Goal: Task Accomplishment & Management: Use online tool/utility

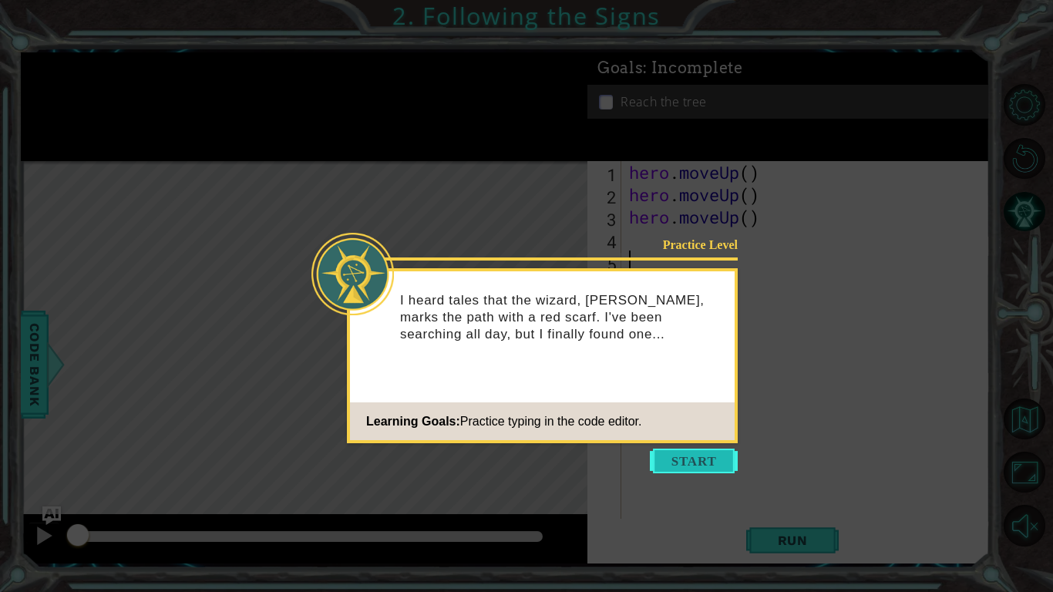
click at [686, 472] on button "Start" at bounding box center [694, 461] width 88 height 25
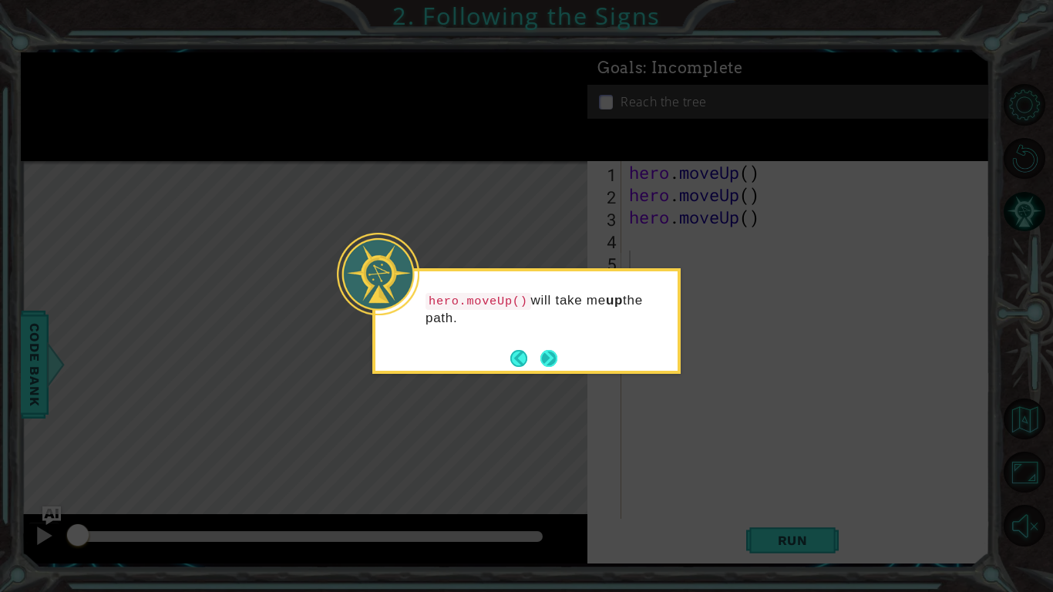
click at [555, 362] on button "Next" at bounding box center [549, 358] width 29 height 29
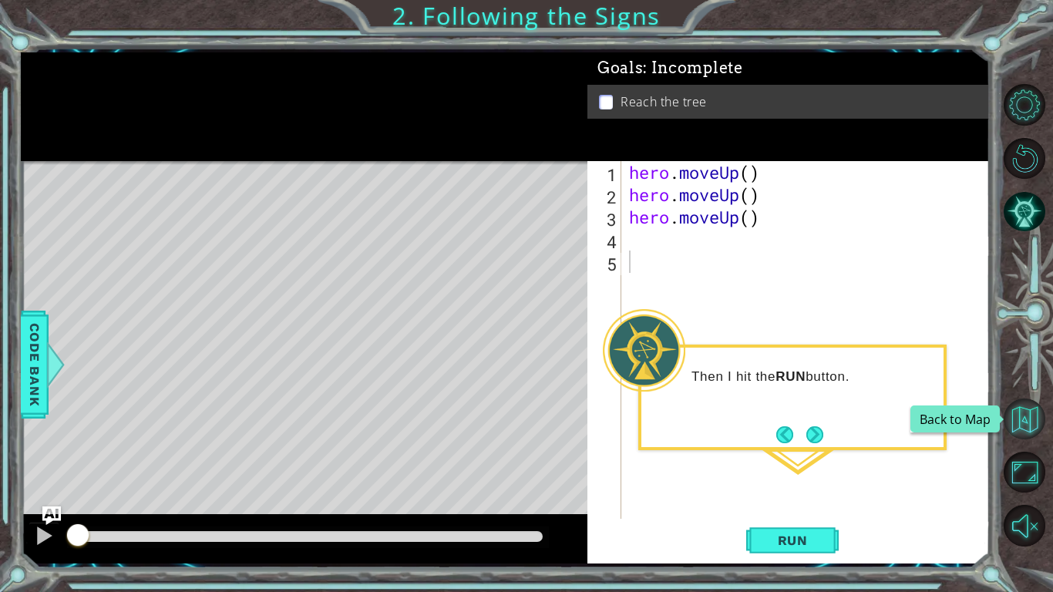
click at [1007, 412] on button "Back to Map" at bounding box center [1024, 419] width 42 height 42
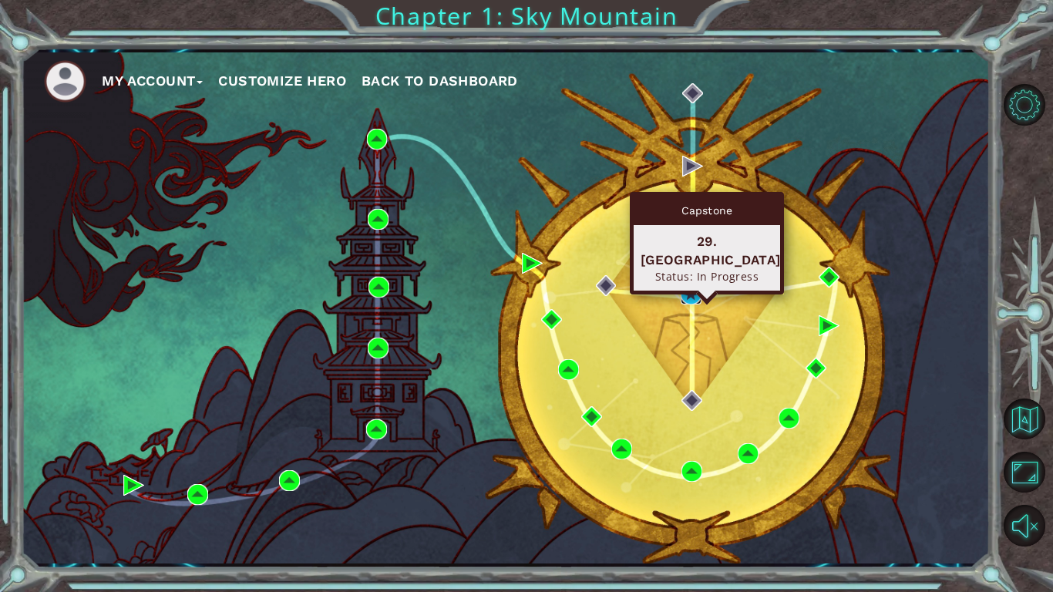
click at [690, 286] on img at bounding box center [691, 294] width 21 height 21
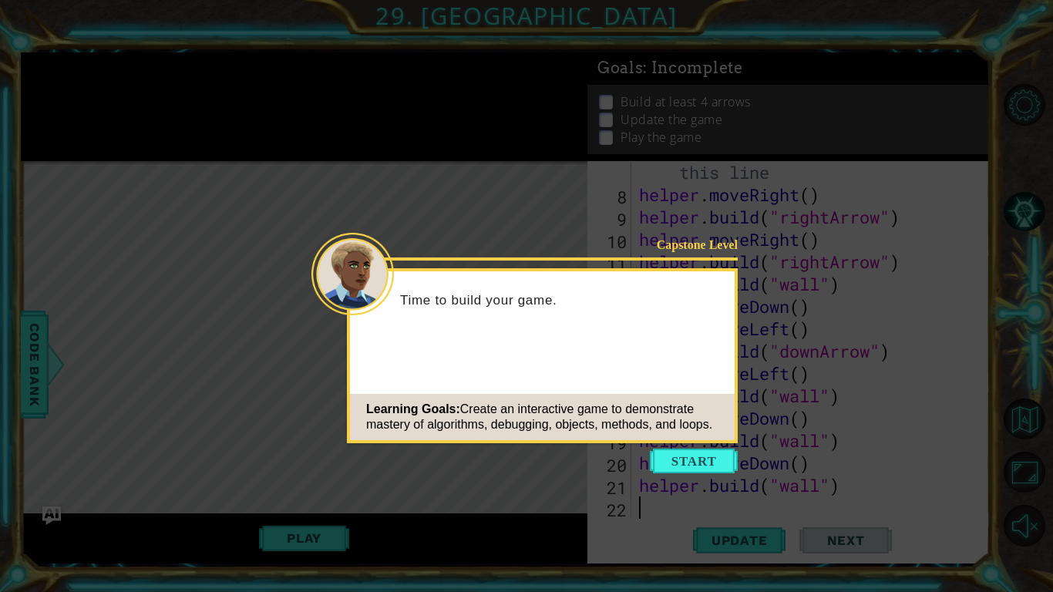
click at [692, 435] on div "Learning Goals: Create an interactive game to demonstrate mastery of algorithms…" at bounding box center [542, 417] width 385 height 46
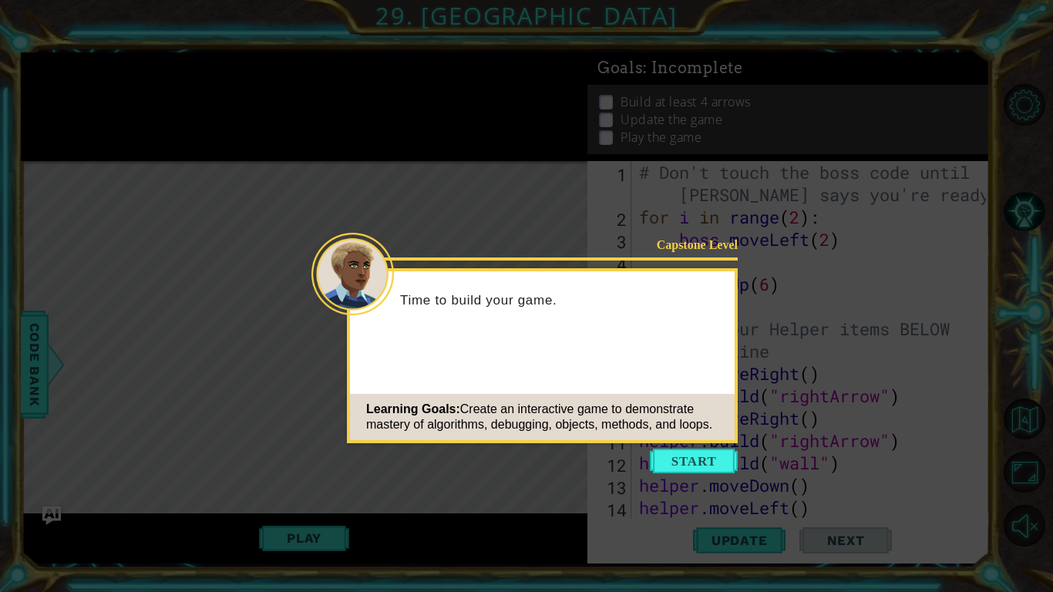
click at [706, 439] on div "Learning Goals: Create an interactive game to demonstrate mastery of algorithms…" at bounding box center [542, 417] width 385 height 46
click at [704, 475] on icon at bounding box center [526, 296] width 1053 height 592
click at [703, 469] on button "Start" at bounding box center [694, 461] width 88 height 25
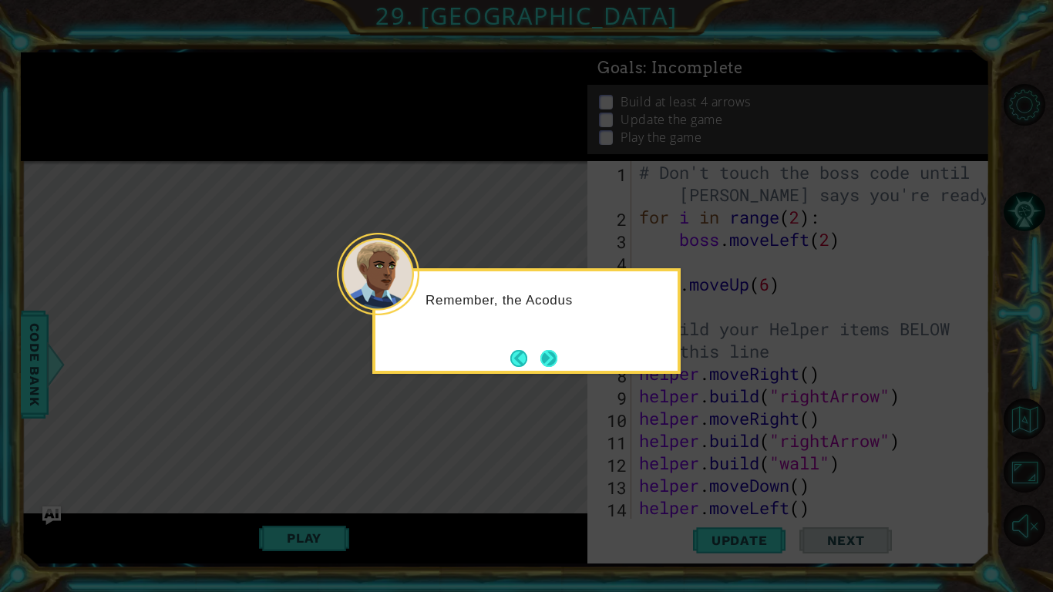
click at [536, 350] on button "Next" at bounding box center [548, 358] width 29 height 29
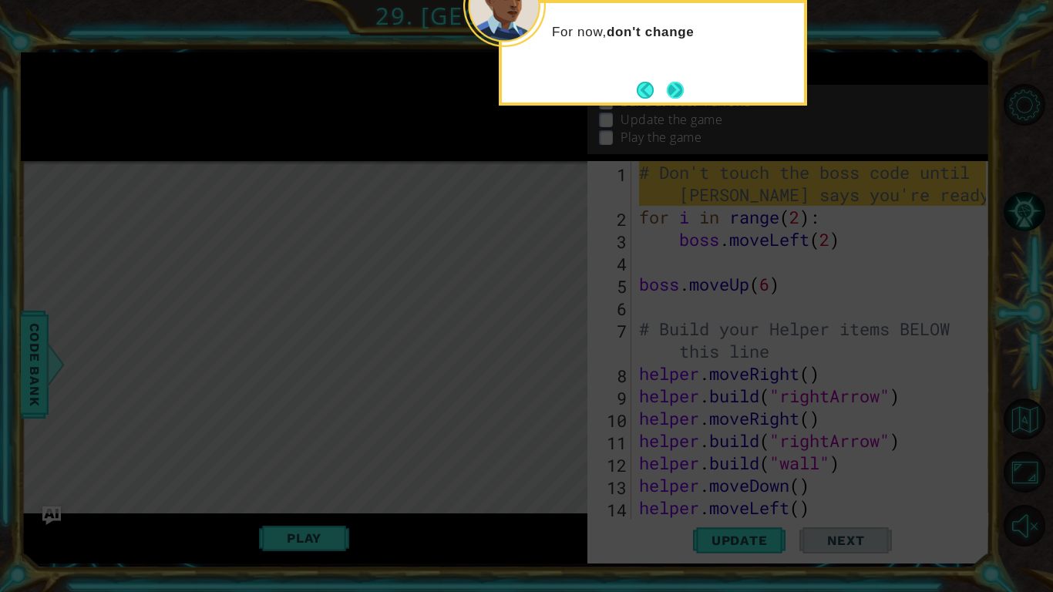
click at [667, 96] on button "Next" at bounding box center [675, 90] width 17 height 17
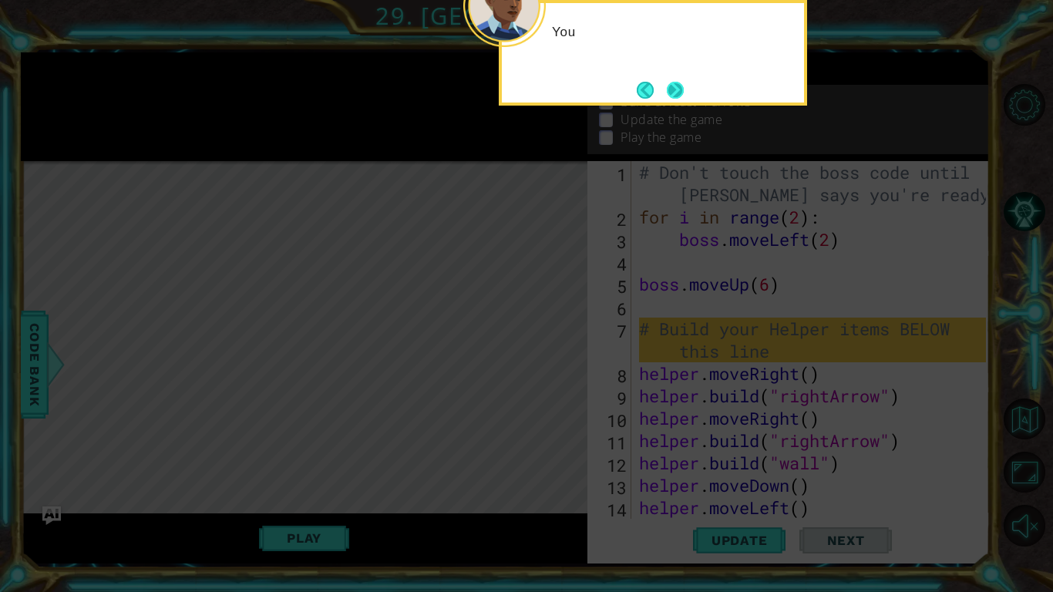
click at [668, 82] on button "Next" at bounding box center [675, 90] width 26 height 26
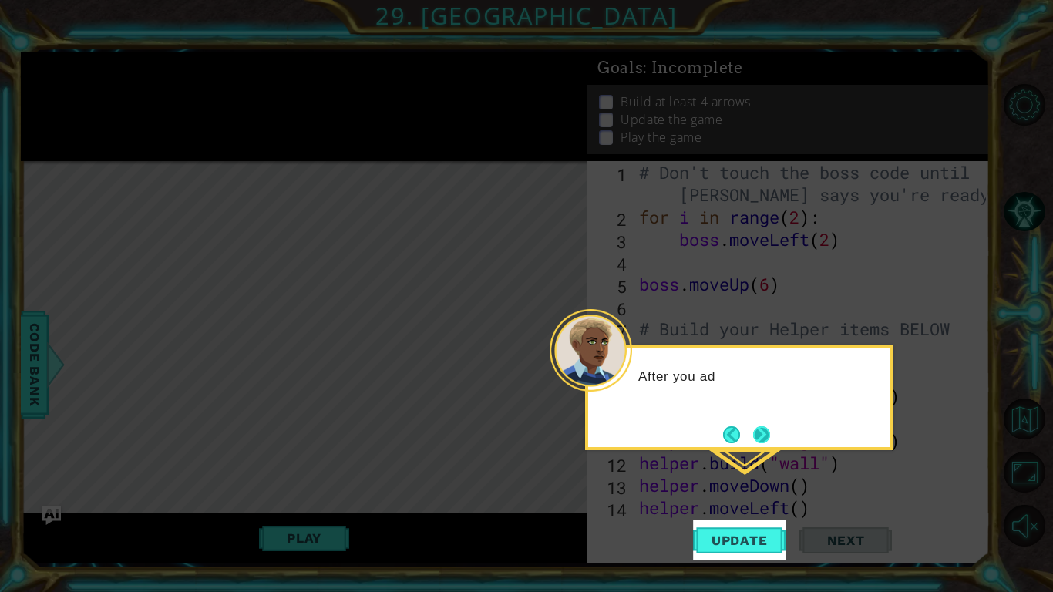
click at [759, 446] on button "Next" at bounding box center [761, 434] width 25 height 25
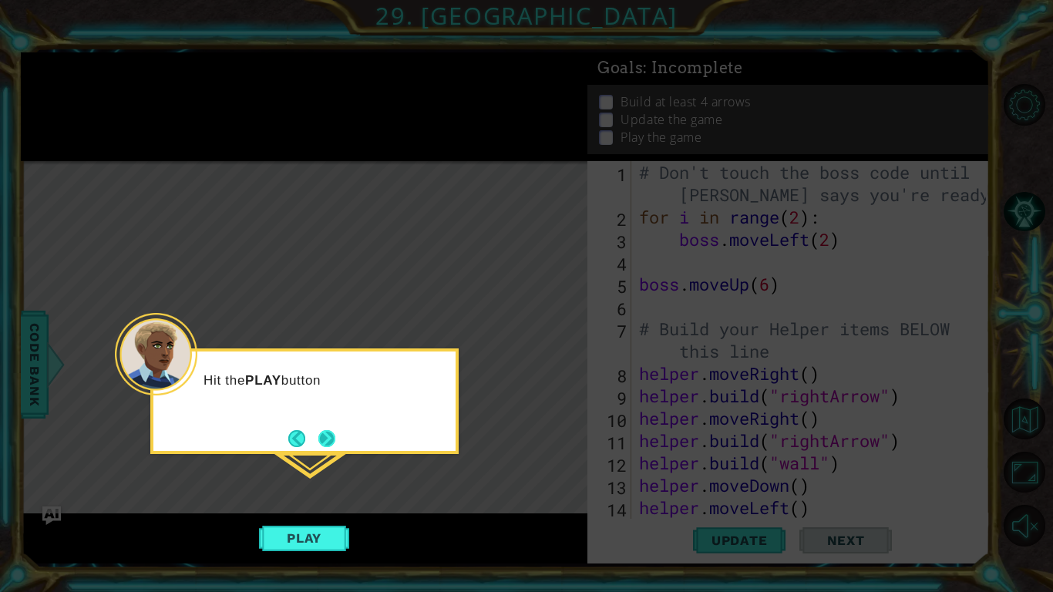
click at [337, 443] on button "Next" at bounding box center [326, 438] width 27 height 27
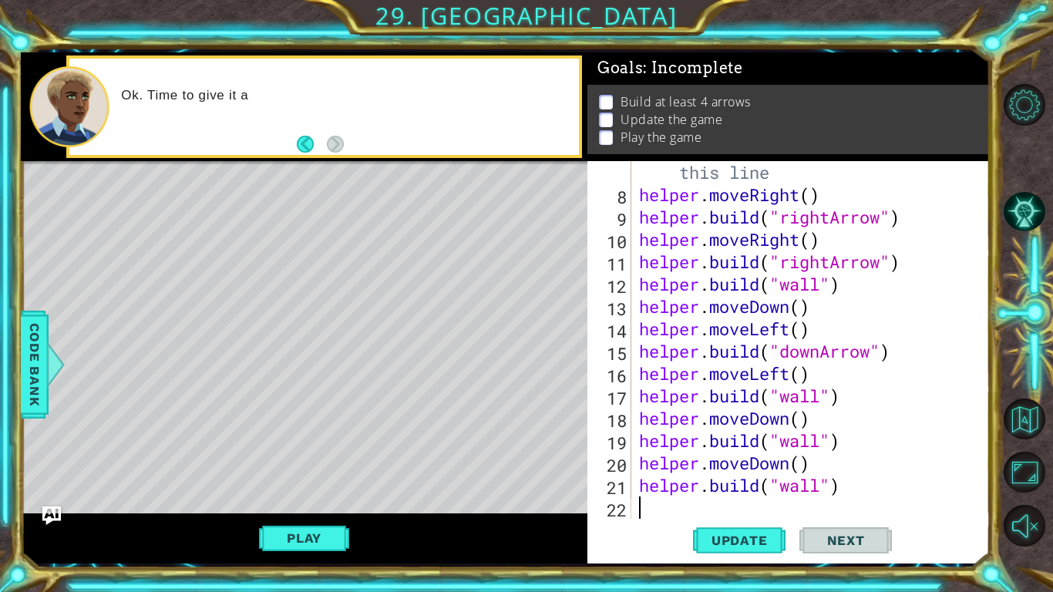
scroll to position [179, 0]
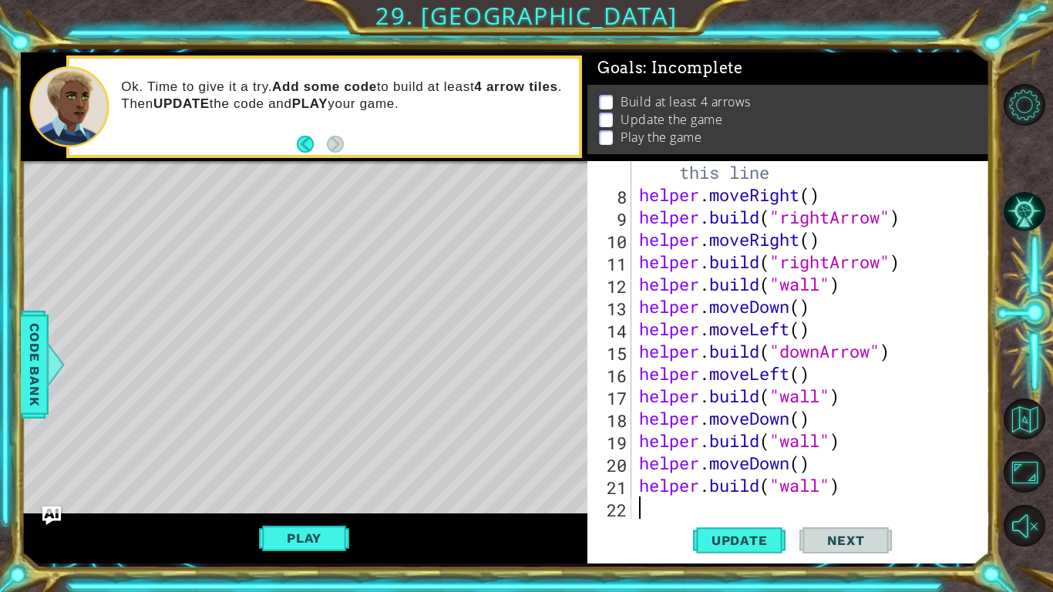
type textarea "h"
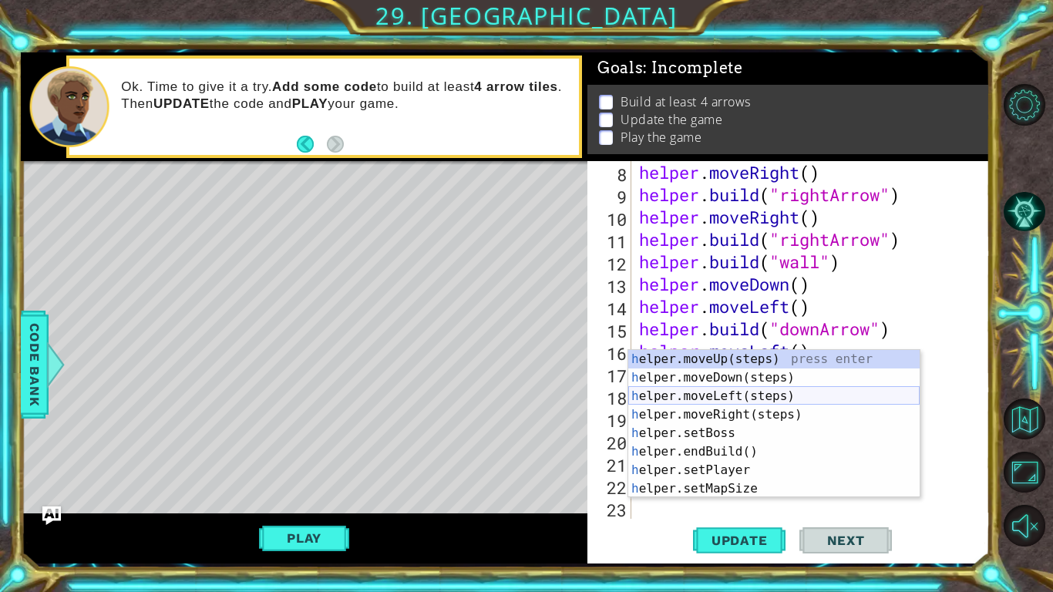
click at [746, 396] on div "h elper.moveUp(steps) press enter h elper.moveDown(steps) press enter h elper.m…" at bounding box center [773, 442] width 291 height 185
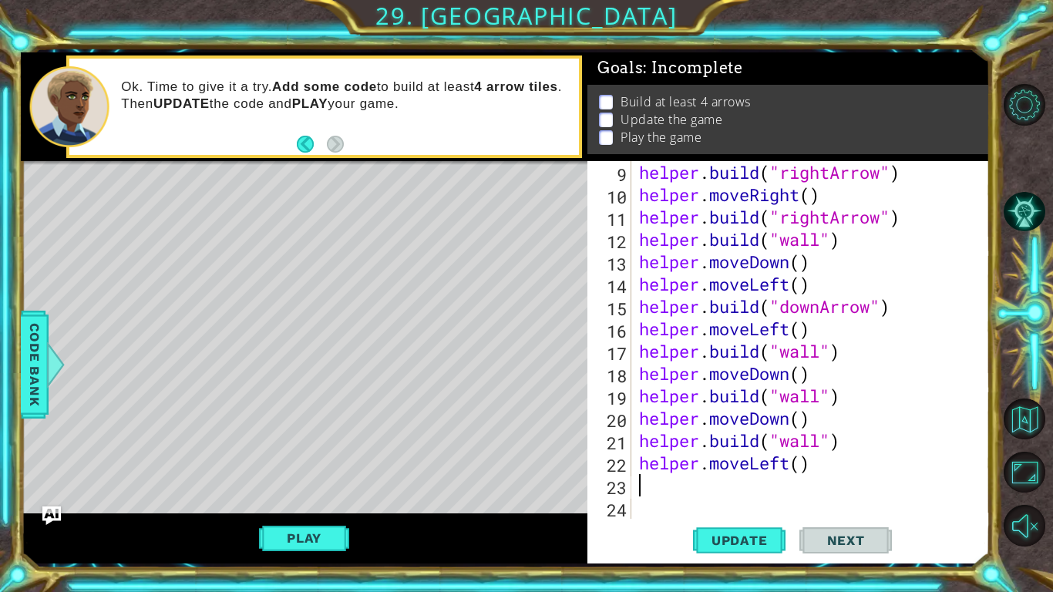
scroll to position [224, 0]
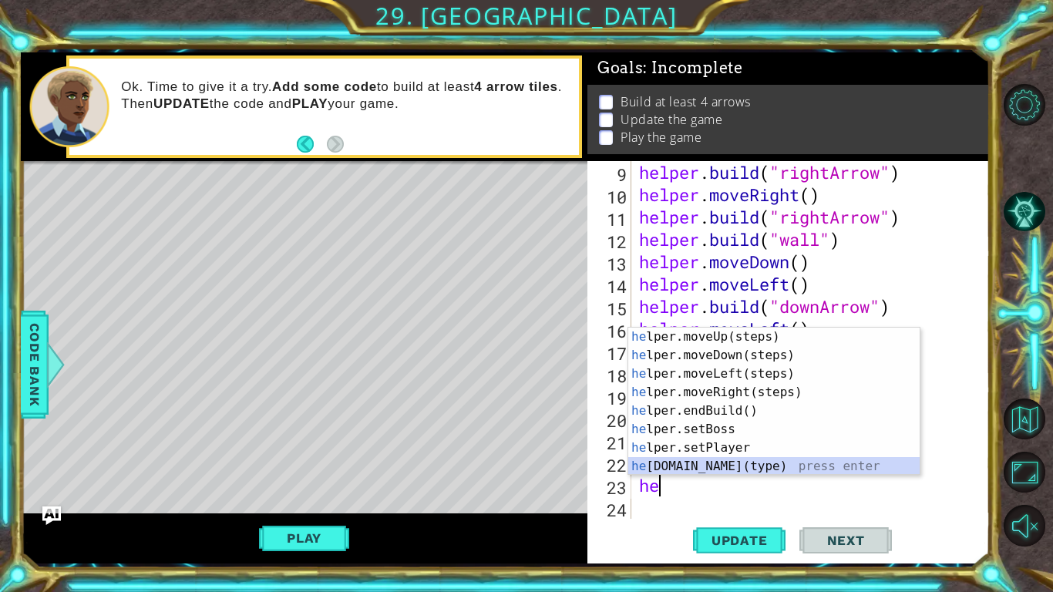
click at [737, 465] on div "he lper.moveUp(steps) press enter he lper.moveDown(steps) press enter he lper.m…" at bounding box center [773, 420] width 291 height 185
type textarea "[DOMAIN_NAME]("wall")"
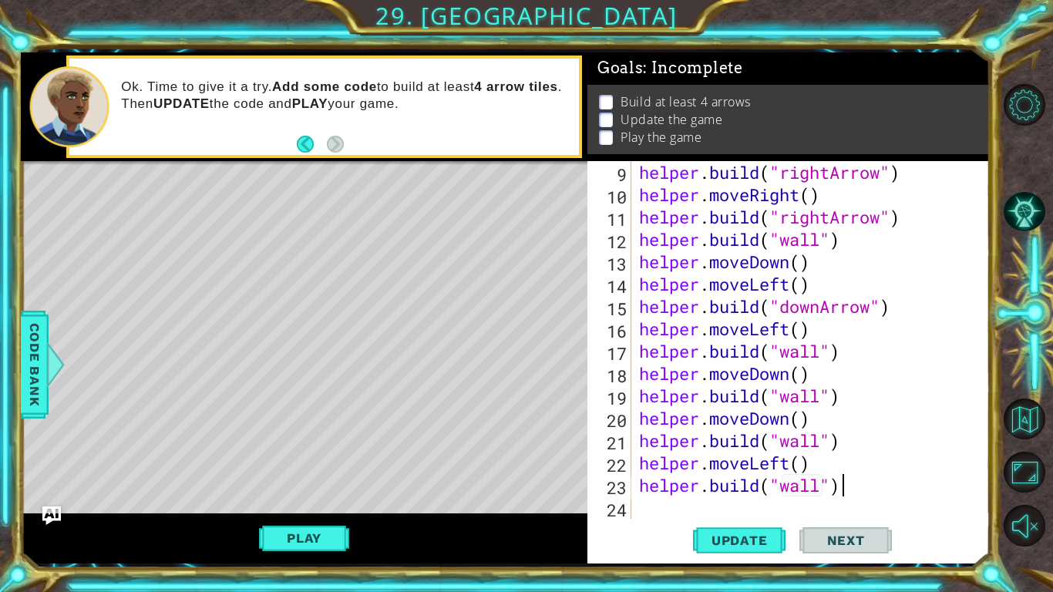
click at [839, 487] on div "helper . build ( "rightArrow" ) helper . moveRight ( ) helper . build ( "rightA…" at bounding box center [815, 362] width 358 height 402
click at [647, 513] on div "helper . build ( "rightArrow" ) helper . moveRight ( ) helper . build ( "rightA…" at bounding box center [815, 362] width 358 height 402
type textarea "h"
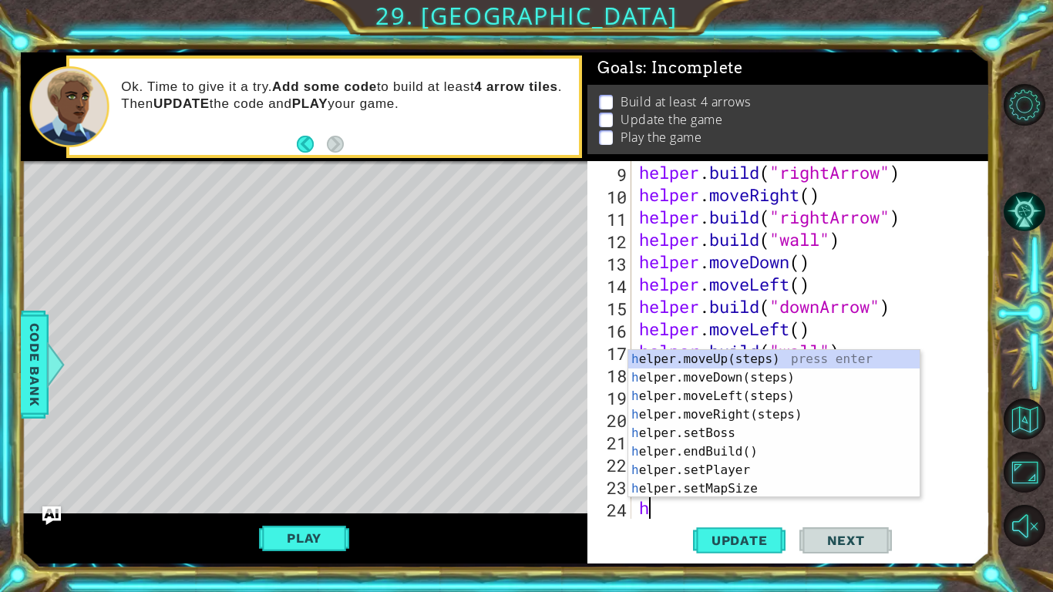
scroll to position [246, 0]
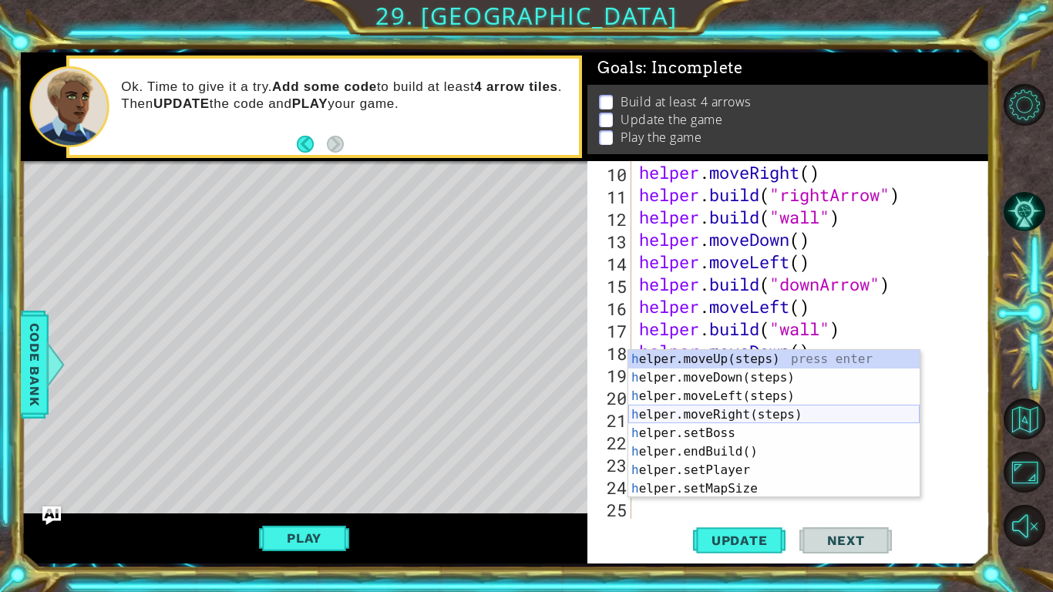
click at [760, 412] on div "h elper.moveUp(steps) press enter h elper.moveDown(steps) press enter h elper.m…" at bounding box center [773, 442] width 291 height 185
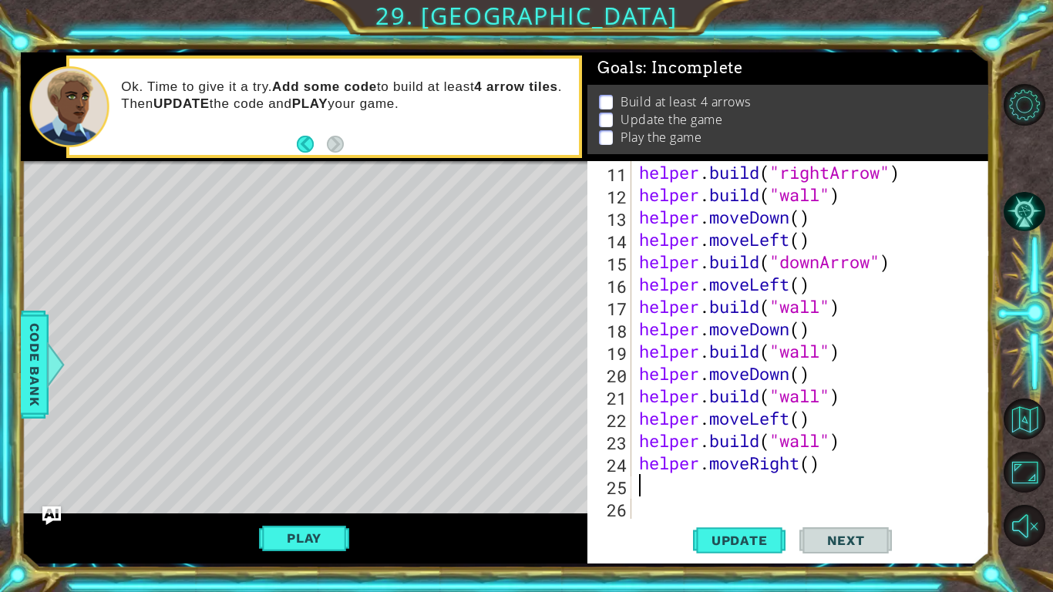
scroll to position [268, 0]
click at [787, 418] on div "helper . build ( "rightArrow" ) helper . build ( "wall" ) helper . moveDown ( )…" at bounding box center [815, 362] width 358 height 402
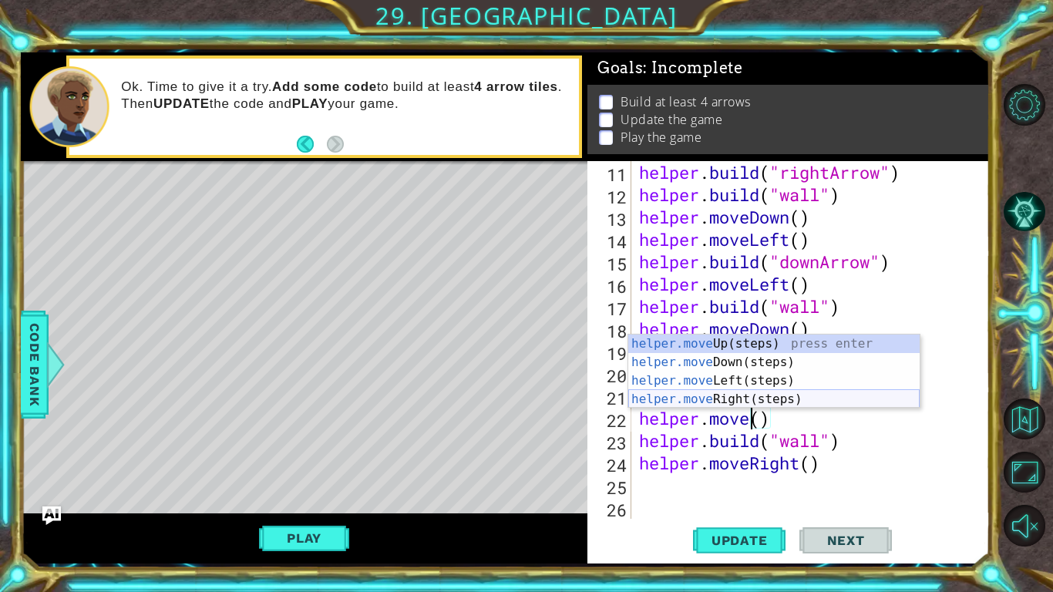
click at [729, 394] on div "helper.move Up(steps) press enter helper.move Down(steps) press enter helper.mo…" at bounding box center [773, 389] width 291 height 111
type textarea "helper.moveRight"
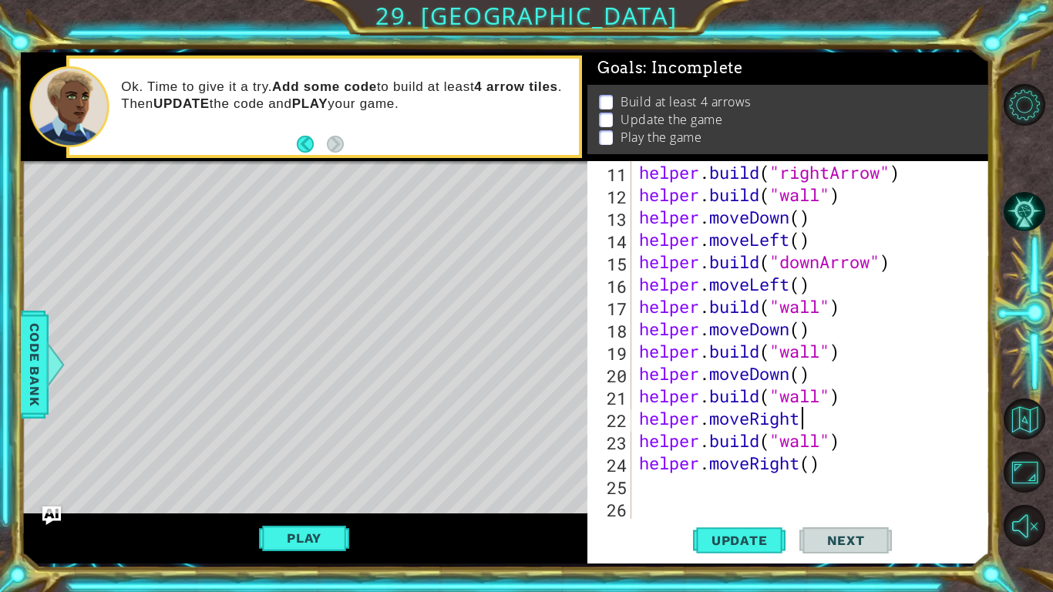
click at [654, 485] on div "helper . build ( "rightArrow" ) helper . build ( "wall" ) helper . moveDown ( )…" at bounding box center [815, 362] width 358 height 402
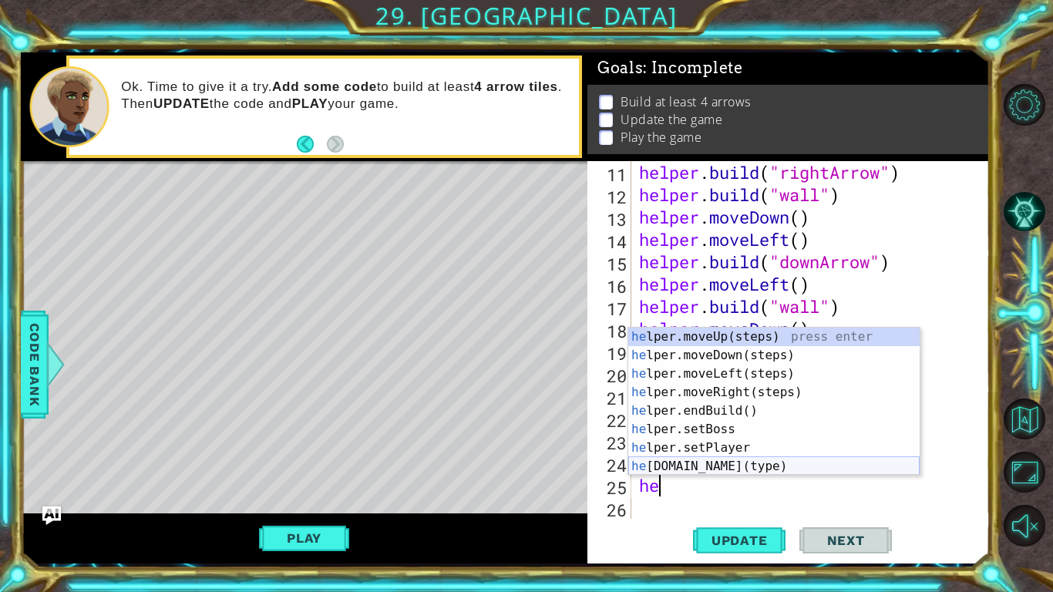
click at [774, 471] on div "he lper.moveUp(steps) press enter he lper.moveDown(steps) press enter he lper.m…" at bounding box center [773, 420] width 291 height 185
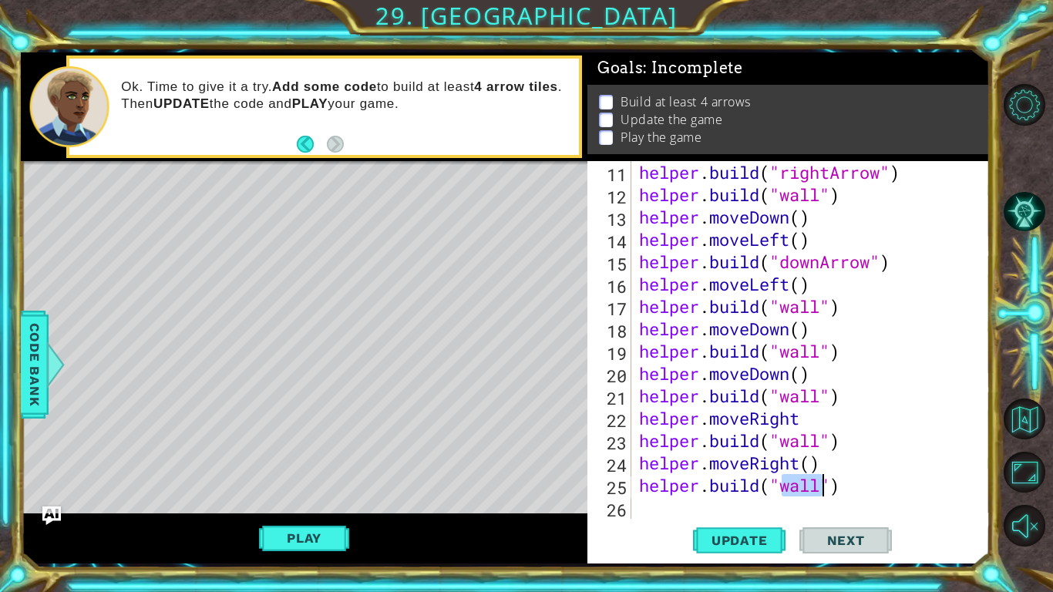
click at [905, 462] on div "helper . build ( "rightArrow" ) helper . build ( "wall" ) helper . moveDown ( )…" at bounding box center [815, 362] width 358 height 402
type textarea "helper.moveRight()"
click at [728, 553] on button "Update" at bounding box center [739, 540] width 92 height 40
click at [314, 537] on button "Play" at bounding box center [304, 537] width 90 height 29
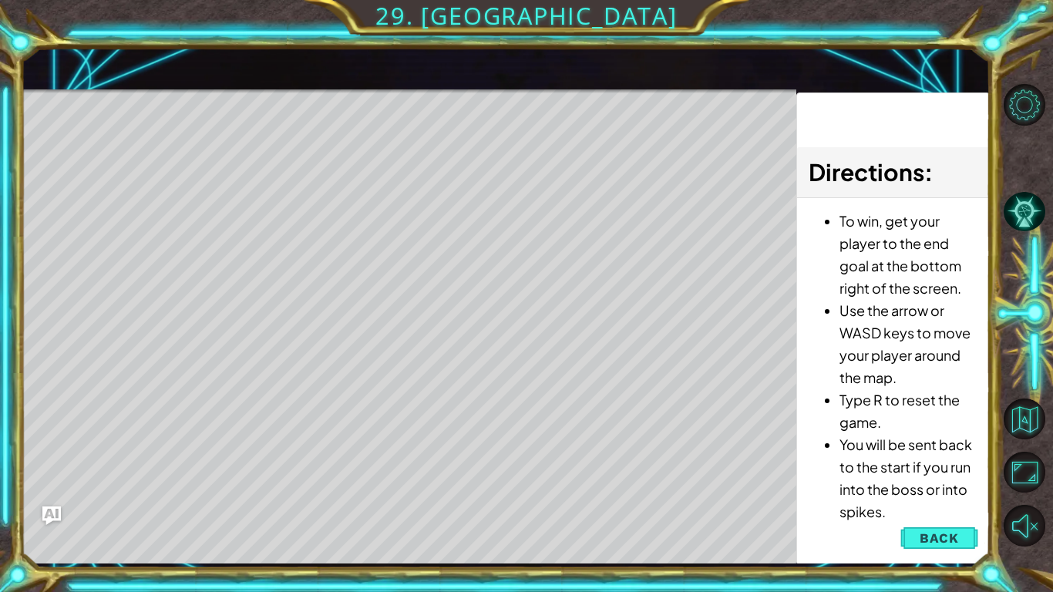
click at [889, 506] on li "You will be sent back to the start if you run into the boss or into spikes." at bounding box center [908, 477] width 138 height 89
click at [941, 544] on span "Back" at bounding box center [938, 537] width 39 height 15
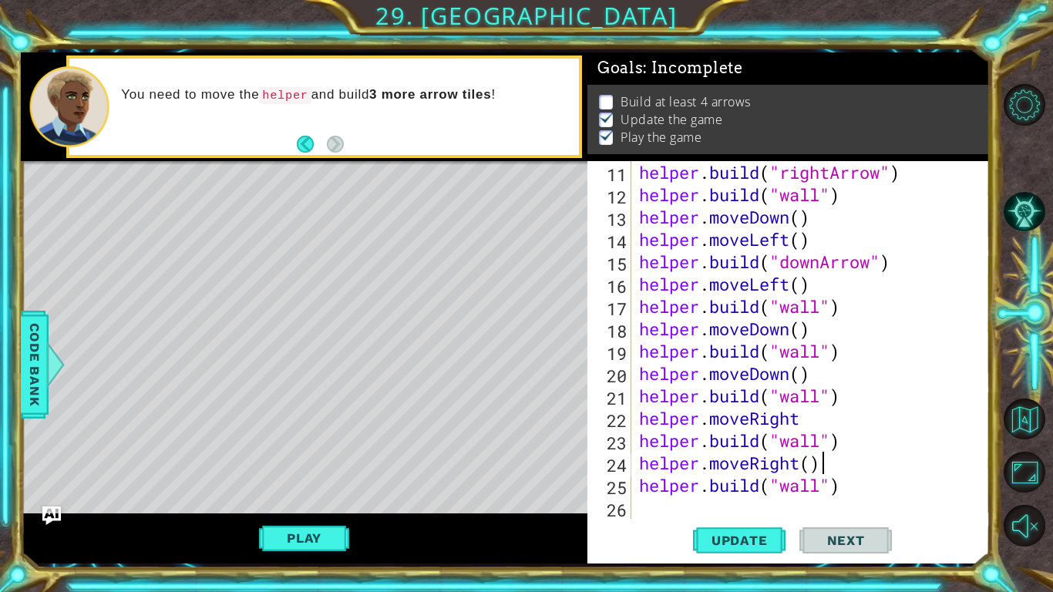
click at [711, 498] on div "helper . build ( "rightArrow" ) helper . build ( "wall" ) helper . moveDown ( )…" at bounding box center [815, 362] width 358 height 402
type textarea "h"
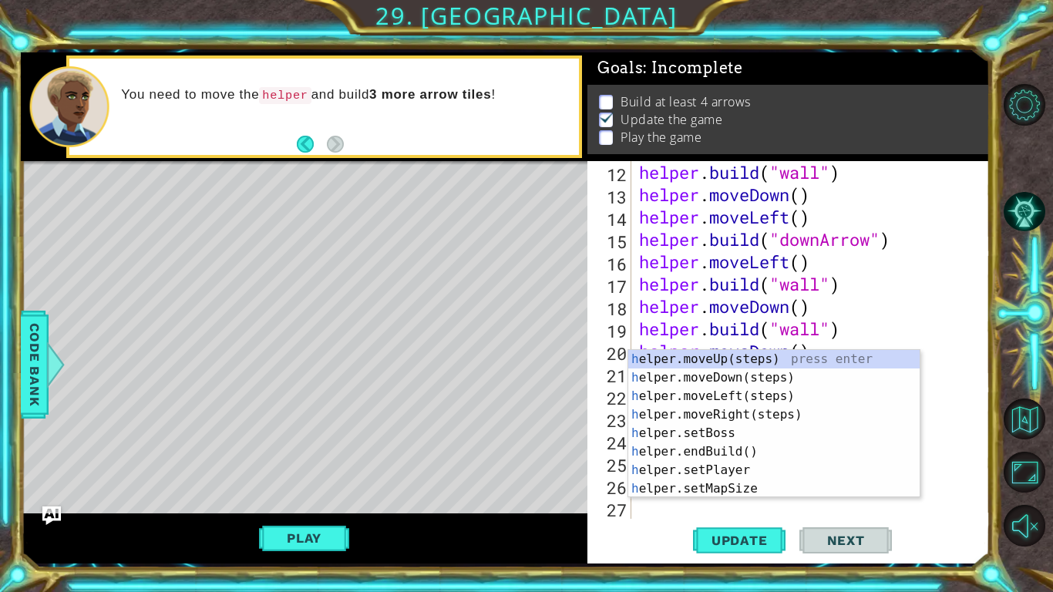
scroll to position [291, 0]
click at [744, 368] on div "h elper.moveUp(steps) press enter h elper.moveDown(steps) press enter h elper.m…" at bounding box center [773, 442] width 291 height 185
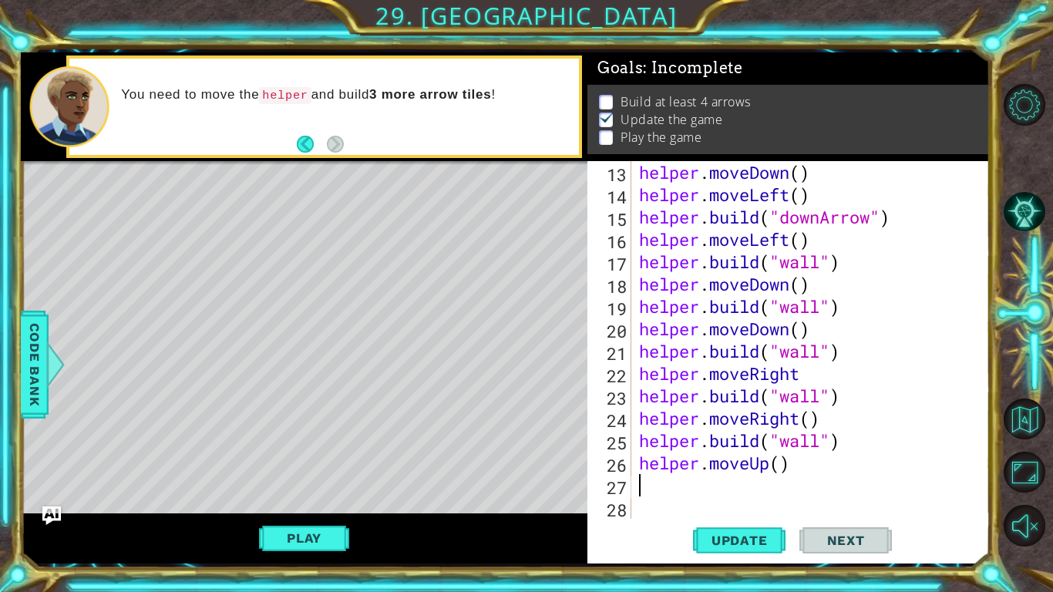
click at [691, 496] on div "helper . moveDown ( ) helper . moveLeft ( ) helper . build ( "downArrow" ) help…" at bounding box center [815, 362] width 358 height 402
type textarea "h"
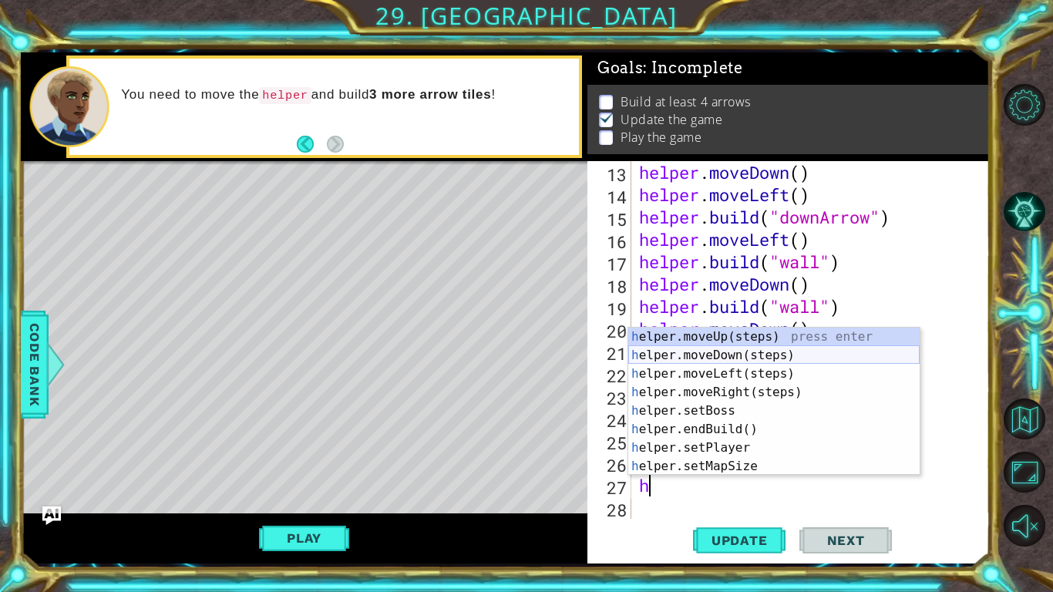
click at [716, 357] on div "h elper.moveUp(steps) press enter h elper.moveDown(steps) press enter h elper.m…" at bounding box center [773, 420] width 291 height 185
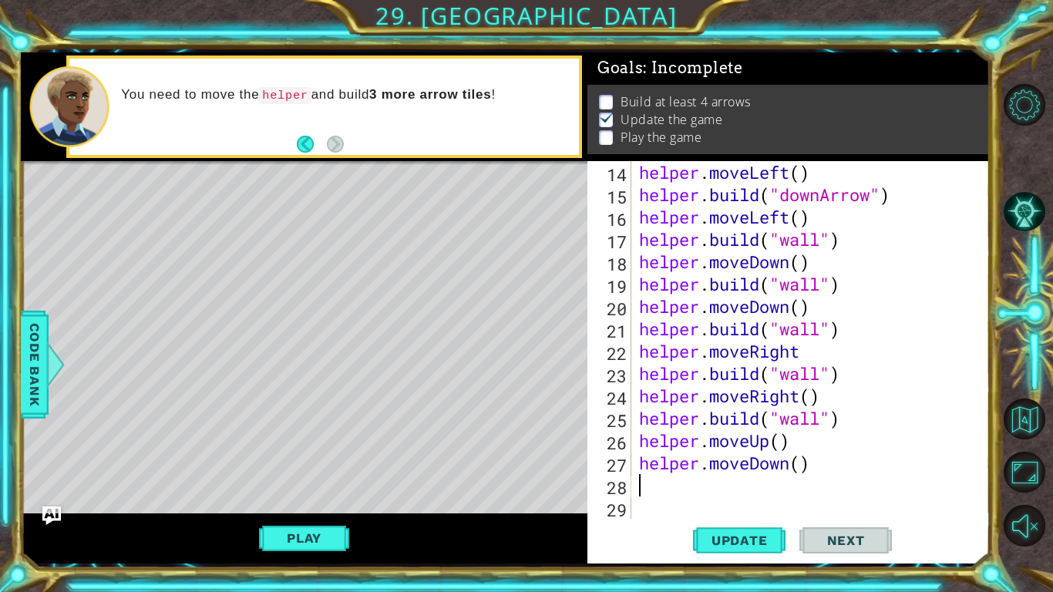
scroll to position [335, 0]
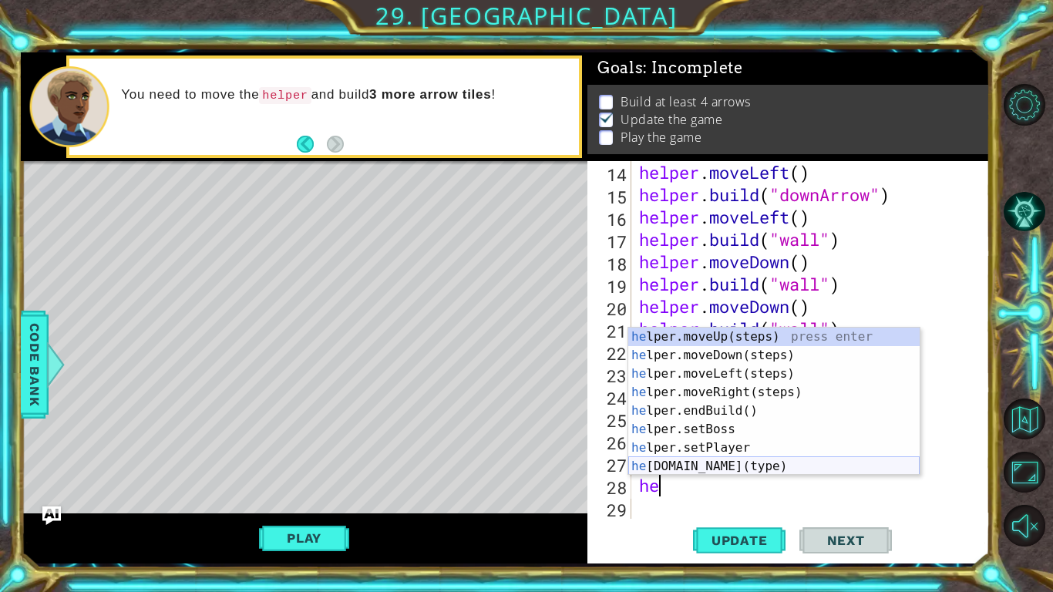
click at [718, 470] on div "he lper.moveUp(steps) press enter he lper.moveDown(steps) press enter he lper.m…" at bounding box center [773, 420] width 291 height 185
type textarea "[DOMAIN_NAME]("wall")"
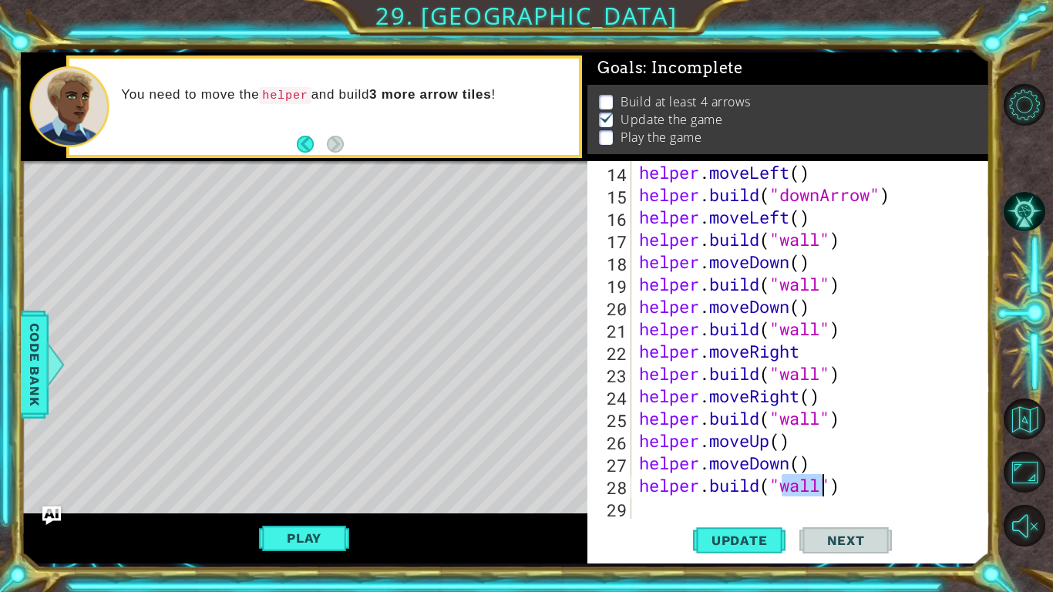
click at [659, 513] on div "helper . moveLeft ( ) helper . build ( "downArrow" ) helper . moveLeft ( ) help…" at bounding box center [815, 362] width 358 height 402
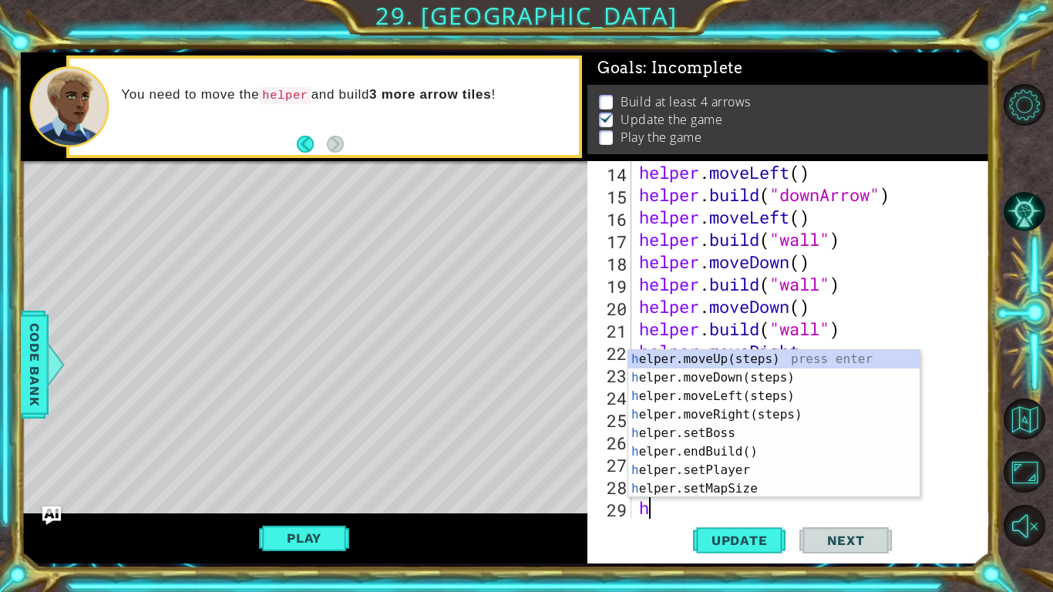
scroll to position [358, 0]
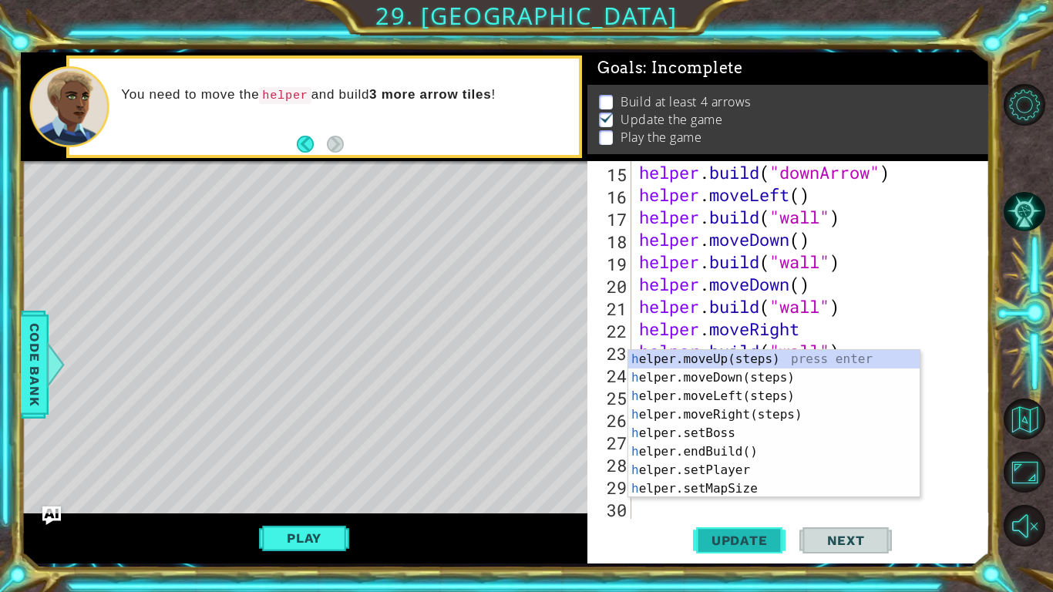
type textarea "h"
click at [697, 537] on span "Update" at bounding box center [739, 540] width 87 height 15
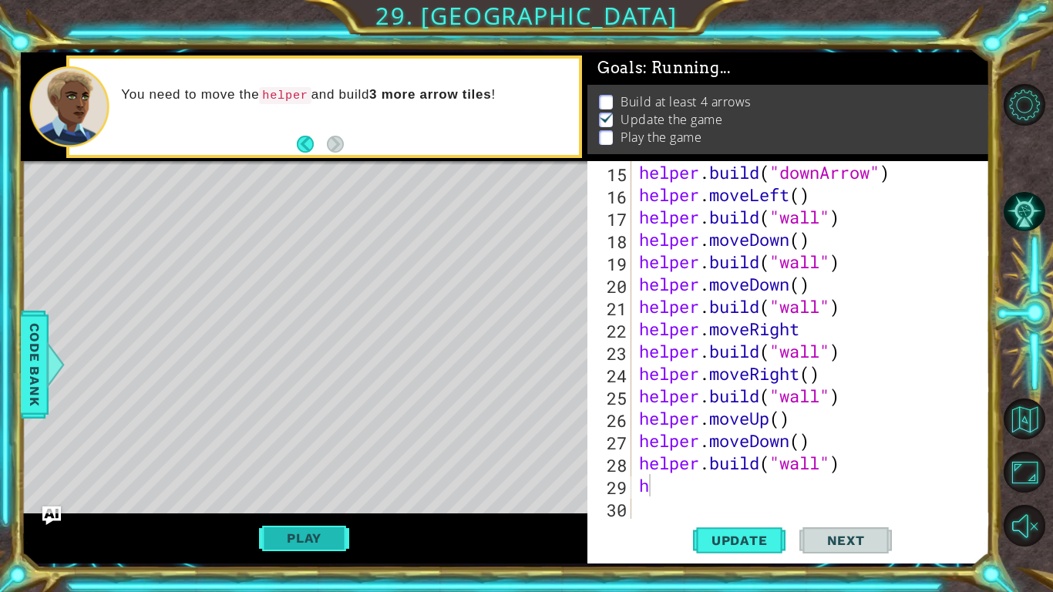
click at [274, 536] on button "Play" at bounding box center [304, 537] width 90 height 29
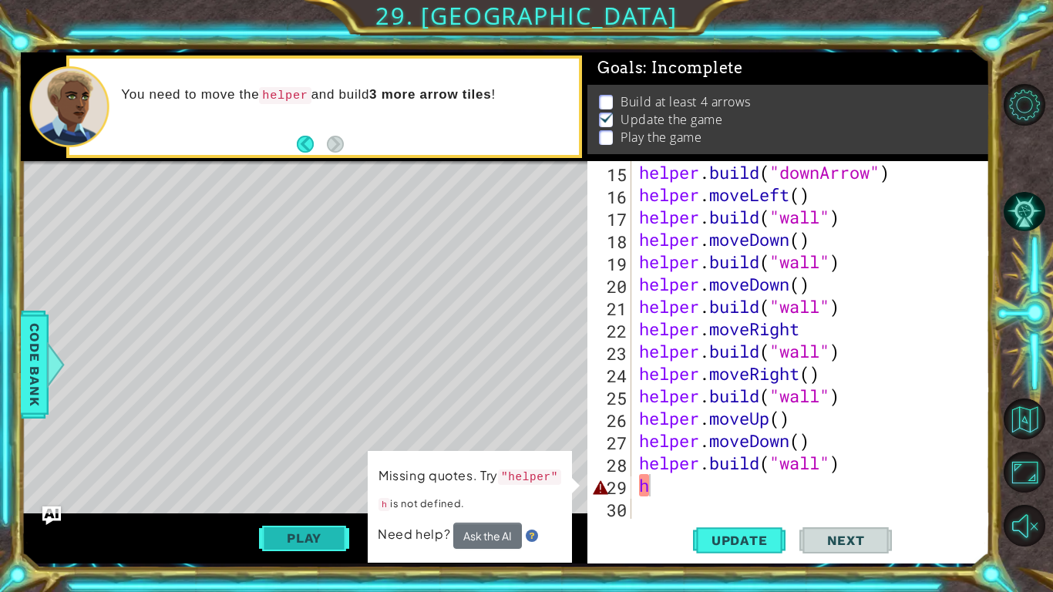
click at [294, 525] on button "Play" at bounding box center [304, 537] width 90 height 29
click at [742, 492] on div "helper . build ( "downArrow" ) helper . moveLeft ( ) helper . build ( "wall" ) …" at bounding box center [815, 362] width 358 height 402
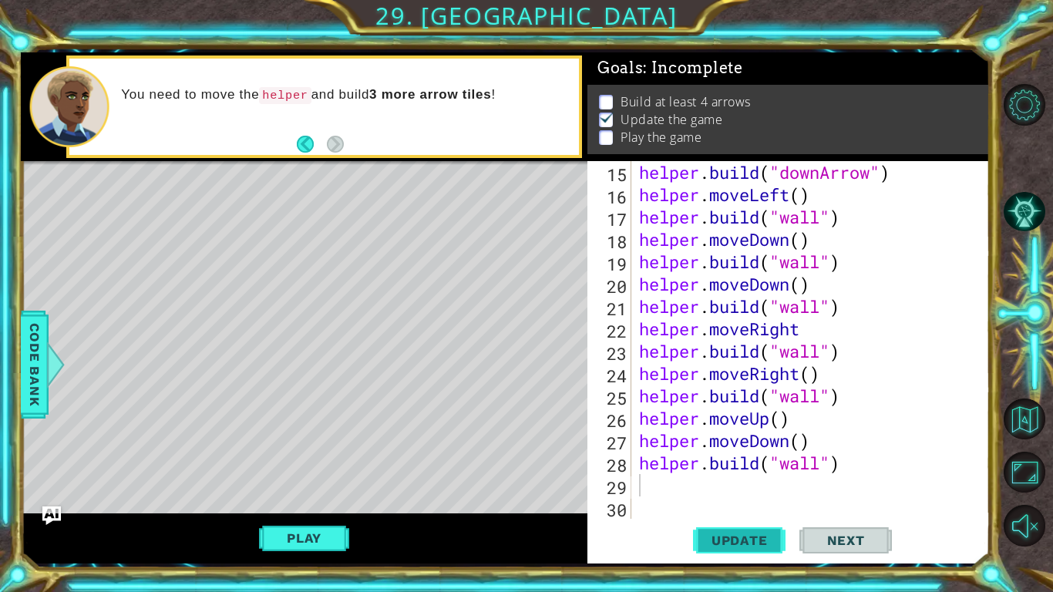
click at [746, 524] on button "Update" at bounding box center [739, 540] width 92 height 40
click at [313, 552] on button "Play" at bounding box center [304, 537] width 90 height 29
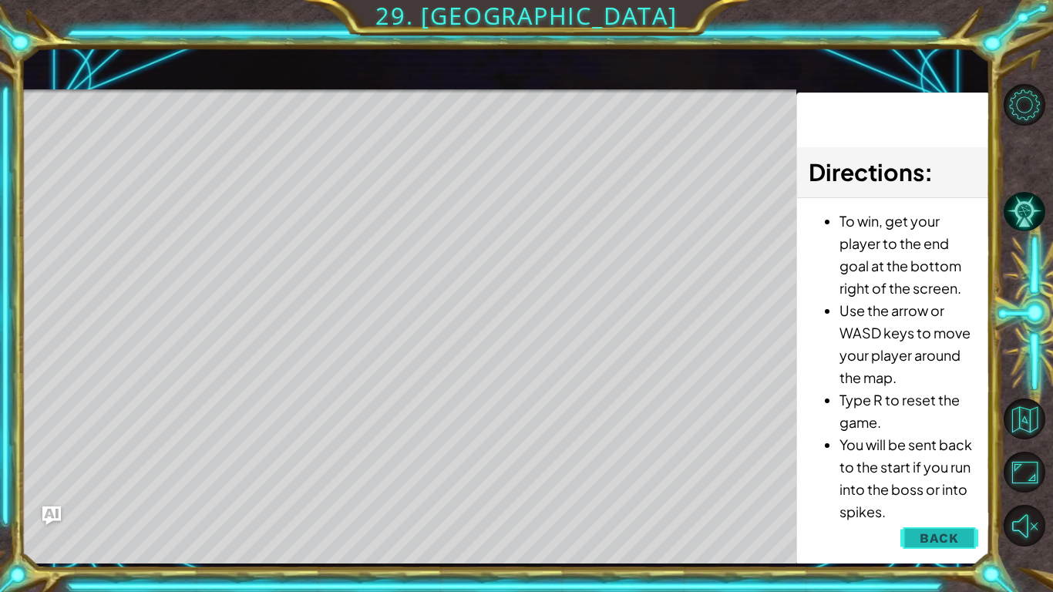
click at [918, 531] on button "Back" at bounding box center [939, 538] width 78 height 31
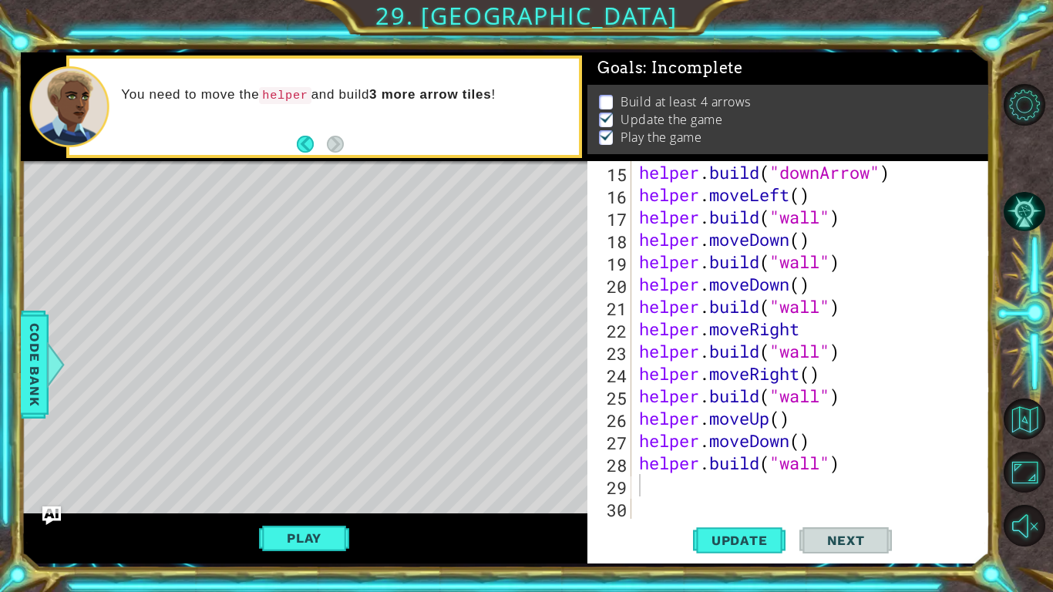
click at [677, 491] on div "helper . build ( "downArrow" ) helper . moveLeft ( ) helper . build ( "wall" ) …" at bounding box center [815, 362] width 358 height 402
type textarea "h"
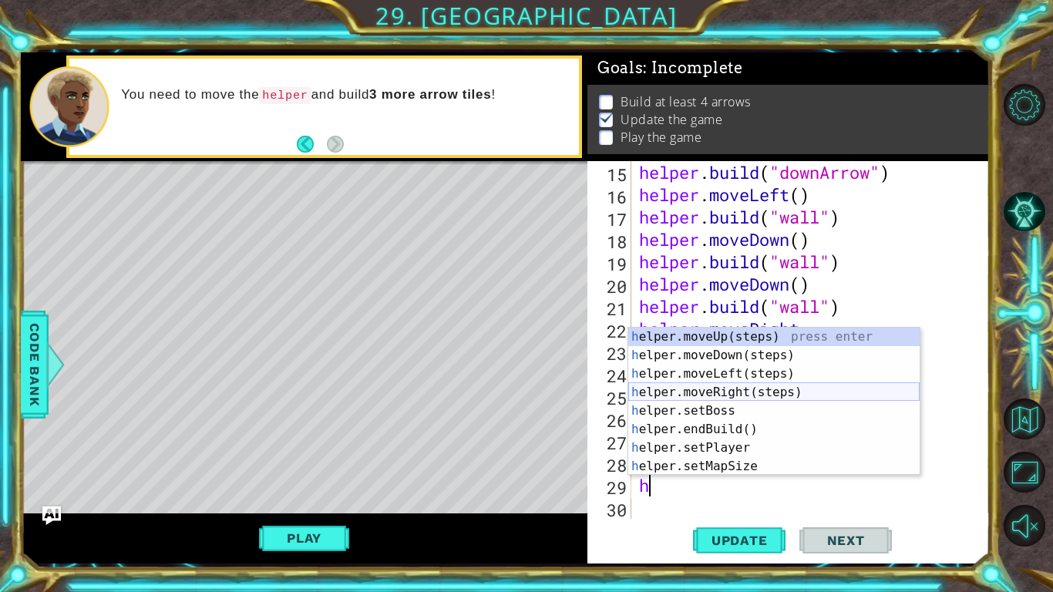
click at [744, 385] on div "h elper.moveUp(steps) press enter h elper.moveDown(steps) press enter h elper.m…" at bounding box center [773, 420] width 291 height 185
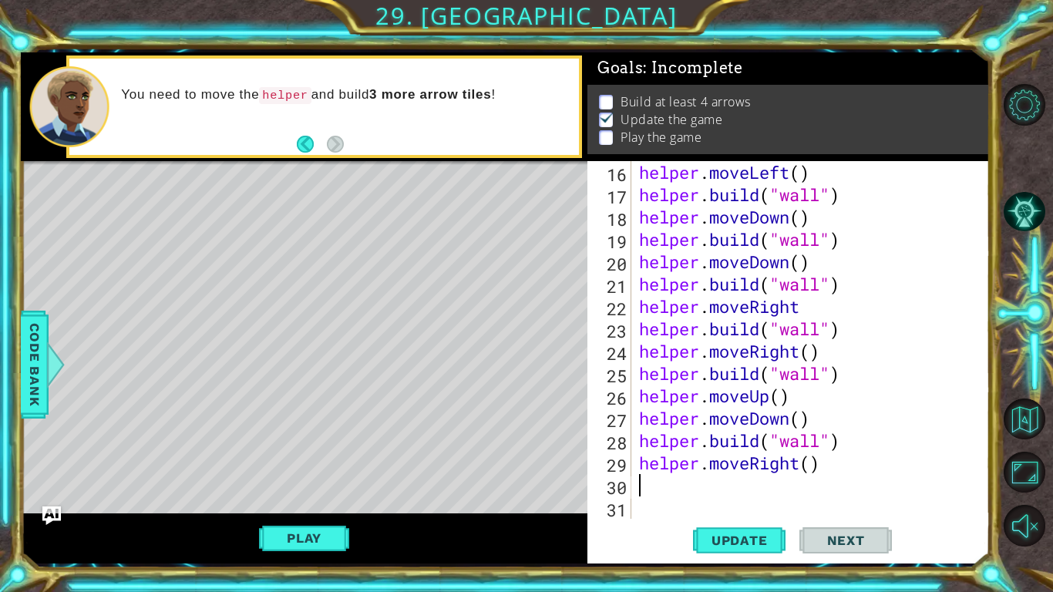
scroll to position [380, 0]
click at [807, 465] on div "helper . moveLeft ( ) helper . build ( "wall" ) helper . moveDown ( ) helper . …" at bounding box center [815, 362] width 358 height 402
type textarea "helper.moveRight(2)"
click at [734, 479] on div "helper . moveLeft ( ) helper . build ( "wall" ) helper . moveDown ( ) helper . …" at bounding box center [815, 362] width 358 height 402
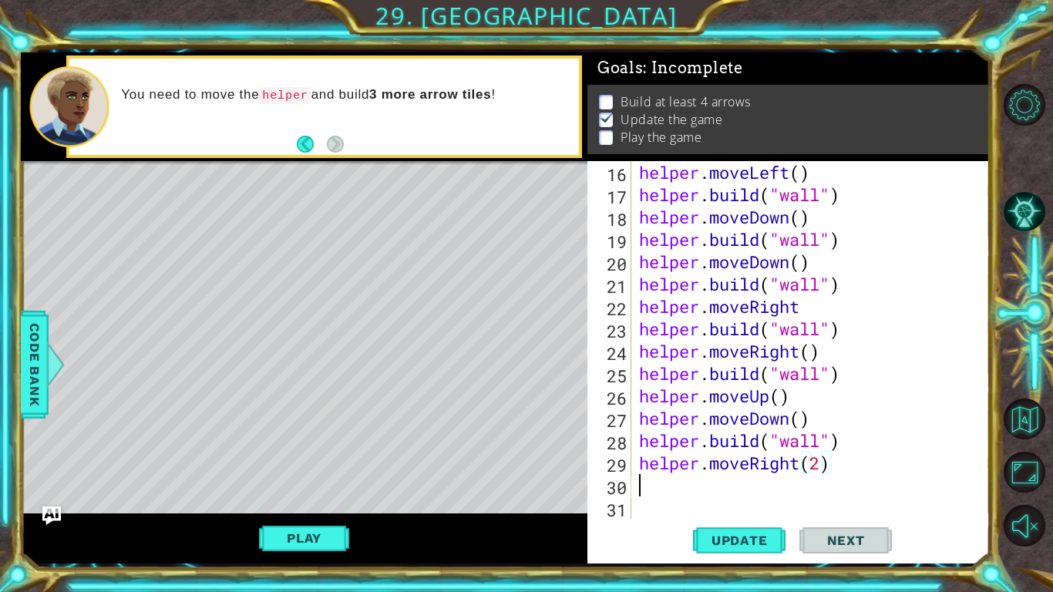
scroll to position [0, 0]
type textarea "h"
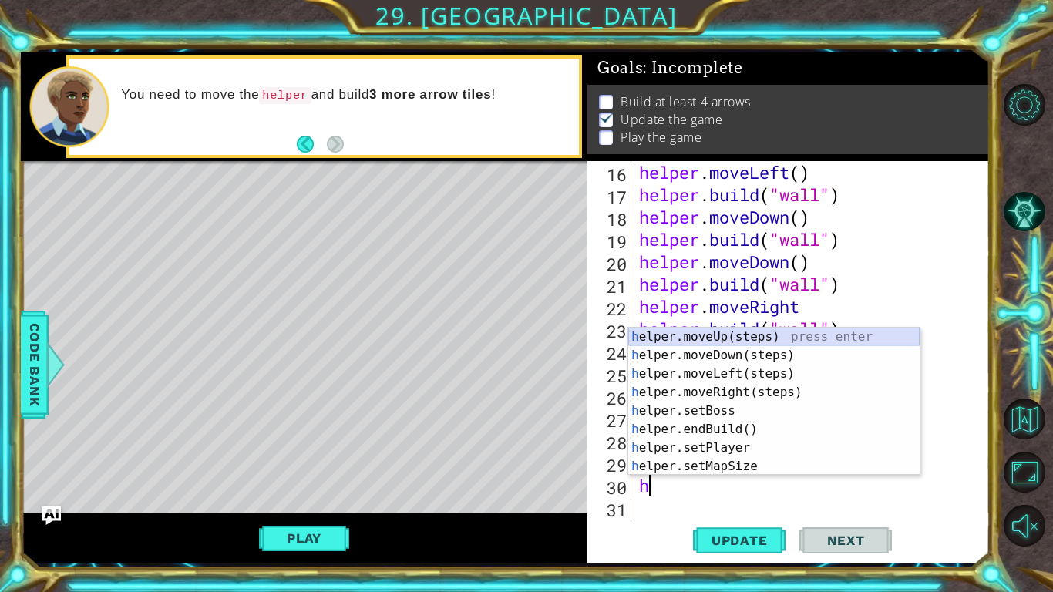
click at [744, 345] on div "h elper.moveUp(steps) press enter h elper.moveDown(steps) press enter h elper.m…" at bounding box center [773, 420] width 291 height 185
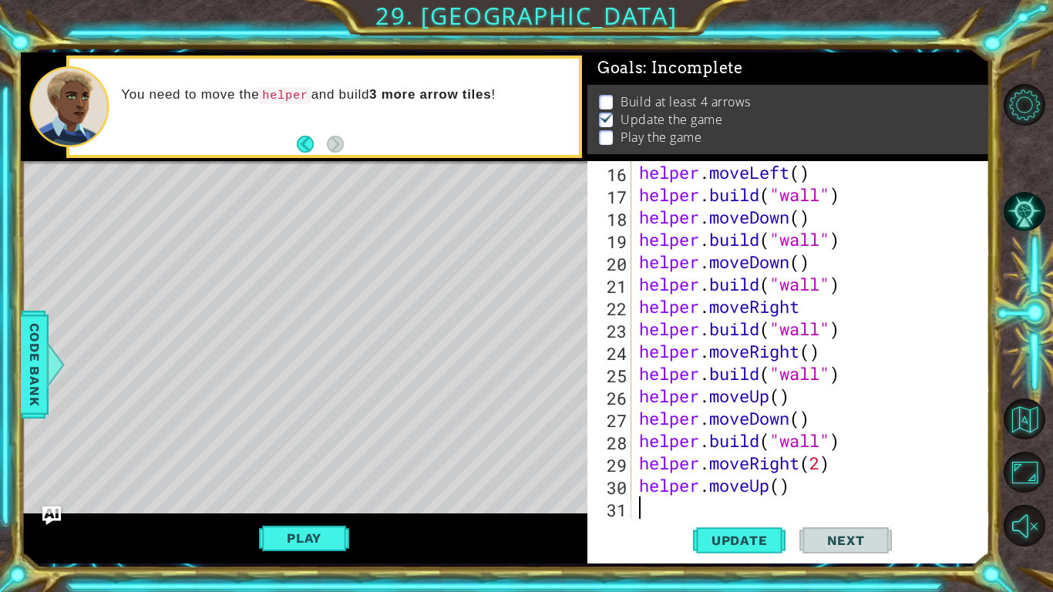
scroll to position [402, 0]
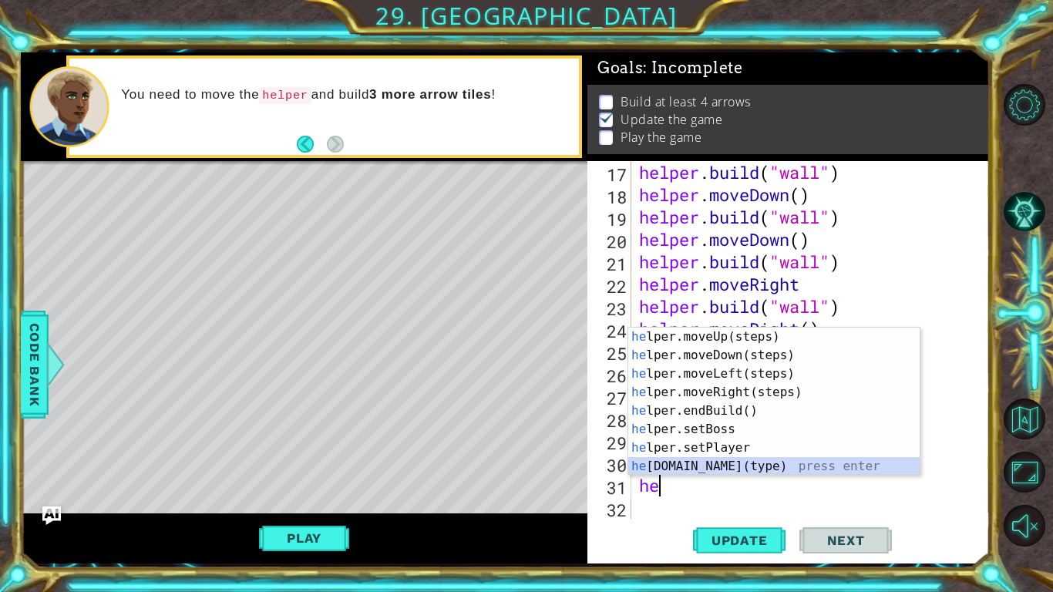
click at [744, 462] on div "he lper.moveUp(steps) press enter he lper.moveDown(steps) press enter he lper.m…" at bounding box center [773, 420] width 291 height 185
type textarea "[DOMAIN_NAME]("wall")"
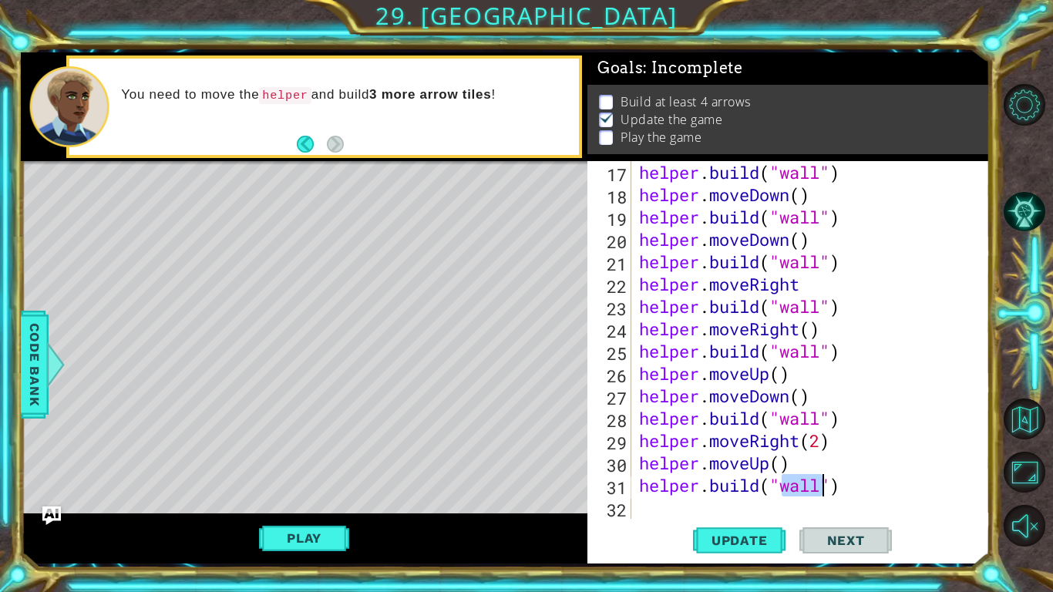
click at [679, 498] on div "helper . build ( "wall" ) helper . moveDown ( ) helper . build ( "wall" ) helpe…" at bounding box center [815, 362] width 358 height 402
click at [716, 533] on span "Update" at bounding box center [739, 540] width 87 height 15
click at [275, 537] on button "Play" at bounding box center [304, 537] width 90 height 29
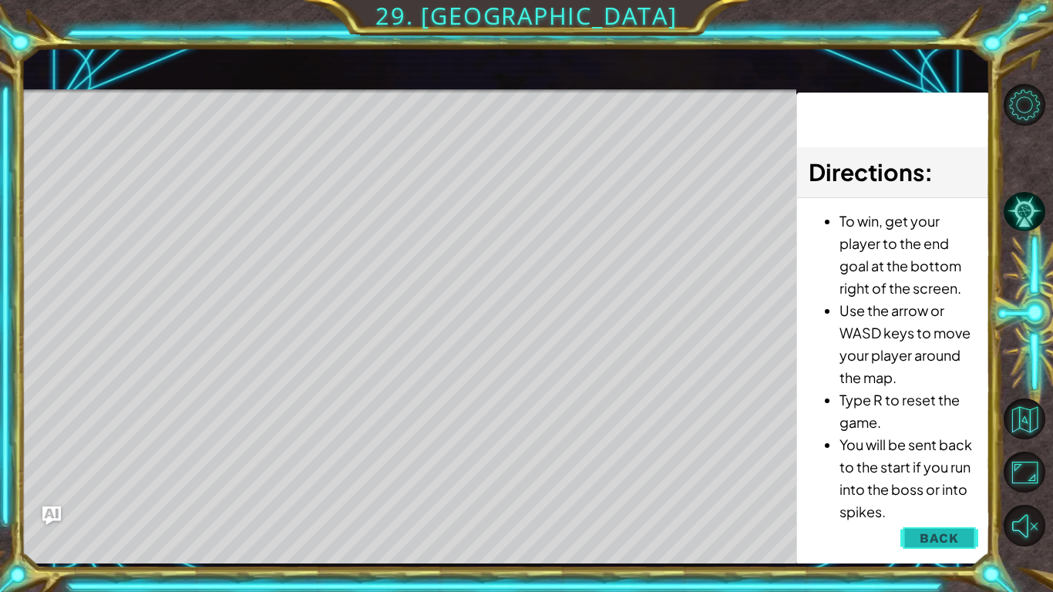
click at [961, 550] on button "Back" at bounding box center [939, 538] width 78 height 31
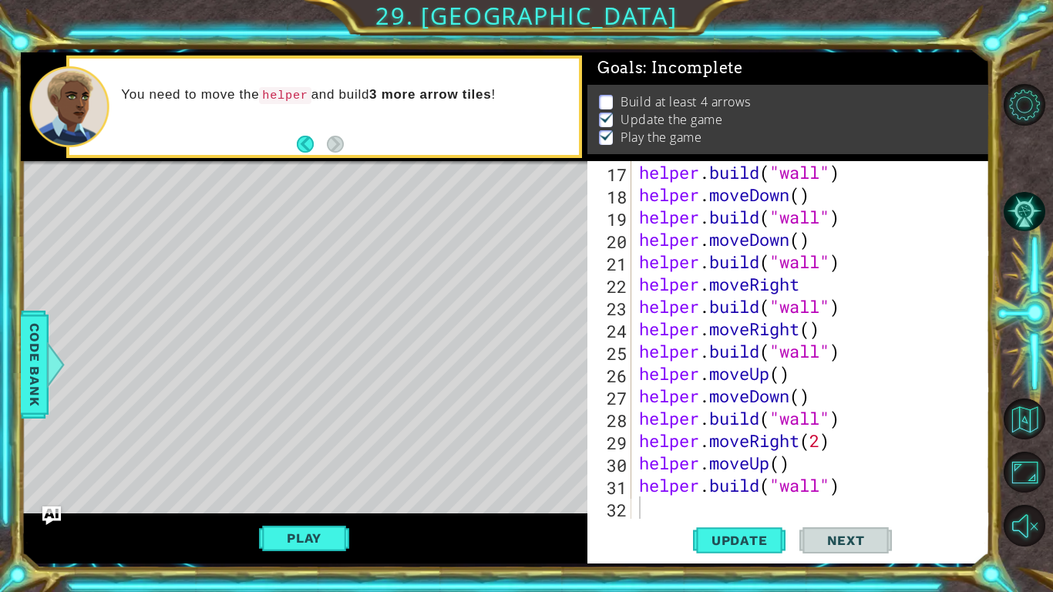
click at [680, 502] on div "helper . build ( "wall" ) helper . moveDown ( ) helper . build ( "wall" ) helpe…" at bounding box center [815, 362] width 358 height 402
type textarea "h"
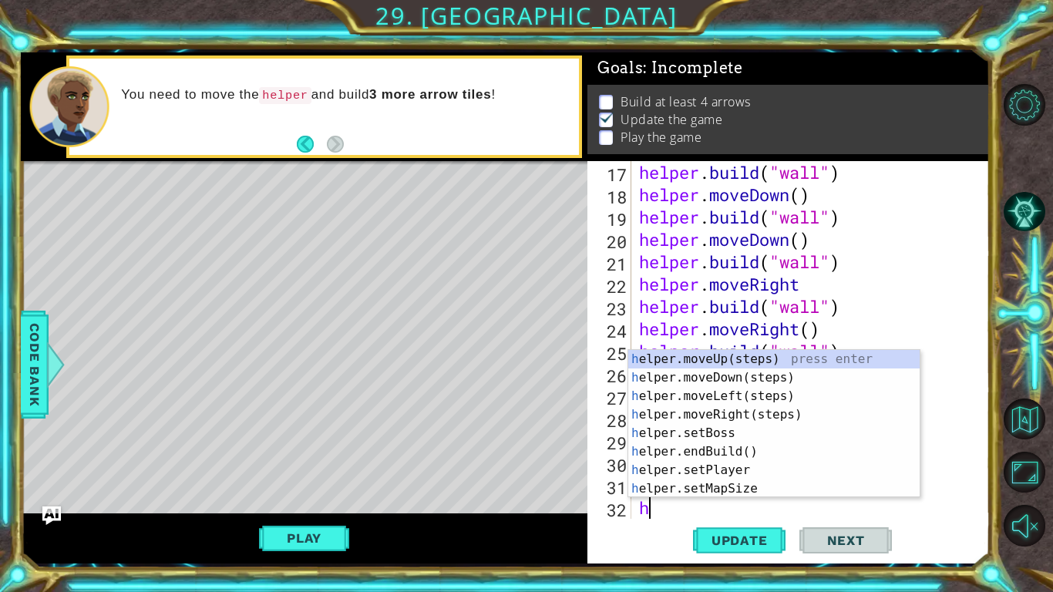
scroll to position [425, 0]
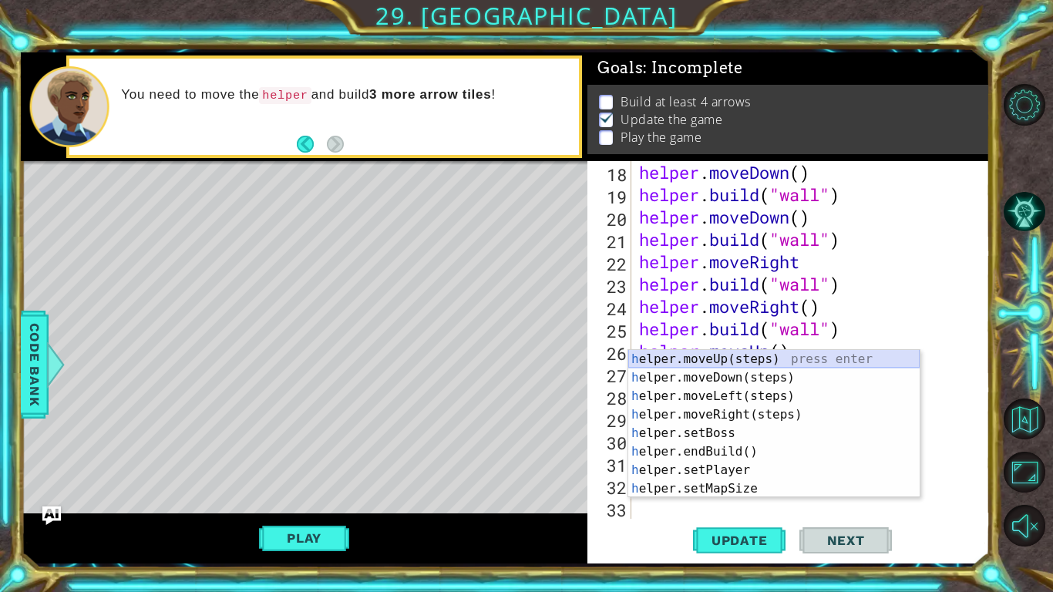
click at [779, 361] on div "h elper.moveUp(steps) press enter h elper.moveDown(steps) press enter h elper.m…" at bounding box center [773, 442] width 291 height 185
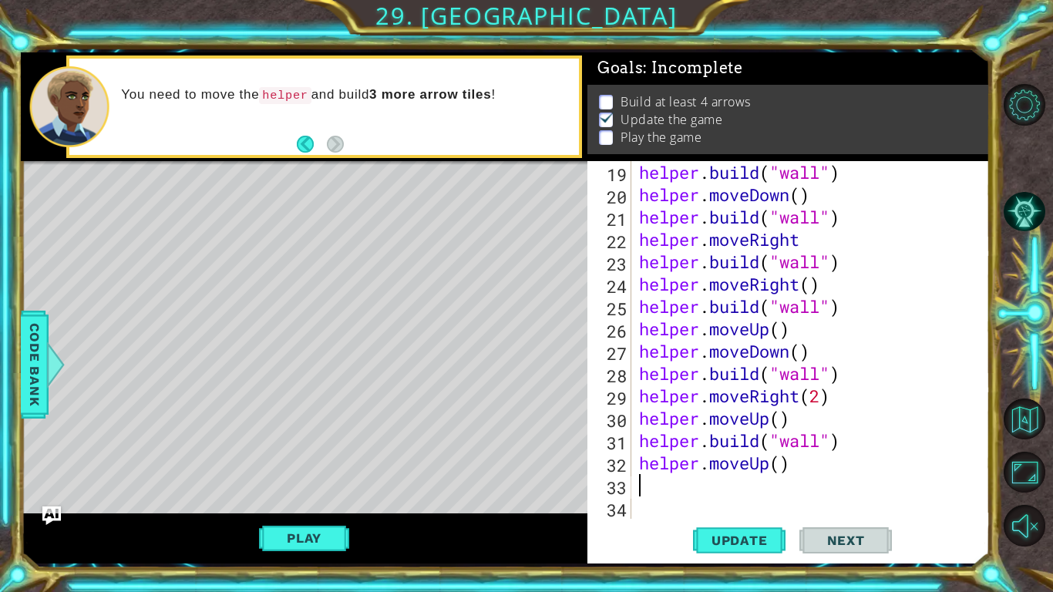
scroll to position [447, 0]
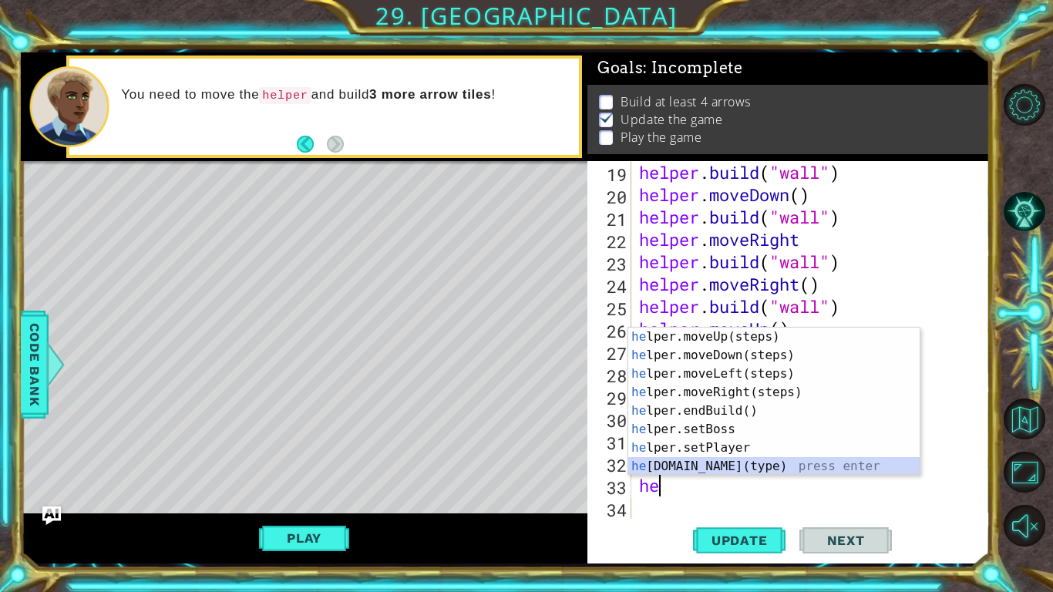
click at [720, 465] on div "he lper.moveUp(steps) press enter he lper.moveDown(steps) press enter he lper.m…" at bounding box center [773, 420] width 291 height 185
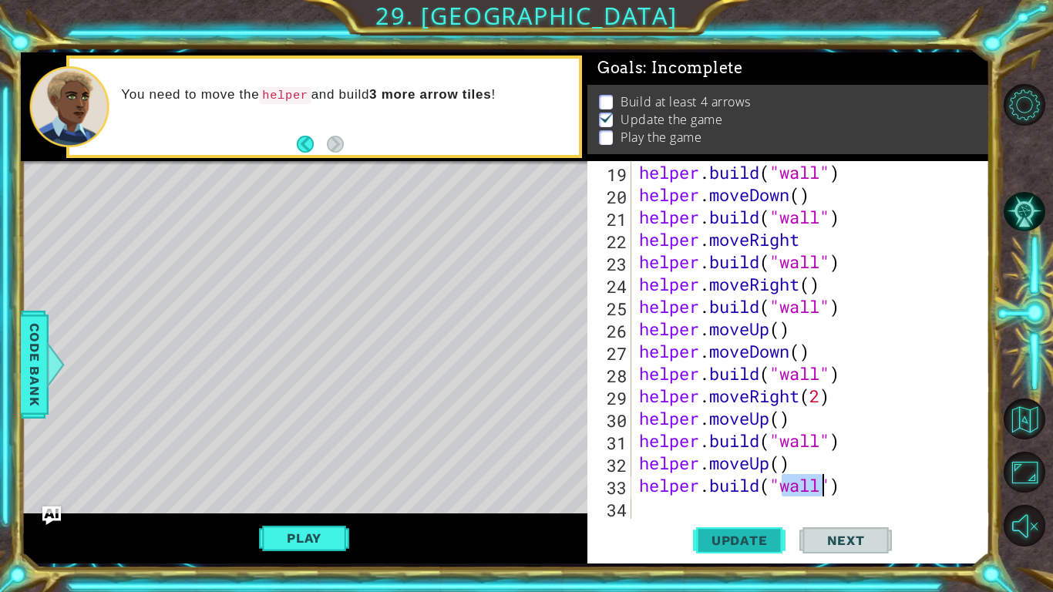
type textarea "[DOMAIN_NAME]("wall")"
click at [721, 526] on button "Update" at bounding box center [739, 540] width 92 height 40
click at [662, 501] on div "helper . build ( "wall" ) helper . moveDown ( ) helper . build ( "wall" ) helpe…" at bounding box center [815, 362] width 358 height 402
type textarea "h"
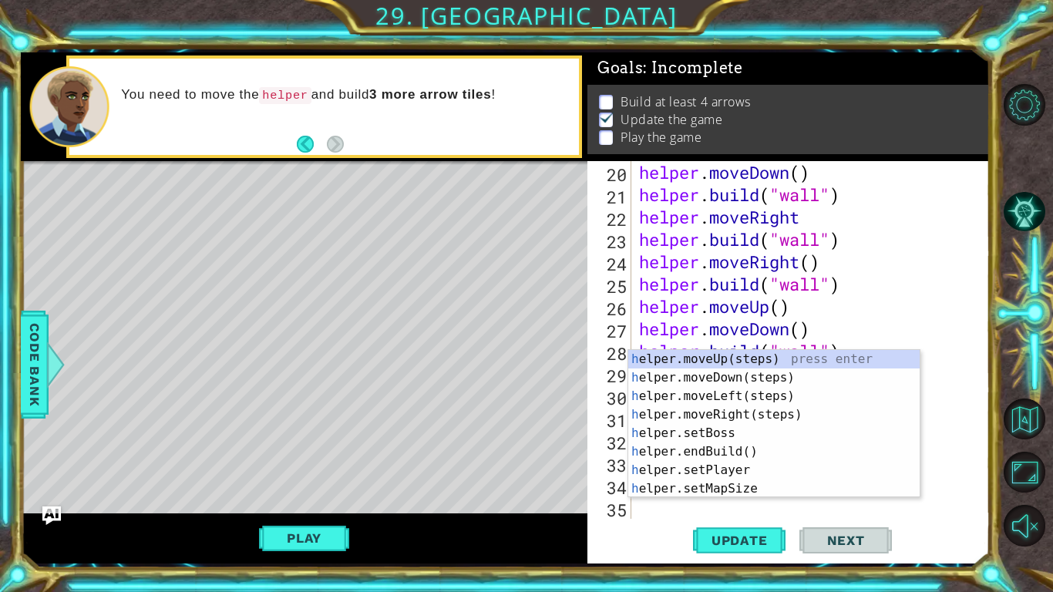
scroll to position [469, 0]
click at [731, 382] on div "h elper.moveUp(steps) press enter h elper.moveDown(steps) press enter h elper.m…" at bounding box center [773, 442] width 291 height 185
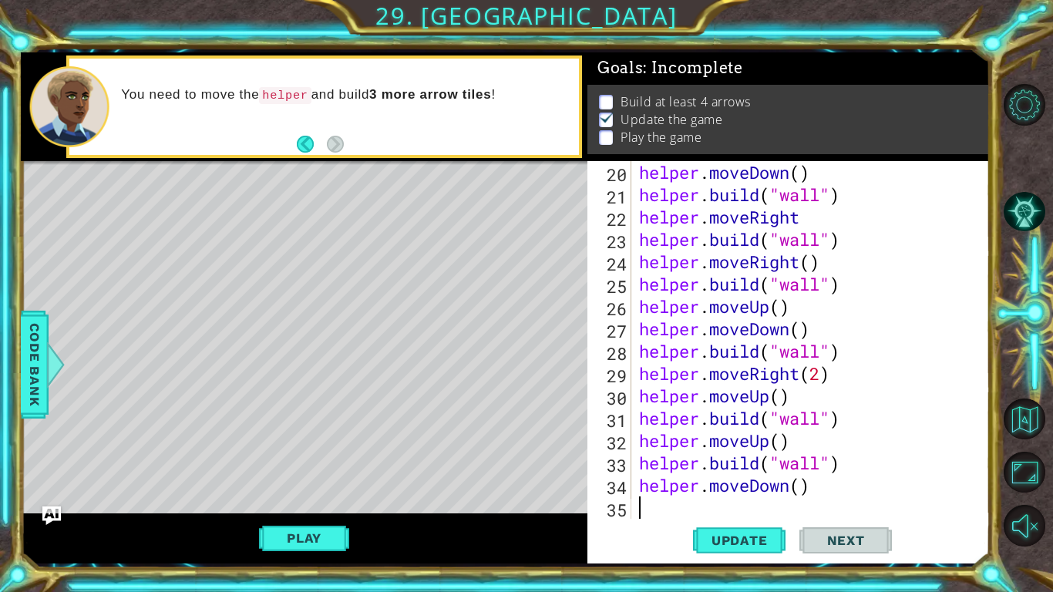
scroll to position [492, 0]
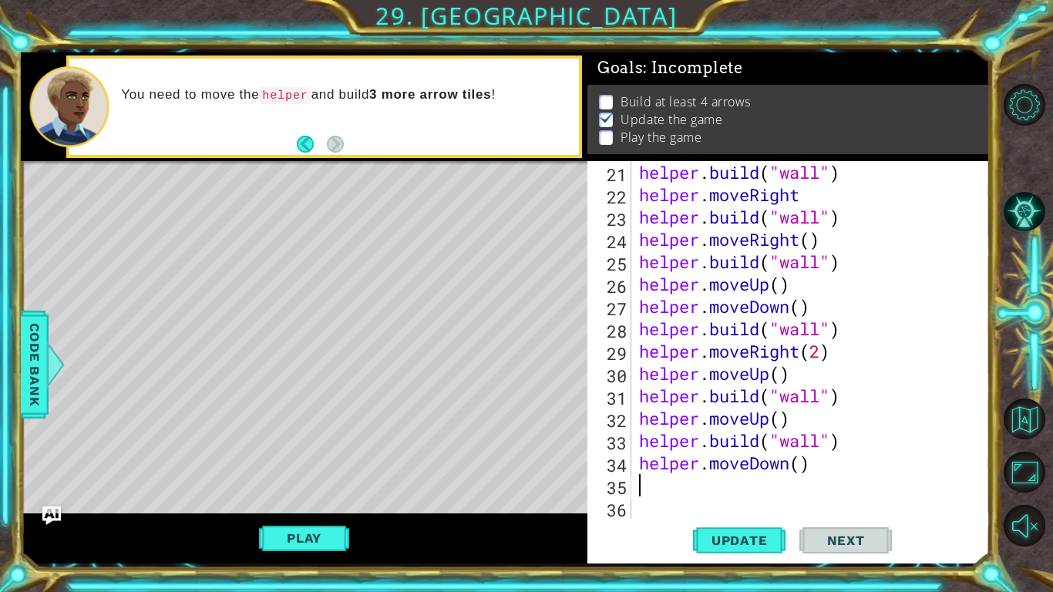
click at [801, 463] on div "helper . build ( "wall" ) helper . moveRight helper . build ( "wall" ) helper .…" at bounding box center [815, 362] width 358 height 402
type textarea "helper.moveDown(3)"
click at [750, 492] on div "helper . build ( "wall" ) helper . moveRight helper . build ( "wall" ) helper .…" at bounding box center [815, 362] width 358 height 402
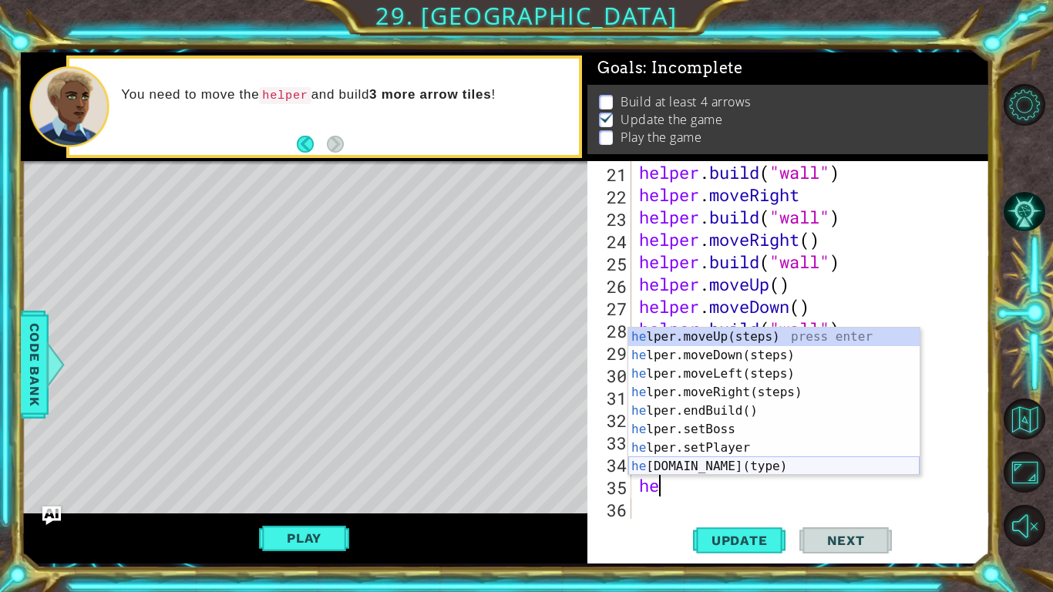
click at [725, 469] on div "he lper.moveUp(steps) press enter he lper.moveDown(steps) press enter he lper.m…" at bounding box center [773, 420] width 291 height 185
type textarea "[DOMAIN_NAME]("wall")"
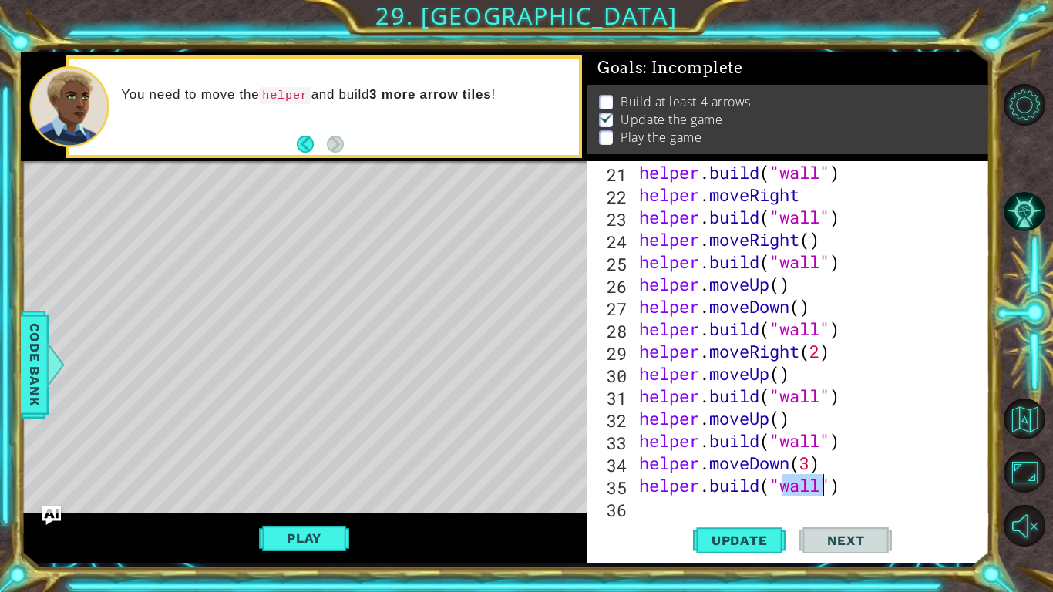
click at [647, 517] on div "helper . build ( "wall" ) helper . moveRight helper . build ( "wall" ) helper .…" at bounding box center [815, 362] width 358 height 402
type textarea "h"
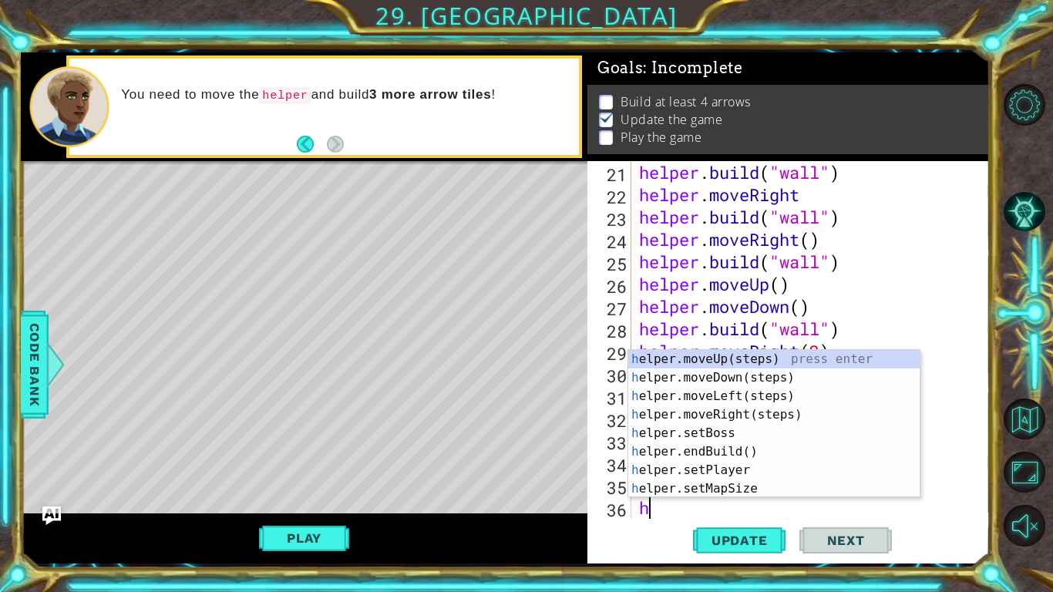
scroll to position [514, 0]
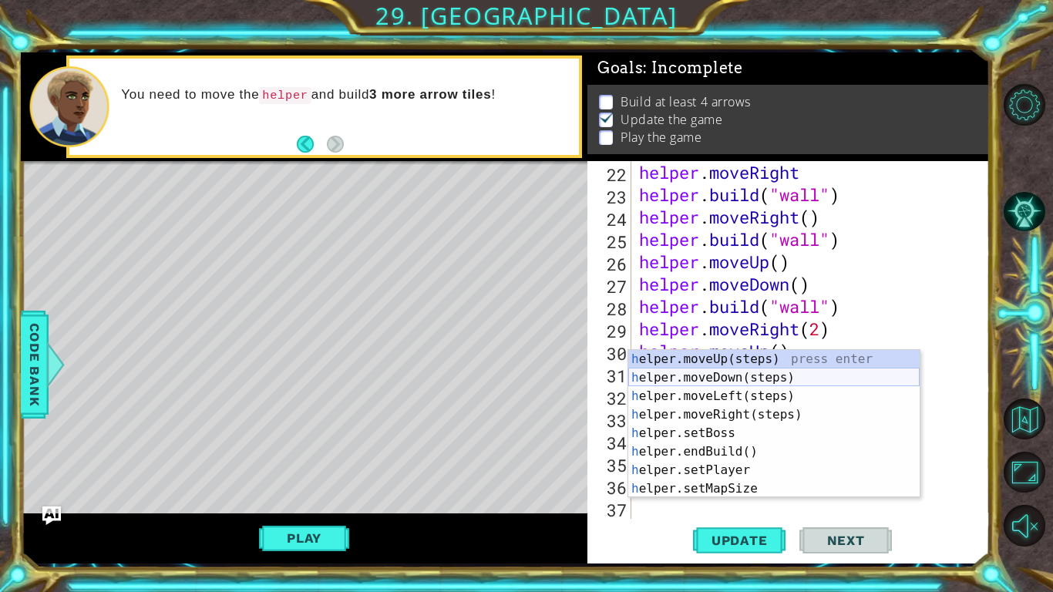
click at [702, 386] on div "h elper.moveUp(steps) press enter h elper.moveDown(steps) press enter h elper.m…" at bounding box center [773, 442] width 291 height 185
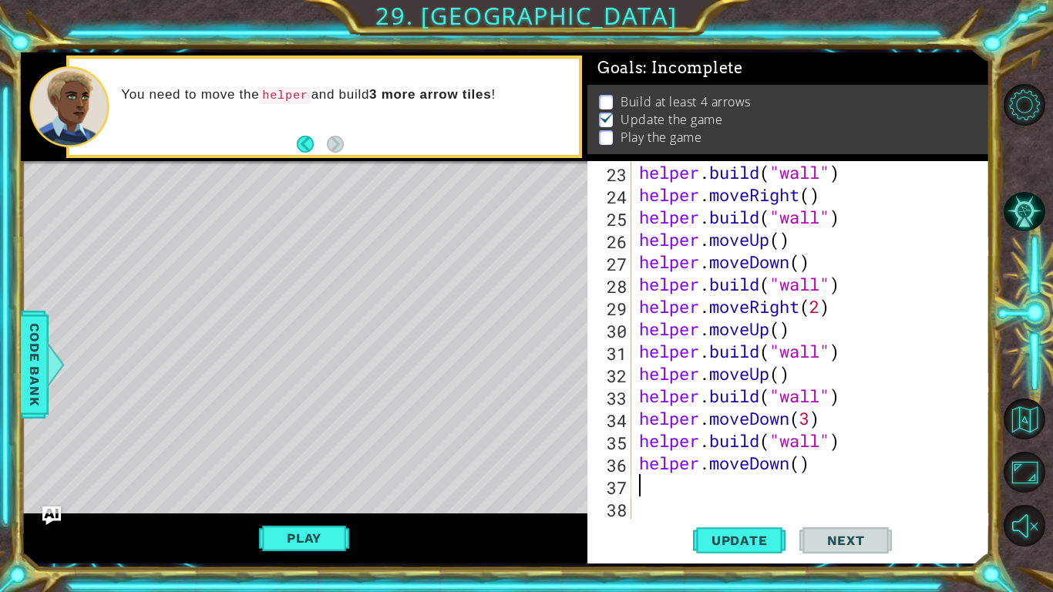
scroll to position [536, 0]
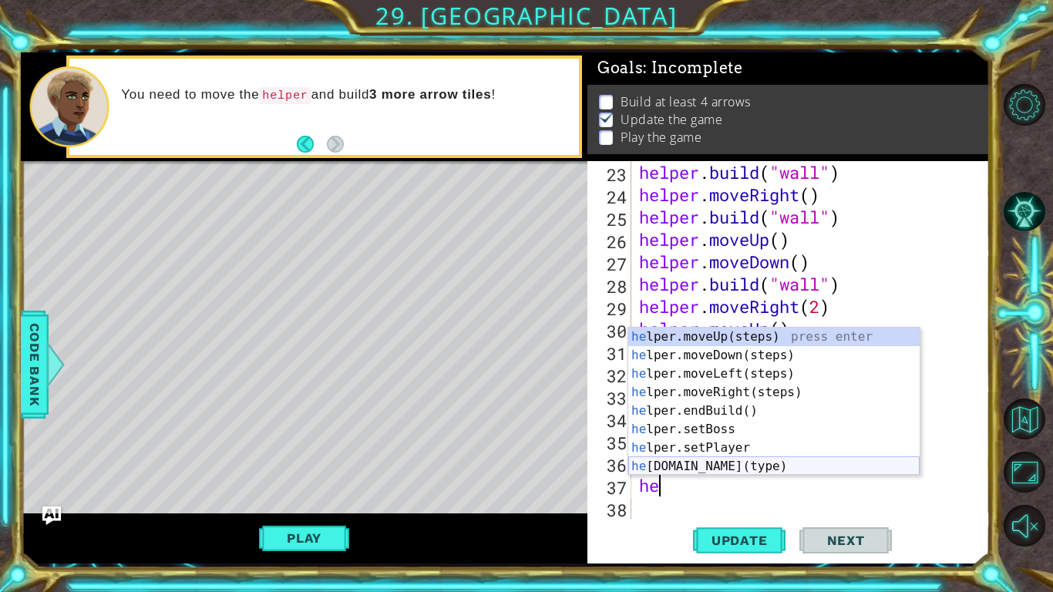
click at [736, 466] on div "he lper.moveUp(steps) press enter he lper.moveDown(steps) press enter he lper.m…" at bounding box center [773, 420] width 291 height 185
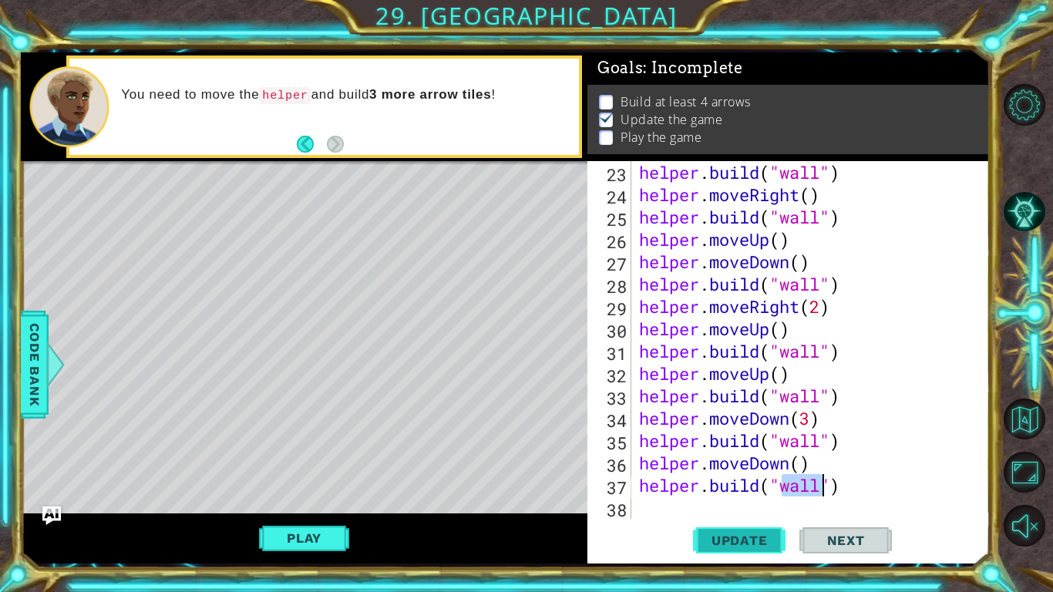
click at [735, 529] on button "Update" at bounding box center [739, 540] width 92 height 40
click at [778, 424] on div "helper . build ( "wall" ) helper . moveRight ( ) helper . build ( "wall" ) help…" at bounding box center [815, 362] width 358 height 402
click at [788, 428] on div "helper . build ( "wall" ) helper . moveRight ( ) helper . build ( "wall" ) help…" at bounding box center [815, 362] width 358 height 402
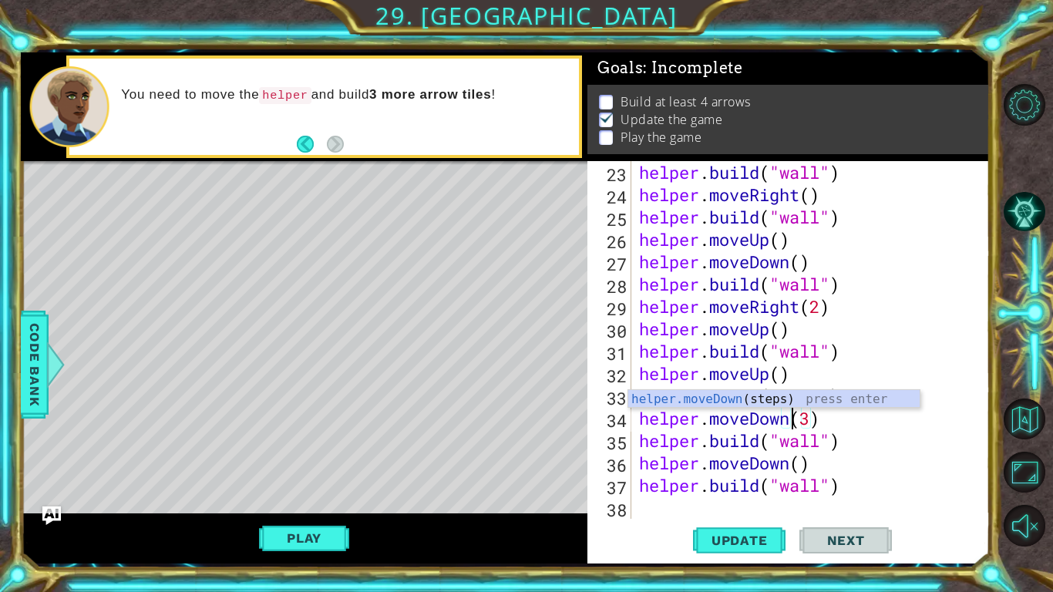
scroll to position [0, 7]
click at [792, 465] on div "helper . build ( "wall" ) helper . moveRight ( ) helper . build ( "wall" ) help…" at bounding box center [815, 362] width 358 height 402
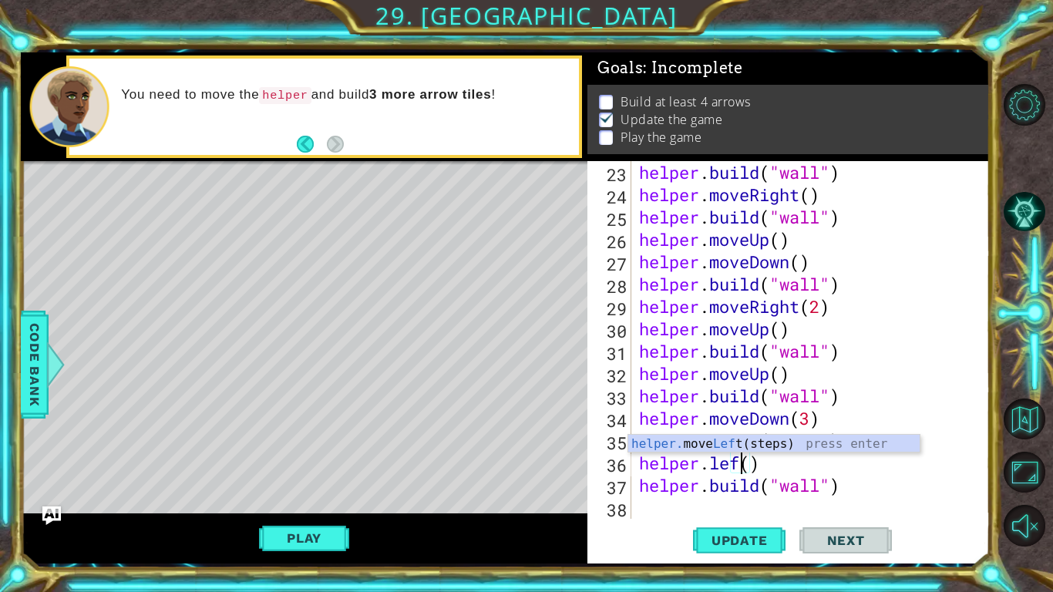
scroll to position [0, 5]
click at [806, 444] on div "helper. move Lef t(steps) press enter" at bounding box center [773, 462] width 291 height 55
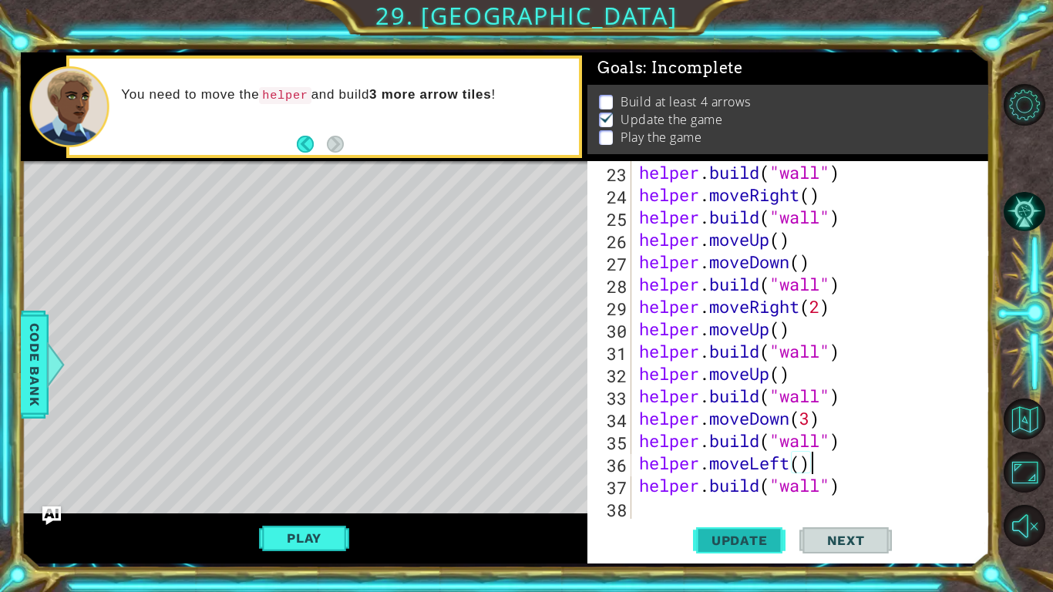
type textarea "helper.moveLeft()"
click at [734, 539] on span "Update" at bounding box center [739, 540] width 87 height 15
click at [285, 546] on button "Play" at bounding box center [304, 537] width 90 height 29
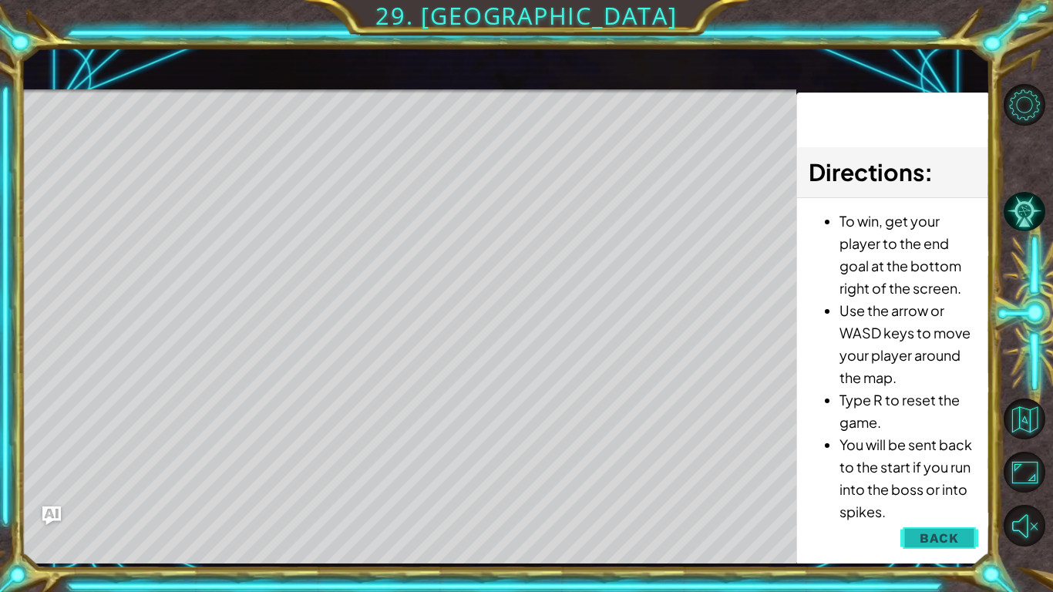
click at [929, 545] on span "Back" at bounding box center [938, 537] width 39 height 15
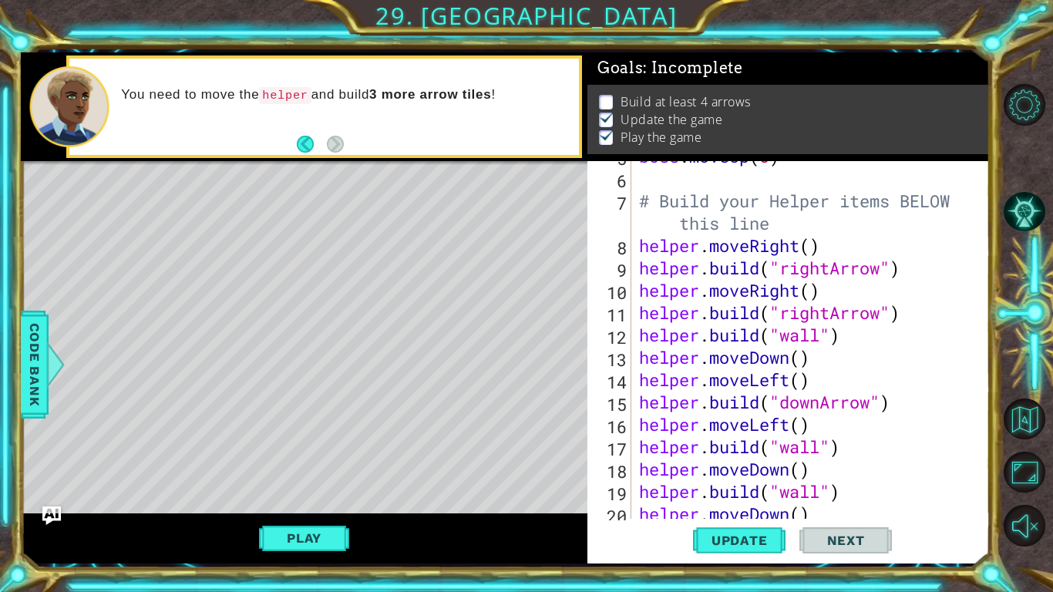
scroll to position [0, 0]
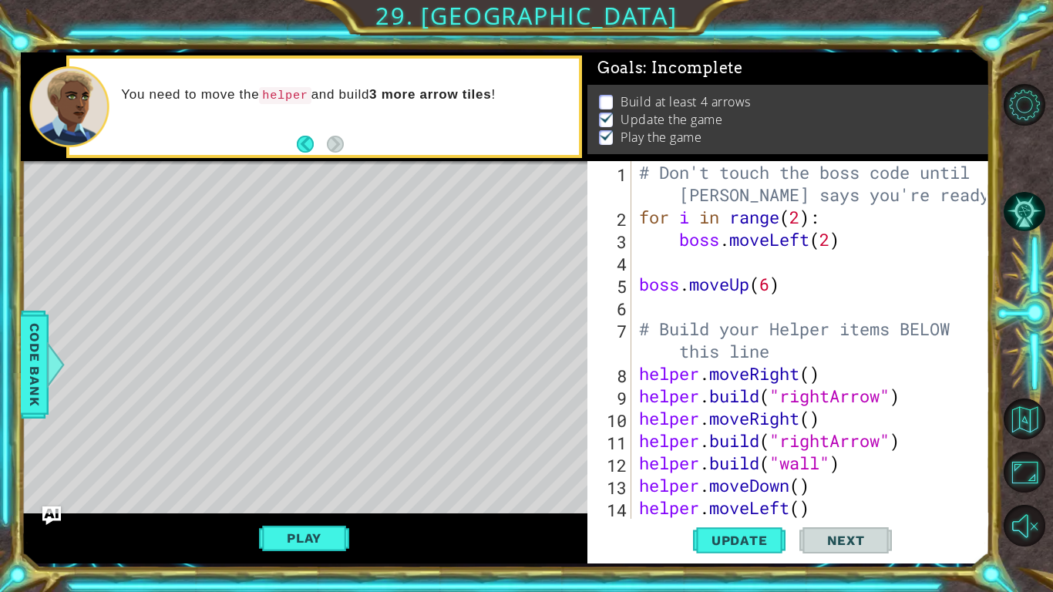
click at [687, 313] on div "# Don't touch the boss code until Vega says you're ready! for i in range ( 2 ) …" at bounding box center [815, 373] width 358 height 425
click at [771, 287] on div "# Don't touch the boss code until Vega says you're ready! for i in range ( 2 ) …" at bounding box center [815, 373] width 358 height 425
click at [761, 540] on span "Update" at bounding box center [739, 540] width 87 height 15
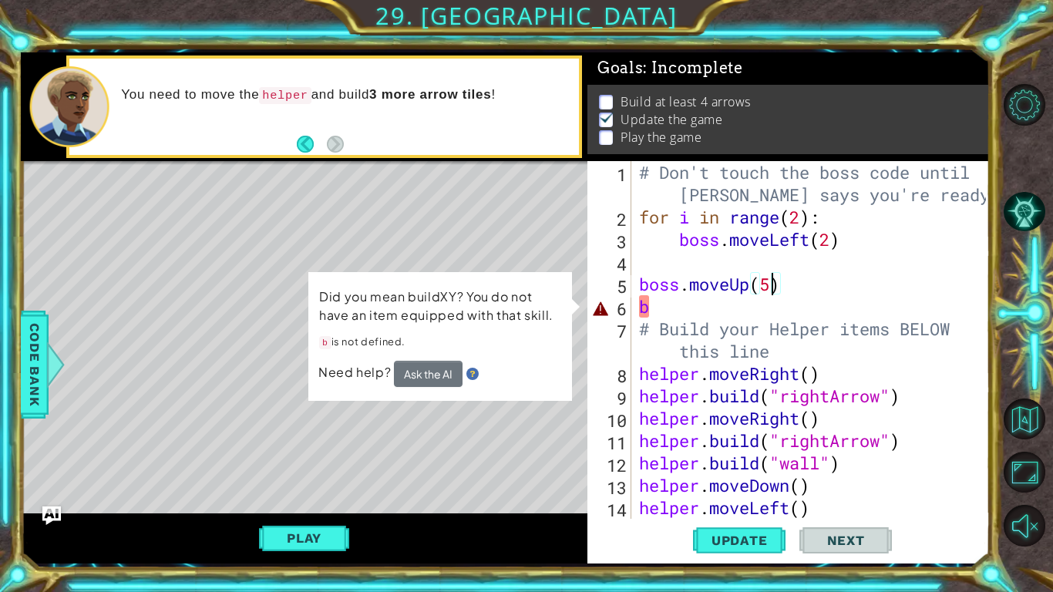
click at [667, 312] on div "# Don't touch the boss code until Vega says you're ready! for i in range ( 2 ) …" at bounding box center [815, 373] width 358 height 425
type textarea "b"
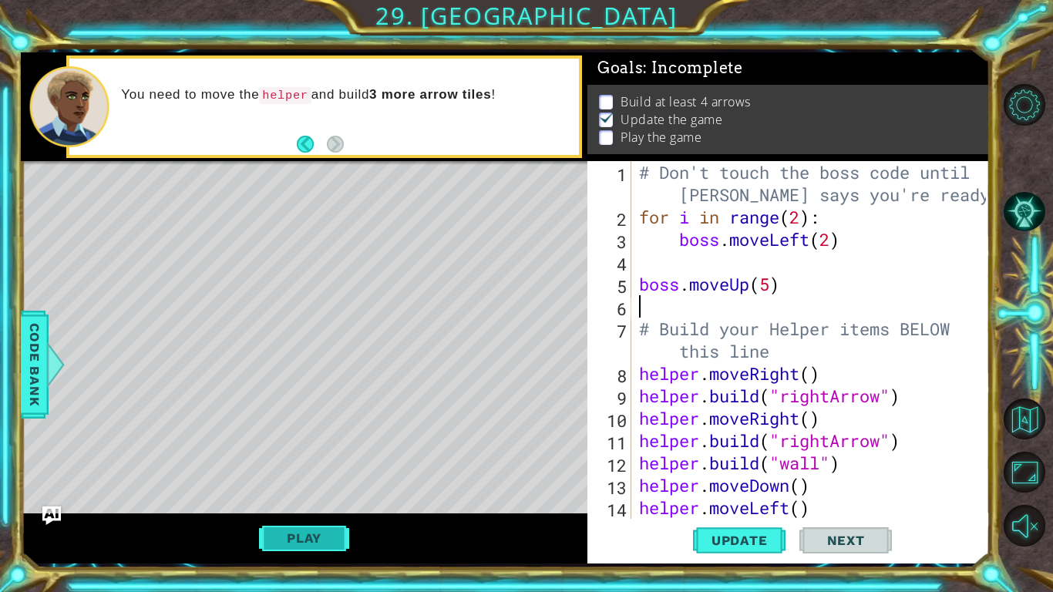
click at [271, 529] on button "Play" at bounding box center [304, 537] width 90 height 29
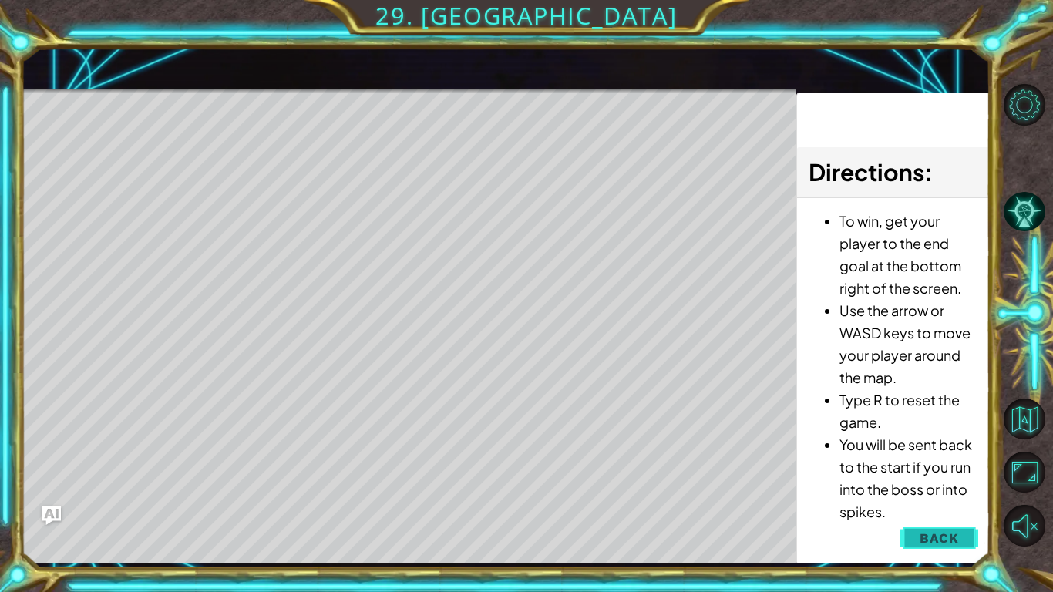
click at [956, 546] on span "Back" at bounding box center [938, 537] width 39 height 15
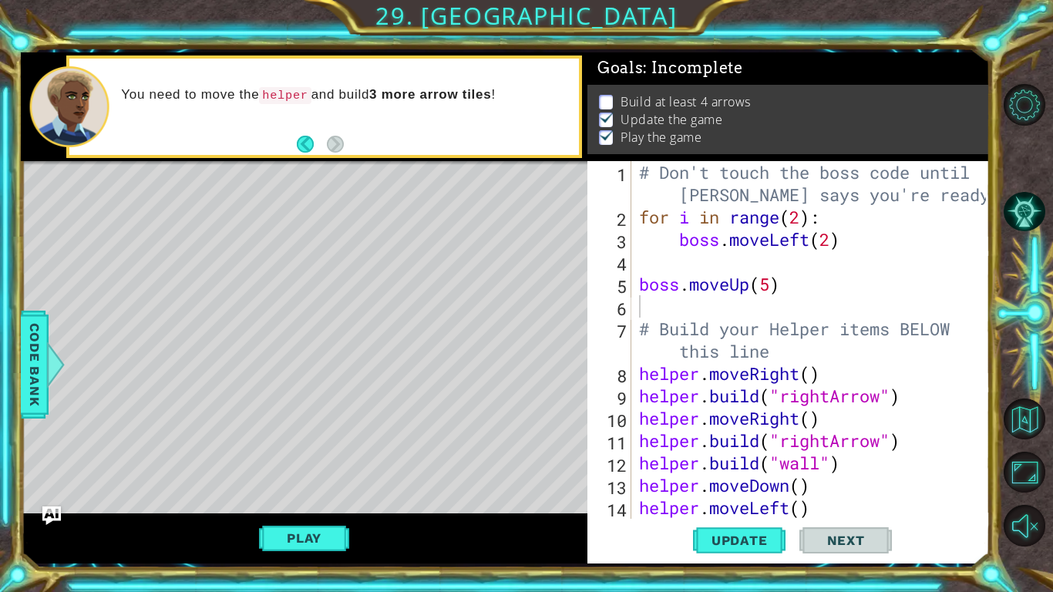
click at [773, 287] on div "# Don't touch the boss code until Vega says you're ready! for i in range ( 2 ) …" at bounding box center [815, 373] width 358 height 425
click at [704, 546] on span "Update" at bounding box center [739, 540] width 87 height 15
click at [284, 547] on button "Play" at bounding box center [304, 537] width 90 height 29
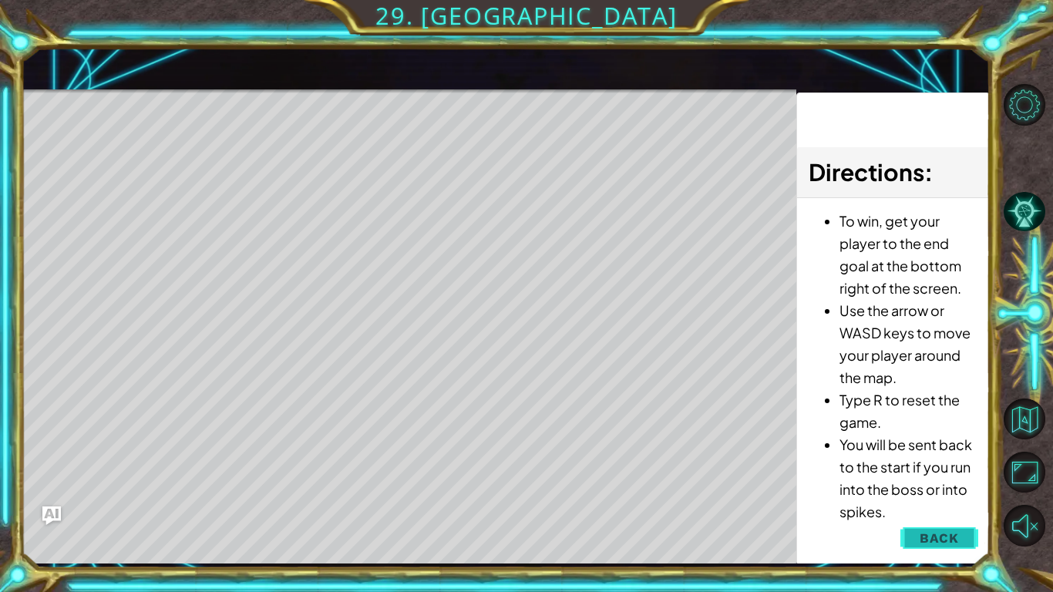
click at [939, 527] on button "Back" at bounding box center [939, 538] width 78 height 31
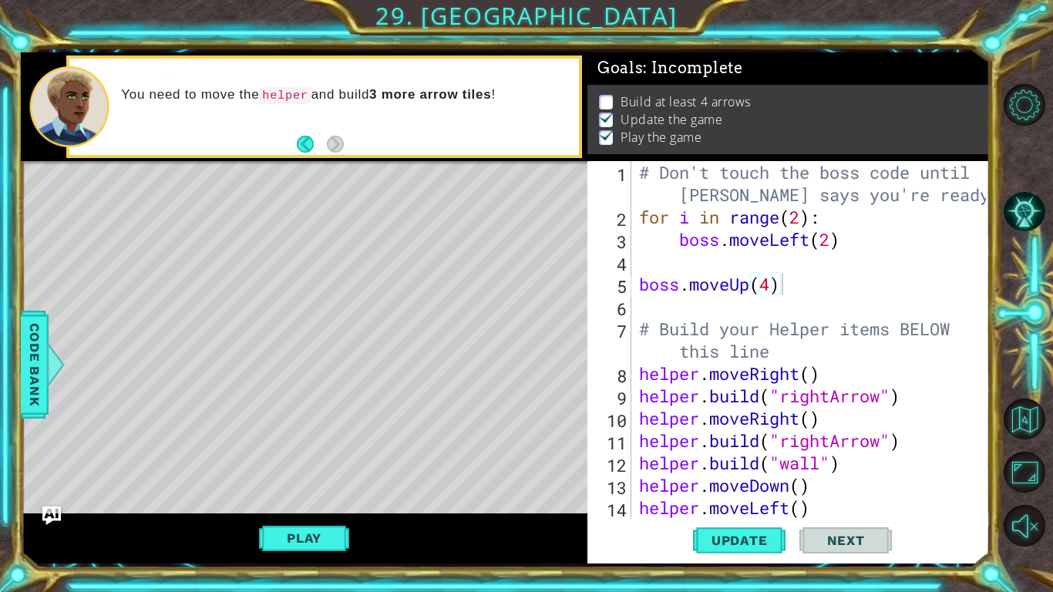
click at [771, 280] on div "# Don't touch the boss code until Vega says you're ready! for i in range ( 2 ) …" at bounding box center [815, 373] width 358 height 425
type textarea "boss.moveUp(3)"
click at [743, 537] on span "Update" at bounding box center [739, 540] width 87 height 15
click at [304, 543] on button "Play" at bounding box center [304, 537] width 90 height 29
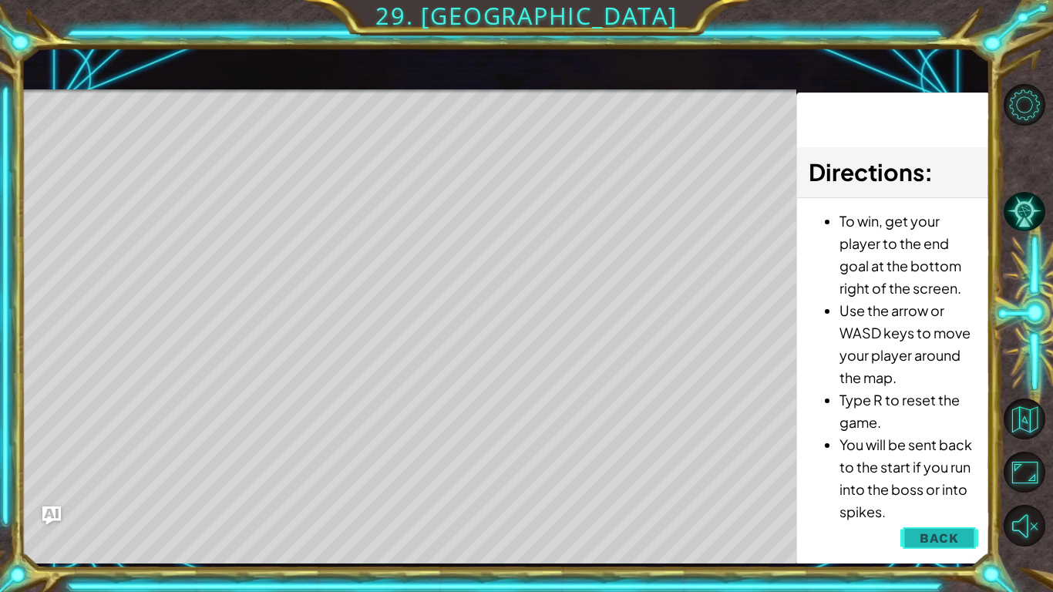
click at [915, 534] on button "Back" at bounding box center [939, 538] width 78 height 31
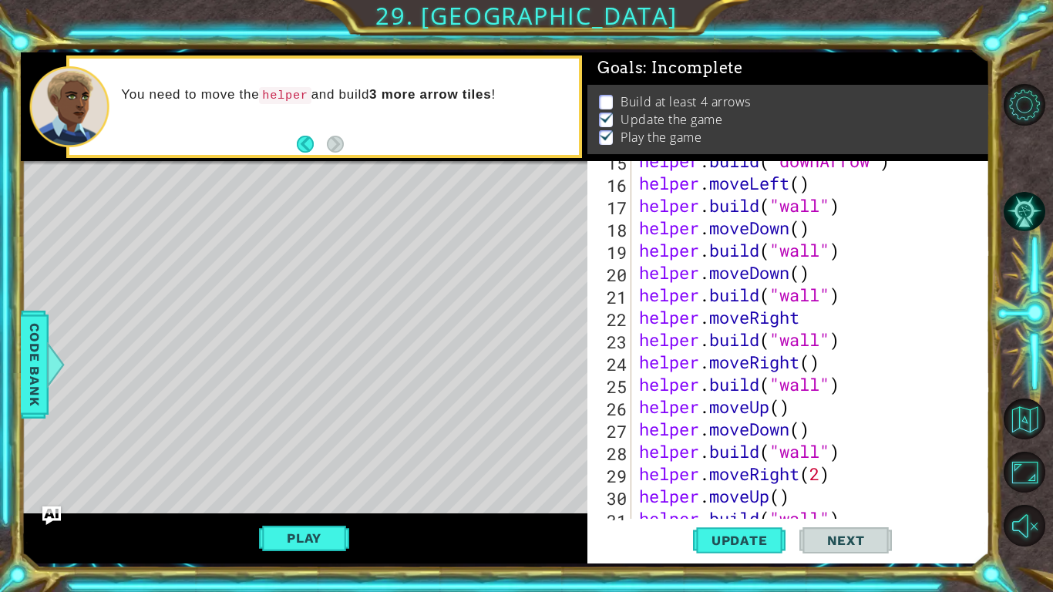
scroll to position [536, 0]
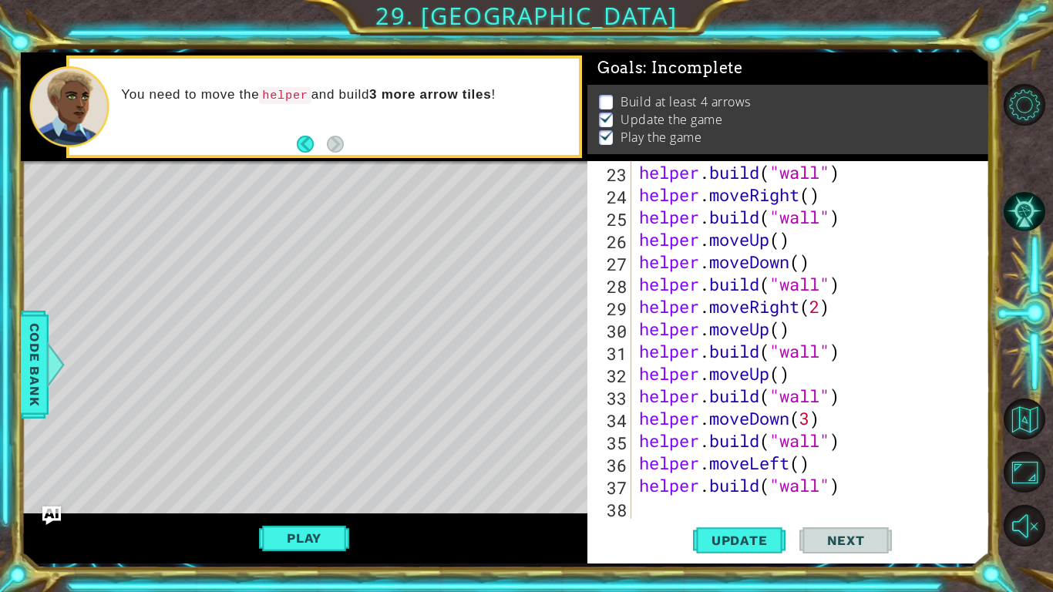
click at [689, 497] on div "helper . build ( "wall" ) helper . moveRight ( ) helper . build ( "wall" ) help…" at bounding box center [815, 362] width 358 height 402
click at [718, 544] on span "Update" at bounding box center [739, 540] width 87 height 15
type textarea "h"
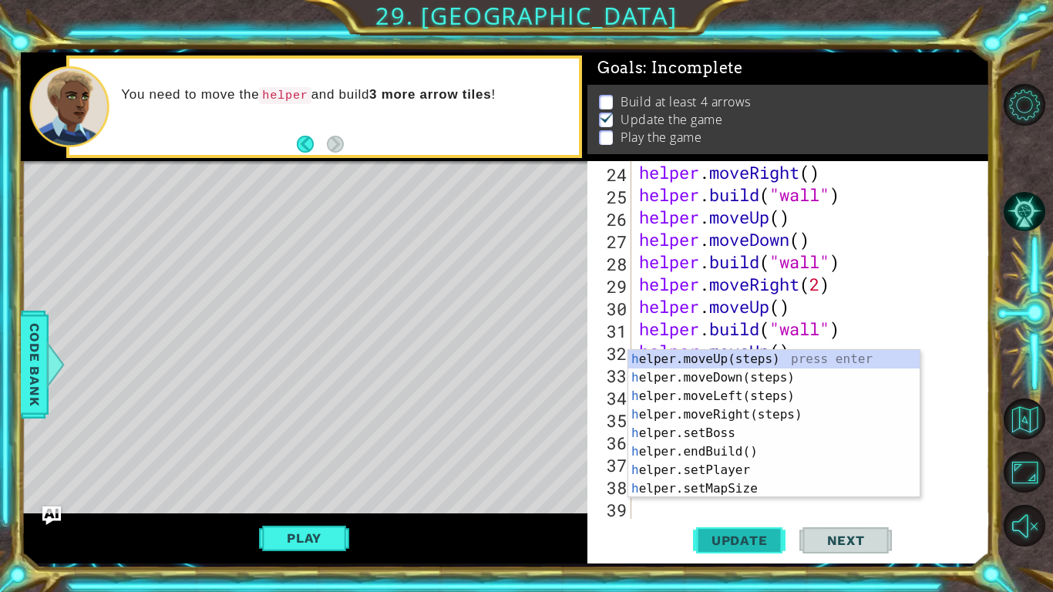
scroll to position [559, 0]
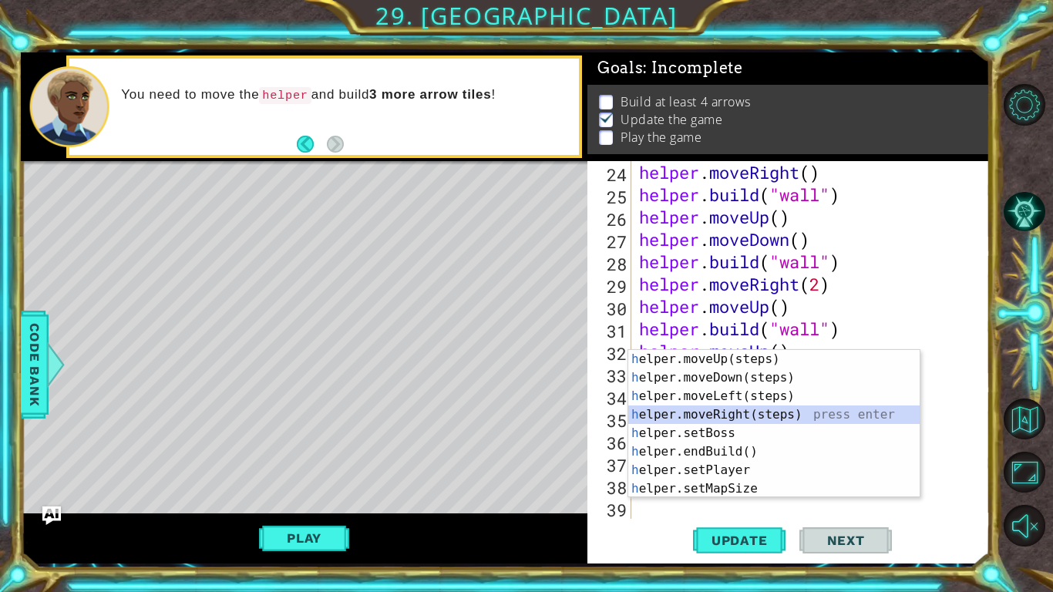
click at [768, 412] on div "h elper.moveUp(steps) press enter h elper.moveDown(steps) press enter h elper.m…" at bounding box center [773, 442] width 291 height 185
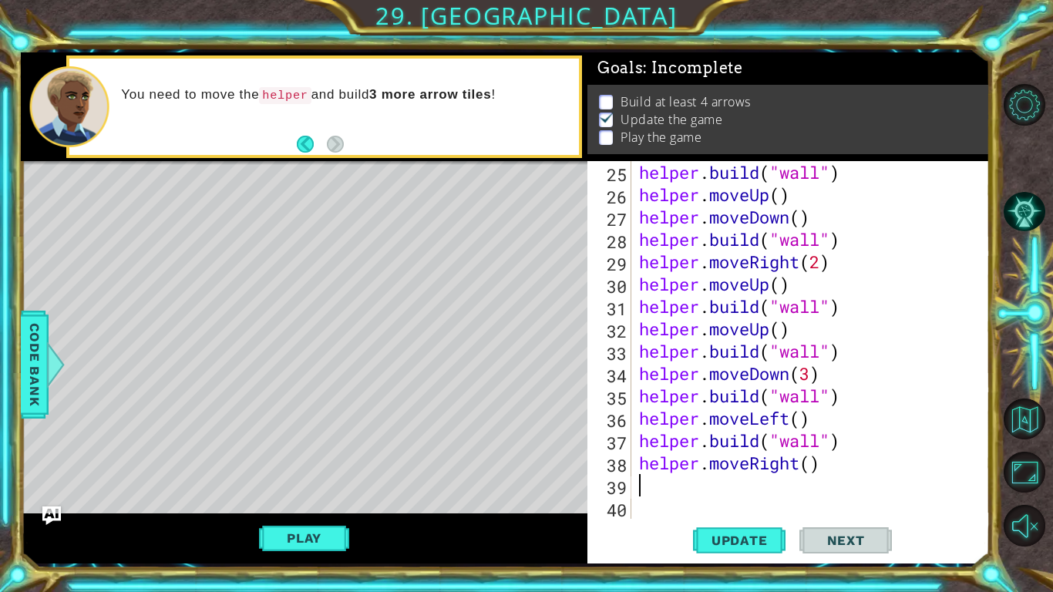
scroll to position [581, 0]
click at [812, 463] on div "helper . build ( "wall" ) helper . moveUp ( ) helper . moveDown ( ) helper . bu…" at bounding box center [815, 362] width 358 height 402
type textarea "helper.moveRight(2)"
click at [731, 481] on div "helper . build ( "wall" ) helper . moveUp ( ) helper . moveDown ( ) helper . bu…" at bounding box center [815, 362] width 358 height 402
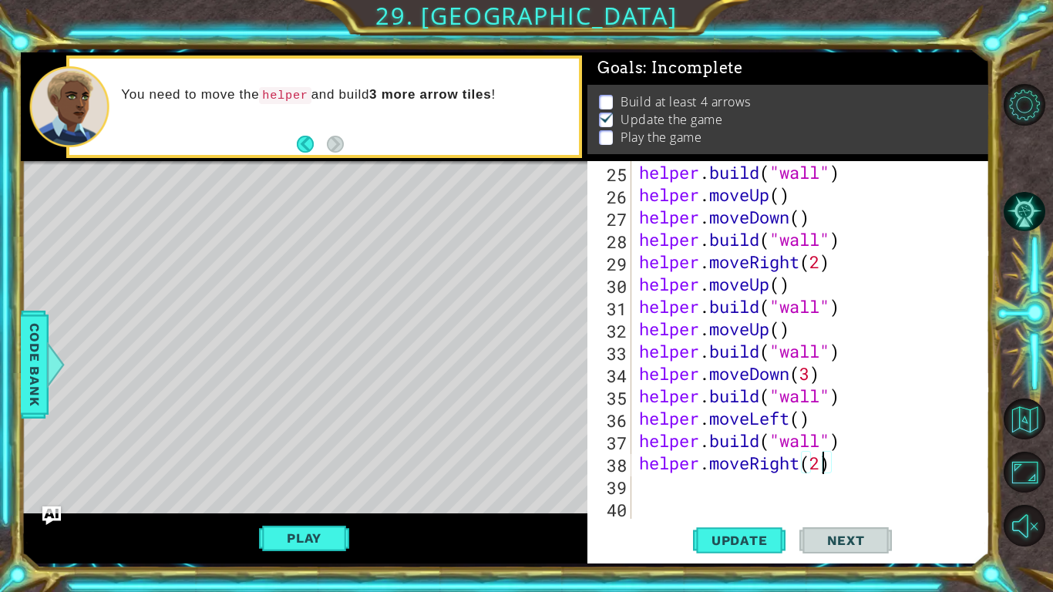
scroll to position [0, 0]
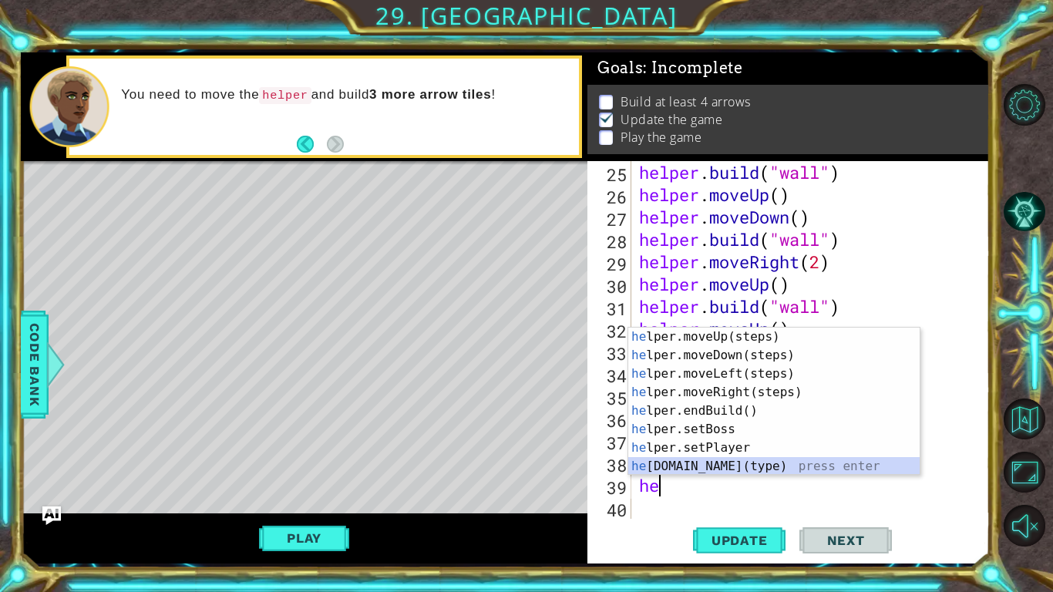
click at [719, 458] on div "he lper.moveUp(steps) press enter he lper.moveDown(steps) press enter he lper.m…" at bounding box center [773, 420] width 291 height 185
type textarea "[DOMAIN_NAME]("wall")"
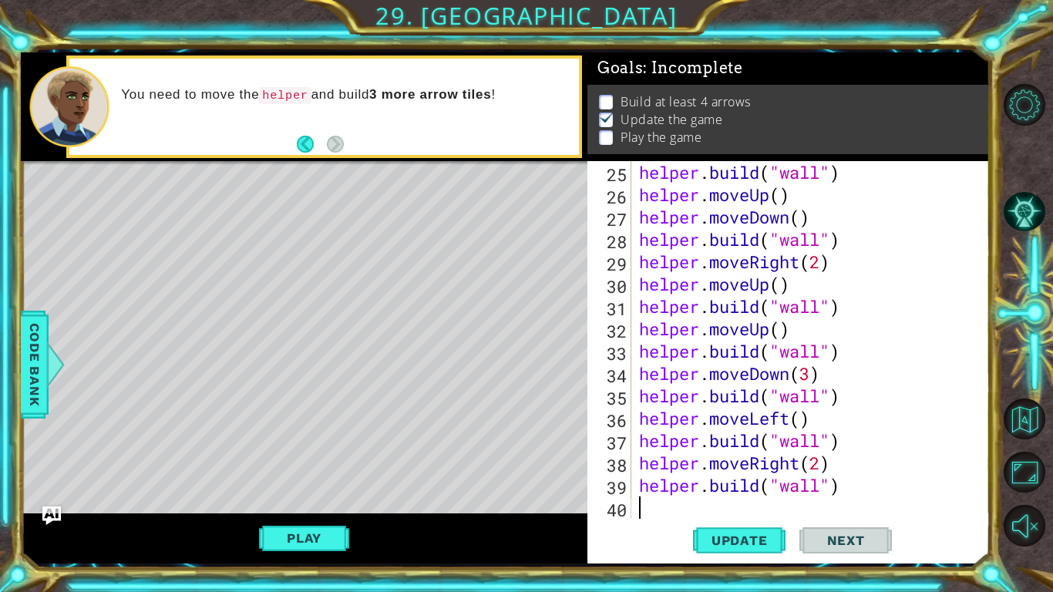
click at [671, 516] on div "helper . build ( "wall" ) helper . moveUp ( ) helper . moveDown ( ) helper . bu…" at bounding box center [815, 362] width 358 height 402
type textarea "h"
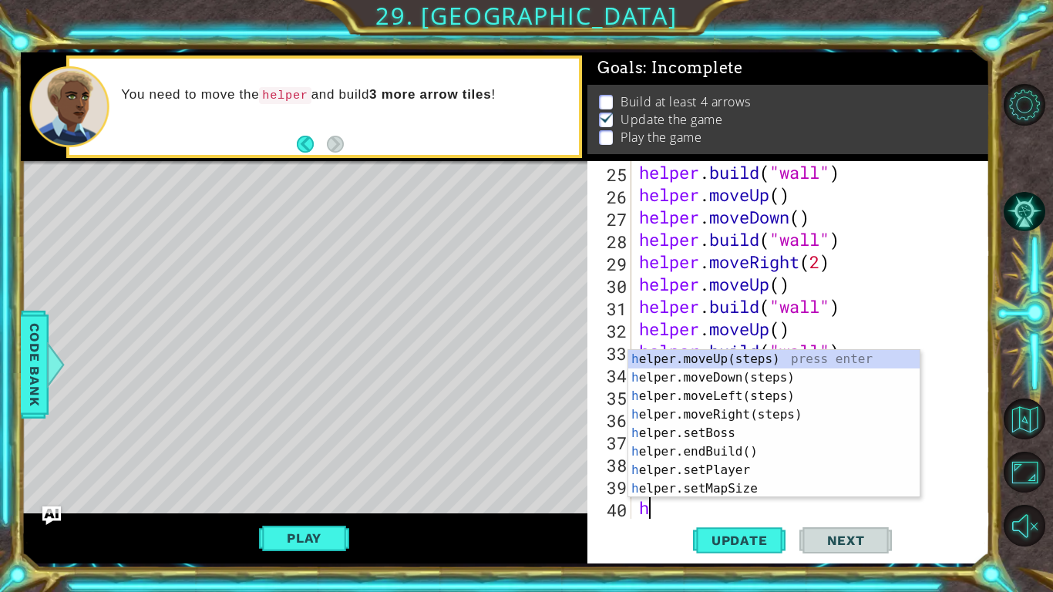
scroll to position [603, 0]
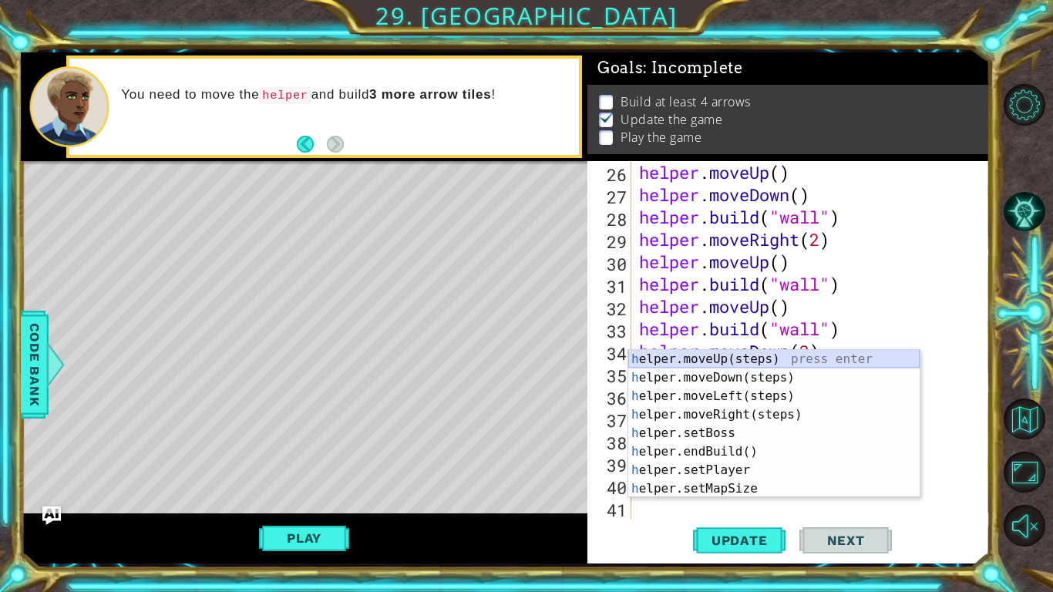
click at [736, 360] on div "h elper.moveUp(steps) press enter h elper.moveDown(steps) press enter h elper.m…" at bounding box center [773, 442] width 291 height 185
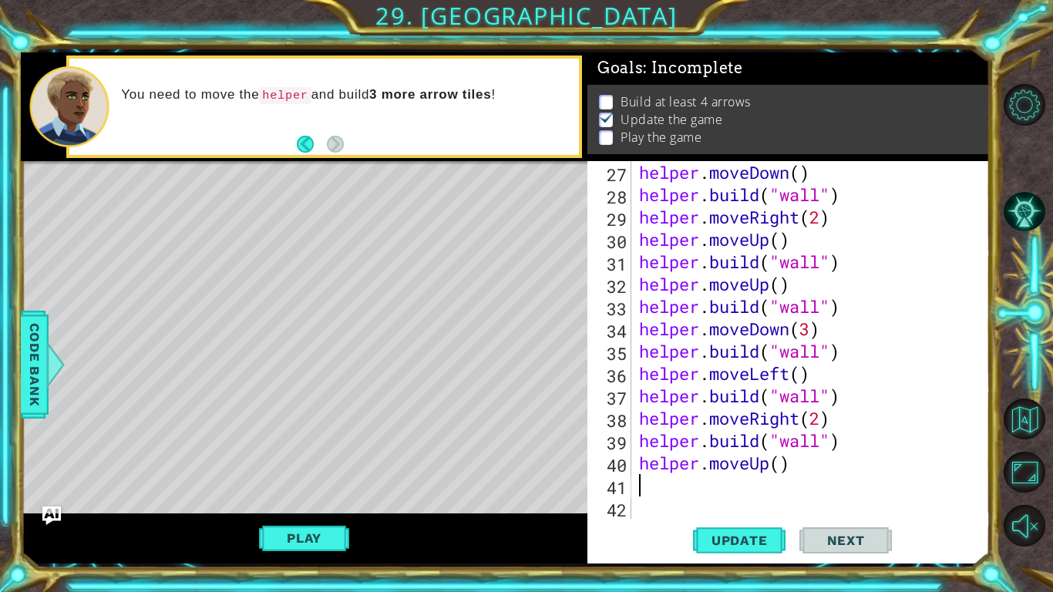
scroll to position [626, 0]
click at [781, 465] on div "helper . moveDown ( ) helper . build ( "wall" ) helper . moveRight ( 2 ) helper…" at bounding box center [815, 362] width 358 height 402
type textarea "helper.moveUp(2)"
click at [717, 481] on div "helper . moveDown ( ) helper . build ( "wall" ) helper . moveRight ( 2 ) helper…" at bounding box center [815, 362] width 358 height 402
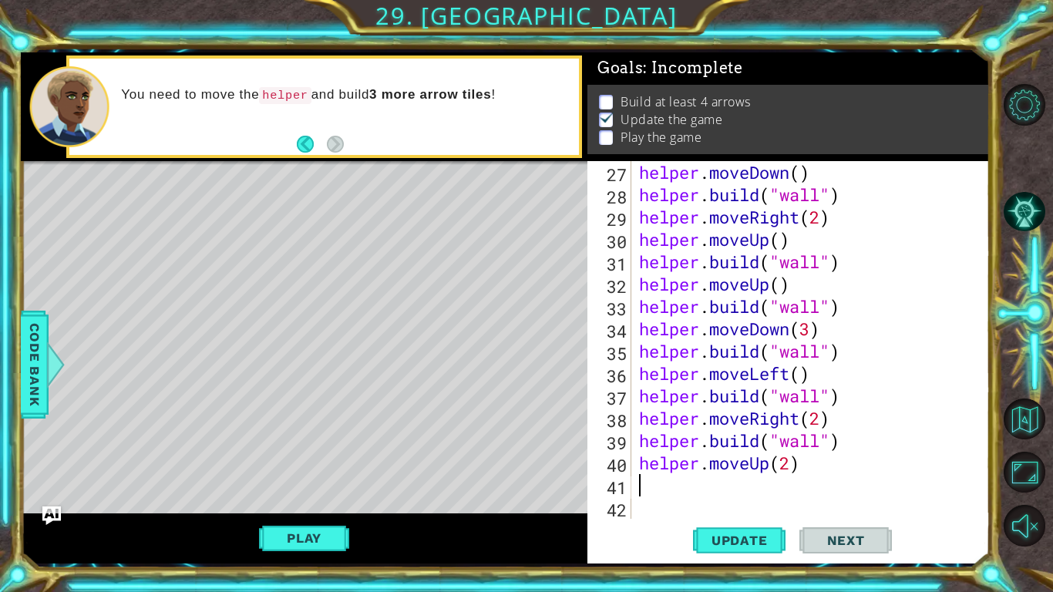
scroll to position [0, 0]
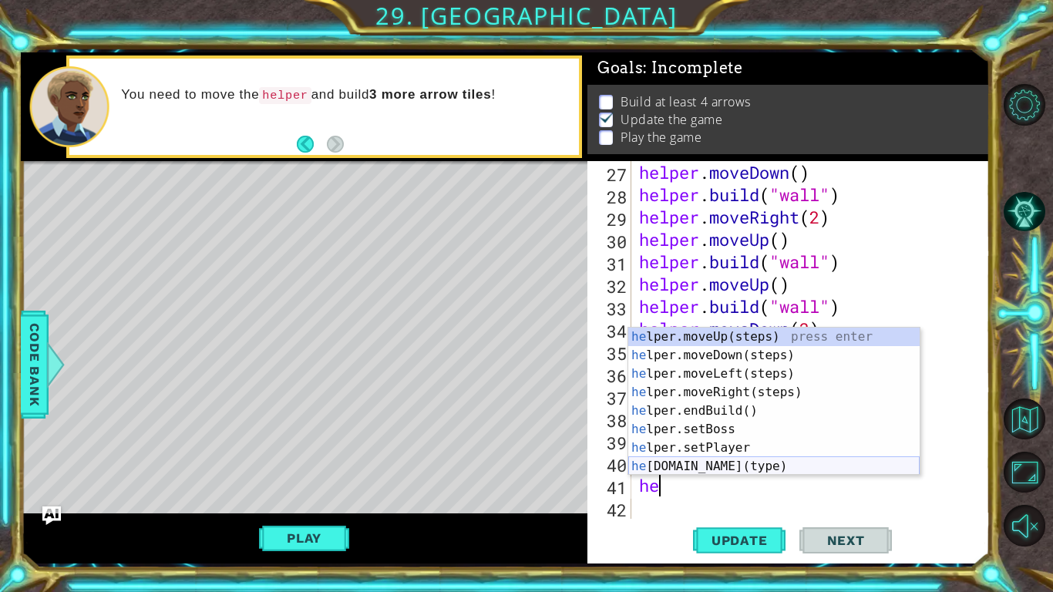
click at [745, 465] on div "he lper.moveUp(steps) press enter he lper.moveDown(steps) press enter he lper.m…" at bounding box center [773, 420] width 291 height 185
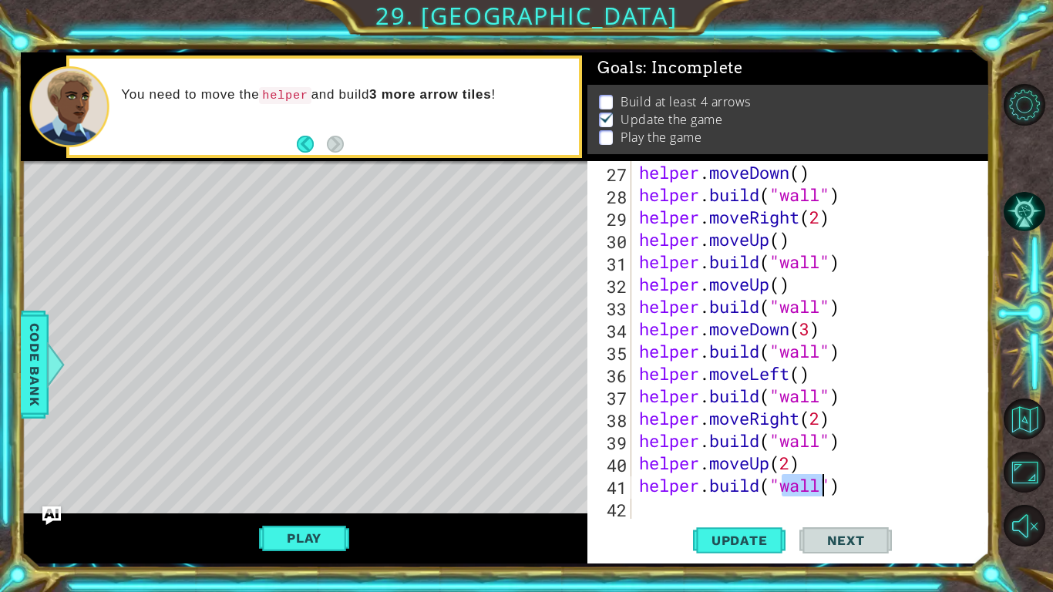
click at [855, 447] on div "helper . moveDown ( ) helper . build ( "wall" ) helper . moveRight ( 2 ) helper…" at bounding box center [815, 362] width 358 height 402
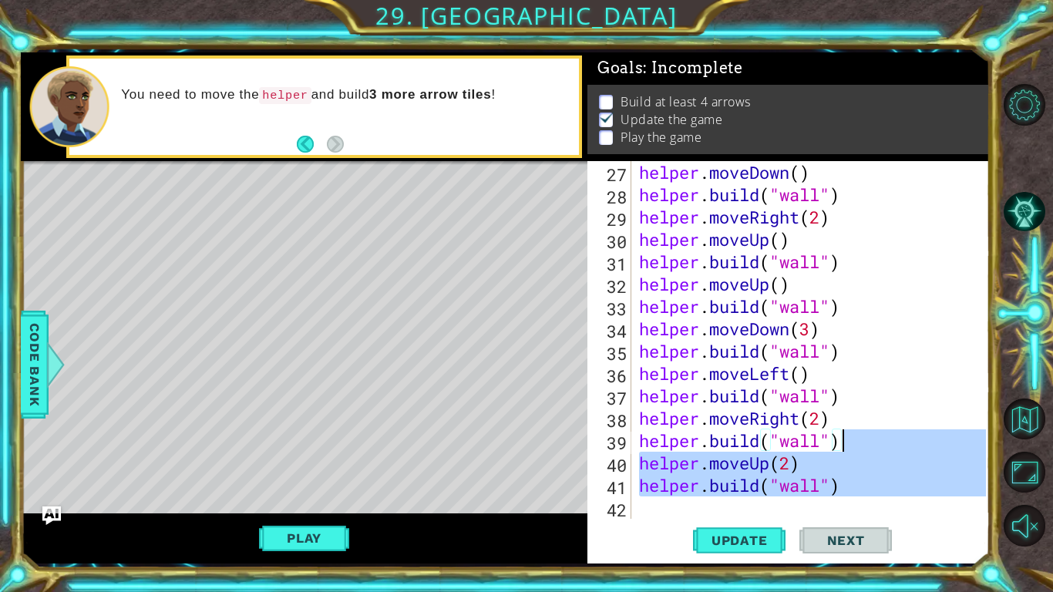
click at [913, 371] on div "helper . moveDown ( ) helper . build ( "wall" ) helper . moveRight ( 2 ) helper…" at bounding box center [815, 362] width 358 height 402
type textarea "helper.moveLeft()"
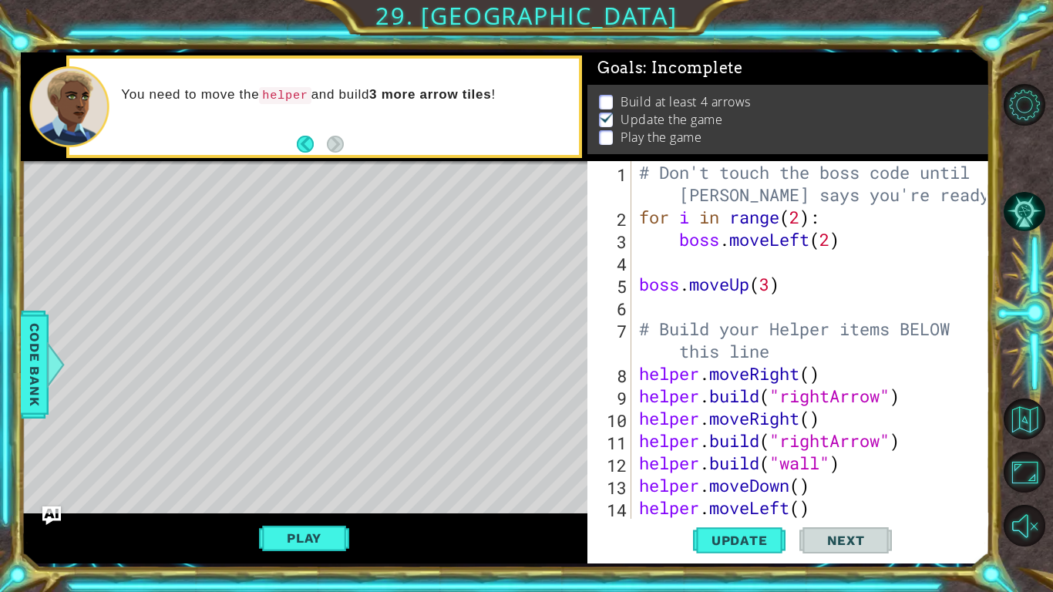
click at [724, 312] on div "# Don't touch the boss code until Vega says you're ready! for i in range ( 2 ) …" at bounding box center [815, 373] width 358 height 425
type textarea "b"
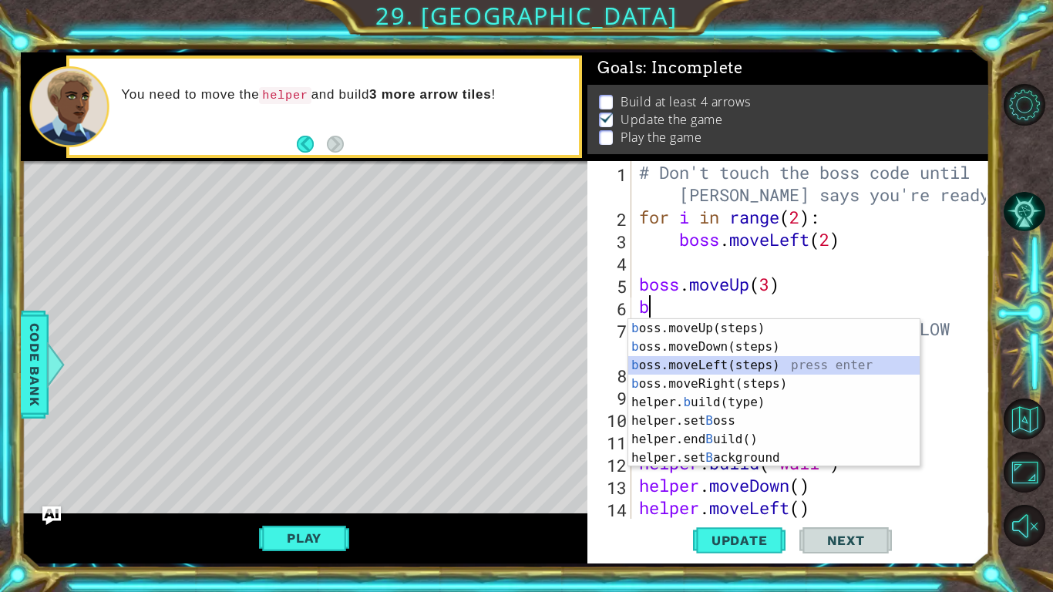
click at [777, 366] on div "b oss.moveUp(steps) press enter b oss.moveDown(steps) press enter b oss.moveLef…" at bounding box center [773, 411] width 291 height 185
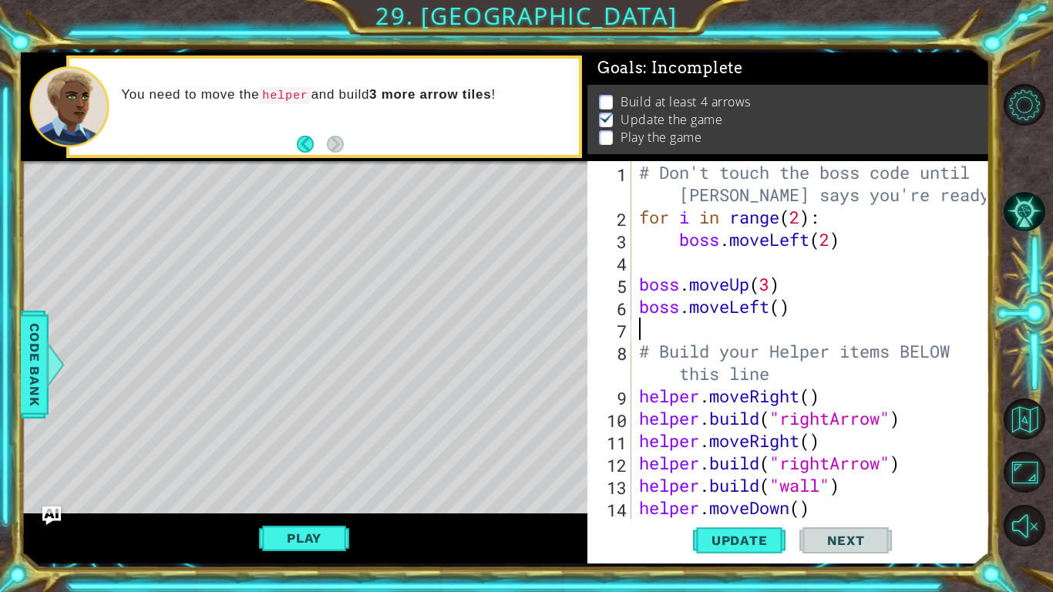
click at [778, 312] on div "# Don't touch the boss code until Vega says you're ready! for i in range ( 2 ) …" at bounding box center [815, 373] width 358 height 425
type textarea "boss.moveLeft(4)"
click at [747, 321] on div "# Don't touch the boss code until Vega says you're ready! for i in range ( 2 ) …" at bounding box center [815, 373] width 358 height 425
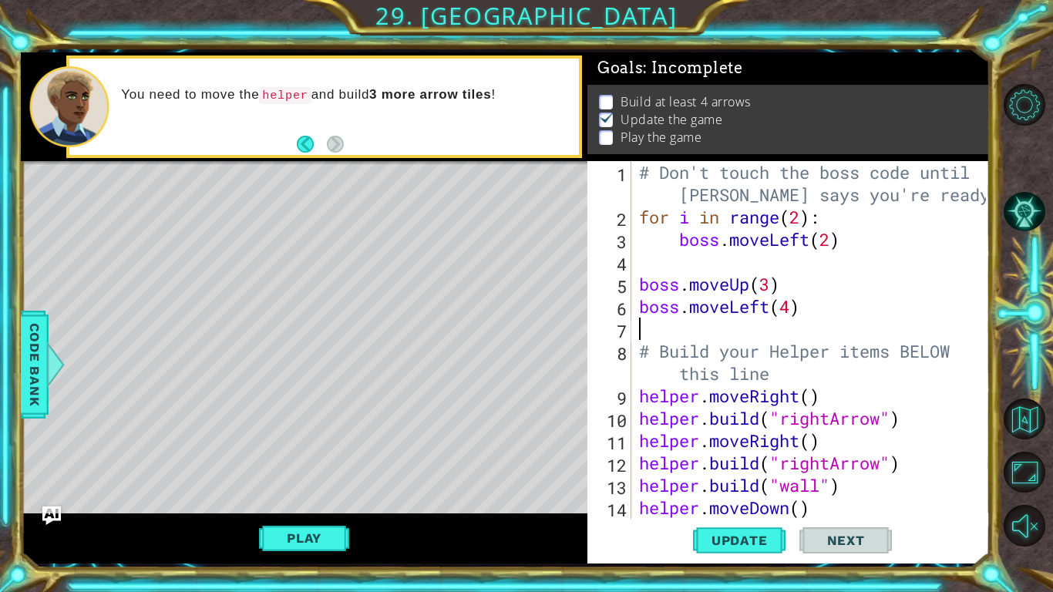
type textarea "b"
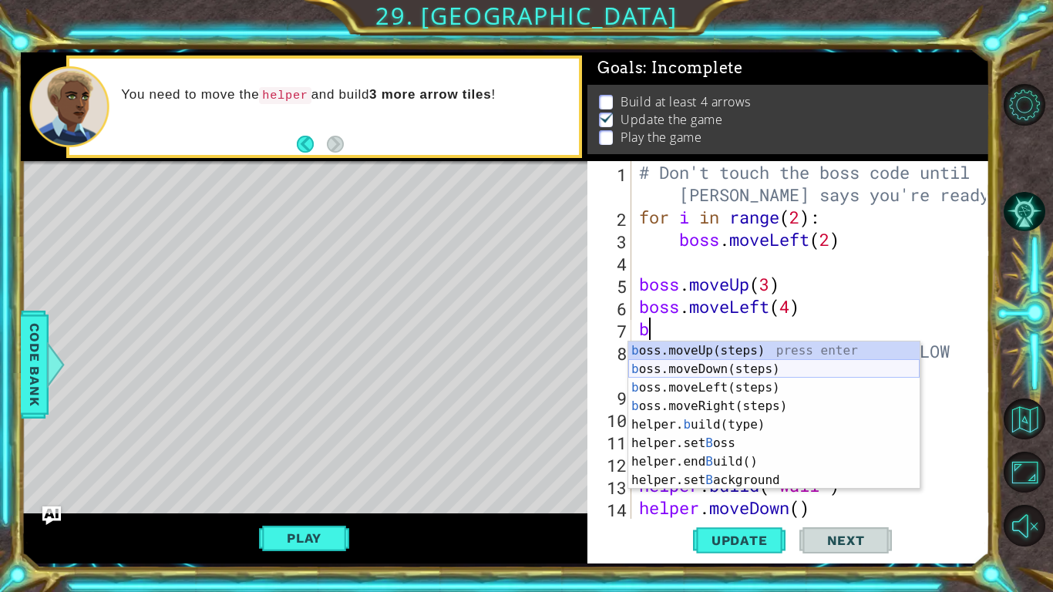
click at [718, 368] on div "b oss.moveUp(steps) press enter b oss.moveDown(steps) press enter b oss.moveLef…" at bounding box center [773, 433] width 291 height 185
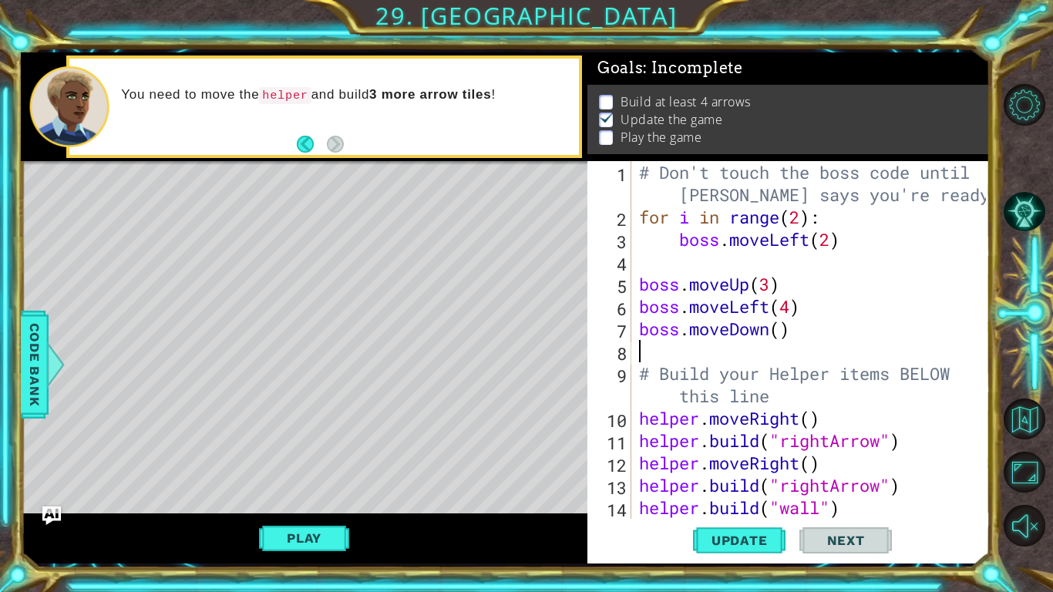
click at [782, 329] on div "# Don't touch the boss code until Vega says you're ready! for i in range ( 2 ) …" at bounding box center [815, 373] width 358 height 425
click at [751, 550] on button "Update" at bounding box center [739, 540] width 92 height 40
click at [311, 540] on button "Play" at bounding box center [304, 537] width 90 height 29
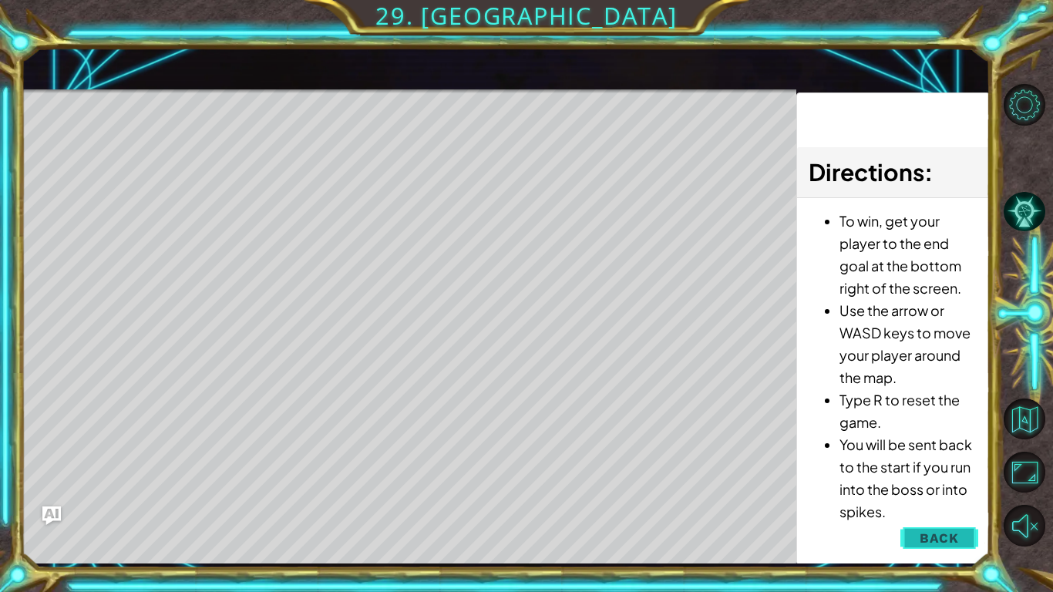
click at [924, 543] on span "Back" at bounding box center [938, 537] width 39 height 15
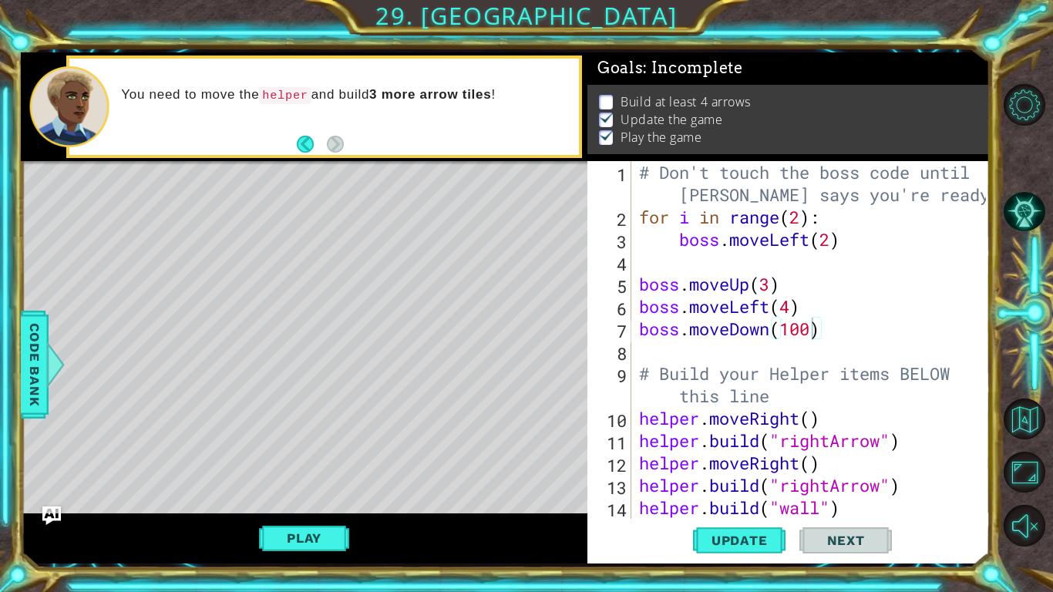
click at [768, 313] on div "# Don't touch the boss code until Vega says you're ready! for i in range ( 2 ) …" at bounding box center [815, 373] width 358 height 425
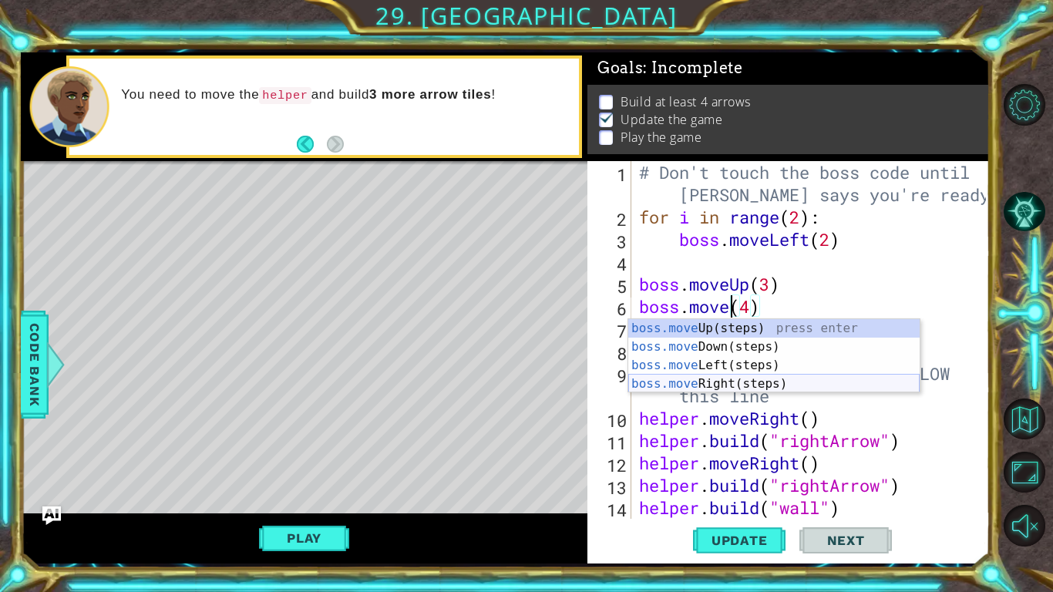
click at [754, 381] on div "boss.move Up(steps) press enter boss.move Down(steps) press enter boss.move Lef…" at bounding box center [773, 374] width 291 height 111
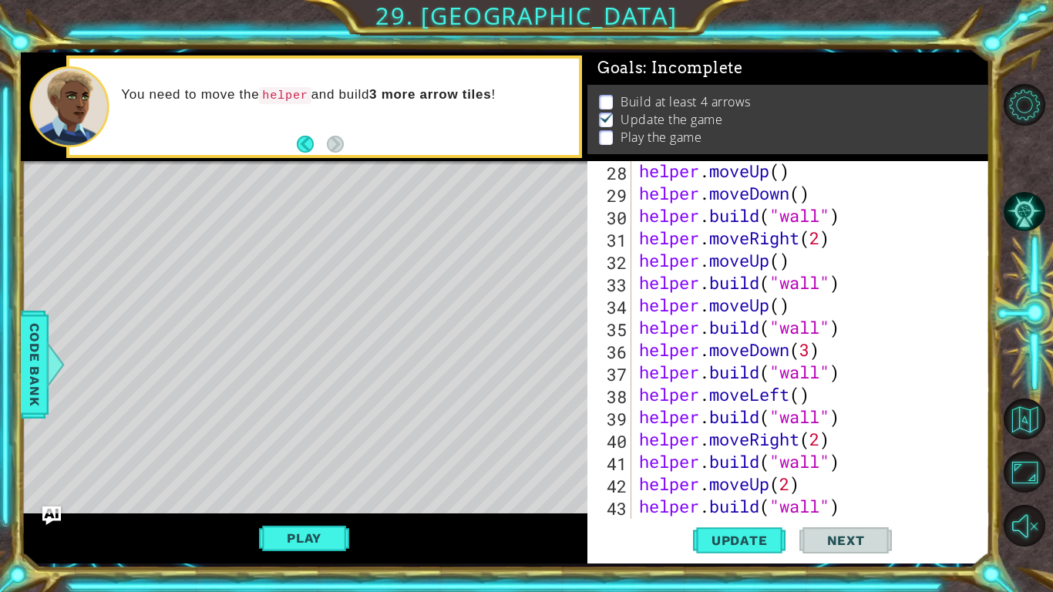
scroll to position [671, 0]
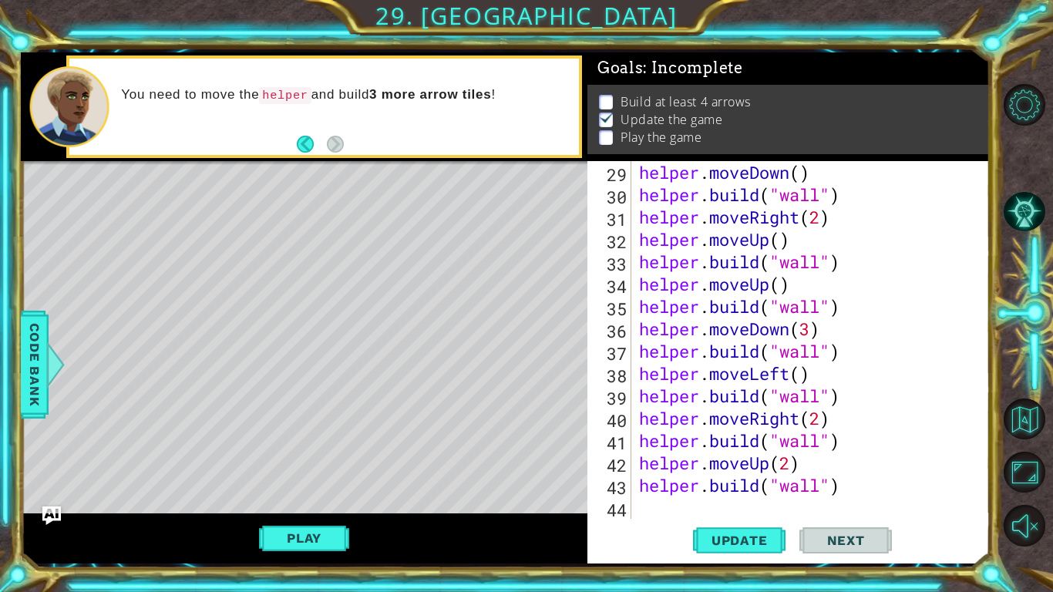
click at [868, 484] on div "helper . moveDown ( ) helper . build ( "wall" ) helper . moveRight ( 2 ) helper…" at bounding box center [815, 362] width 358 height 402
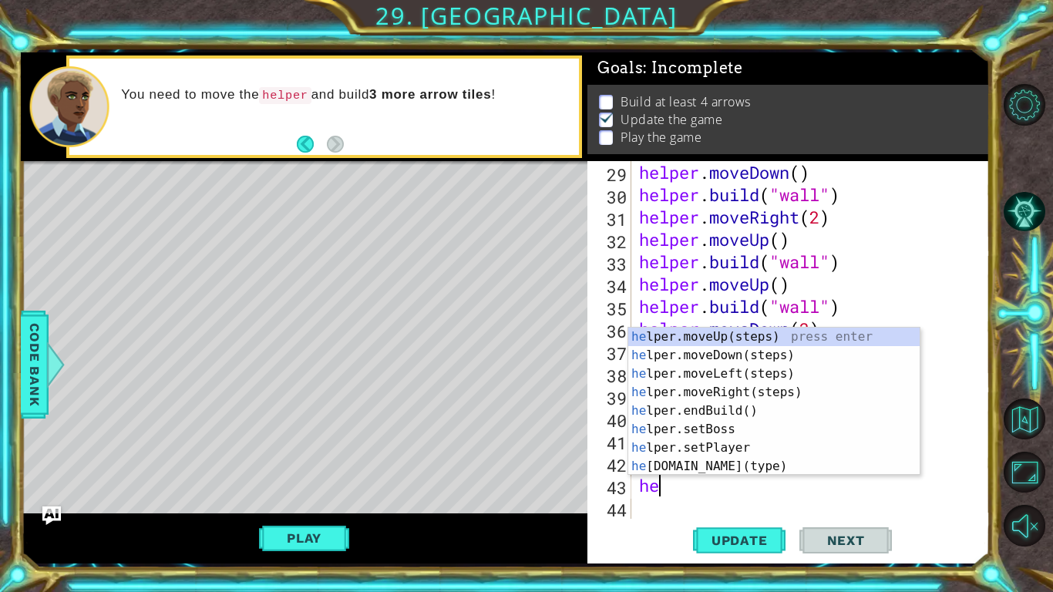
scroll to position [0, 0]
type textarea "h"
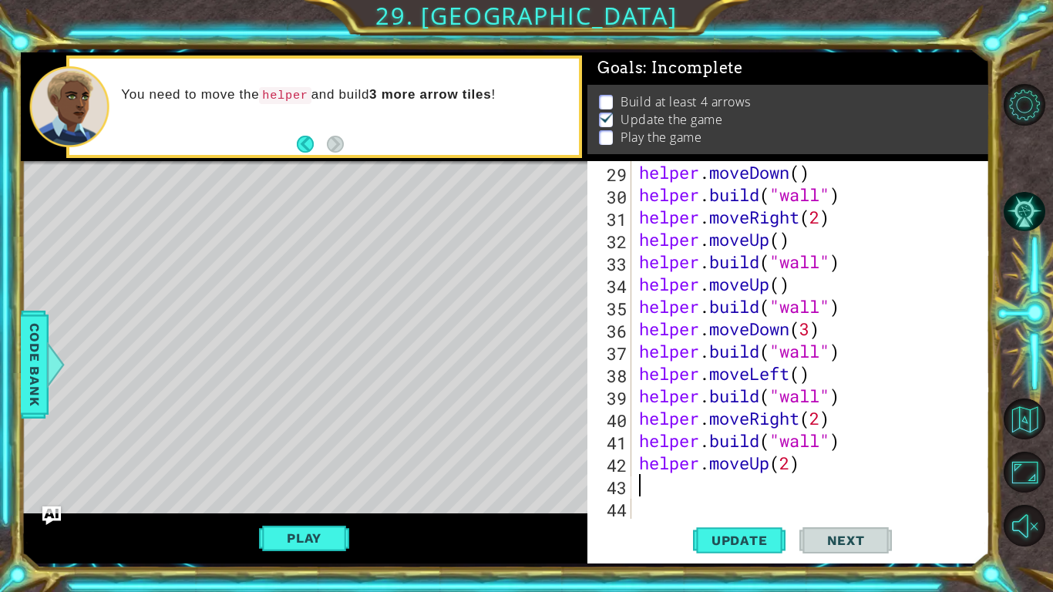
scroll to position [648, 0]
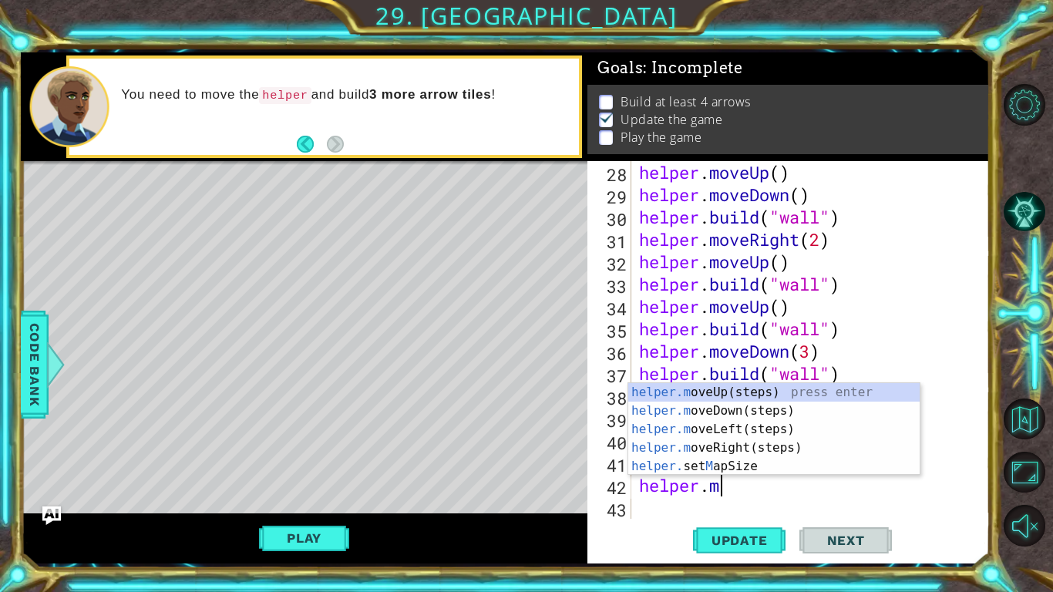
type textarea "helper."
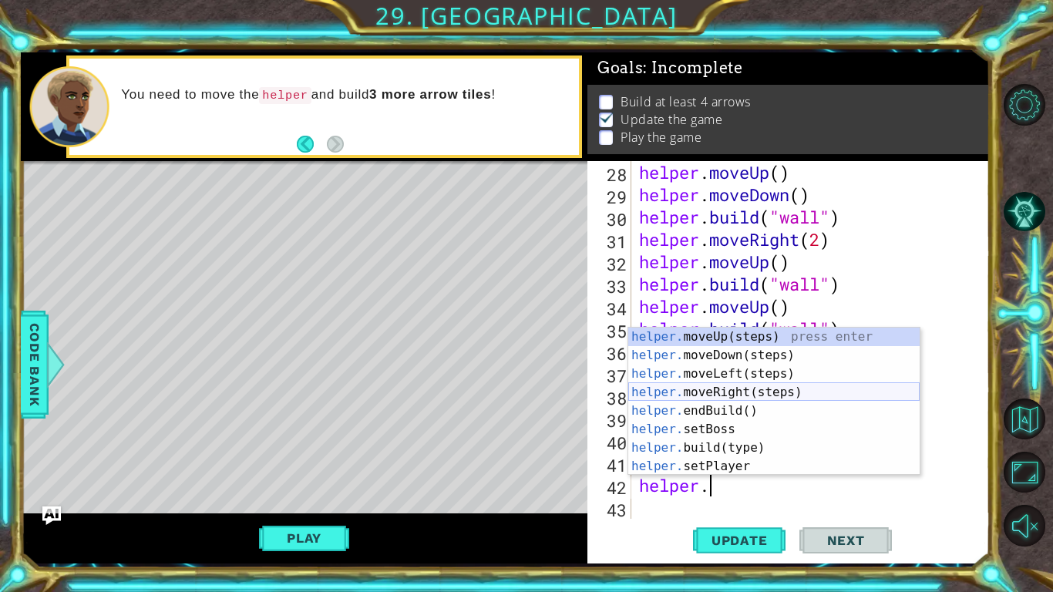
click at [753, 390] on div "helper. moveUp(steps) press enter helper. moveDown(steps) press enter helper. m…" at bounding box center [773, 420] width 291 height 185
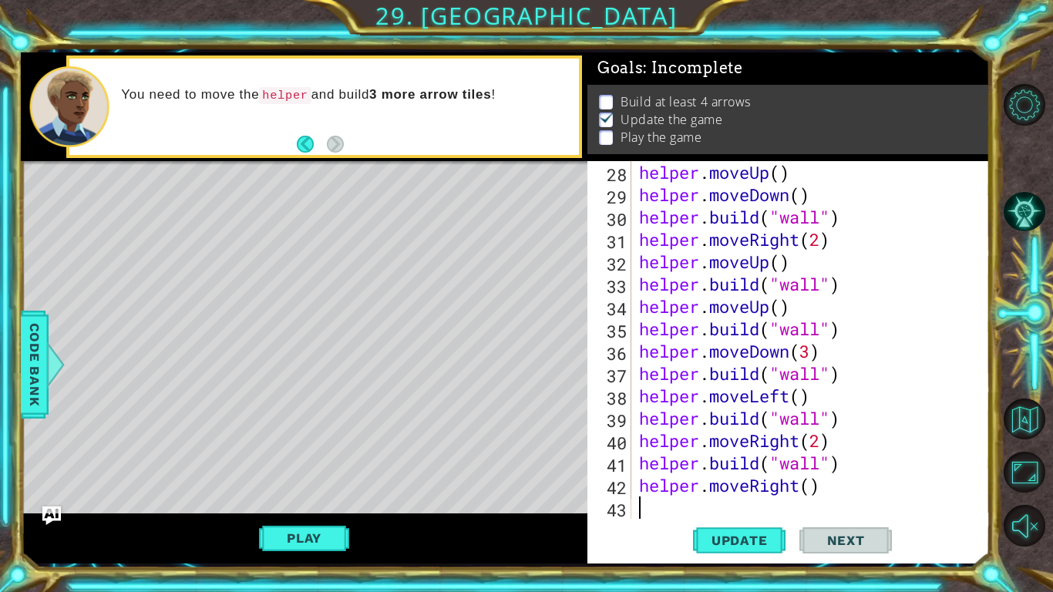
scroll to position [671, 0]
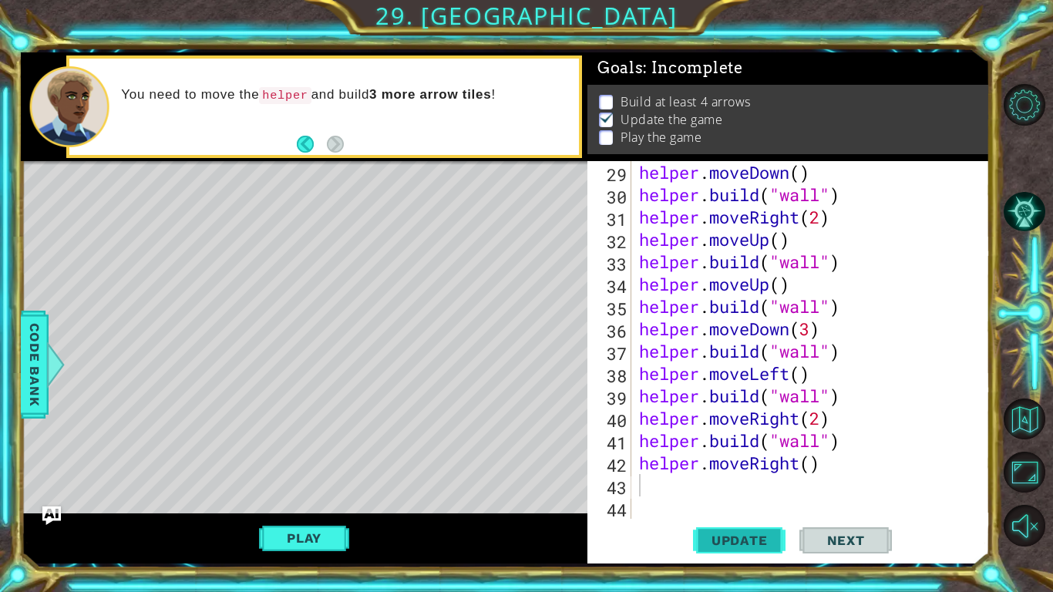
click at [716, 544] on span "Update" at bounding box center [739, 540] width 87 height 15
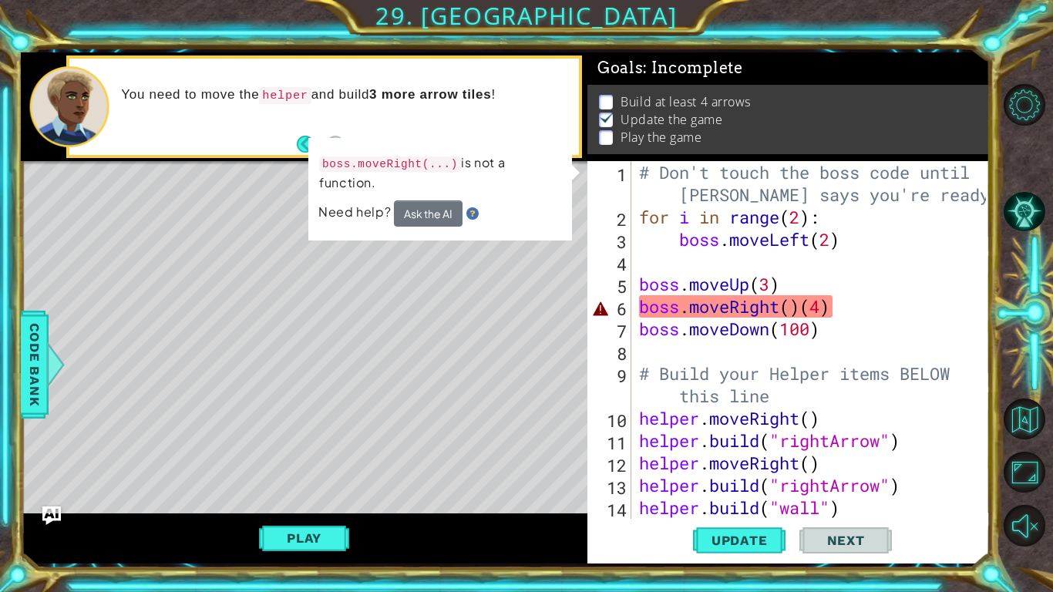
scroll to position [0, 0]
click at [828, 321] on div "# Don't touch the boss code until Vega says you're ready! for i in range ( 2 ) …" at bounding box center [815, 373] width 358 height 425
click at [801, 314] on div "# Don't touch the boss code until Vega says you're ready! for i in range ( 2 ) …" at bounding box center [815, 373] width 358 height 425
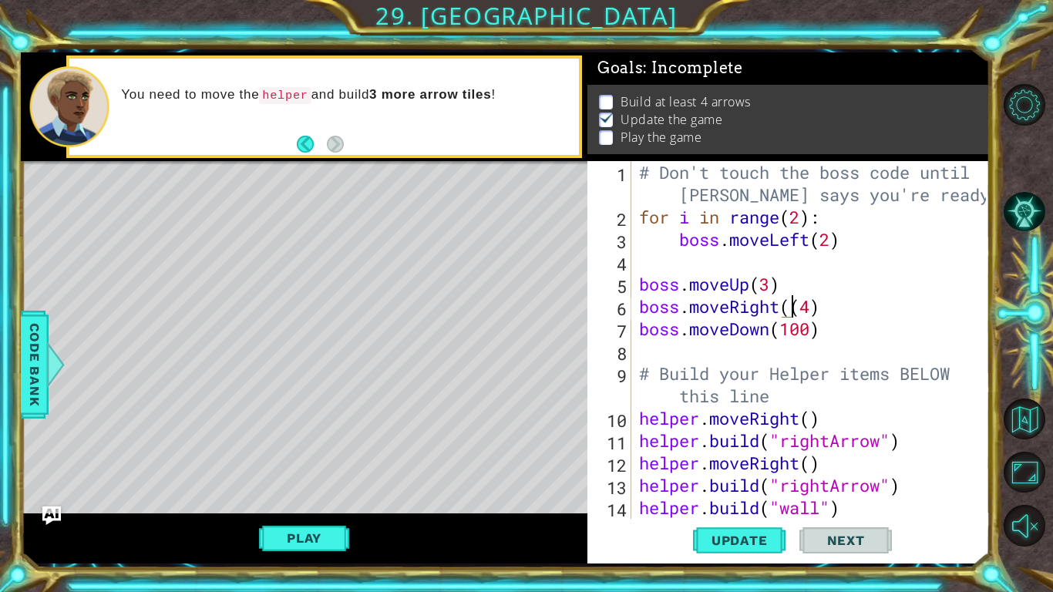
scroll to position [28, 0]
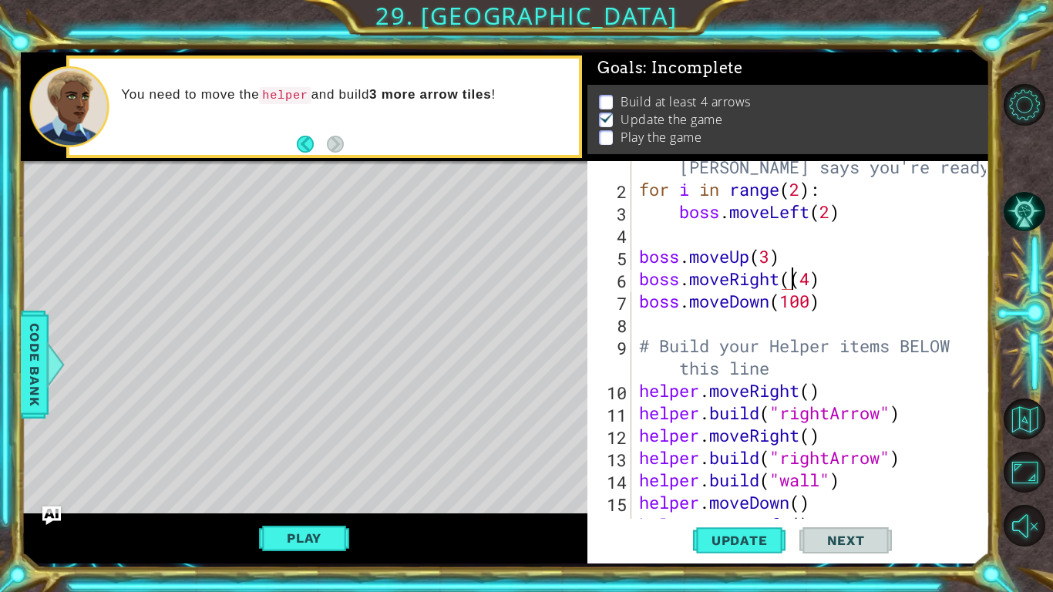
type textarea "boss.moveRight(4)"
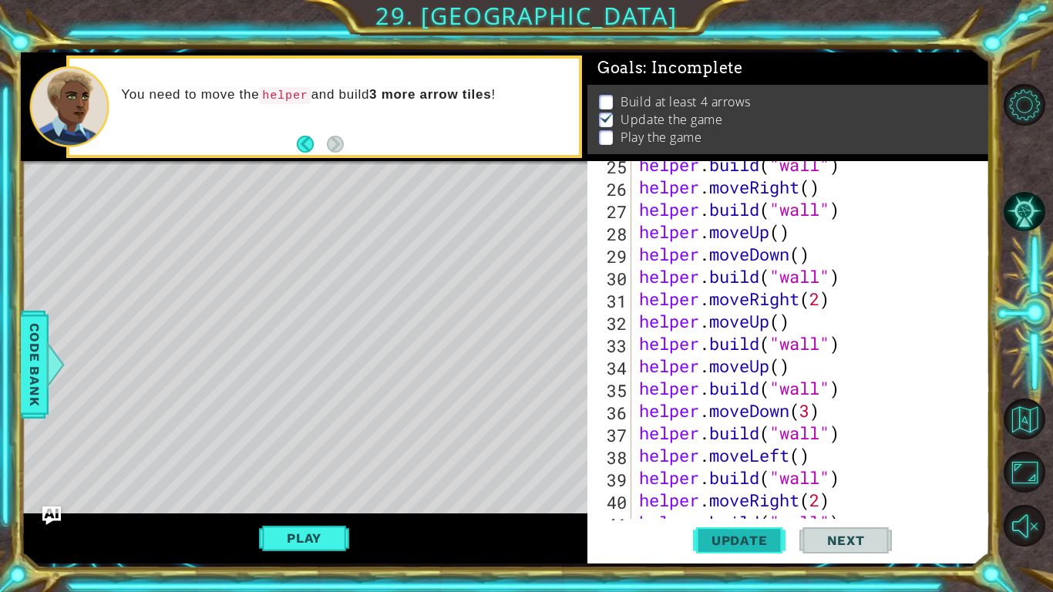
click at [763, 540] on span "Update" at bounding box center [739, 540] width 87 height 15
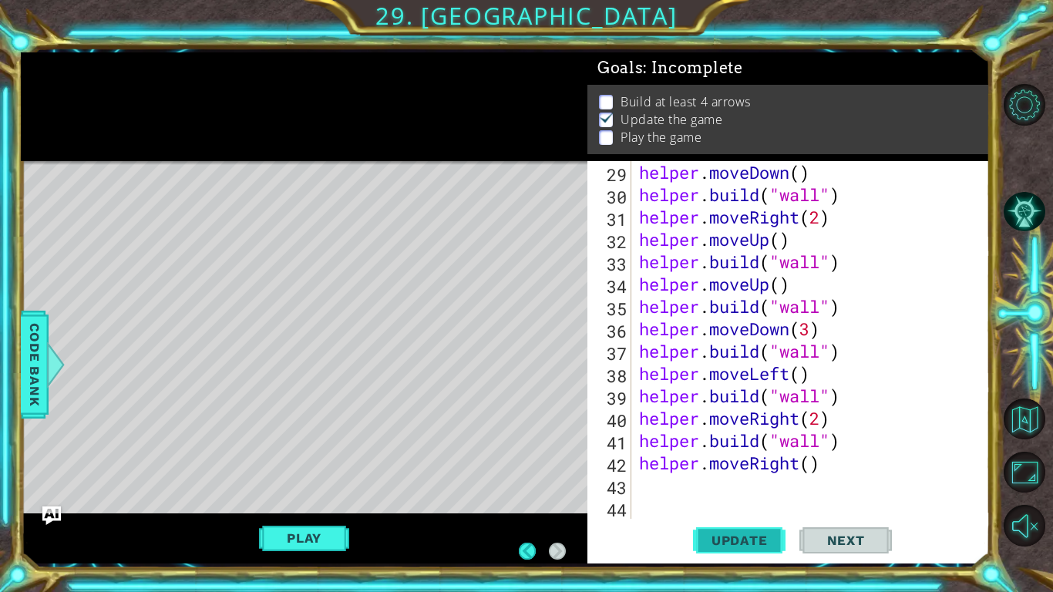
scroll to position [671, 0]
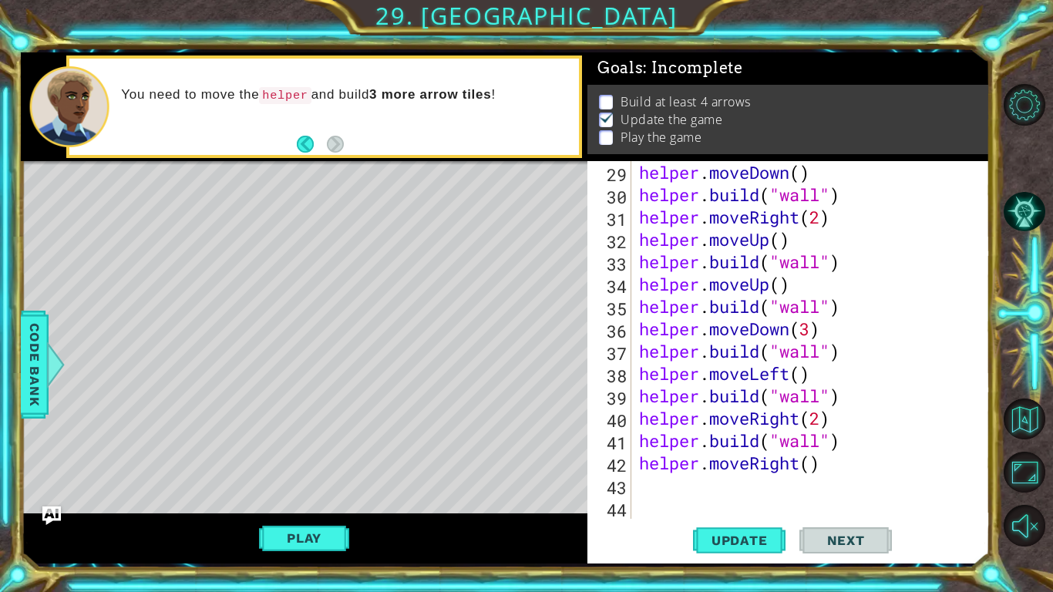
click at [754, 483] on div "helper . moveDown ( ) helper . build ( "wall" ) helper . moveRight ( 2 ) helper…" at bounding box center [815, 362] width 358 height 402
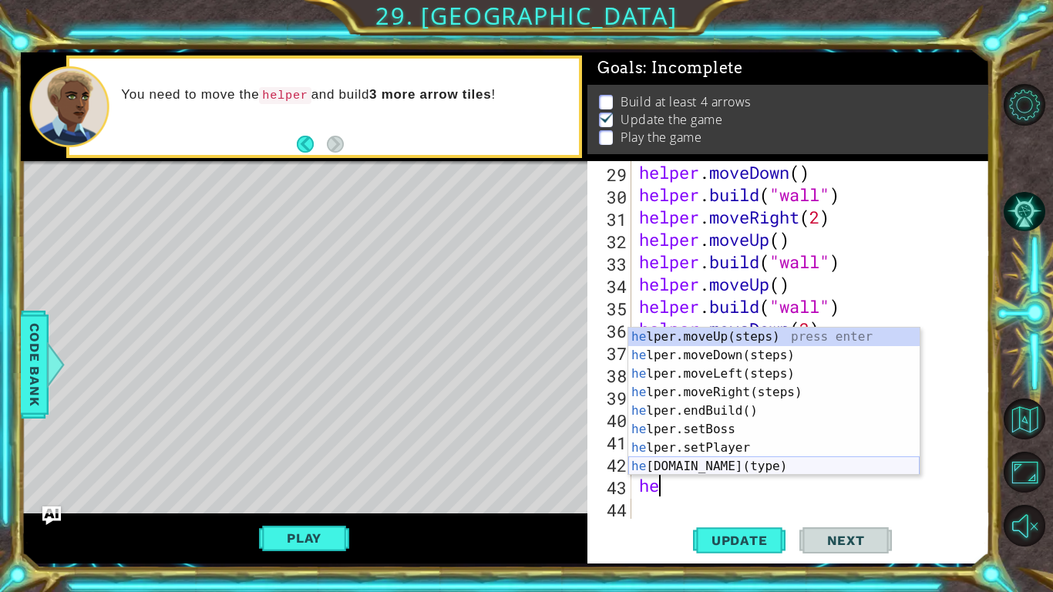
click at [785, 464] on div "he lper.moveUp(steps) press enter he lper.moveDown(steps) press enter he lper.m…" at bounding box center [773, 420] width 291 height 185
type textarea "[DOMAIN_NAME]("wall")"
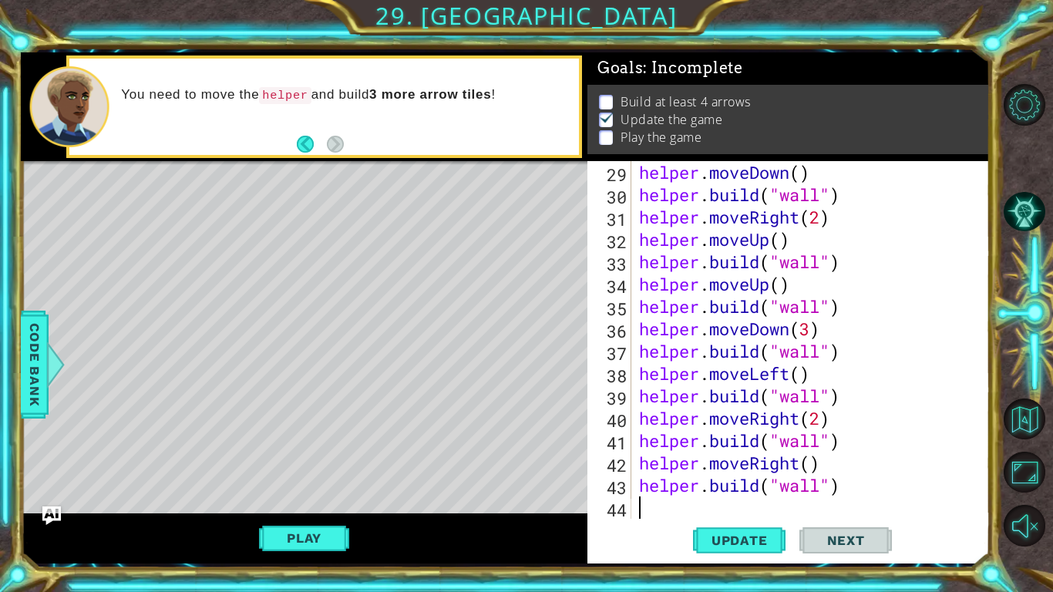
click at [708, 502] on div "helper . moveDown ( ) helper . build ( "wall" ) helper . moveRight ( 2 ) helper…" at bounding box center [815, 362] width 358 height 402
type textarea "h"
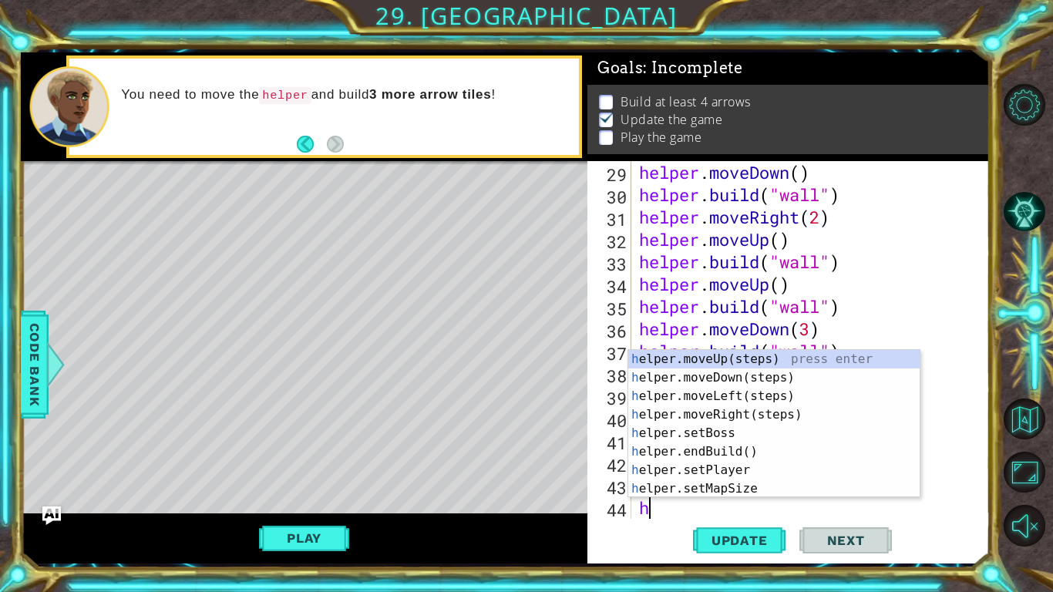
scroll to position [693, 0]
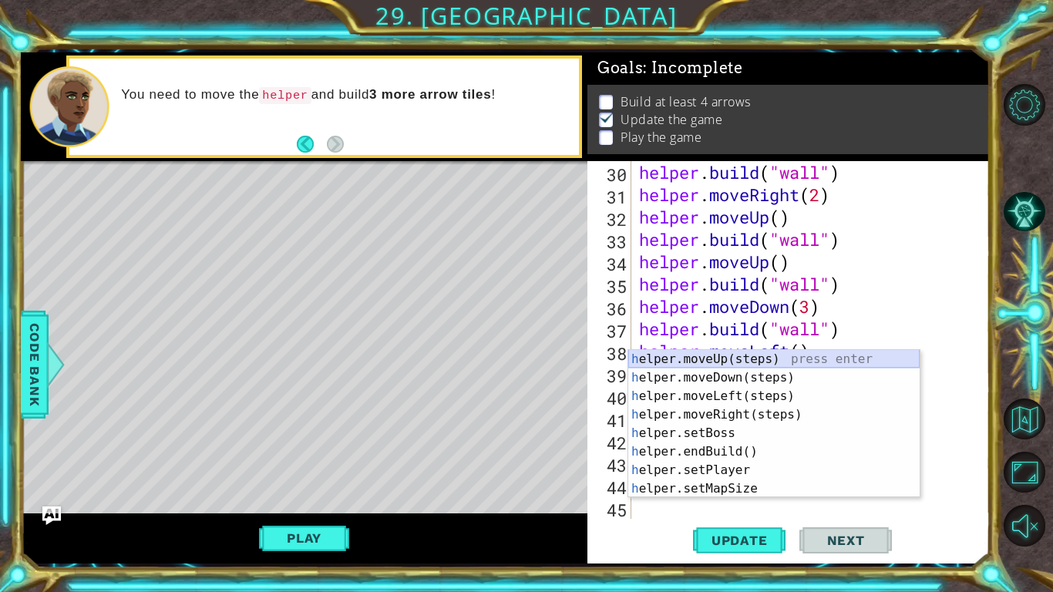
click at [722, 362] on div "h elper.moveUp(steps) press enter h elper.moveDown(steps) press enter h elper.m…" at bounding box center [773, 442] width 291 height 185
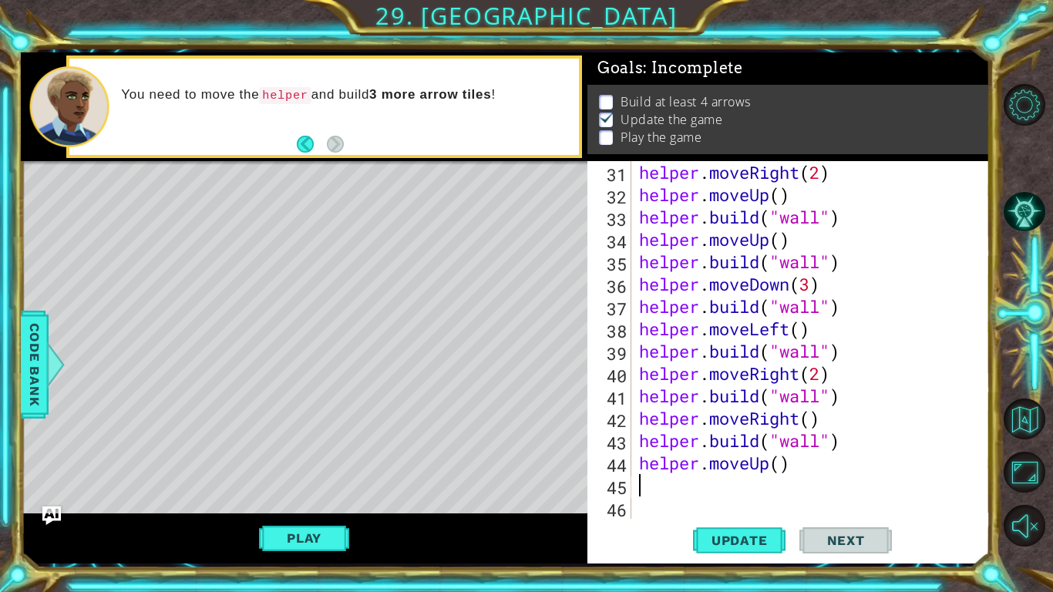
scroll to position [715, 0]
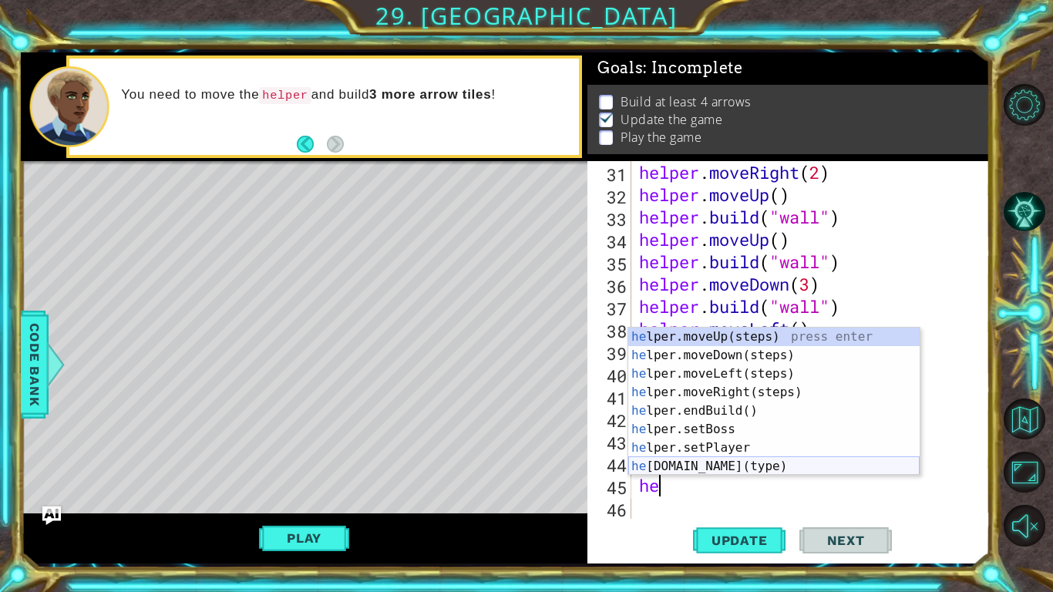
click at [714, 465] on div "he lper.moveUp(steps) press enter he lper.moveDown(steps) press enter he lper.m…" at bounding box center [773, 420] width 291 height 185
type textarea "[DOMAIN_NAME]("wall")"
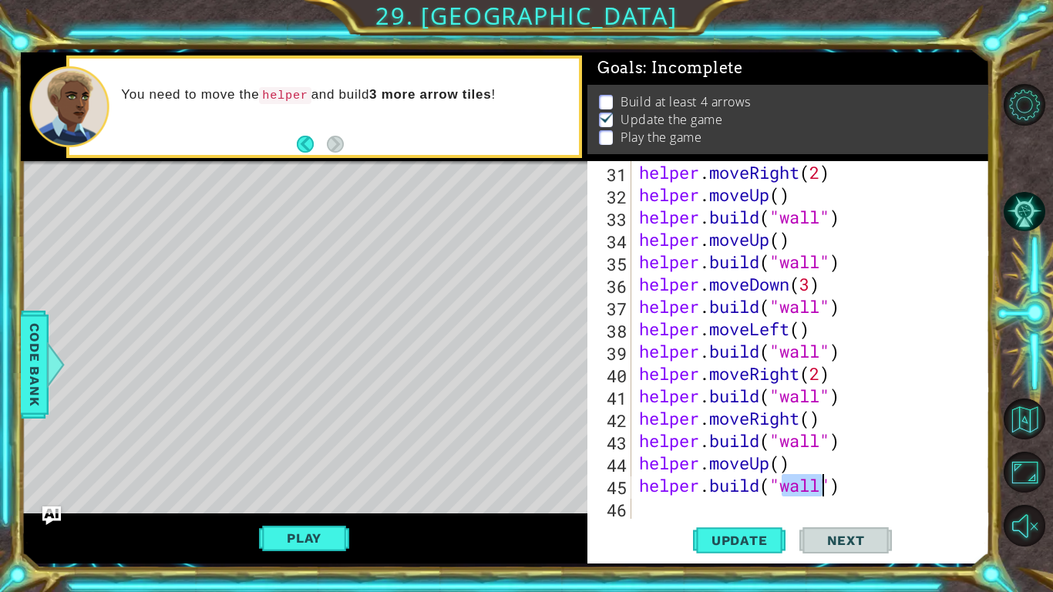
click at [670, 499] on div "helper . moveRight ( 2 ) helper . moveUp ( ) helper . build ( "wall" ) helper .…" at bounding box center [815, 362] width 358 height 402
type textarea "h"
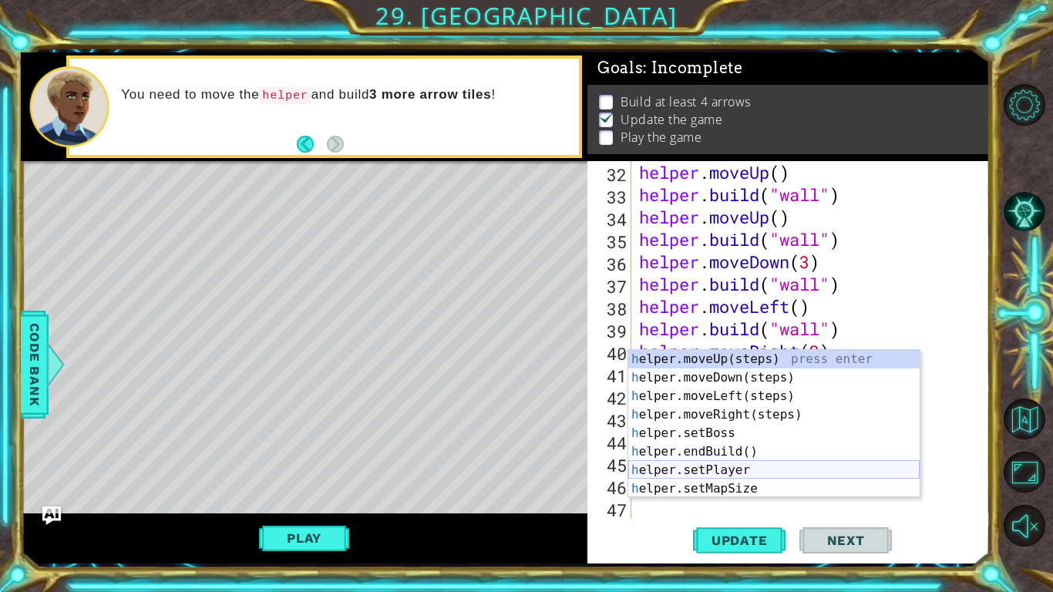
scroll to position [738, 0]
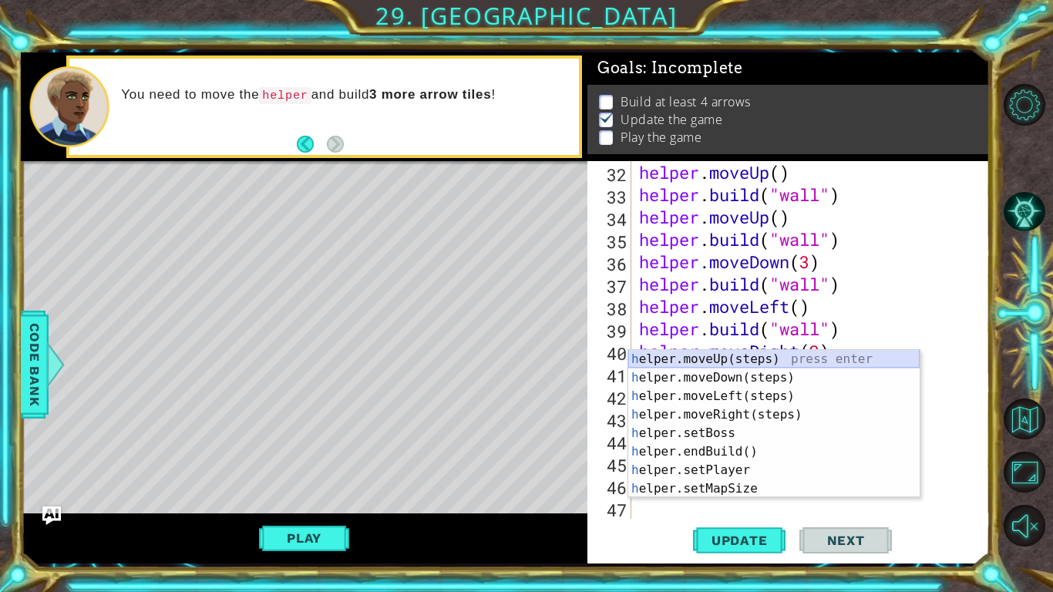
click at [751, 358] on div "h elper.moveUp(steps) press enter h elper.moveDown(steps) press enter h elper.m…" at bounding box center [773, 442] width 291 height 185
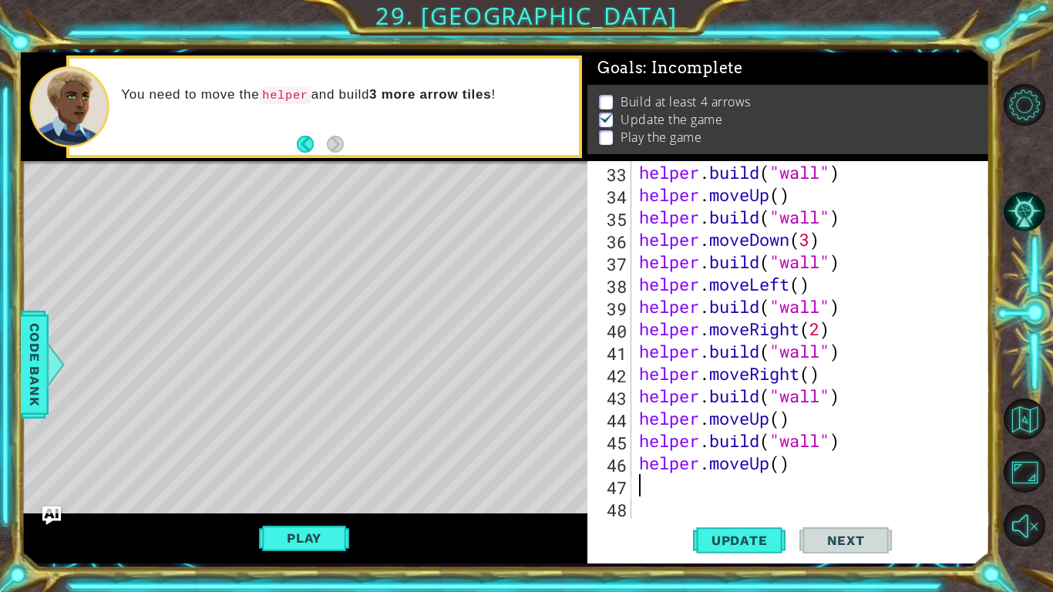
scroll to position [760, 0]
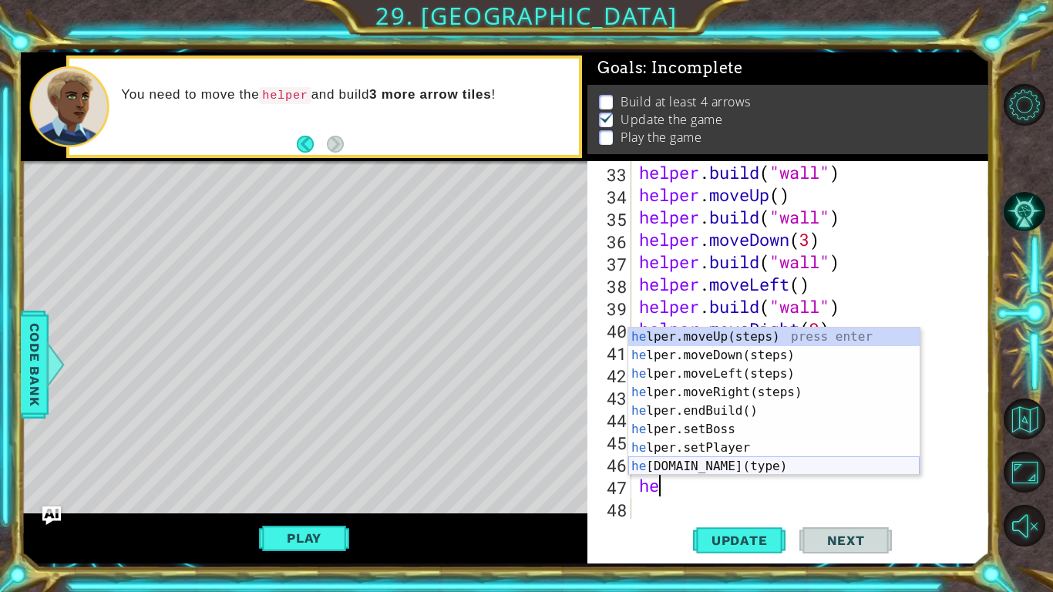
click at [724, 463] on div "he lper.moveUp(steps) press enter he lper.moveDown(steps) press enter he lper.m…" at bounding box center [773, 420] width 291 height 185
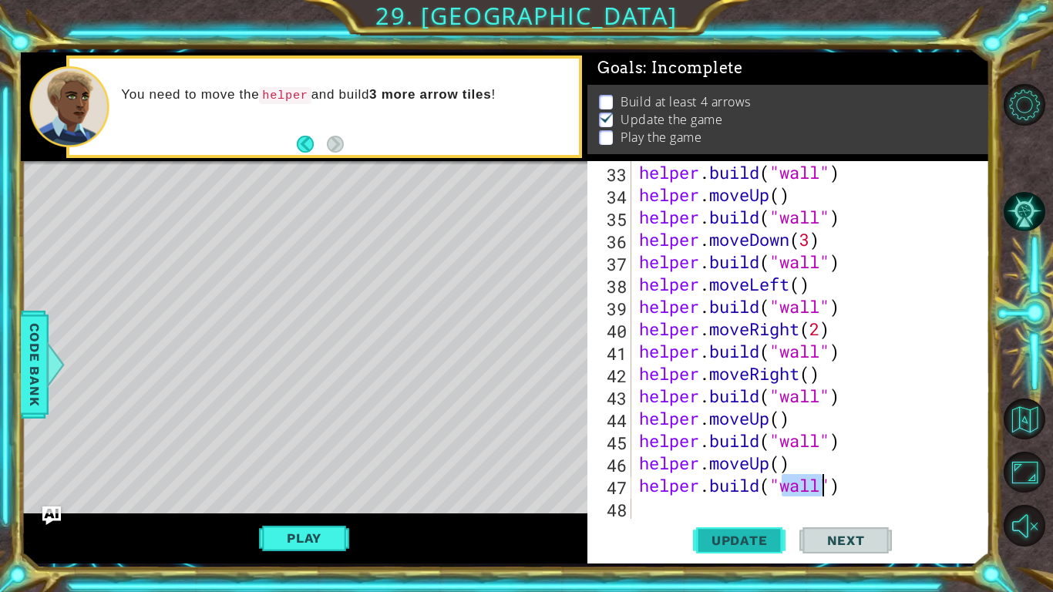
type textarea "[DOMAIN_NAME]("wall")"
click at [727, 537] on span "Update" at bounding box center [739, 540] width 87 height 15
click at [314, 547] on button "Play" at bounding box center [304, 537] width 90 height 29
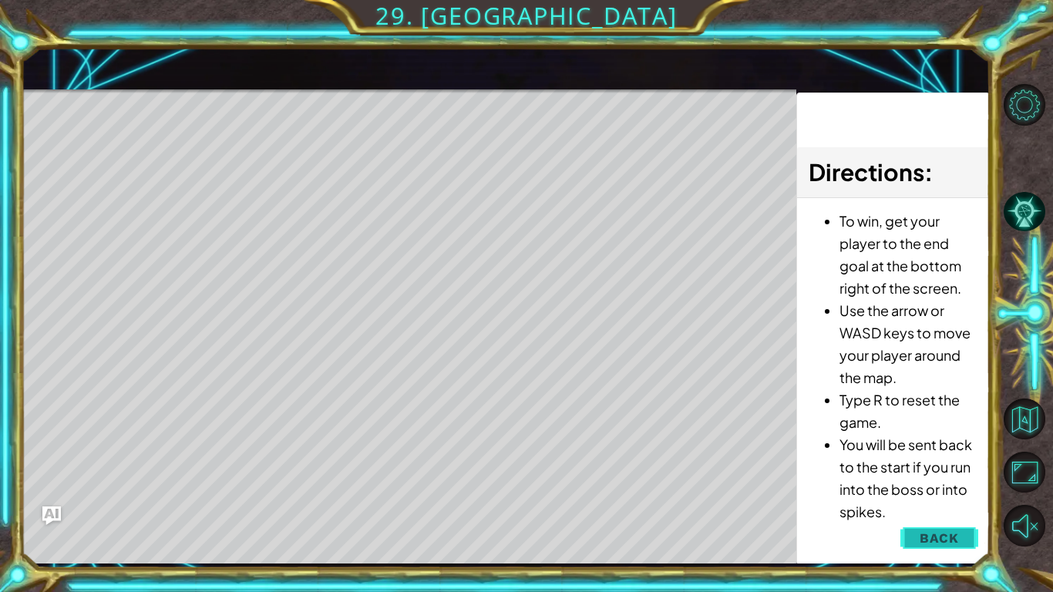
click at [947, 551] on button "Back" at bounding box center [939, 538] width 78 height 31
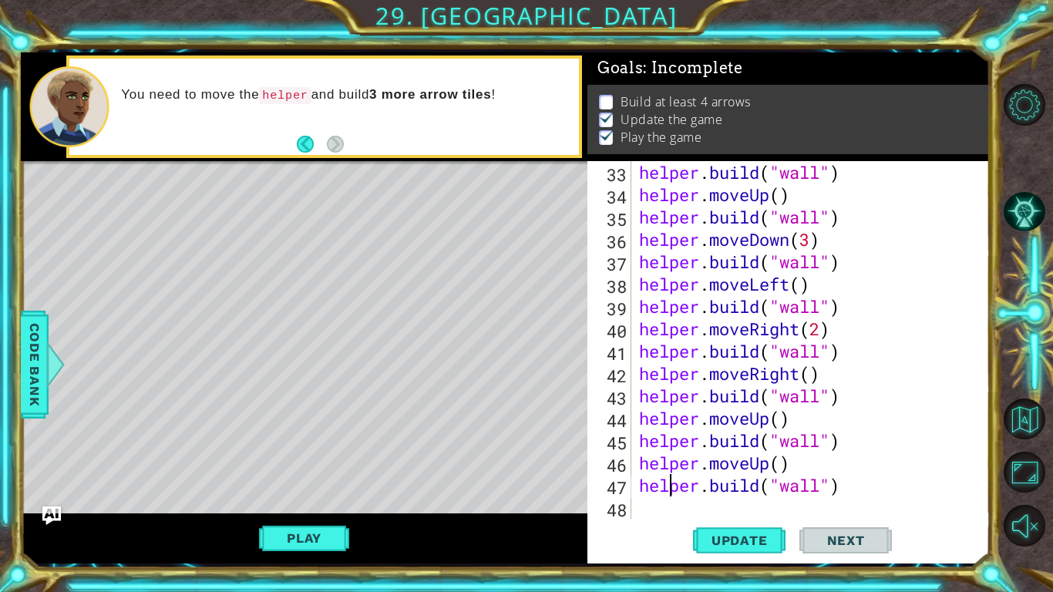
click at [674, 493] on div "helper . build ( "wall" ) helper . moveUp ( ) helper . build ( "wall" ) helper …" at bounding box center [815, 362] width 358 height 402
click at [674, 506] on div "helper . build ( "wall" ) helper . moveUp ( ) helper . build ( "wall" ) helper …" at bounding box center [815, 362] width 358 height 402
type textarea "h"
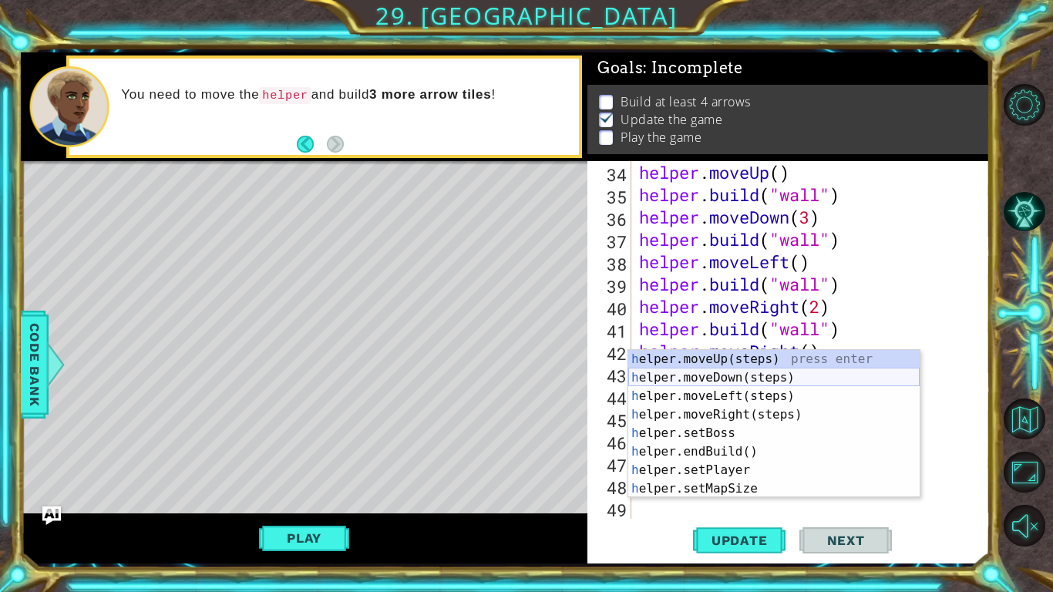
scroll to position [782, 0]
click at [753, 361] on div "h elper.moveUp(steps) press enter h elper.moveDown(steps) press enter h elper.m…" at bounding box center [773, 442] width 291 height 185
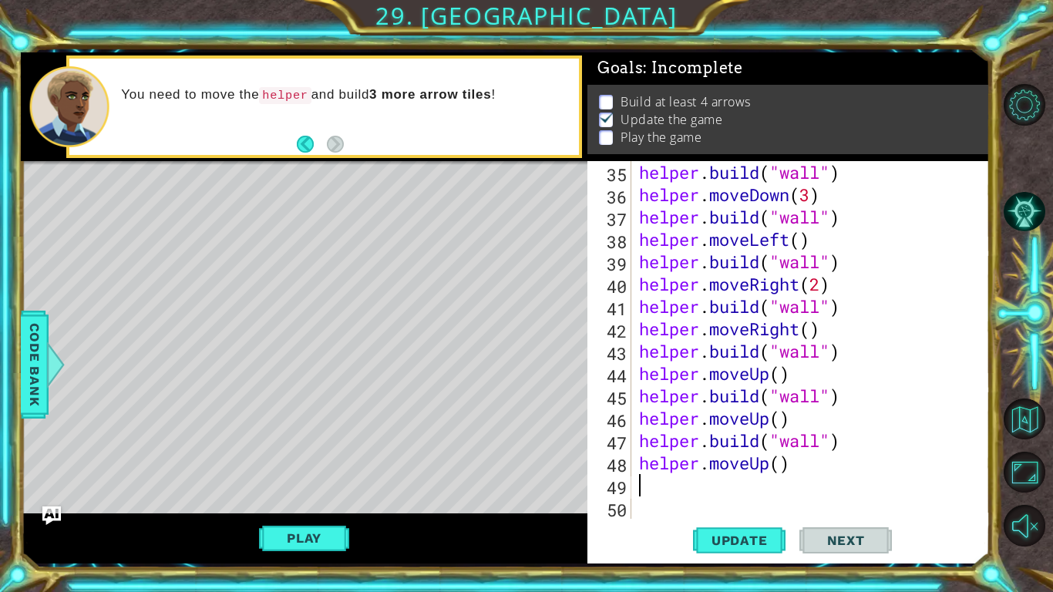
scroll to position [805, 0]
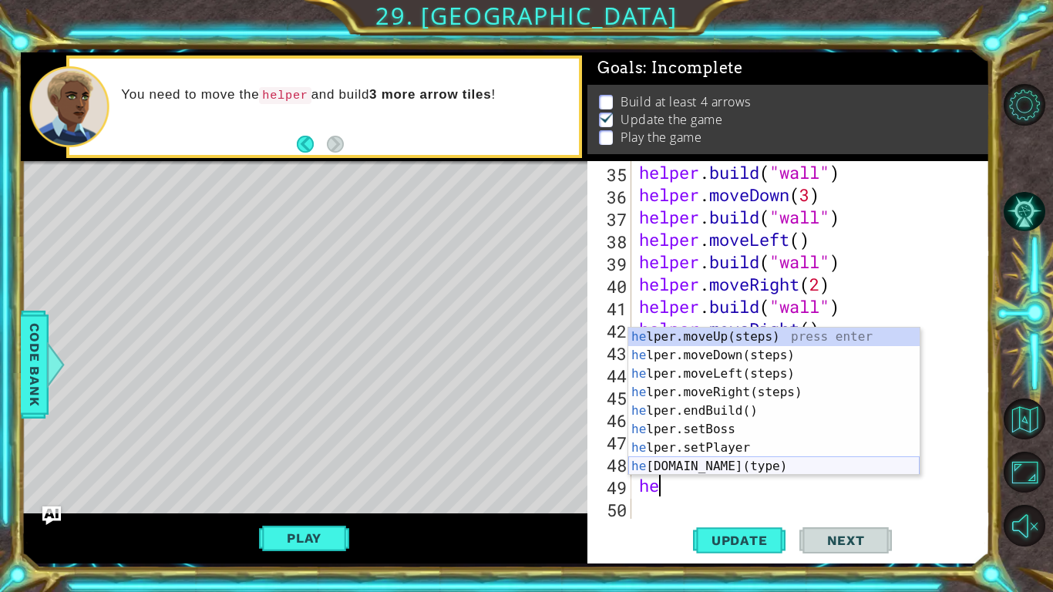
click at [721, 465] on div "he lper.moveUp(steps) press enter he lper.moveDown(steps) press enter he lper.m…" at bounding box center [773, 420] width 291 height 185
type textarea "[DOMAIN_NAME]("wall")"
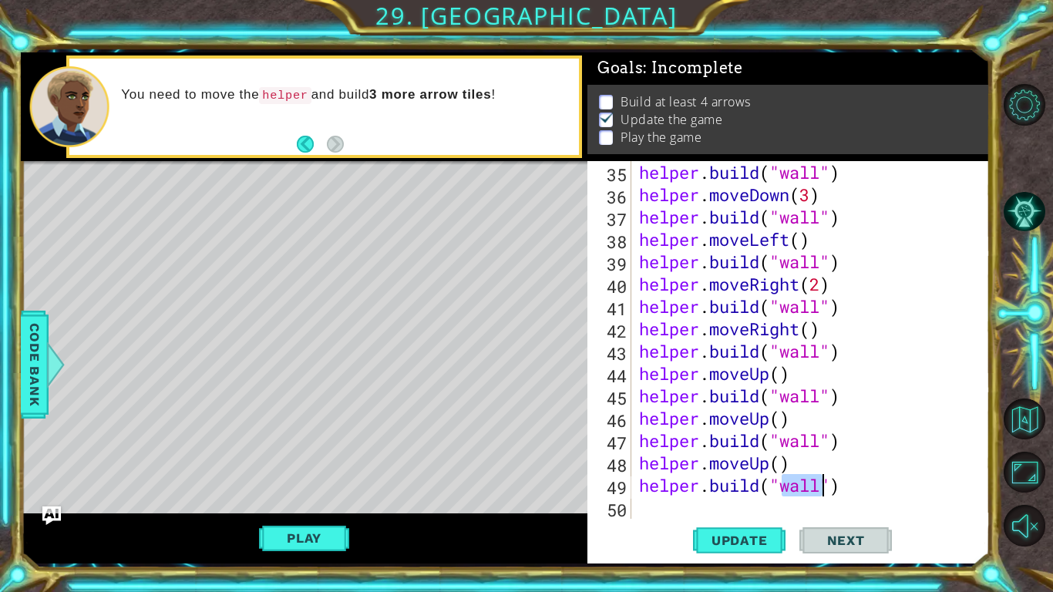
click at [657, 506] on div "helper . build ( "wall" ) helper . moveDown ( 3 ) helper . build ( "wall" ) hel…" at bounding box center [815, 362] width 358 height 402
type textarea "h"
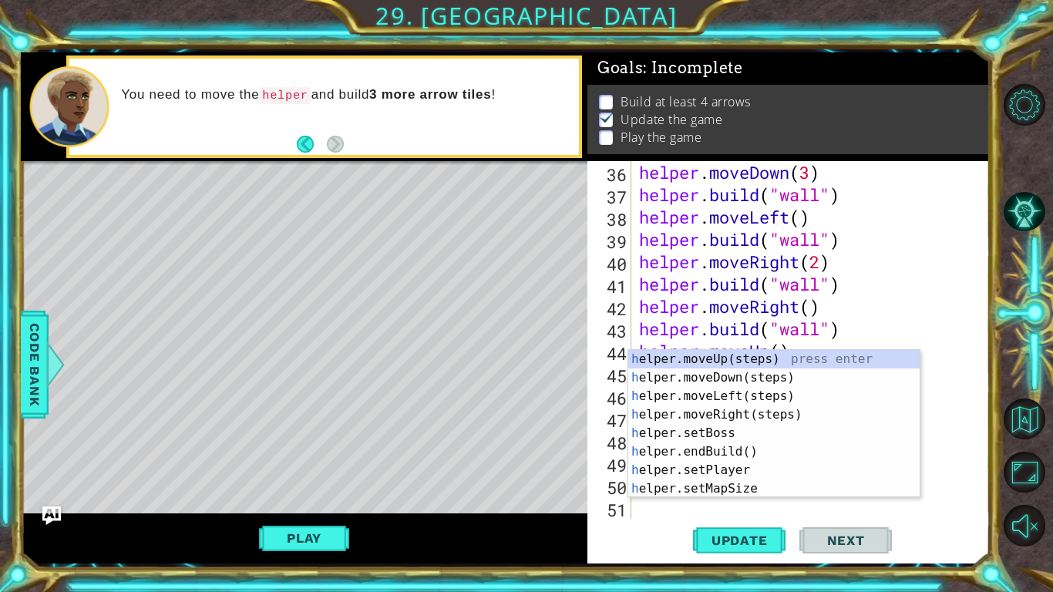
scroll to position [827, 0]
click at [714, 363] on div "h elper.moveUp(steps) press enter h elper.moveDown(steps) press enter h elper.m…" at bounding box center [773, 442] width 291 height 185
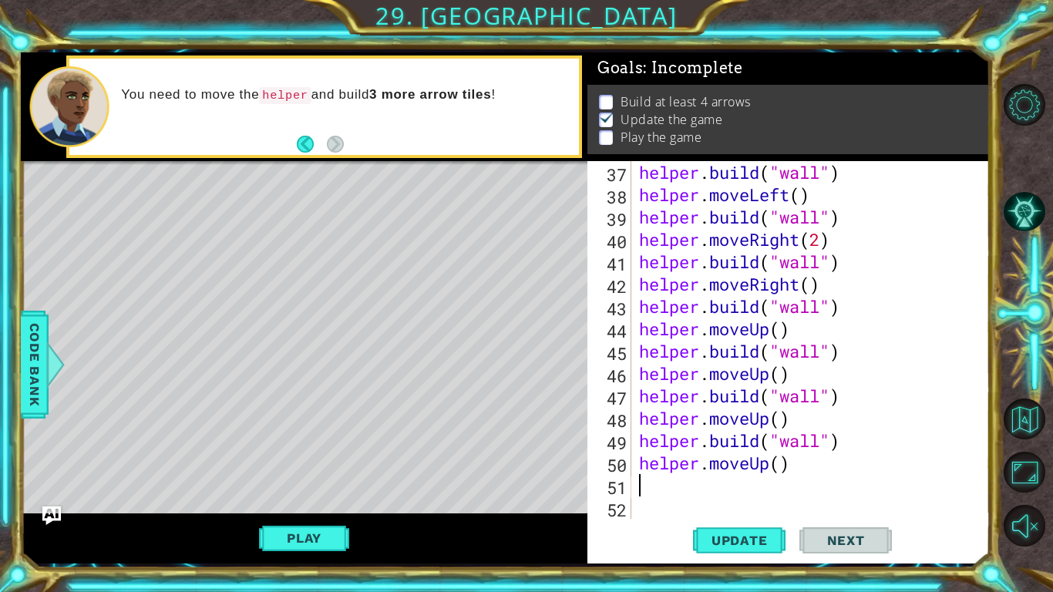
scroll to position [849, 0]
type textarea "h"
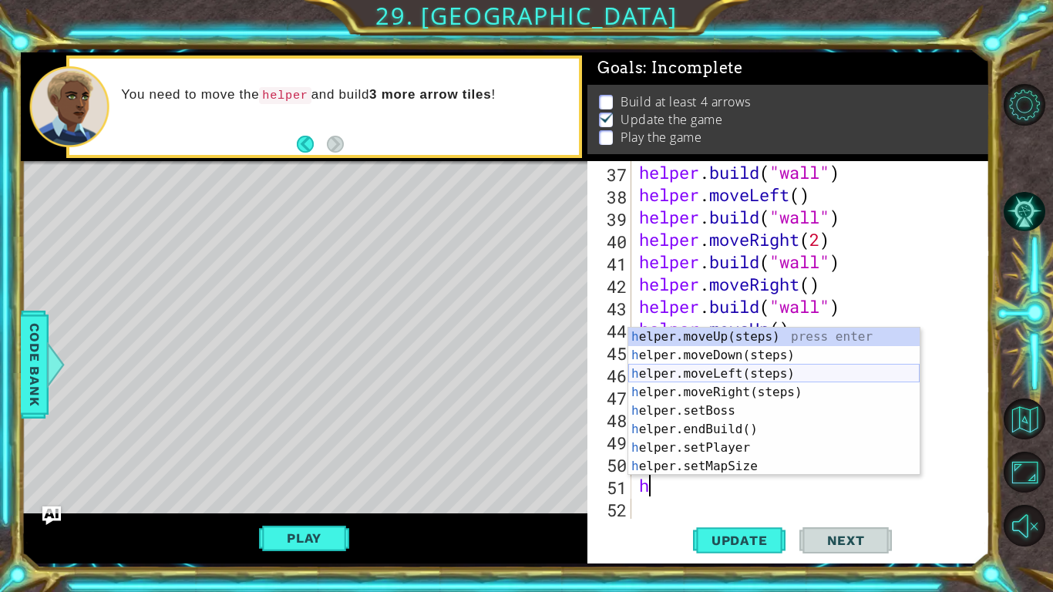
click at [772, 369] on div "h elper.moveUp(steps) press enter h elper.moveDown(steps) press enter h elper.m…" at bounding box center [773, 420] width 291 height 185
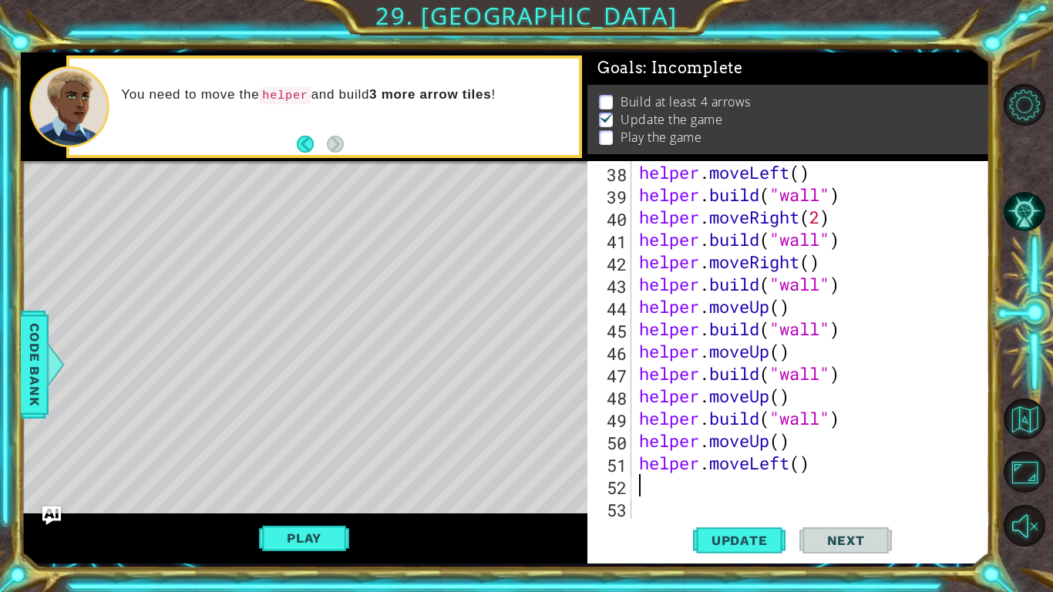
scroll to position [872, 0]
click at [801, 460] on div "helper . moveLeft ( ) helper . build ( "wall" ) helper . moveRight ( 2 ) helper…" at bounding box center [815, 362] width 358 height 402
type textarea "helper.moveLeft(2)"
click at [747, 491] on div "helper . moveLeft ( ) helper . build ( "wall" ) helper . moveRight ( 2 ) helper…" at bounding box center [815, 362] width 358 height 402
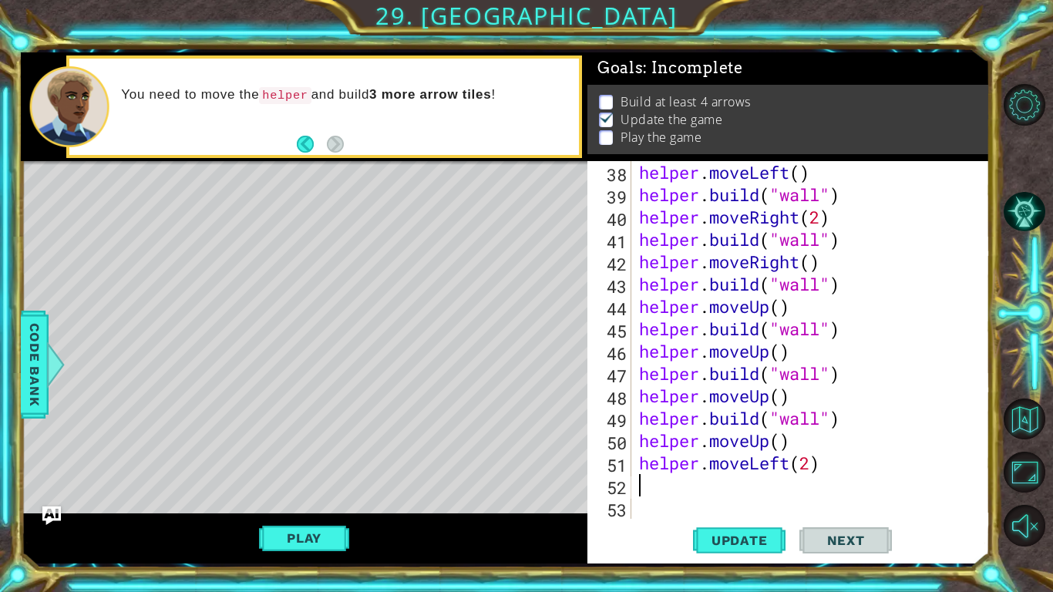
scroll to position [0, 0]
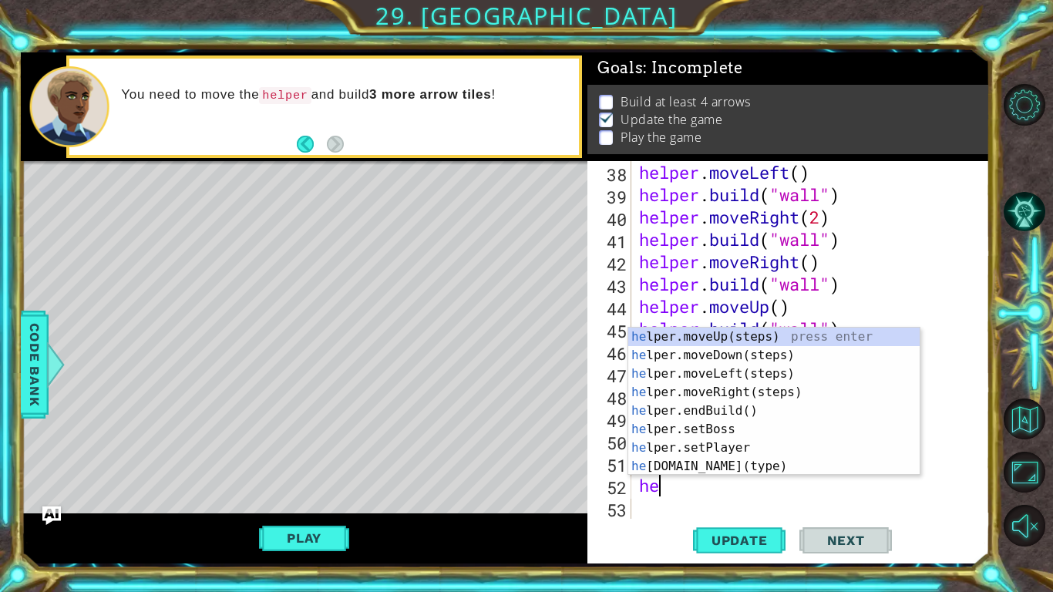
click at [703, 475] on div "helper . moveLeft ( ) helper . build ( "wall" ) helper . moveRight ( 2 ) helper…" at bounding box center [815, 362] width 358 height 402
click at [702, 450] on div "hel per.moveUp(steps) press enter hel per.moveDown(steps) press enter hel per.m…" at bounding box center [773, 420] width 291 height 185
type textarea "[DOMAIN_NAME]("wall")"
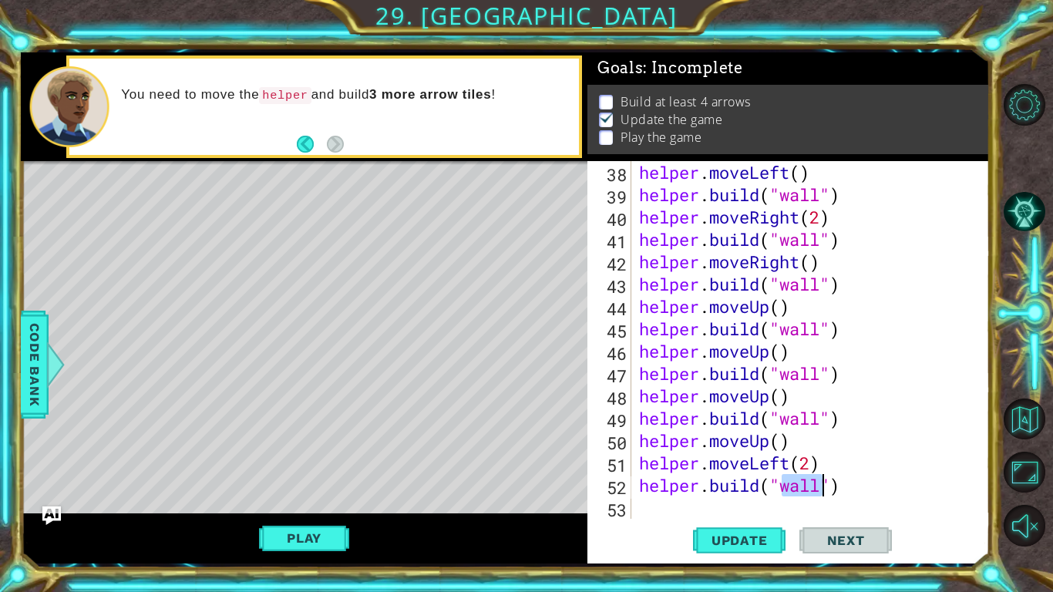
click at [646, 515] on div "helper . moveLeft ( ) helper . build ( "wall" ) helper . moveRight ( 2 ) helper…" at bounding box center [815, 362] width 358 height 402
type textarea "h"
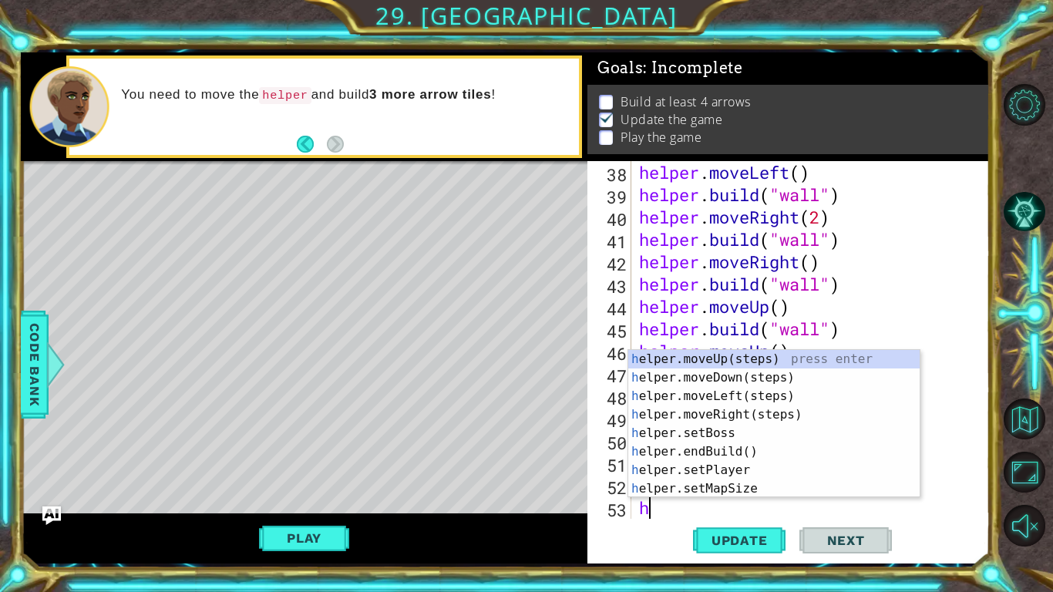
scroll to position [894, 0]
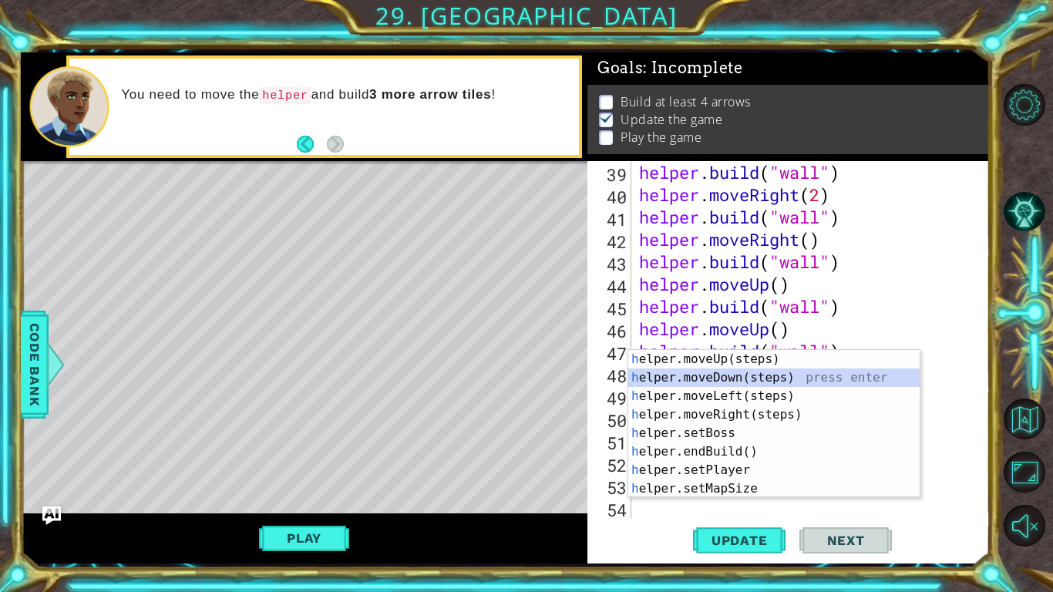
click at [786, 373] on div "h elper.moveUp(steps) press enter h elper.moveDown(steps) press enter h elper.m…" at bounding box center [773, 442] width 291 height 185
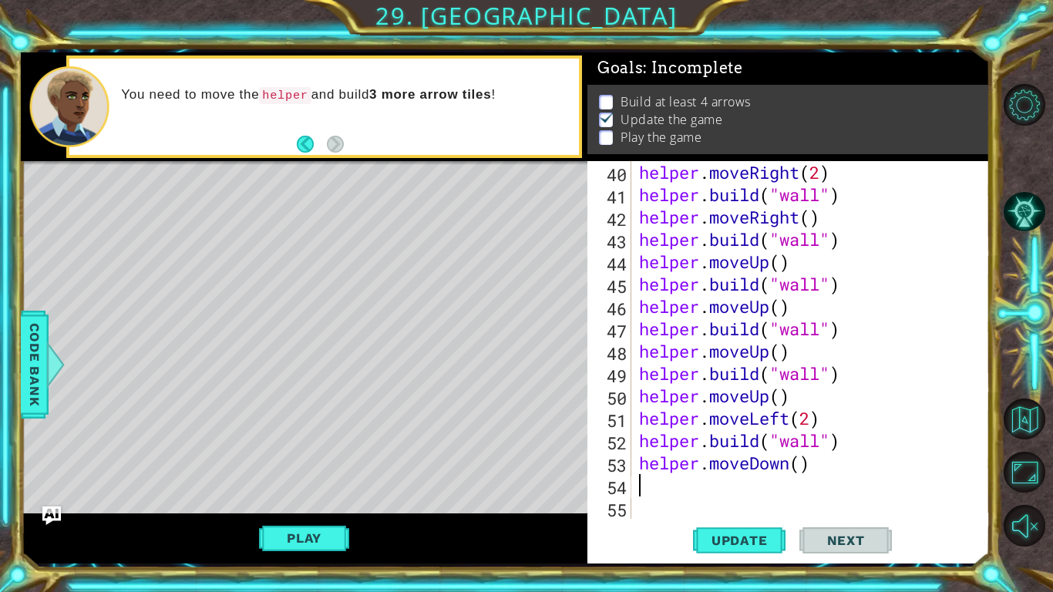
scroll to position [916, 0]
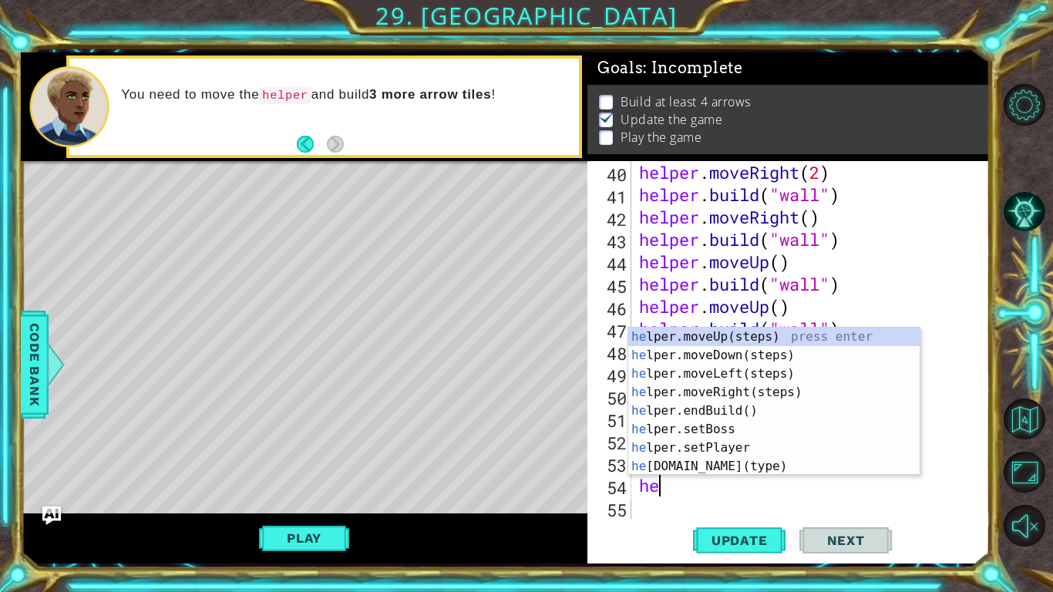
click at [734, 475] on div "helper . moveRight ( 2 ) helper . build ( "wall" ) helper . moveRight ( ) helpe…" at bounding box center [815, 362] width 358 height 402
click at [717, 451] on div "hel per.moveUp(steps) press enter hel per.moveDown(steps) press enter hel per.m…" at bounding box center [773, 420] width 291 height 185
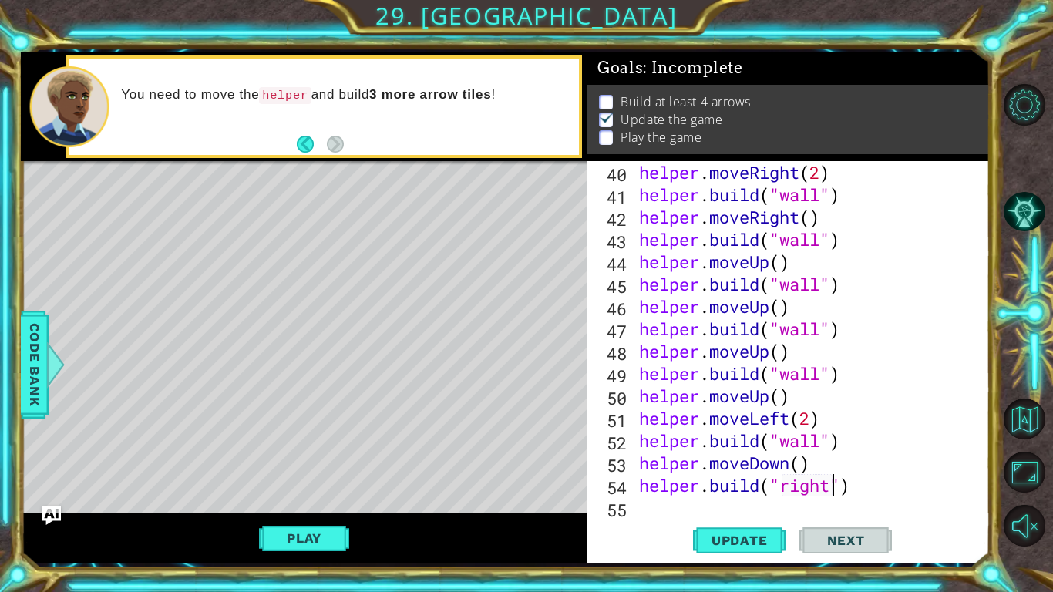
scroll to position [0, 9]
type textarea "[DOMAIN_NAME]("rightArrow")"
click at [645, 505] on div "helper . moveRight ( 2 ) helper . build ( "wall" ) helper . moveRight ( ) helpe…" at bounding box center [815, 362] width 358 height 402
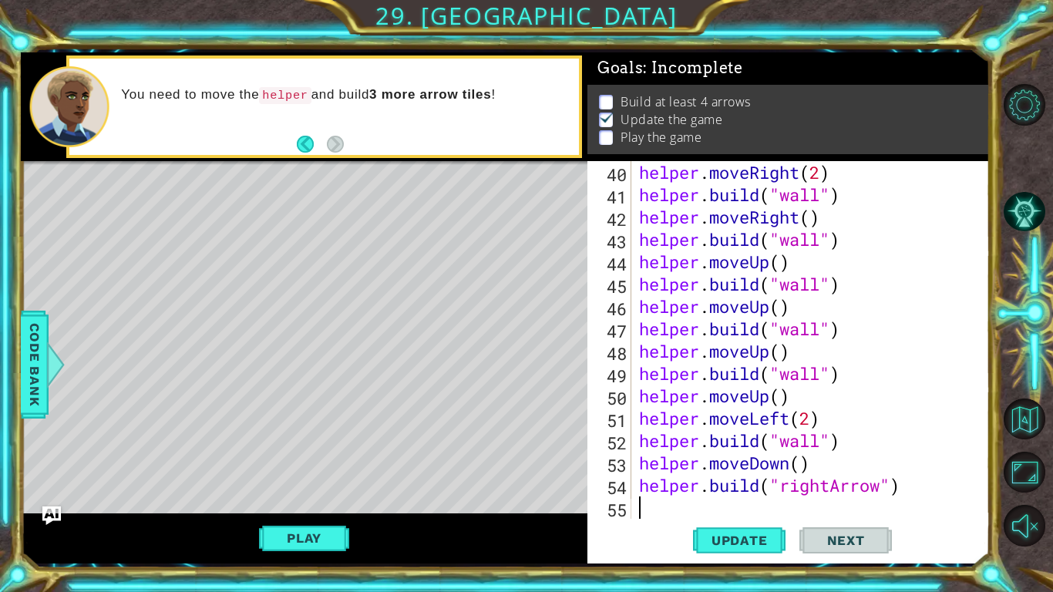
type textarea "h"
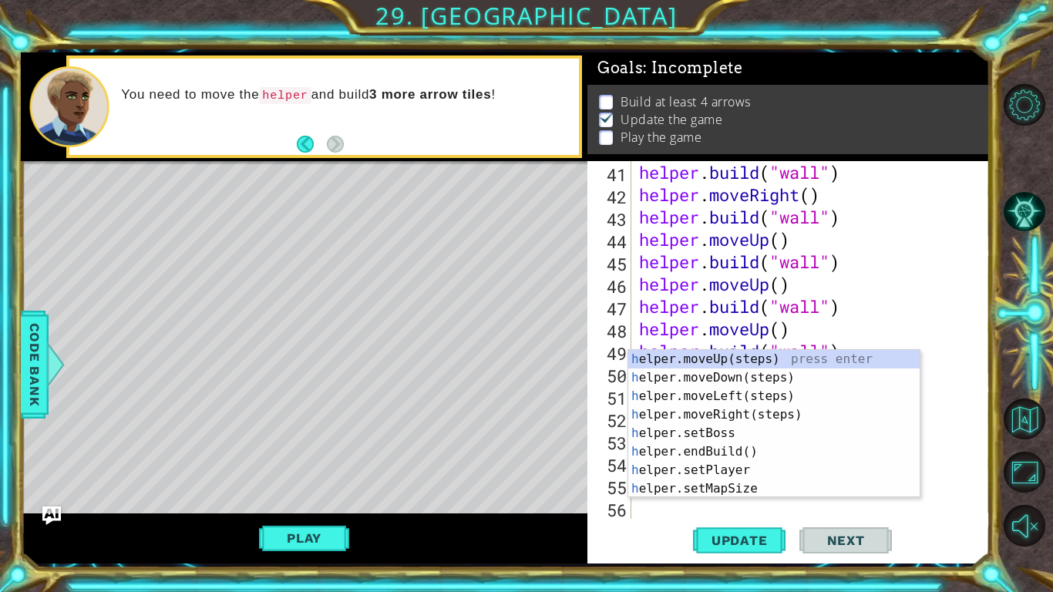
scroll to position [939, 0]
click at [695, 418] on div "h elper.moveUp(steps) press enter h elper.moveDown(steps) press enter h elper.m…" at bounding box center [773, 442] width 291 height 185
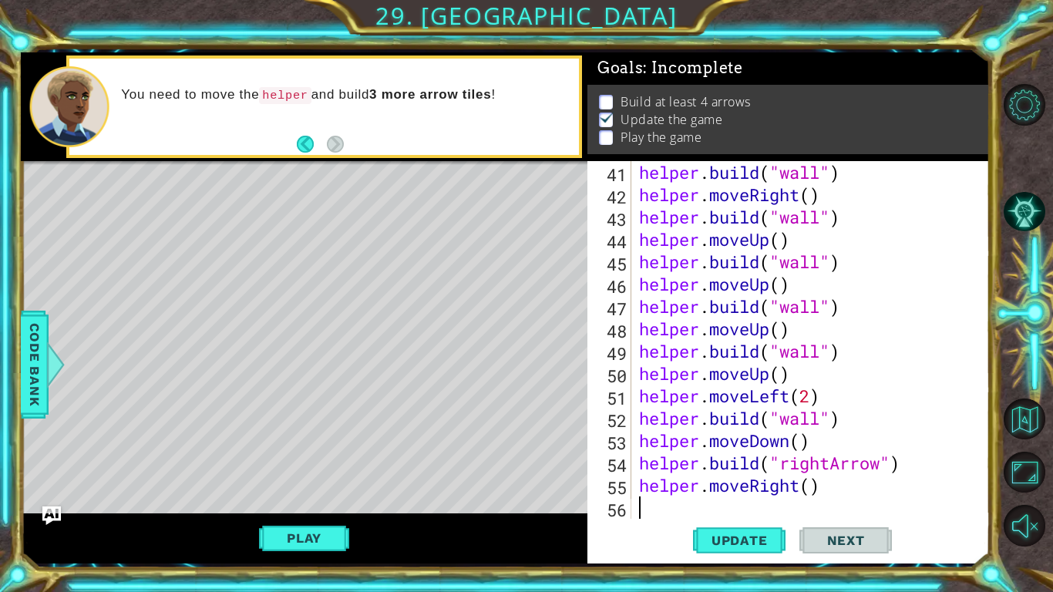
scroll to position [961, 0]
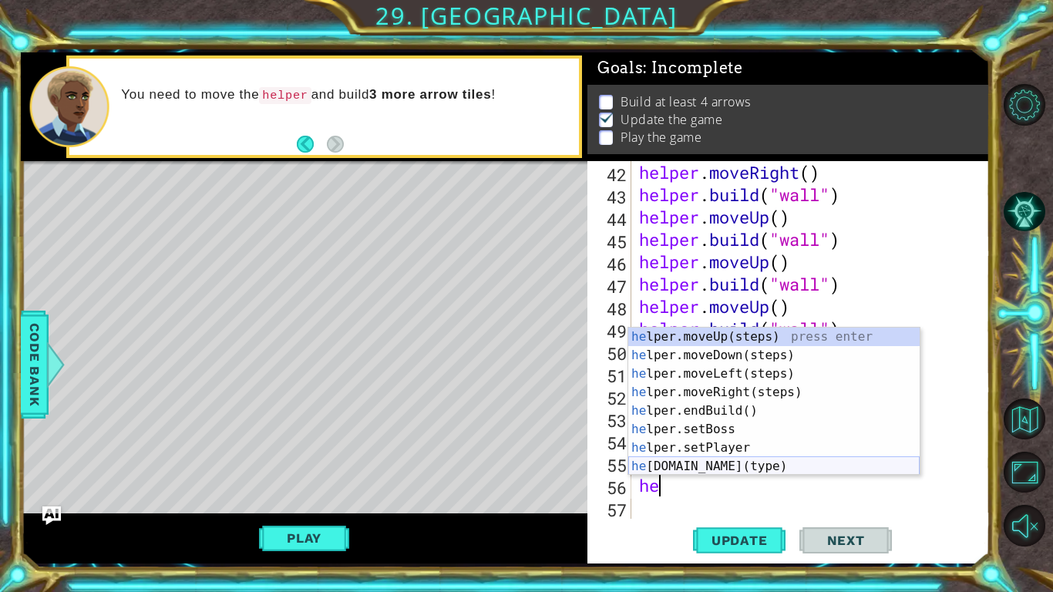
click at [756, 460] on div "he lper.moveUp(steps) press enter he lper.moveDown(steps) press enter he lper.m…" at bounding box center [773, 420] width 291 height 185
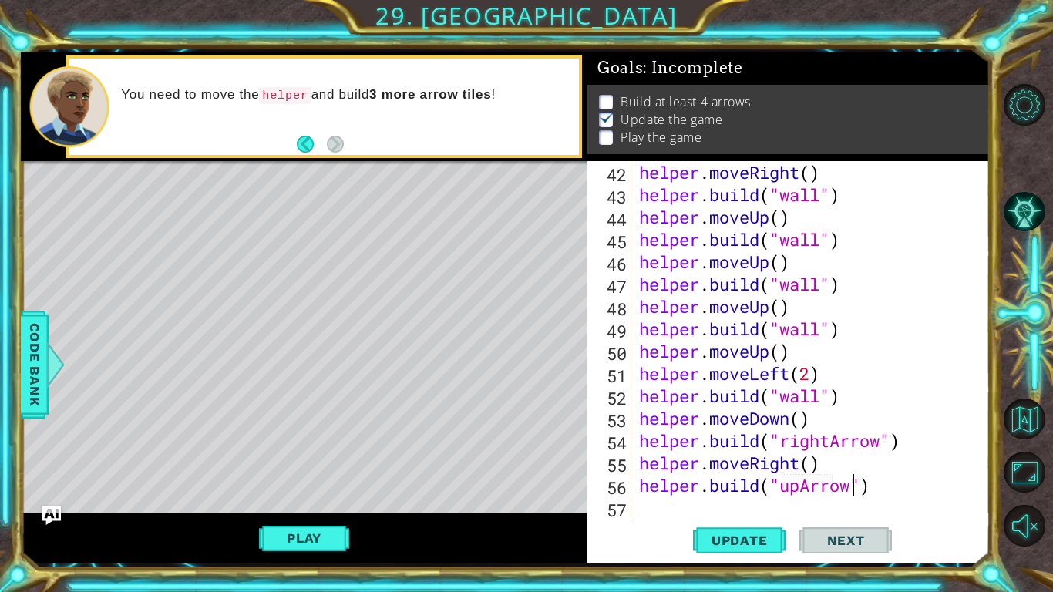
scroll to position [0, 9]
click at [747, 547] on span "Update" at bounding box center [739, 540] width 87 height 15
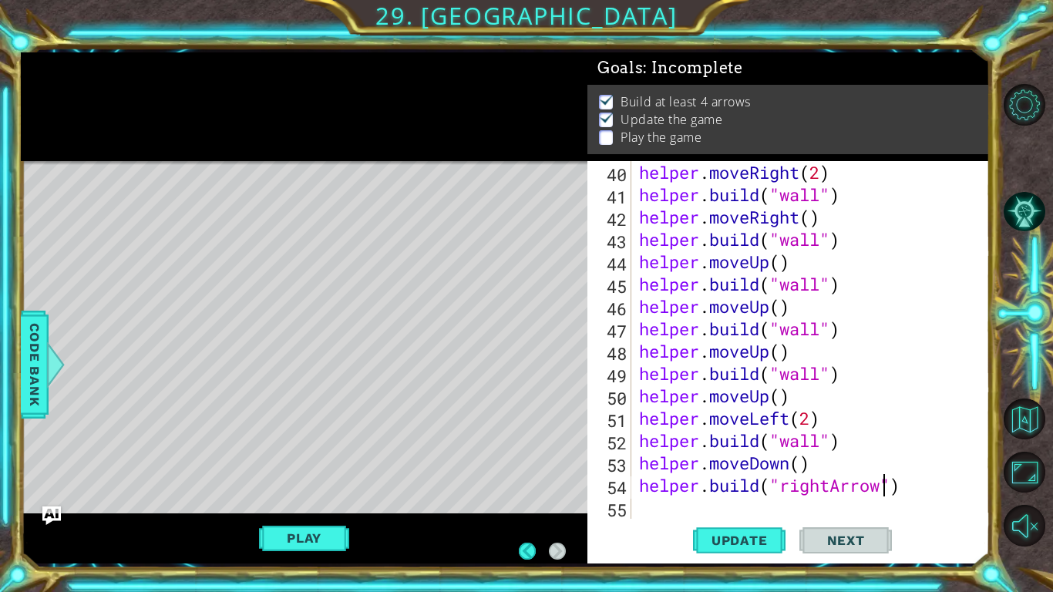
scroll to position [916, 0]
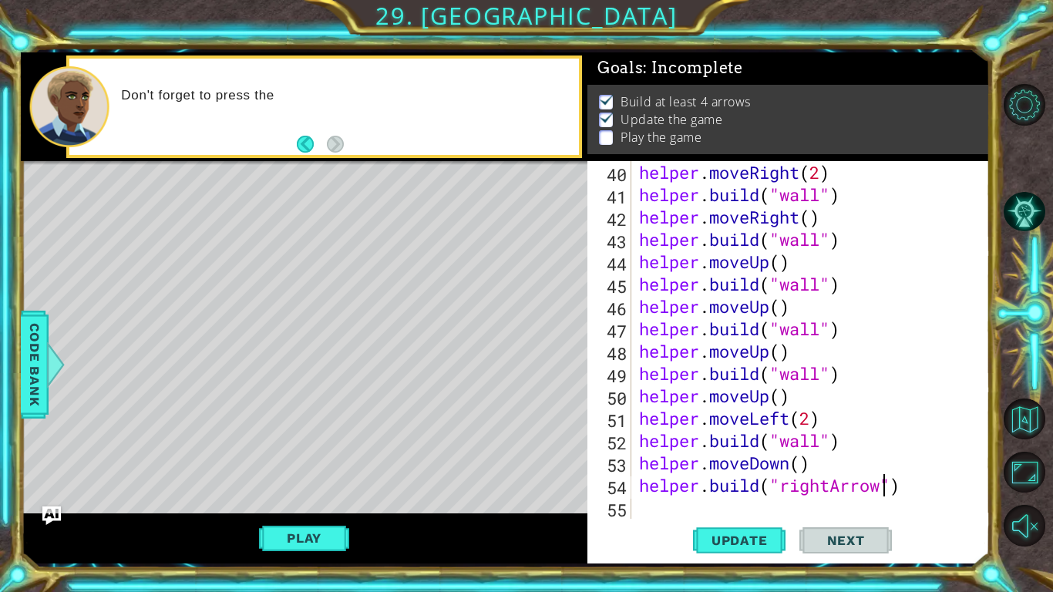
click at [906, 488] on div "helper . moveRight ( 2 ) helper . build ( "wall" ) helper . moveRight ( ) helpe…" at bounding box center [815, 362] width 358 height 402
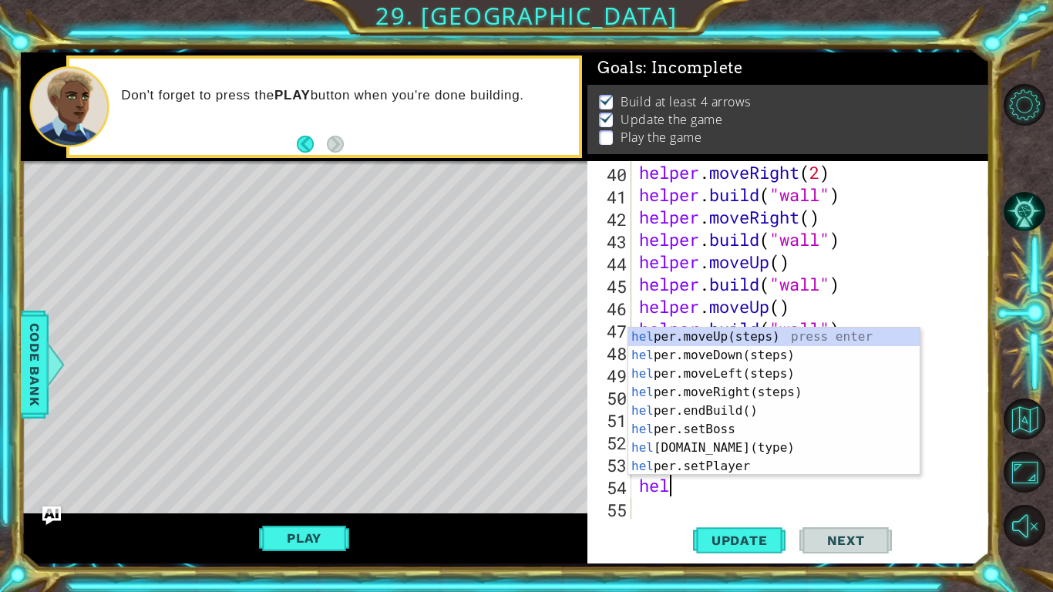
type textarea "h"
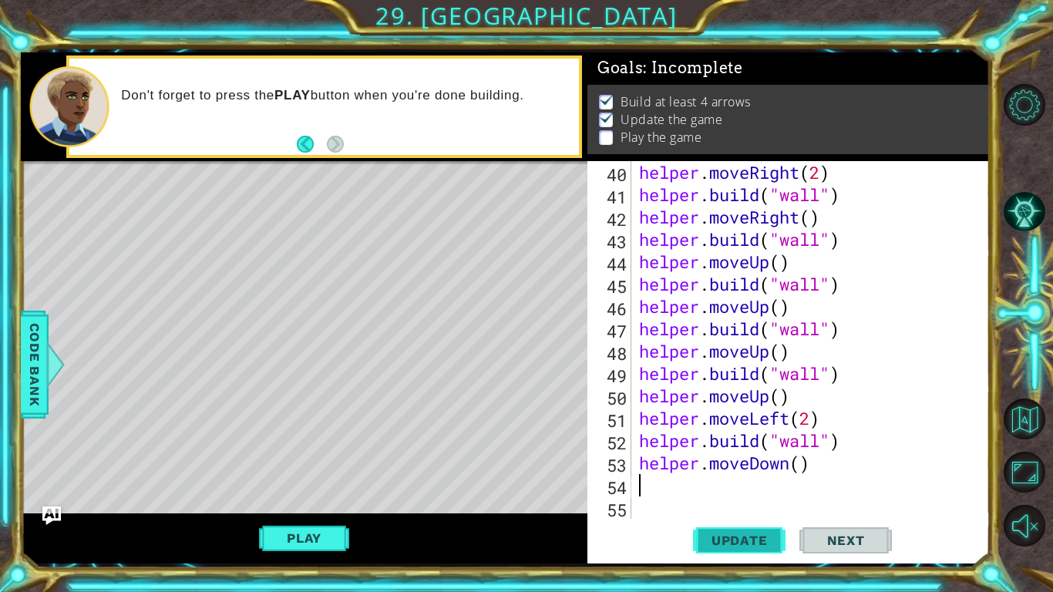
click at [737, 551] on button "Update" at bounding box center [739, 540] width 92 height 40
click at [799, 470] on div "helper . moveRight ( 2 ) helper . build ( "wall" ) helper . moveRight ( ) helpe…" at bounding box center [815, 362] width 358 height 402
type textarea "helper.moveDown(2)"
click at [687, 492] on div "helper . moveRight ( 2 ) helper . build ( "wall" ) helper . moveRight ( ) helpe…" at bounding box center [815, 362] width 358 height 402
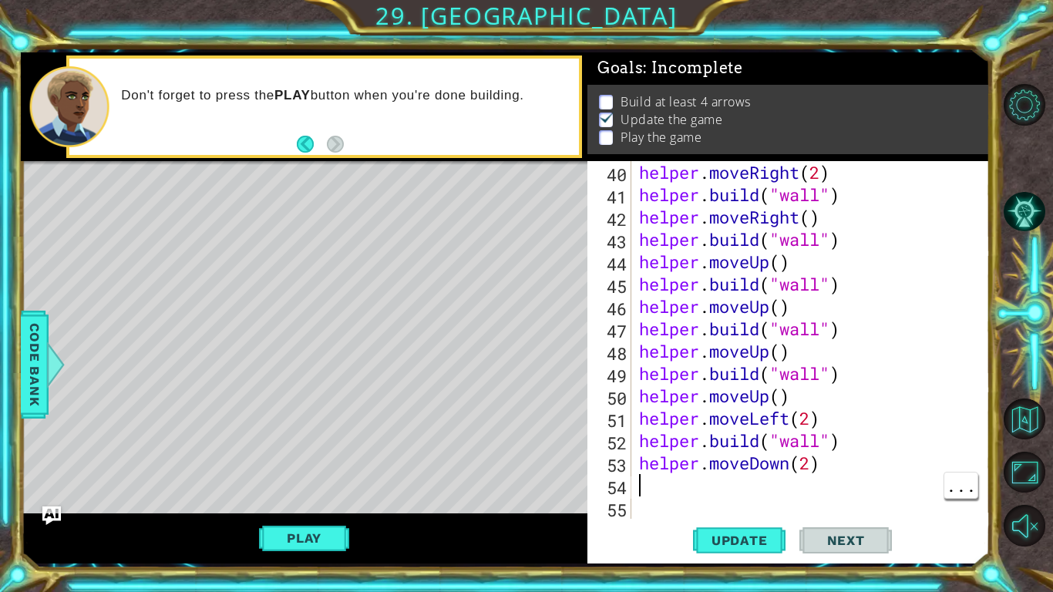
scroll to position [0, 0]
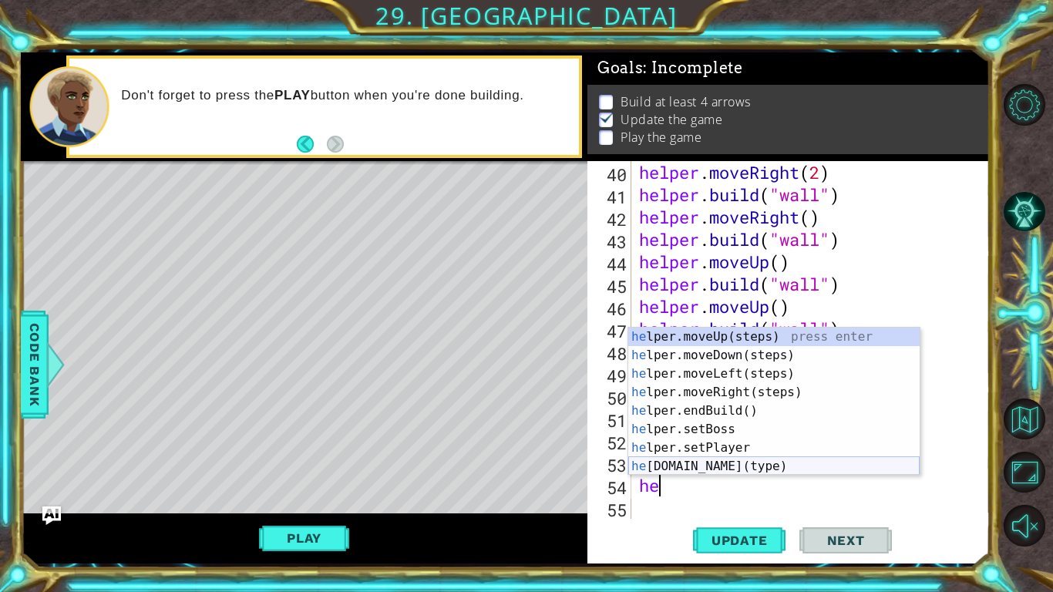
click at [761, 466] on div "he lper.moveUp(steps) press enter he lper.moveDown(steps) press enter he lper.m…" at bounding box center [773, 420] width 291 height 185
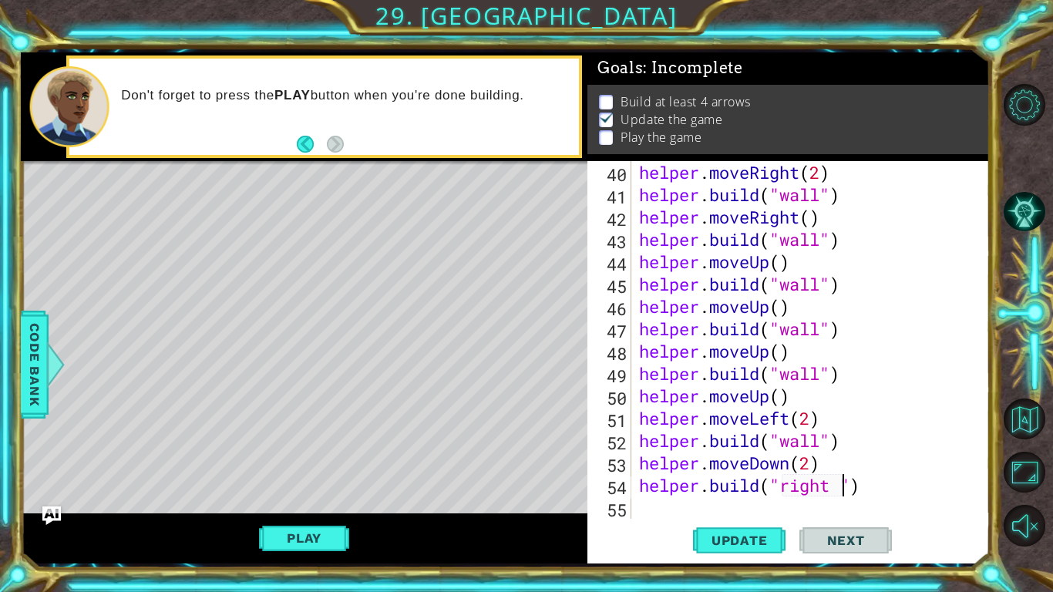
scroll to position [0, 9]
type textarea "[DOMAIN_NAME]("rightArrow")"
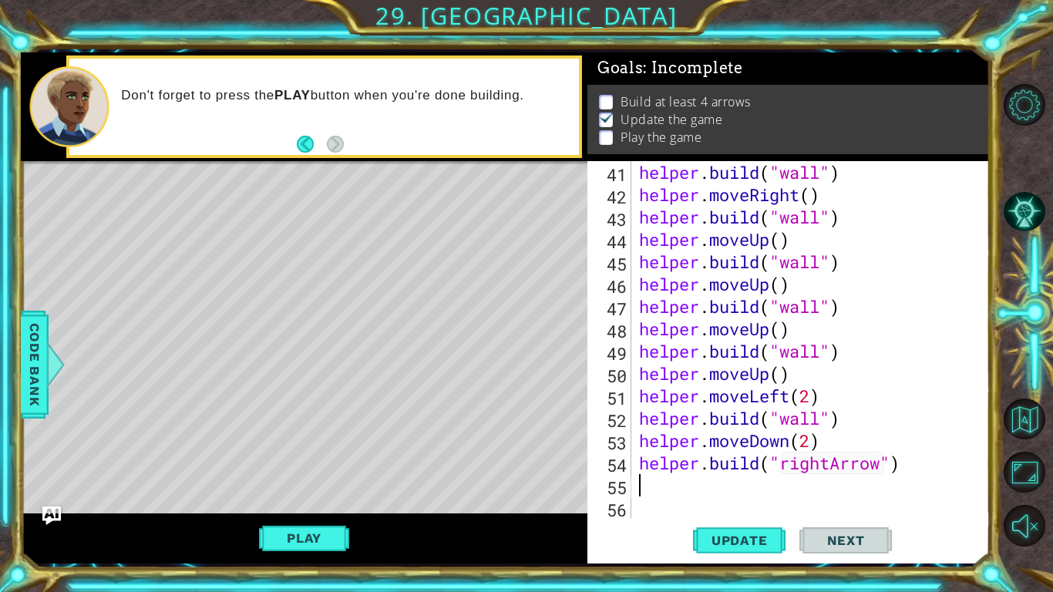
scroll to position [939, 0]
type textarea "h"
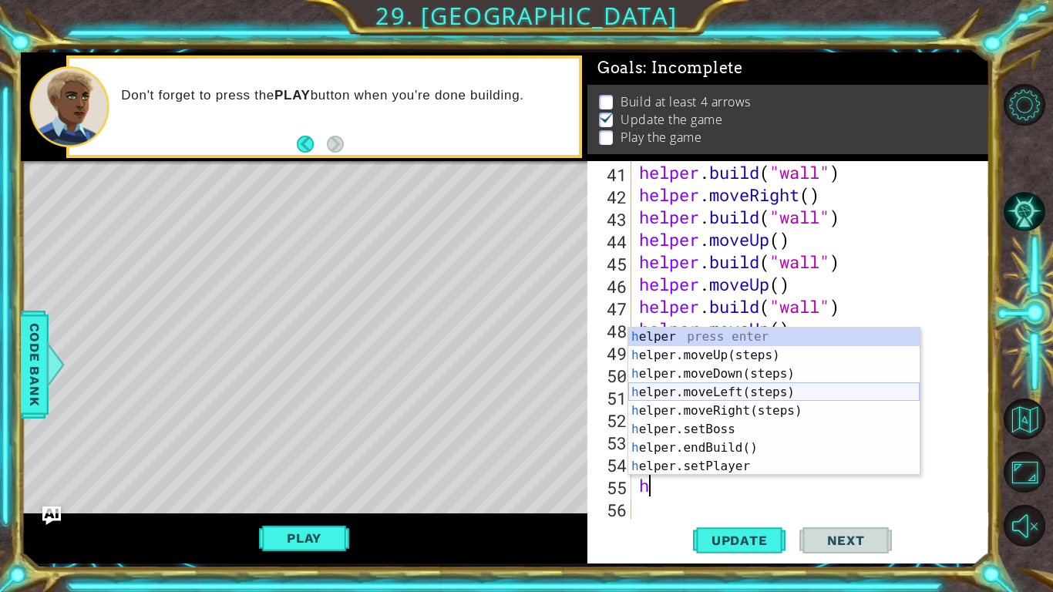
click at [769, 389] on div "h elper press enter h elper.moveUp(steps) press enter h elper.moveDown(steps) p…" at bounding box center [773, 420] width 291 height 185
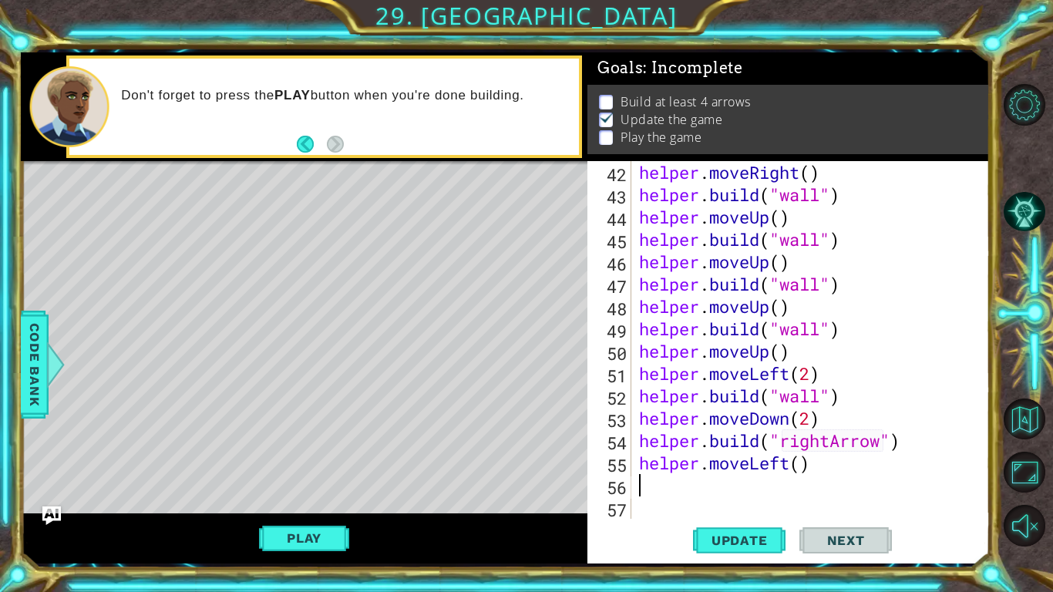
scroll to position [961, 0]
click at [792, 466] on div "helper . moveRight ( ) helper . build ( "wall" ) helper . moveUp ( ) helper . b…" at bounding box center [815, 362] width 358 height 402
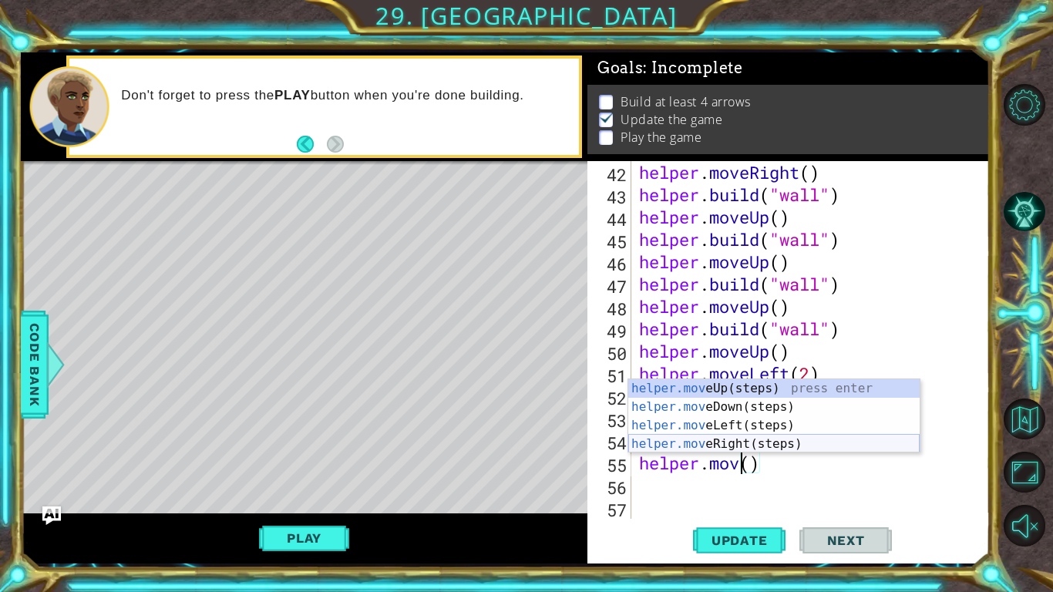
click at [780, 446] on div "helper.mov eUp(steps) press enter helper.mov eDown(steps) press enter helper.mo…" at bounding box center [773, 434] width 291 height 111
type textarea "helper.moveRight"
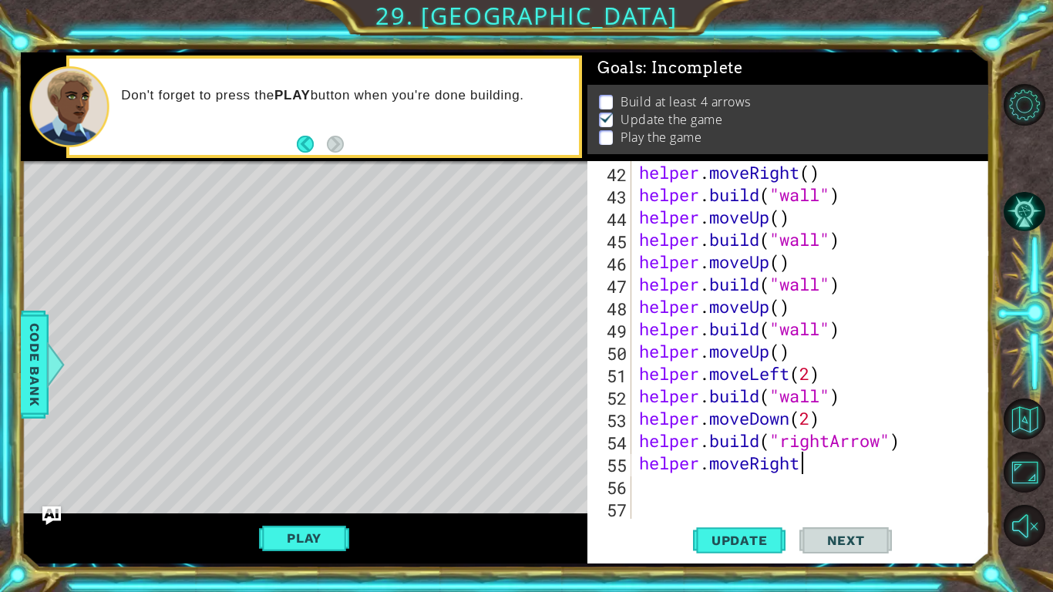
click at [640, 480] on div "helper . moveRight ( ) helper . build ( "wall" ) helper . moveUp ( ) helper . b…" at bounding box center [815, 362] width 358 height 402
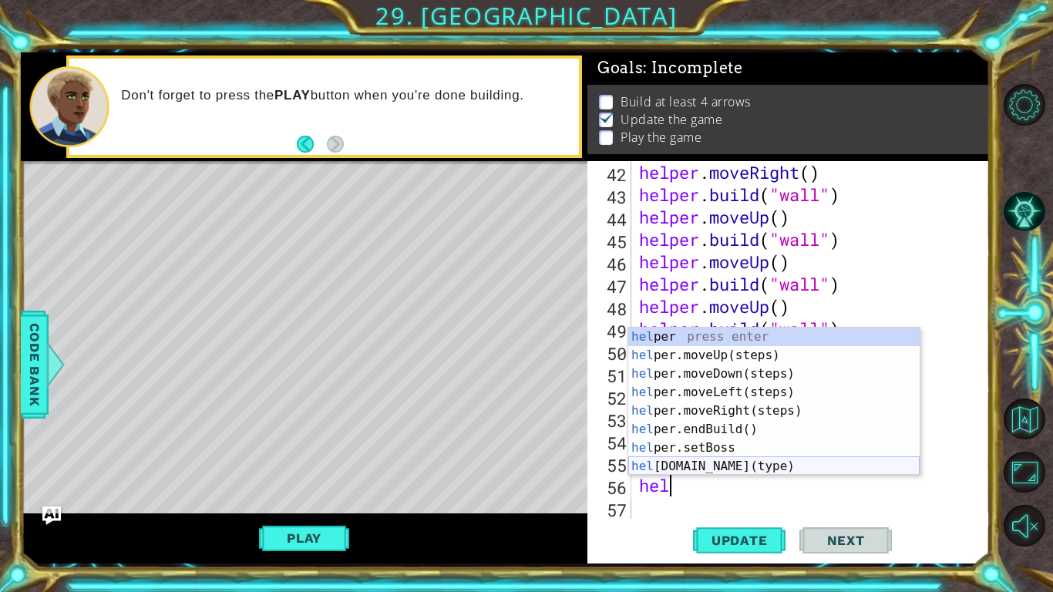
click at [765, 462] on div "hel per press enter hel per.moveUp(steps) press enter hel per.moveDown(steps) p…" at bounding box center [773, 420] width 291 height 185
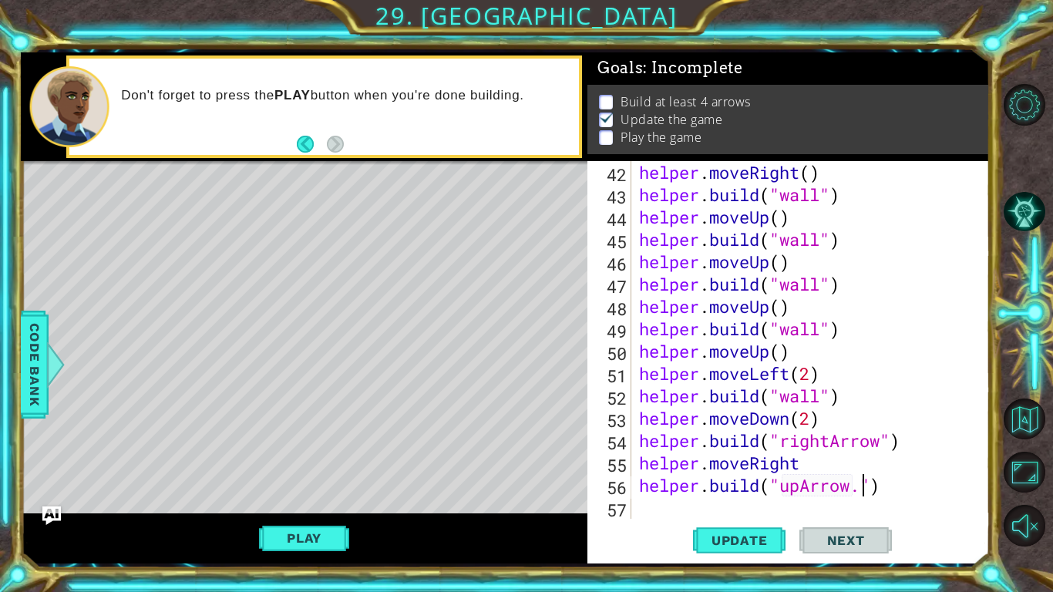
scroll to position [0, 10]
click at [755, 556] on button "Update" at bounding box center [739, 540] width 92 height 40
click at [885, 483] on div "helper . moveRight ( ) helper . build ( "wall" ) helper . moveUp ( ) helper . b…" at bounding box center [815, 362] width 358 height 402
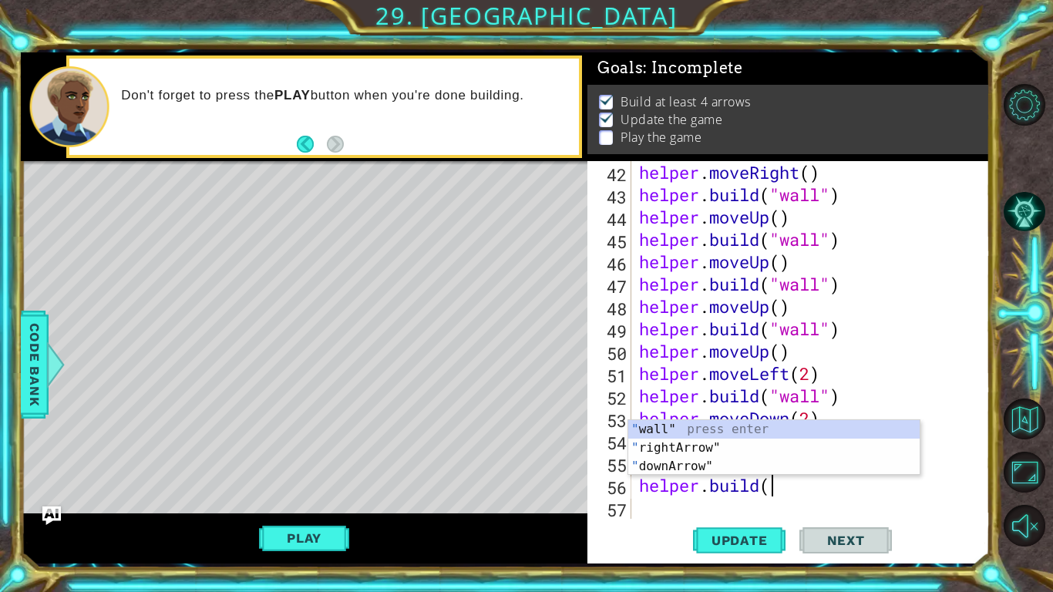
type textarea "h"
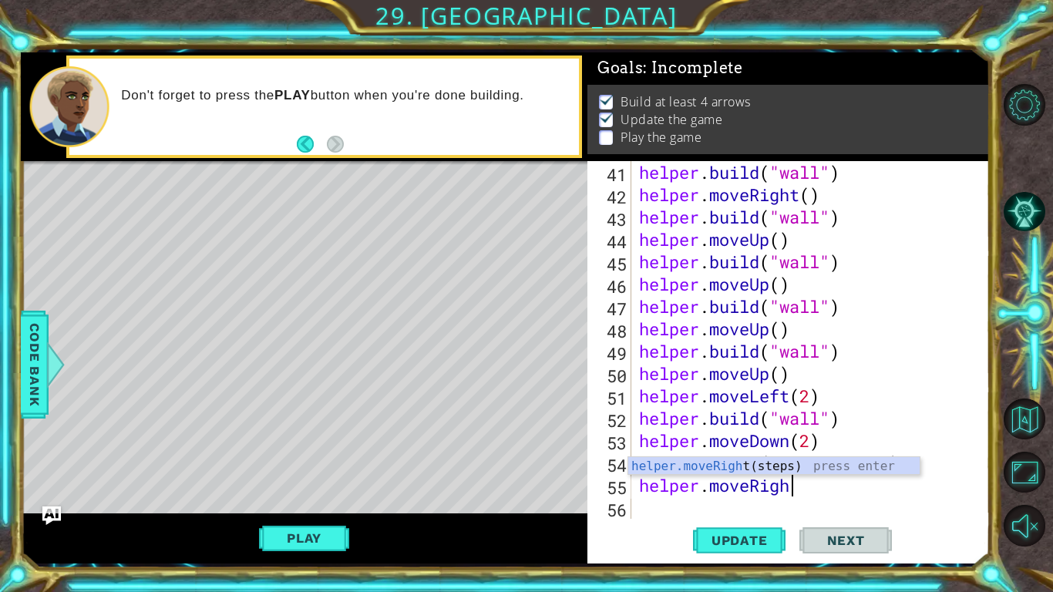
scroll to position [0, 6]
click at [833, 468] on div "helper.moveRight (steps) press enter" at bounding box center [773, 484] width 291 height 55
click at [852, 465] on div "helper . build ( "wall" ) helper . moveRight ( ) helper . build ( "wall" ) help…" at bounding box center [815, 362] width 358 height 402
click at [846, 469] on div "helper . build ( "wall" ) helper . moveRight ( ) helper . build ( "wall" ) help…" at bounding box center [815, 362] width 358 height 402
click at [808, 472] on div "helper . build ( "wall" ) helper . moveRight ( ) helper . build ( "wall" ) help…" at bounding box center [815, 362] width 358 height 402
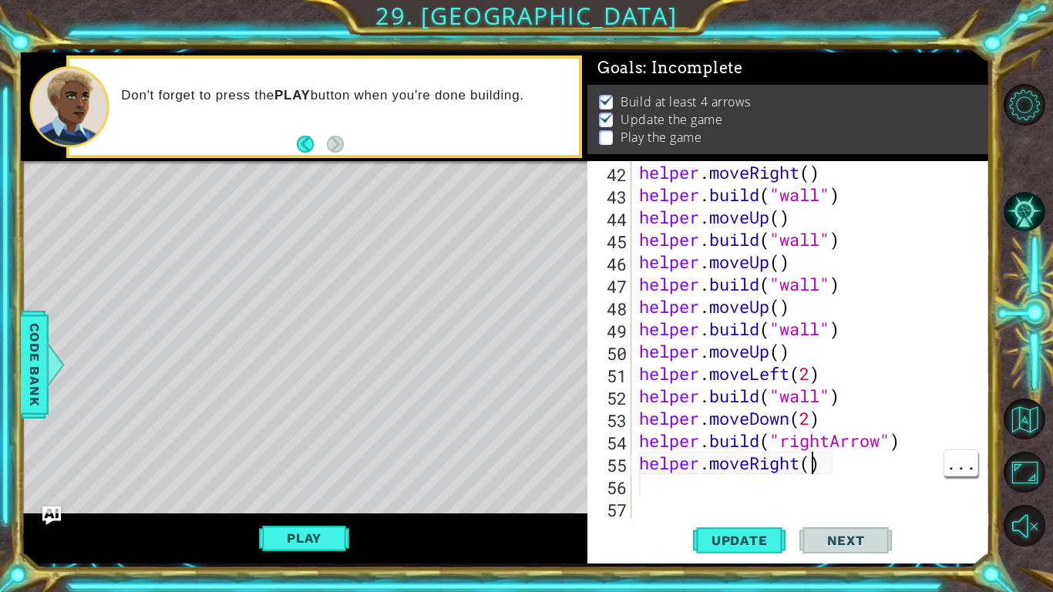
scroll to position [0, 0]
click at [780, 465] on div "helper . moveRight ( ) helper . build ( "wall" ) helper . moveUp ( ) helper . b…" at bounding box center [815, 362] width 358 height 402
click at [739, 529] on button "Update" at bounding box center [739, 540] width 92 height 40
click at [849, 461] on div "helper . moveRight ( ) helper . build ( "wall" ) helper . moveUp ( ) helper . b…" at bounding box center [815, 362] width 358 height 402
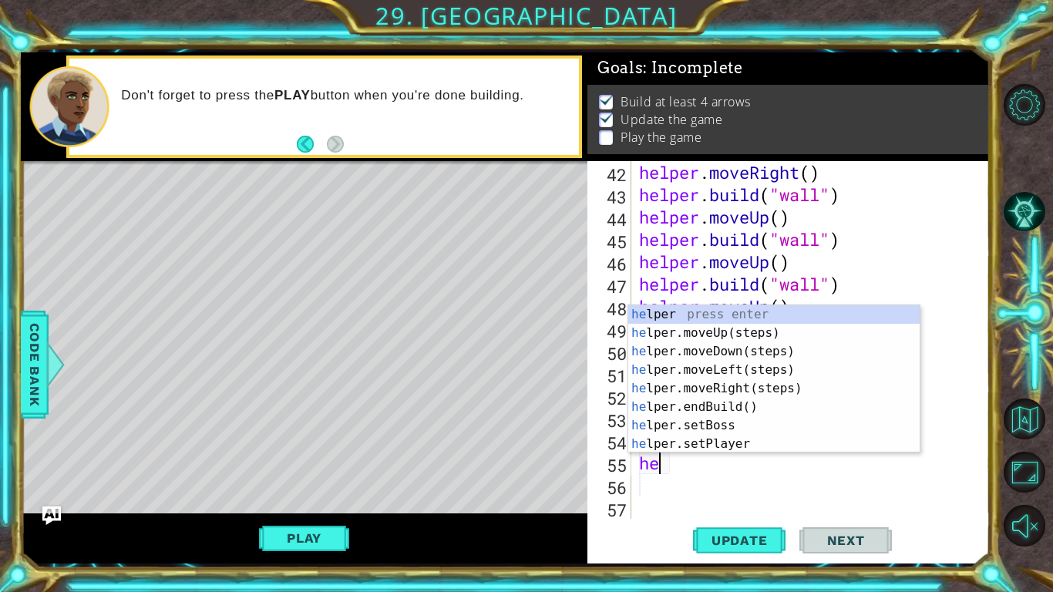
type textarea "h"
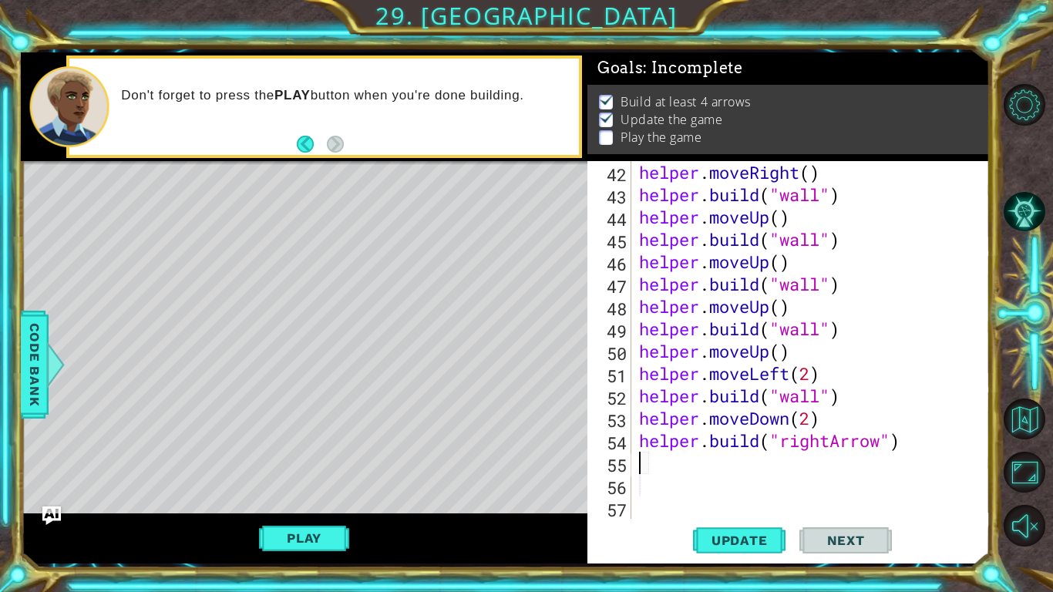
scroll to position [939, 0]
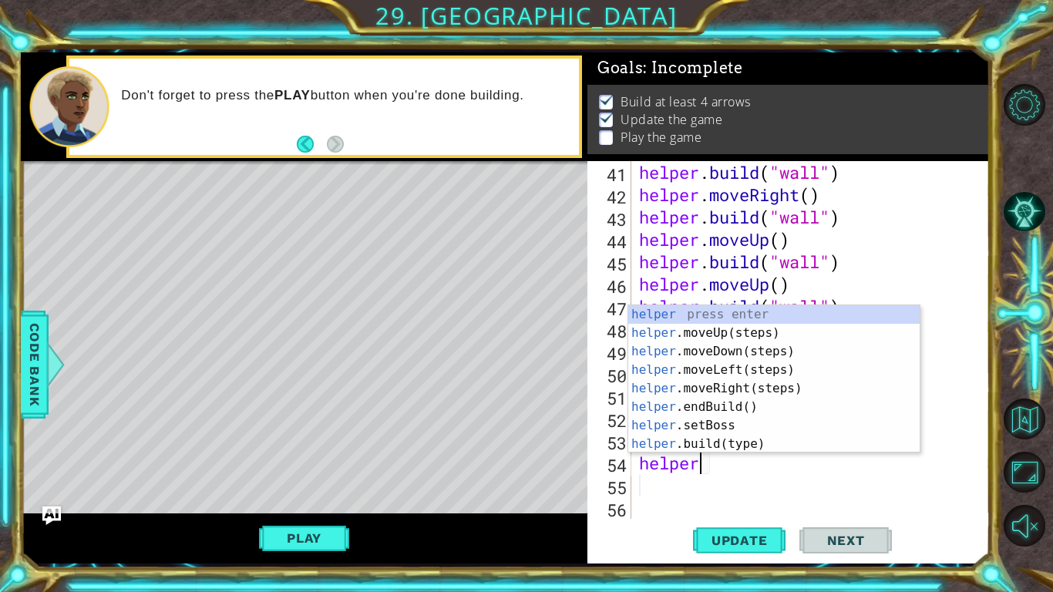
type textarea "h"
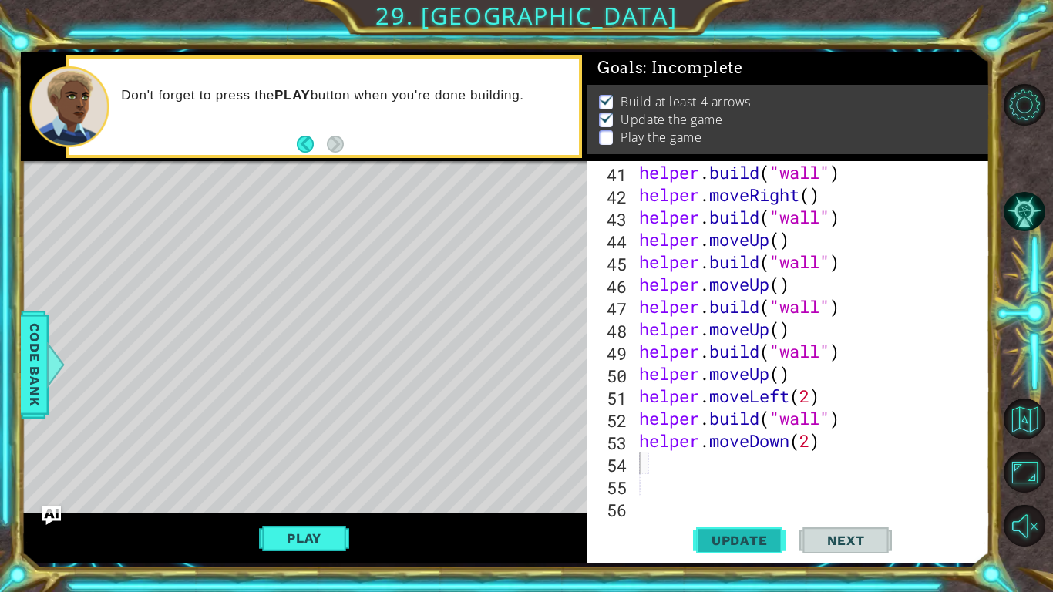
click at [750, 533] on span "Update" at bounding box center [739, 540] width 87 height 15
click at [812, 449] on div "helper . build ( "wall" ) helper . moveRight ( ) helper . build ( "wall" ) help…" at bounding box center [815, 362] width 358 height 402
type textarea "helper.moveDown(3)"
click at [750, 465] on div "helper . build ( "wall" ) helper . moveRight ( ) helper . build ( "wall" ) help…" at bounding box center [815, 362] width 358 height 402
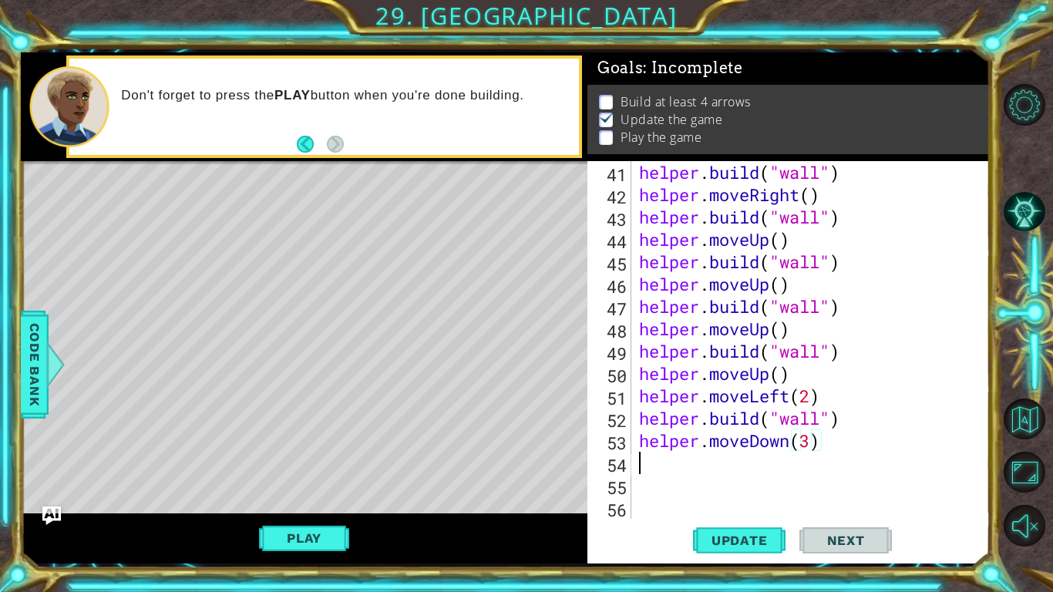
scroll to position [0, 0]
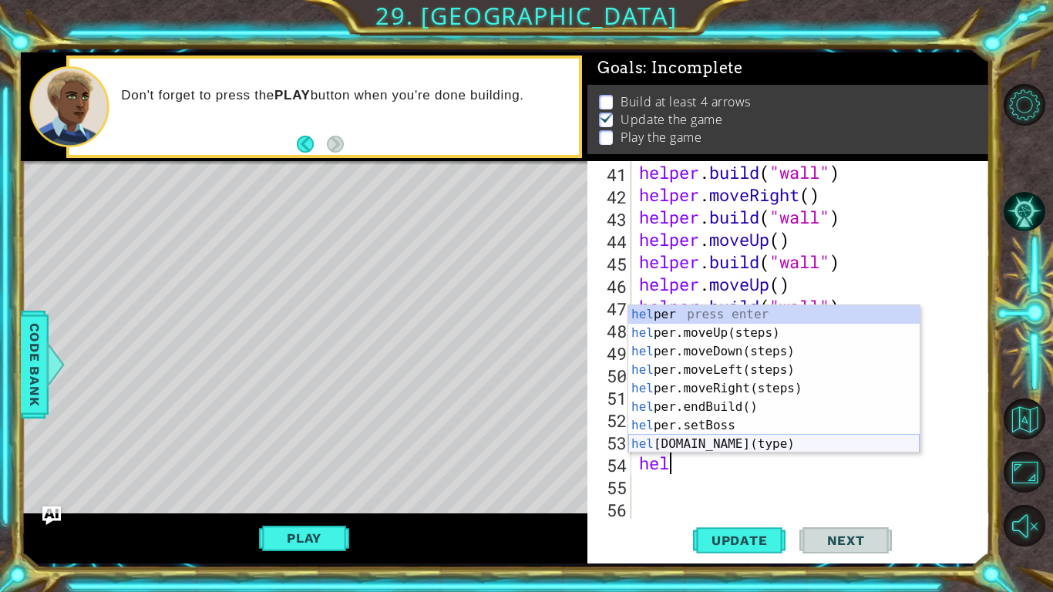
click at [766, 442] on div "hel per press enter hel per.moveUp(steps) press enter hel per.moveDown(steps) p…" at bounding box center [773, 397] width 291 height 185
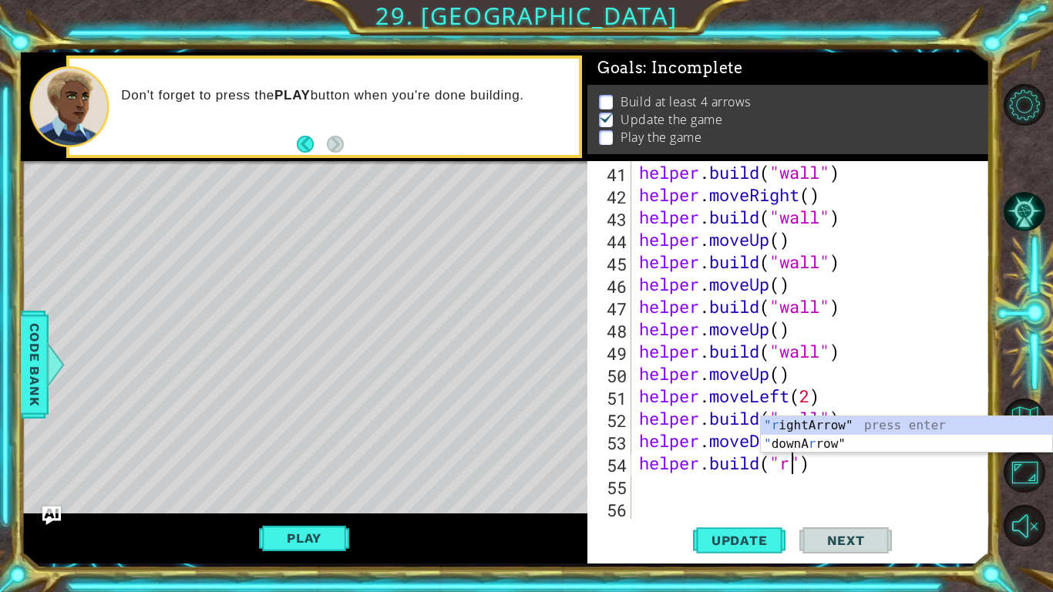
scroll to position [0, 7]
click at [896, 426] on div ""r ightArrow" press enter " downA r row" press enter" at bounding box center [906, 453] width 291 height 74
type textarea "[DOMAIN_NAME]("rightArrow")"
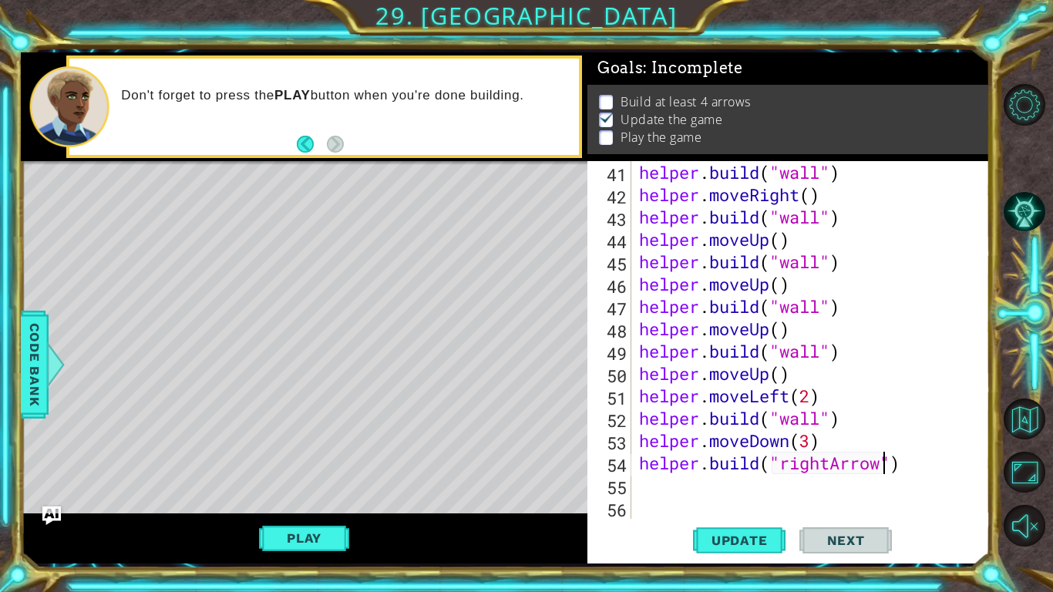
click at [713, 488] on div "helper . build ( "wall" ) helper . moveRight ( ) helper . build ( "wall" ) help…" at bounding box center [815, 362] width 358 height 402
type textarea "h"
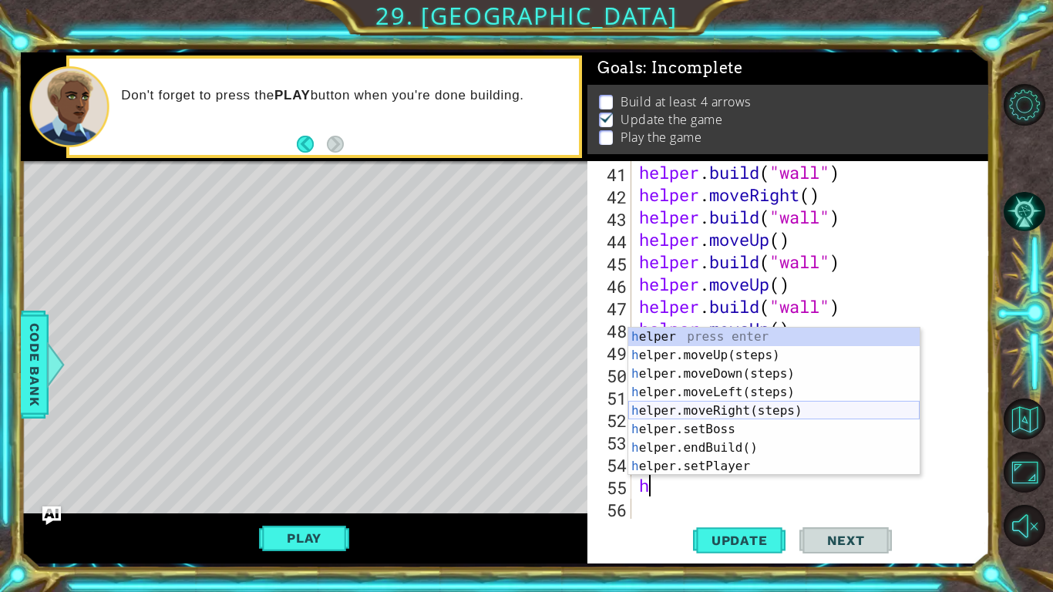
click at [754, 405] on div "h elper press enter h elper.moveUp(steps) press enter h elper.moveDown(steps) p…" at bounding box center [773, 420] width 291 height 185
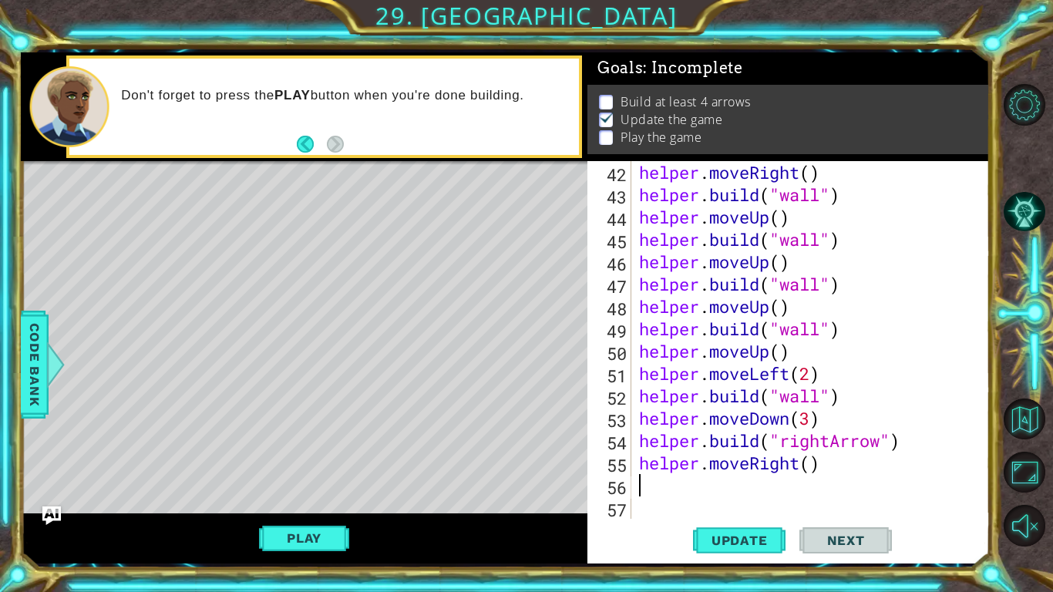
scroll to position [961, 0]
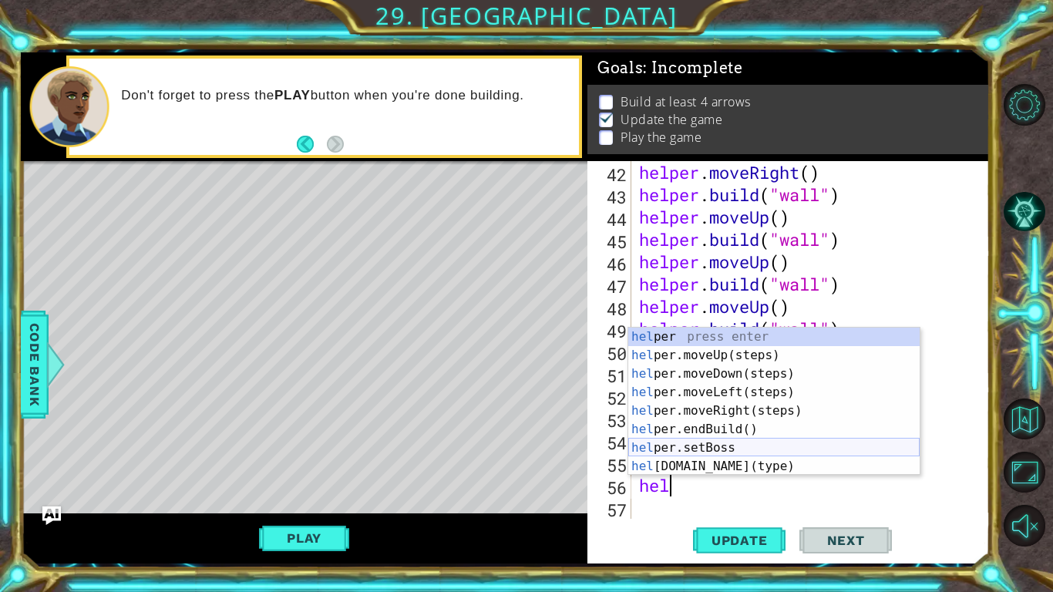
click at [718, 468] on div "hel per press enter hel per.moveUp(steps) press enter hel per.moveDown(steps) p…" at bounding box center [773, 420] width 291 height 185
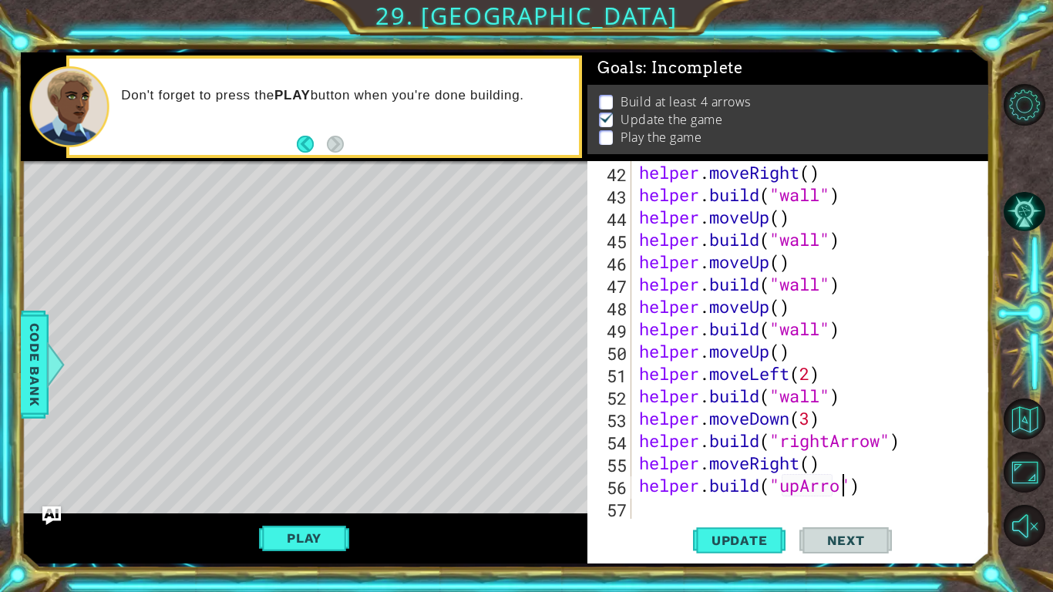
scroll to position [0, 9]
type textarea "[DOMAIN_NAME]("upArrow")"
click at [763, 536] on span "Update" at bounding box center [739, 540] width 87 height 15
click at [288, 528] on button "Play" at bounding box center [304, 537] width 90 height 29
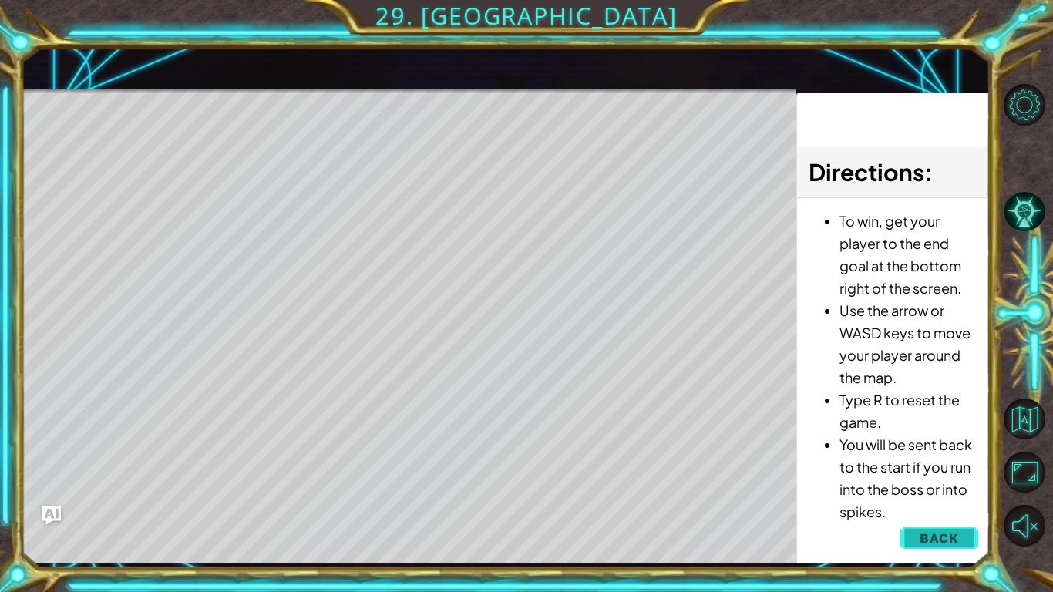
click at [944, 546] on button "Back" at bounding box center [939, 538] width 78 height 31
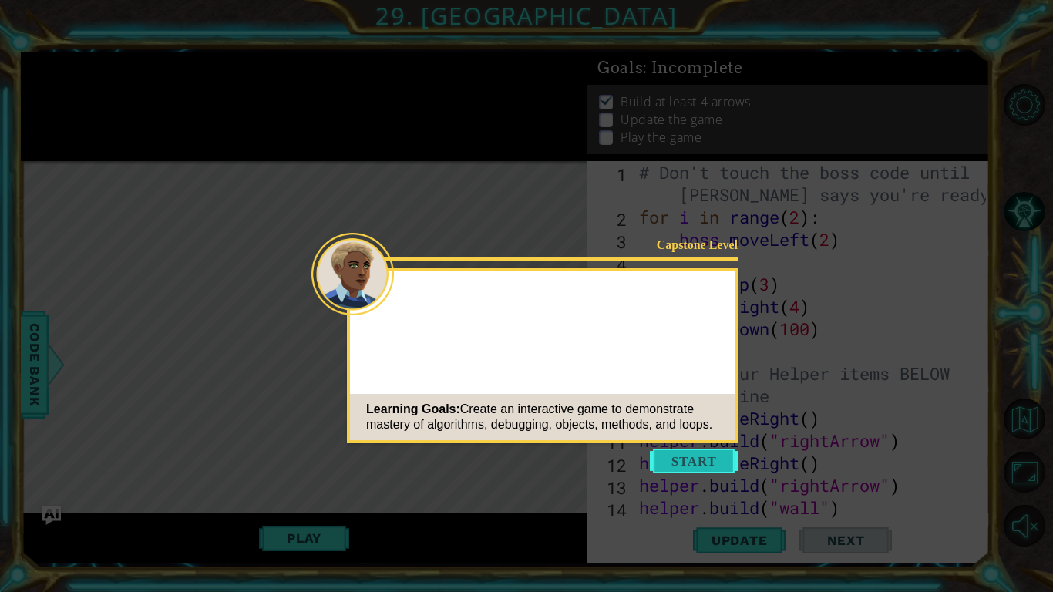
click at [701, 456] on button "Start" at bounding box center [694, 461] width 88 height 25
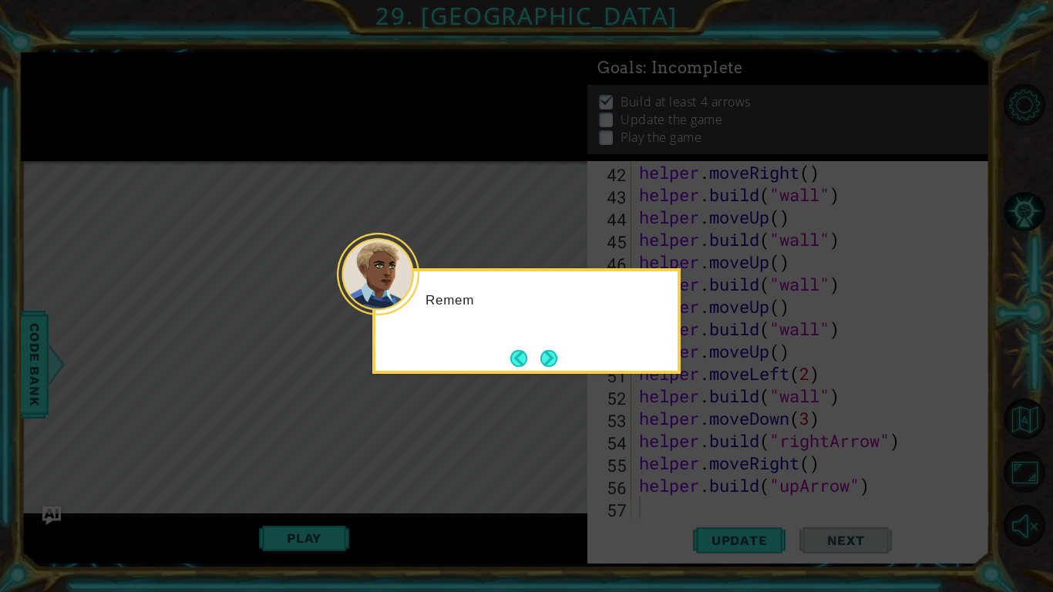
scroll to position [961, 0]
click at [548, 343] on div "Remember, t" at bounding box center [526, 321] width 308 height 106
click at [545, 351] on button "Next" at bounding box center [548, 358] width 17 height 17
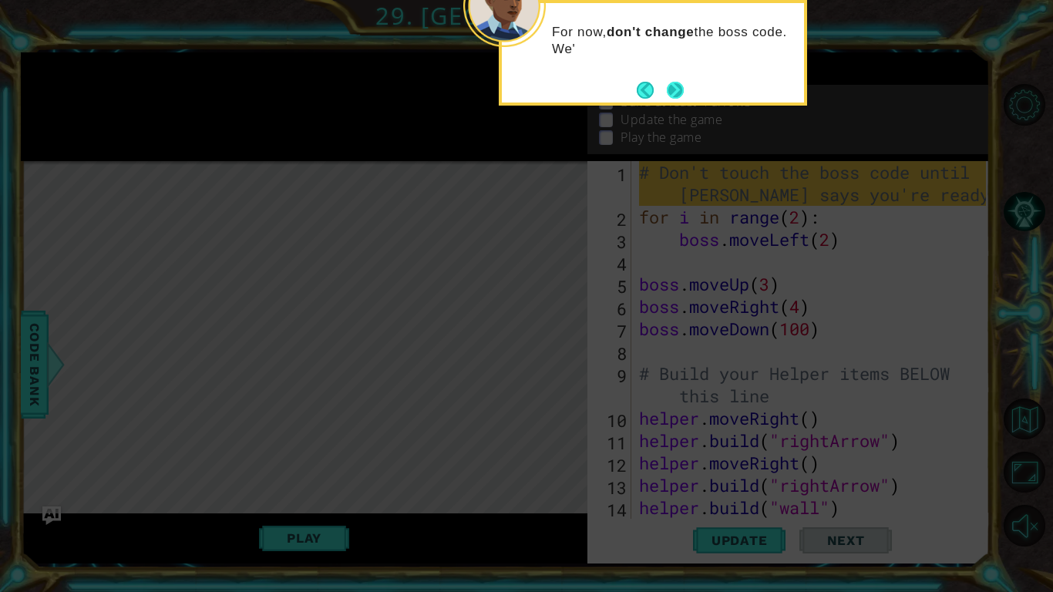
click at [676, 80] on button "Next" at bounding box center [674, 89] width 27 height 27
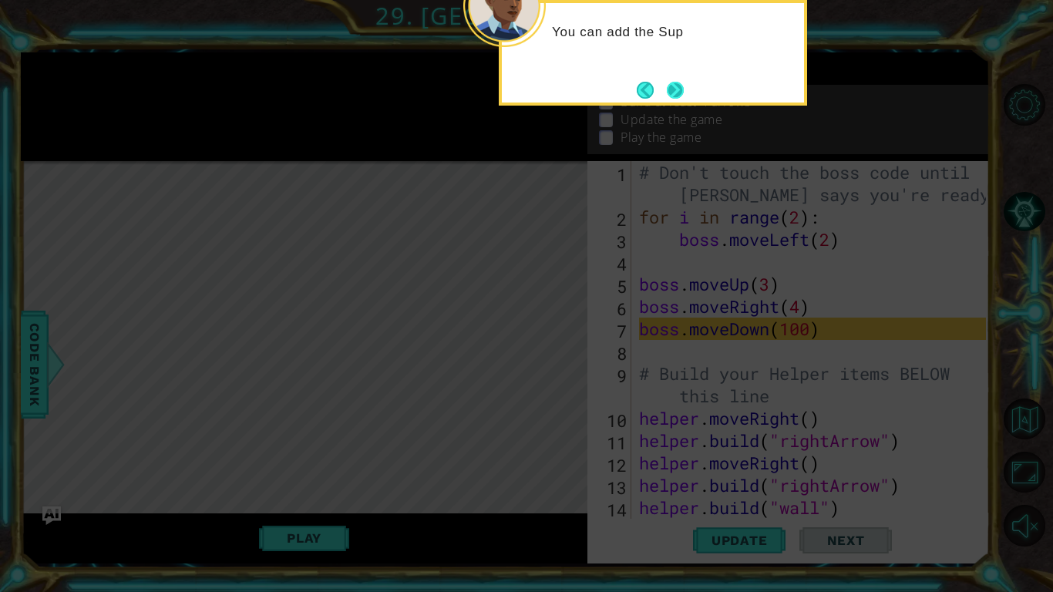
click at [676, 86] on button "Next" at bounding box center [676, 90] width 24 height 24
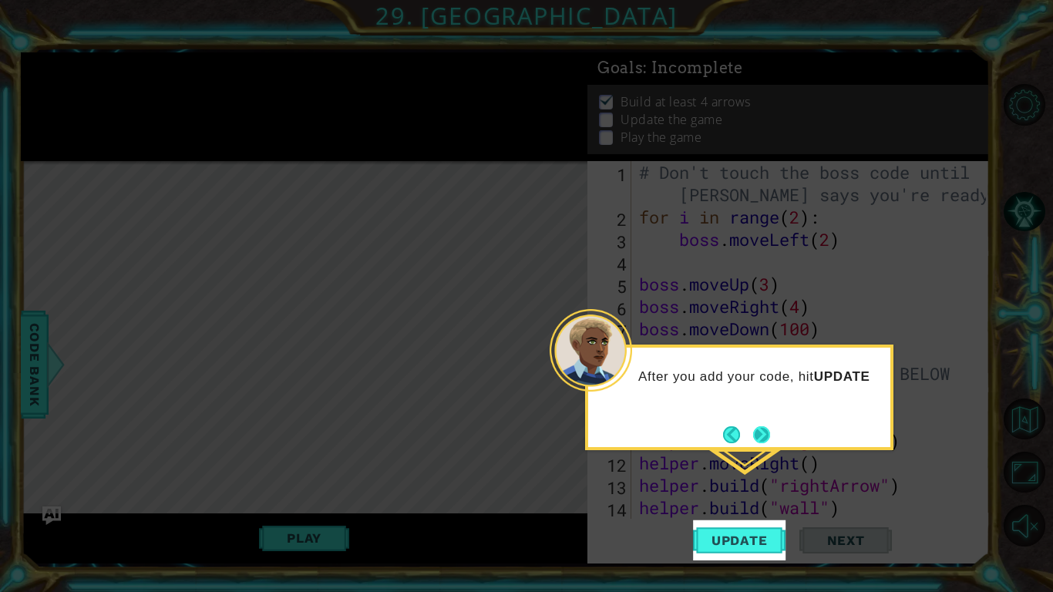
click at [754, 425] on button "Next" at bounding box center [761, 434] width 23 height 23
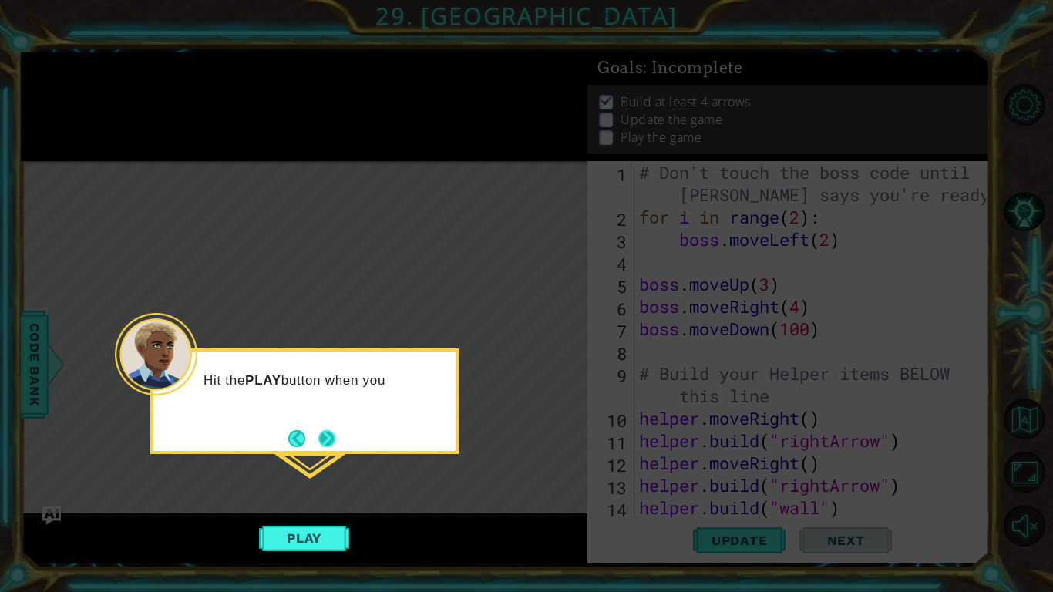
click at [331, 427] on button "Next" at bounding box center [326, 438] width 23 height 23
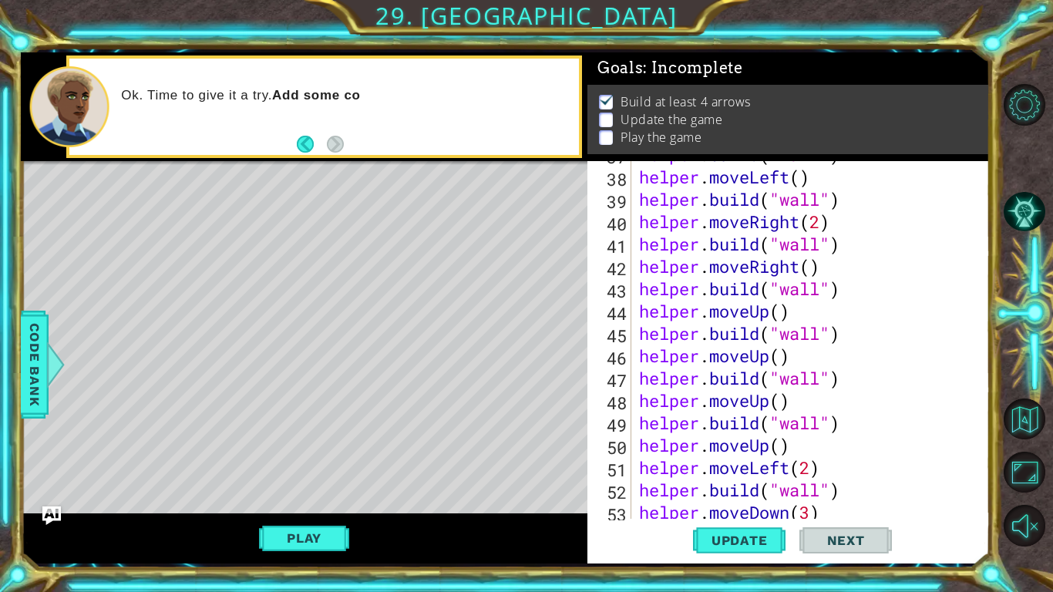
scroll to position [961, 0]
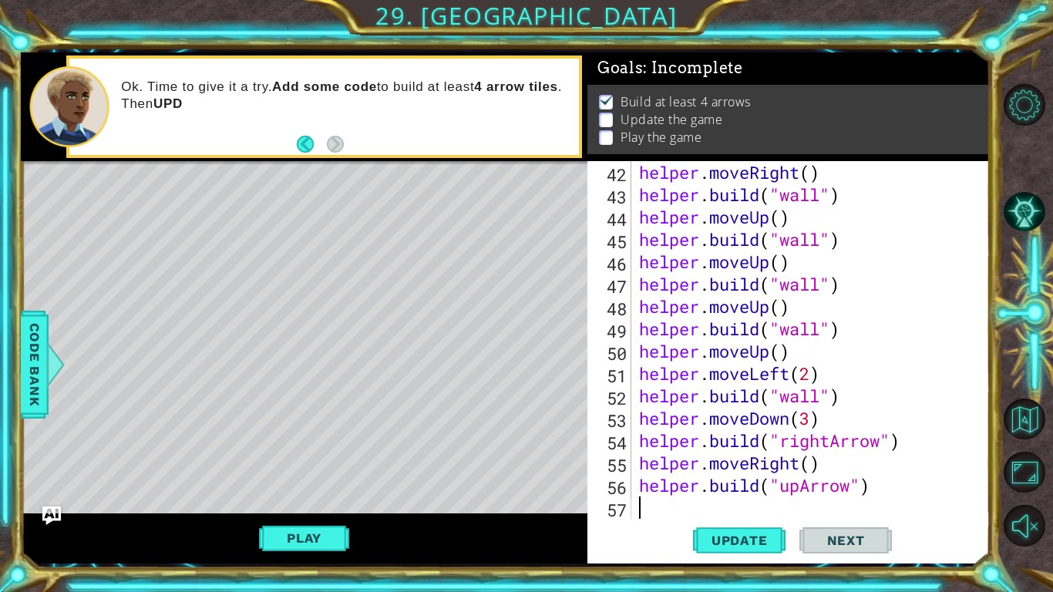
type textarea "h"
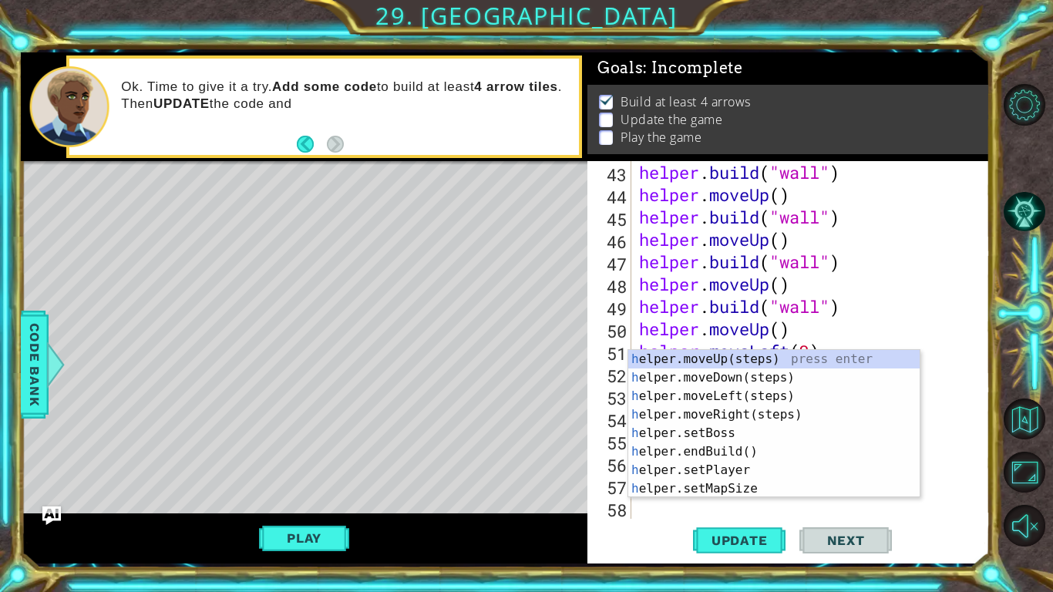
scroll to position [983, 0]
click at [788, 397] on div "h elper.moveUp(steps) press enter h elper.moveDown(steps) press enter h elper.m…" at bounding box center [773, 442] width 291 height 185
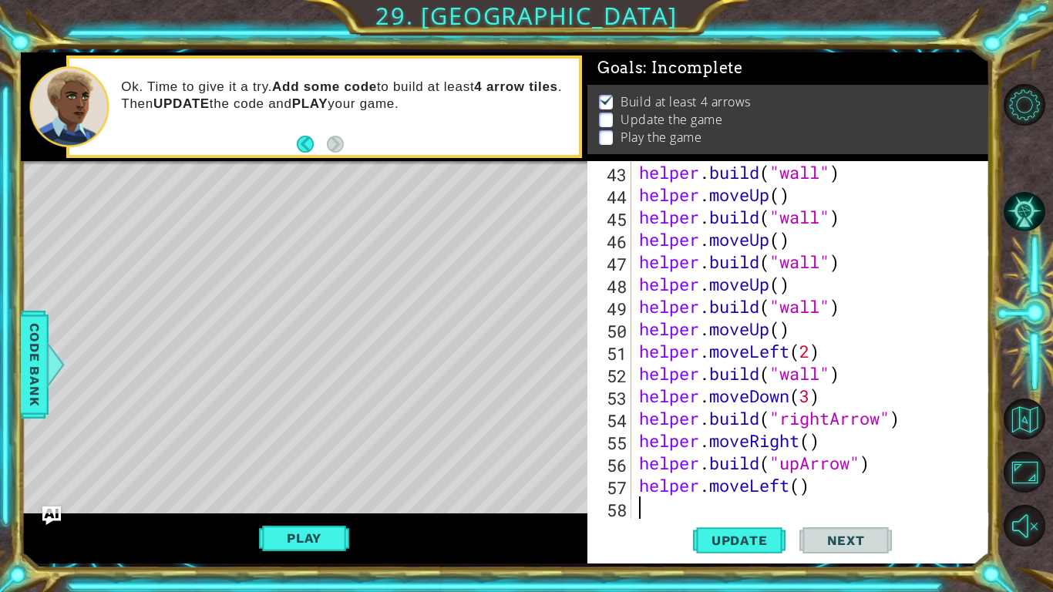
scroll to position [1006, 0]
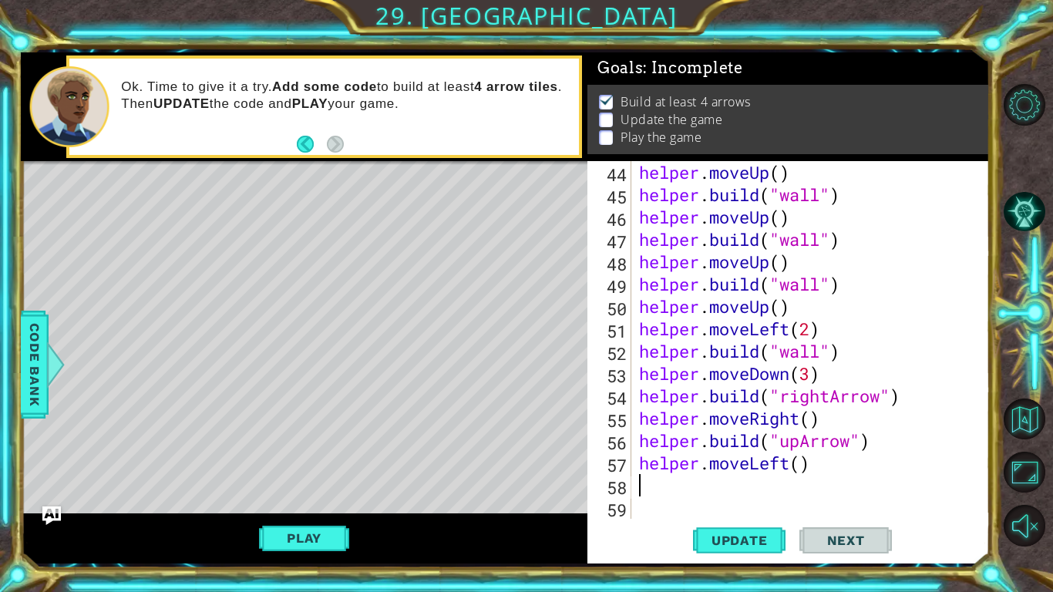
click at [798, 468] on div "helper . moveUp ( ) helper . build ( "wall" ) helper . moveUp ( ) helper . buil…" at bounding box center [815, 362] width 358 height 402
type textarea "helper.moveLeft(2)"
click at [741, 480] on div "helper . moveUp ( ) helper . build ( "wall" ) helper . moveUp ( ) helper . buil…" at bounding box center [815, 362] width 358 height 402
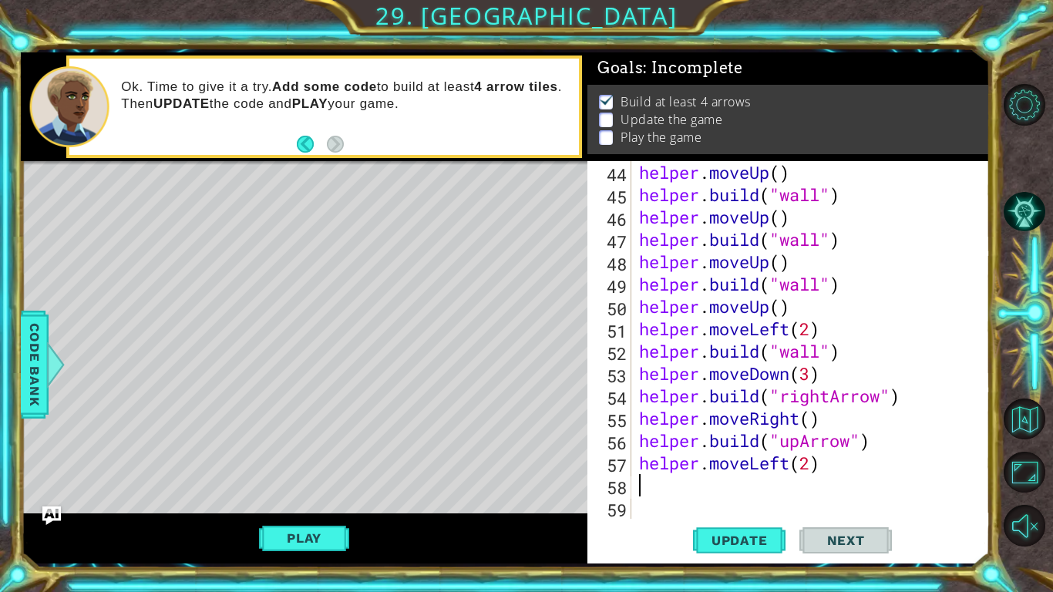
type textarea "h"
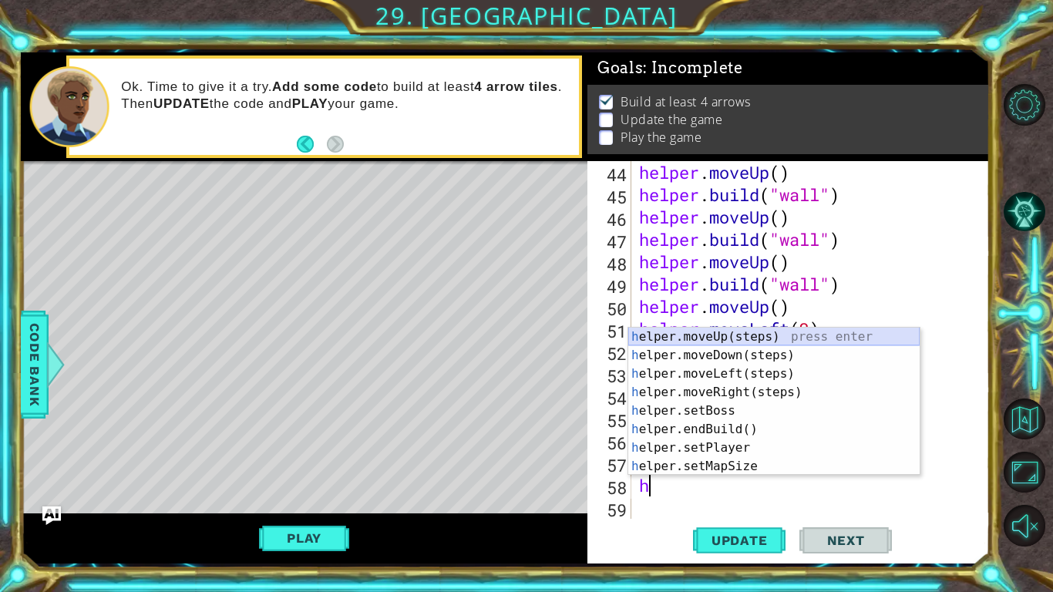
click at [778, 339] on div "h elper.moveUp(steps) press enter h elper.moveDown(steps) press enter h elper.m…" at bounding box center [773, 420] width 291 height 185
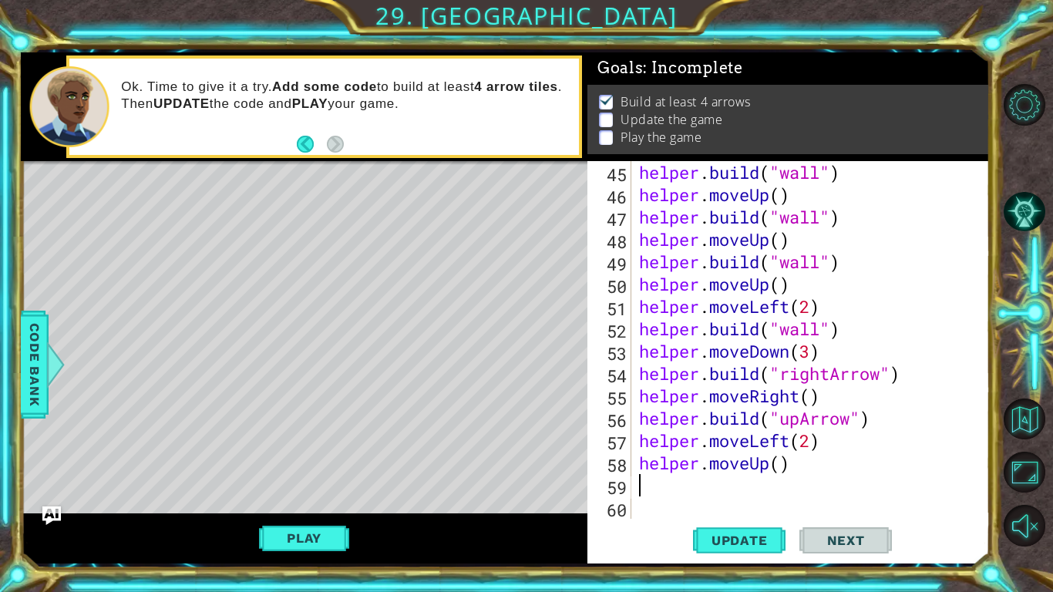
scroll to position [1028, 0]
click at [781, 465] on div "helper . build ( "wall" ) helper . moveUp ( ) helper . build ( "wall" ) helper …" at bounding box center [815, 362] width 358 height 402
type textarea "helper.moveUp(2)"
click at [741, 485] on div "helper . build ( "wall" ) helper . moveUp ( ) helper . build ( "wall" ) helper …" at bounding box center [815, 362] width 358 height 402
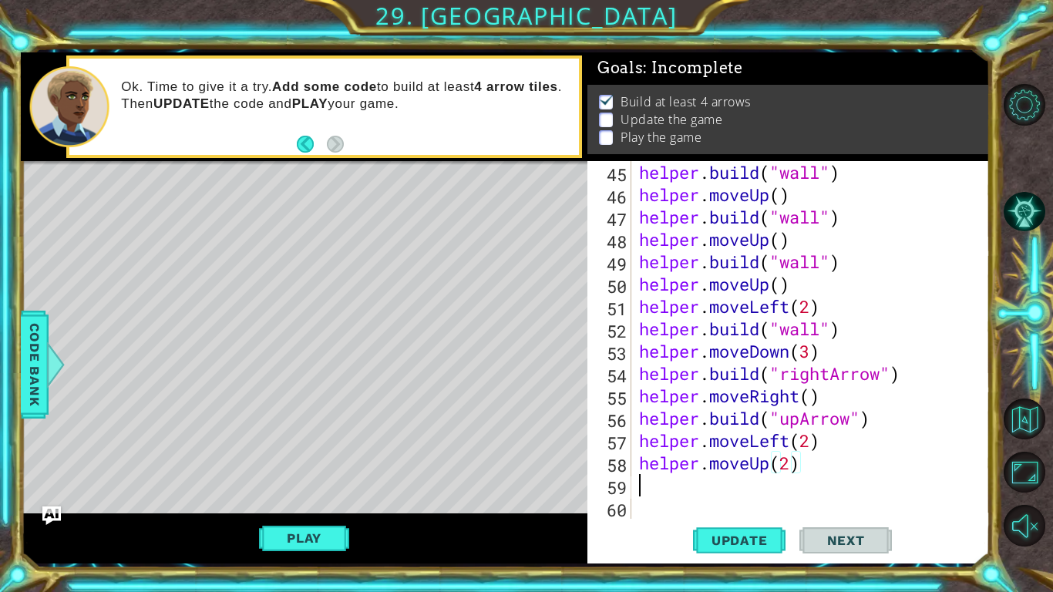
scroll to position [0, 0]
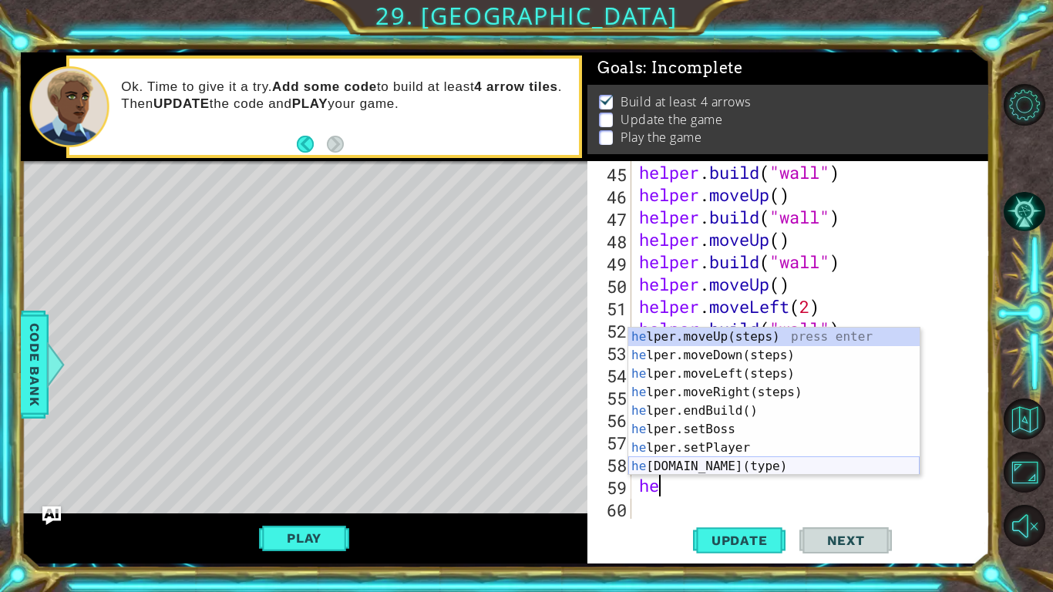
click at [757, 459] on div "he lper.moveUp(steps) press enter he lper.moveDown(steps) press enter he lper.m…" at bounding box center [773, 420] width 291 height 185
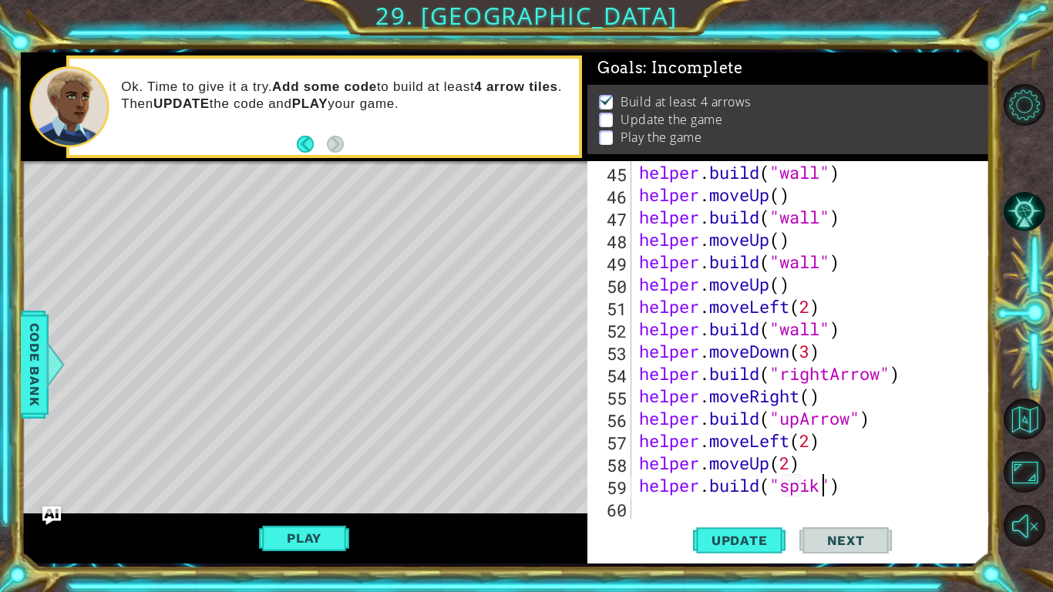
scroll to position [0, 8]
click at [753, 539] on span "Update" at bounding box center [739, 540] width 87 height 15
type textarea "[DOMAIN_NAME]("")"
click at [21, 385] on div "Code Bank" at bounding box center [35, 365] width 28 height 108
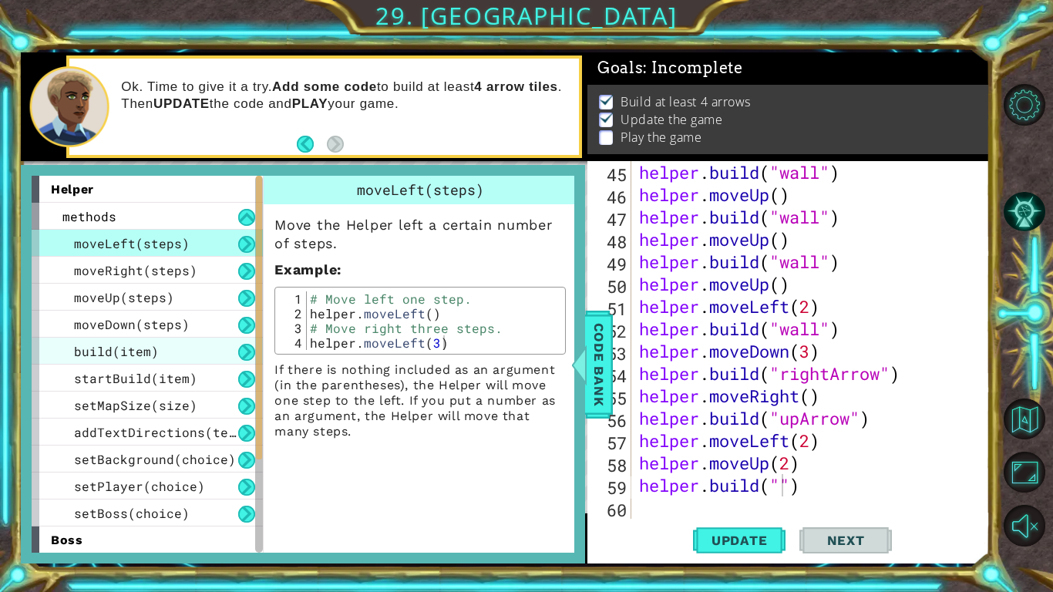
click at [99, 343] on span "build(item)" at bounding box center [116, 351] width 85 height 16
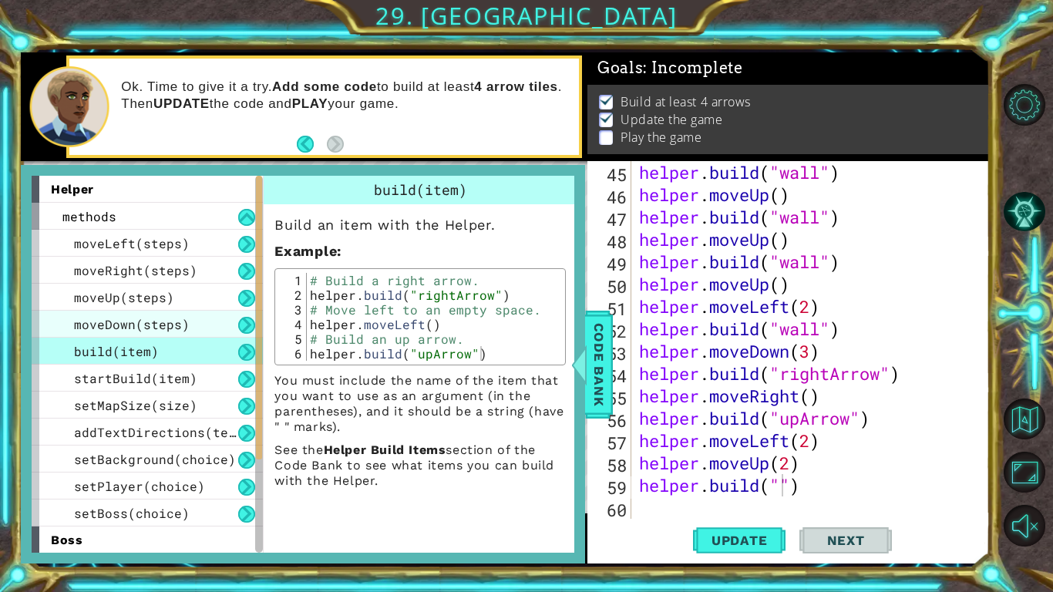
click at [124, 328] on span "moveDown(steps)" at bounding box center [132, 324] width 116 height 16
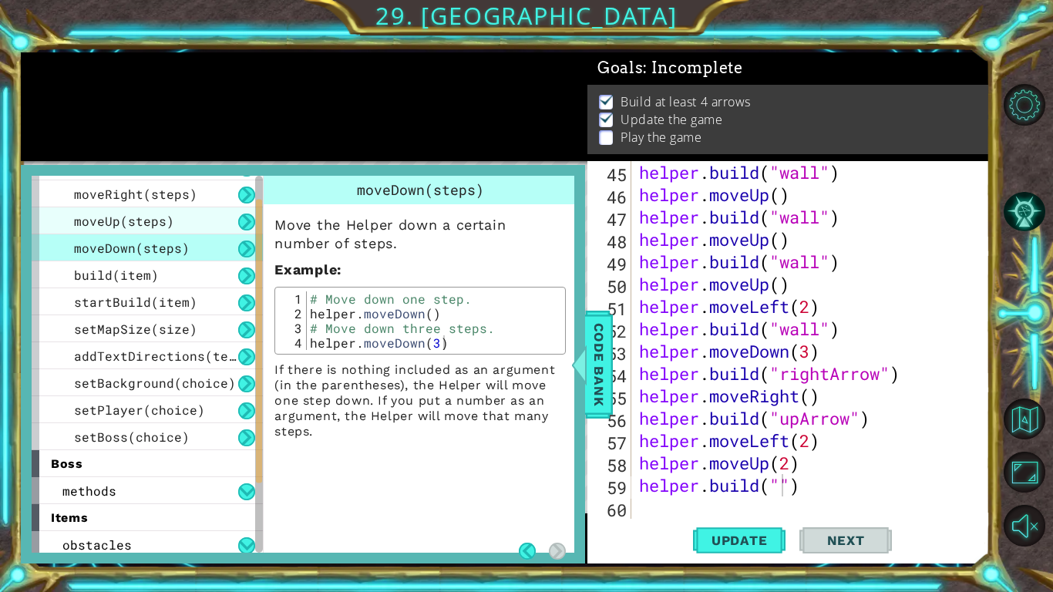
scroll to position [163, 0]
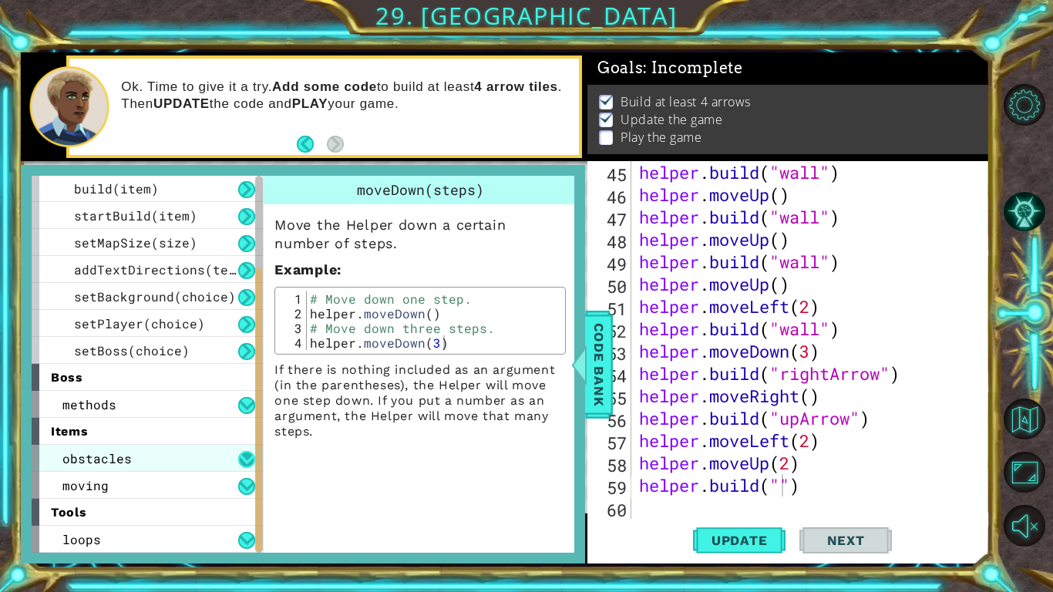
click at [249, 463] on button at bounding box center [246, 459] width 17 height 17
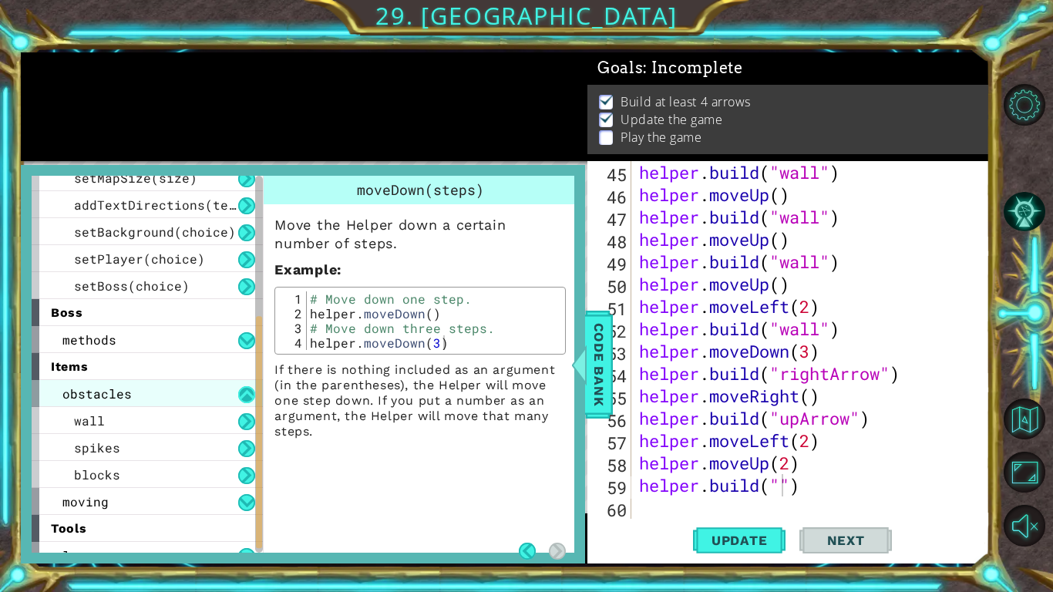
scroll to position [244, 0]
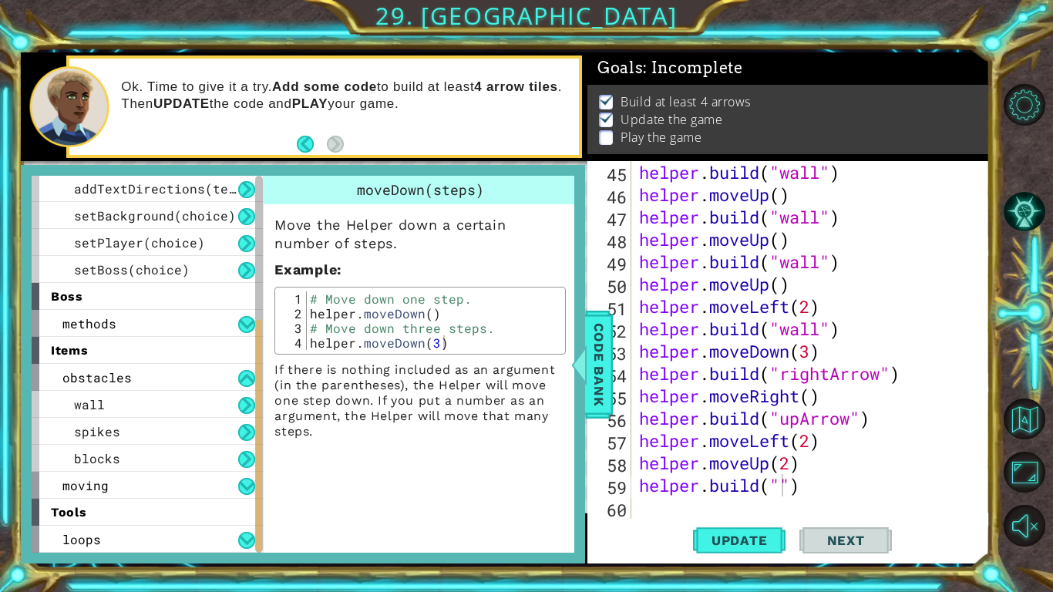
click at [782, 489] on div "helper . build ( "wall" ) helper . moveUp ( ) helper . build ( "wall" ) helper …" at bounding box center [815, 362] width 358 height 402
type textarea "helper.build("spikes")"
click at [750, 537] on span "Update" at bounding box center [739, 540] width 87 height 15
click at [581, 352] on div at bounding box center [579, 364] width 19 height 46
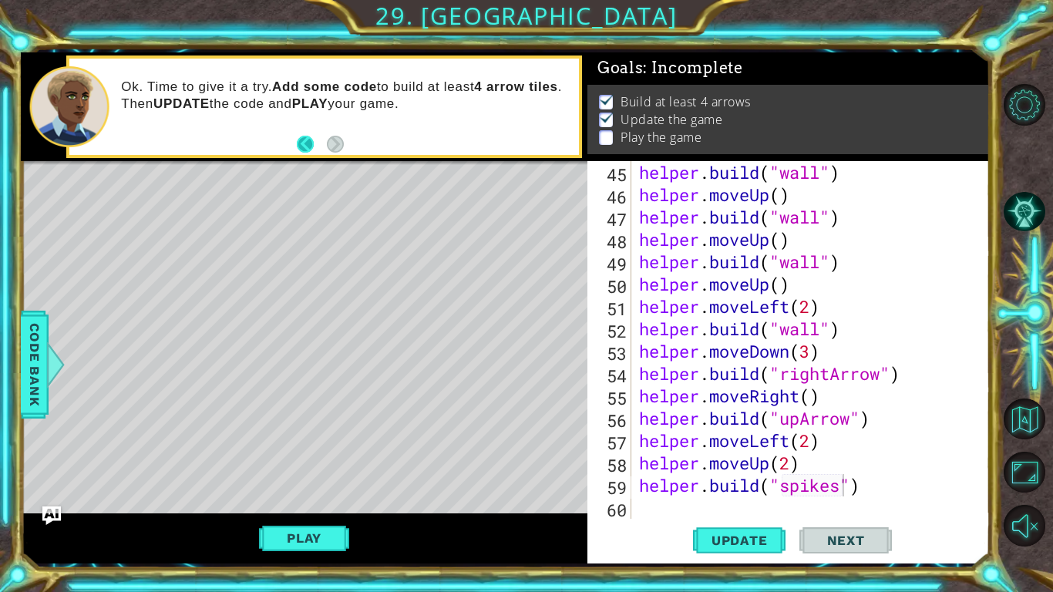
click at [300, 144] on button "Back" at bounding box center [312, 144] width 30 height 17
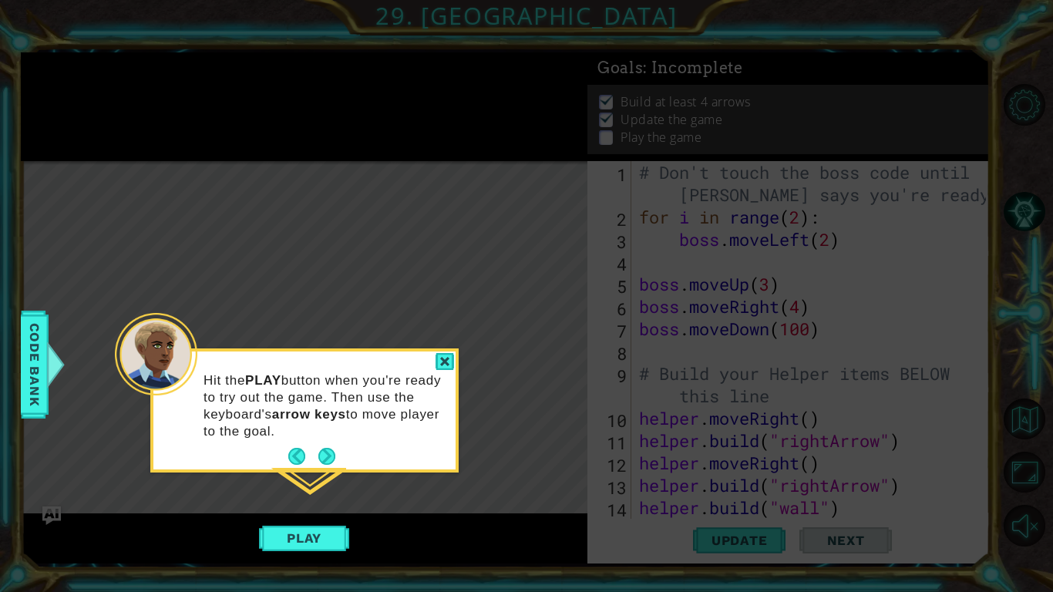
scroll to position [0, 0]
click at [314, 531] on button "Play" at bounding box center [304, 537] width 90 height 29
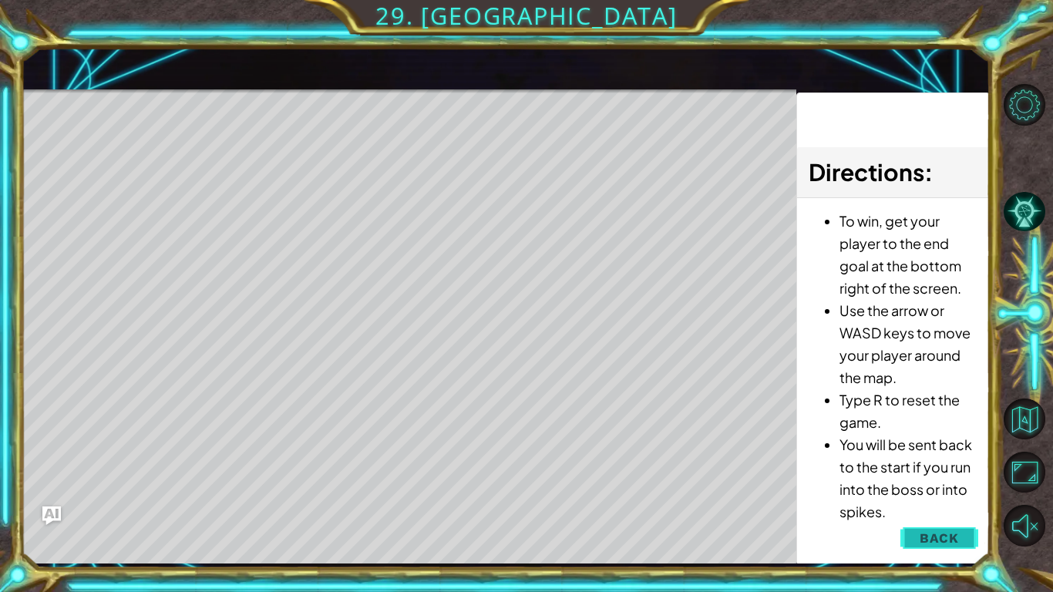
click at [951, 532] on span "Back" at bounding box center [938, 537] width 39 height 15
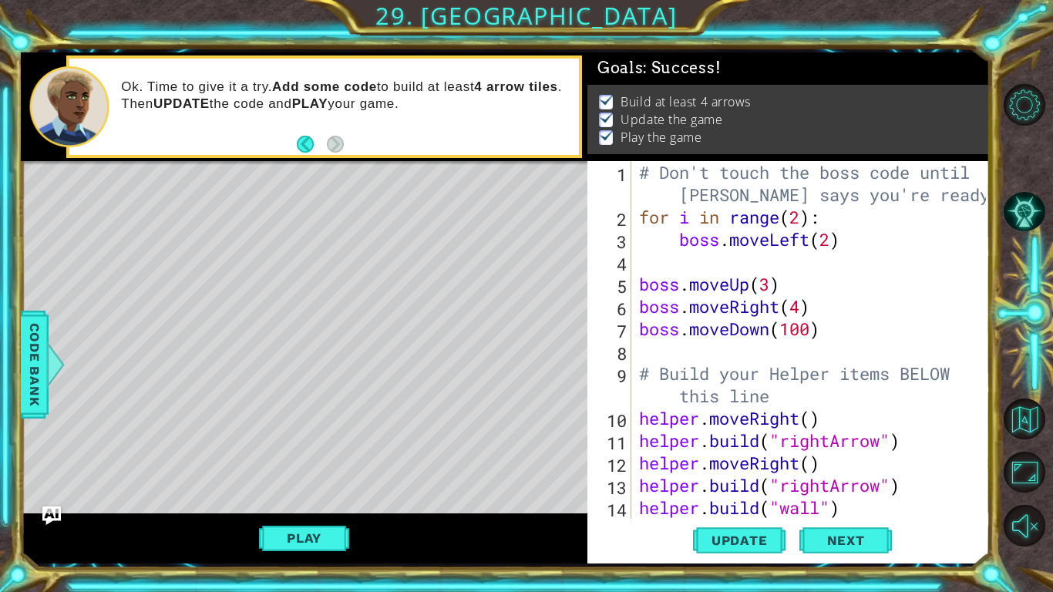
click at [689, 357] on div "# Don't touch the boss code until Vega says you're ready! for i in range ( 2 ) …" at bounding box center [815, 373] width 358 height 425
type textarea "b"
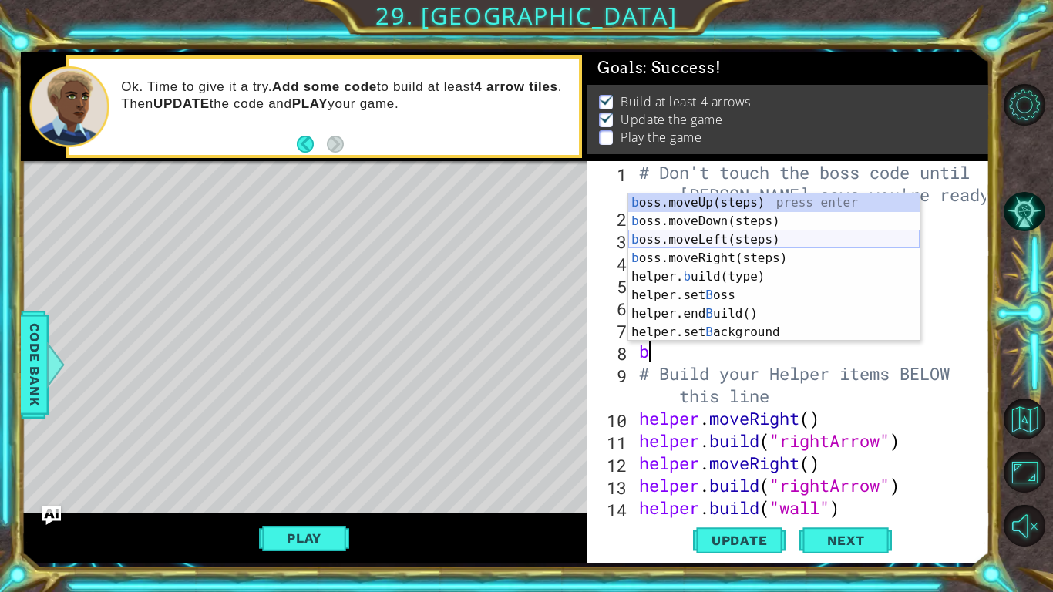
click at [755, 240] on div "b oss.moveUp(steps) press enter b oss.moveDown(steps) press enter b oss.moveLef…" at bounding box center [773, 285] width 291 height 185
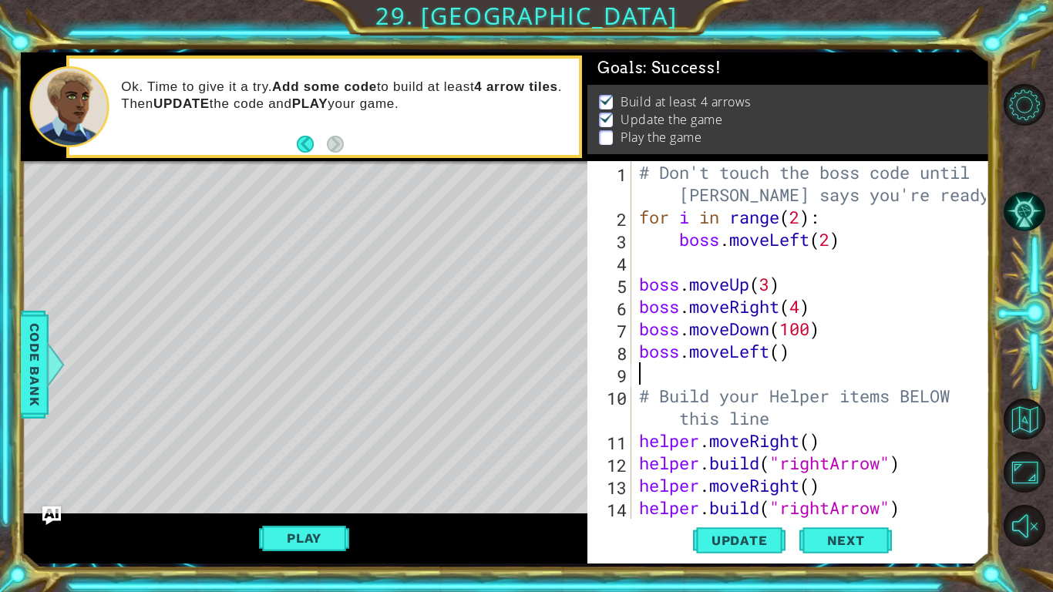
click at [784, 350] on div "# Don't touch the boss code until Vega says you're ready! for i in range ( 2 ) …" at bounding box center [815, 373] width 358 height 425
click at [731, 538] on span "Update" at bounding box center [739, 540] width 87 height 15
click at [304, 535] on button "Play" at bounding box center [304, 537] width 90 height 29
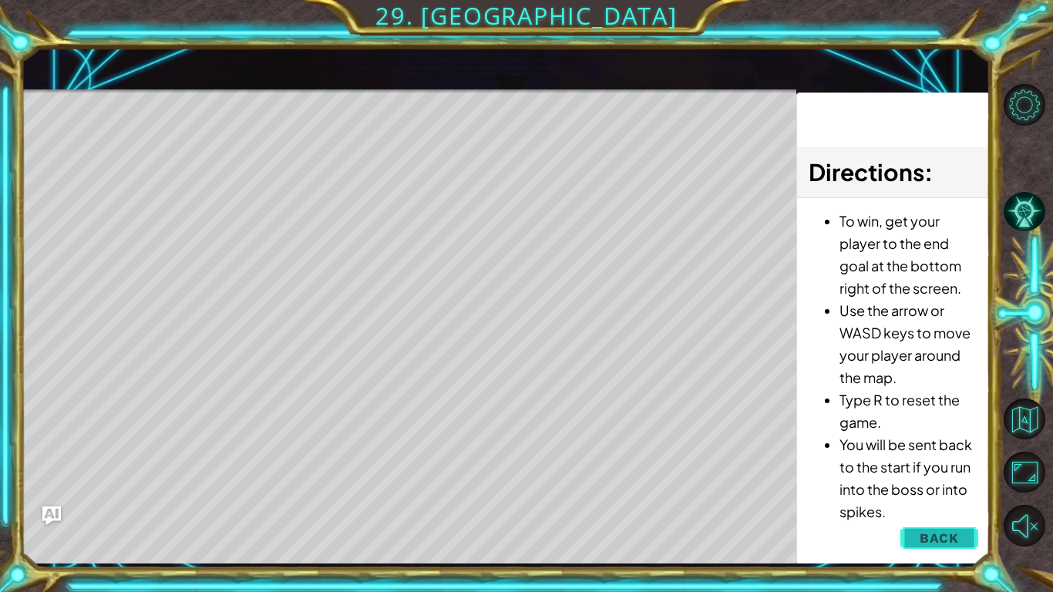
click at [941, 544] on span "Back" at bounding box center [938, 537] width 39 height 15
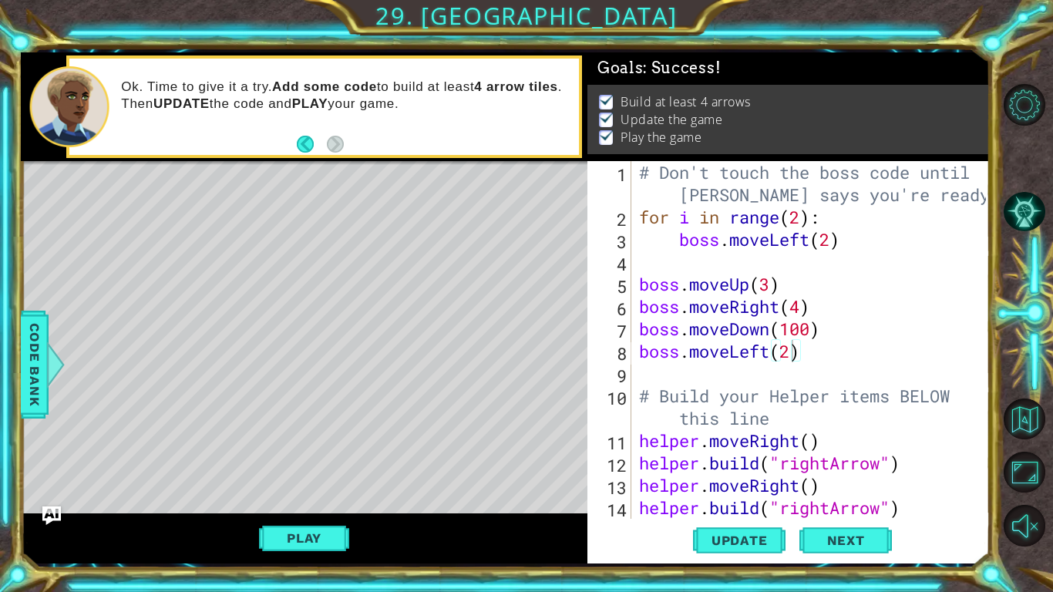
click at [787, 356] on div "# Don't touch the boss code until Vega says you're ready! for i in range ( 2 ) …" at bounding box center [815, 373] width 358 height 425
click at [701, 542] on span "Update" at bounding box center [739, 540] width 87 height 15
click at [277, 535] on button "Play" at bounding box center [304, 537] width 90 height 29
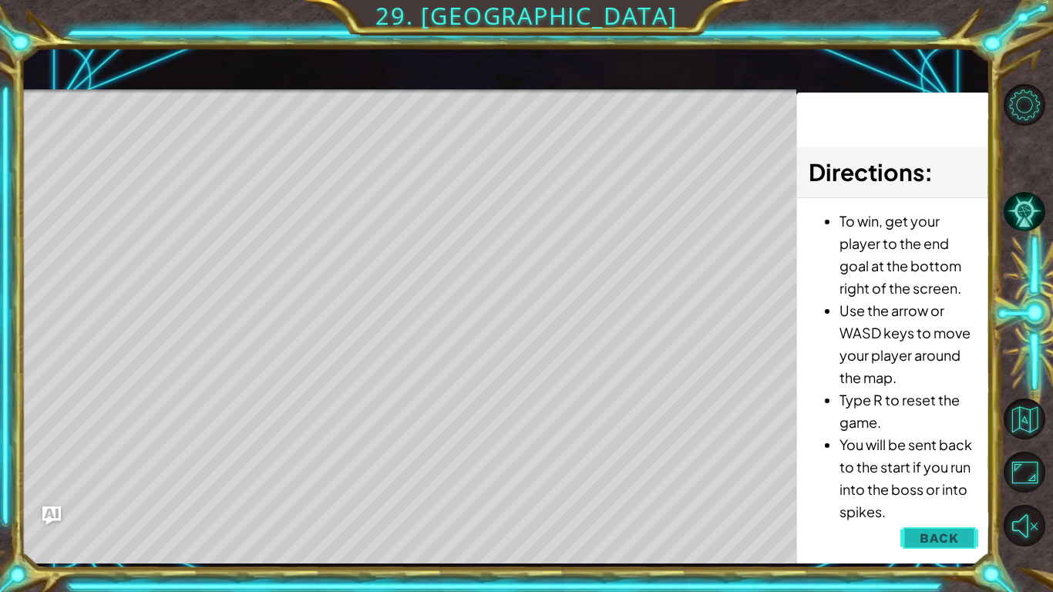
click at [942, 539] on span "Back" at bounding box center [938, 537] width 39 height 15
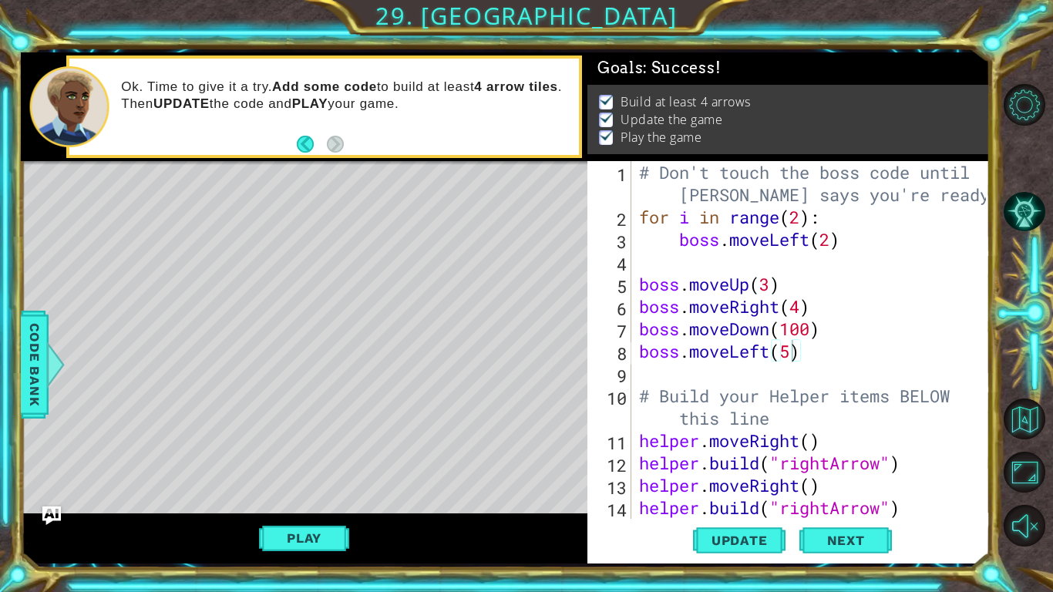
click at [803, 361] on div "# Don't touch the boss code until Vega says you're ready! for i in range ( 2 ) …" at bounding box center [815, 373] width 358 height 425
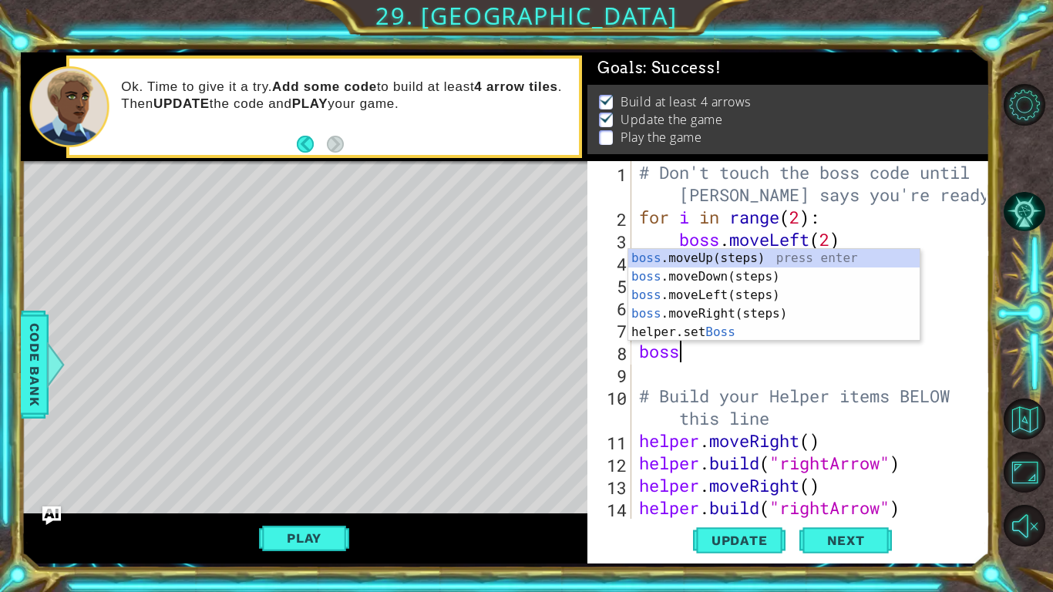
scroll to position [0, 1]
type textarea "b"
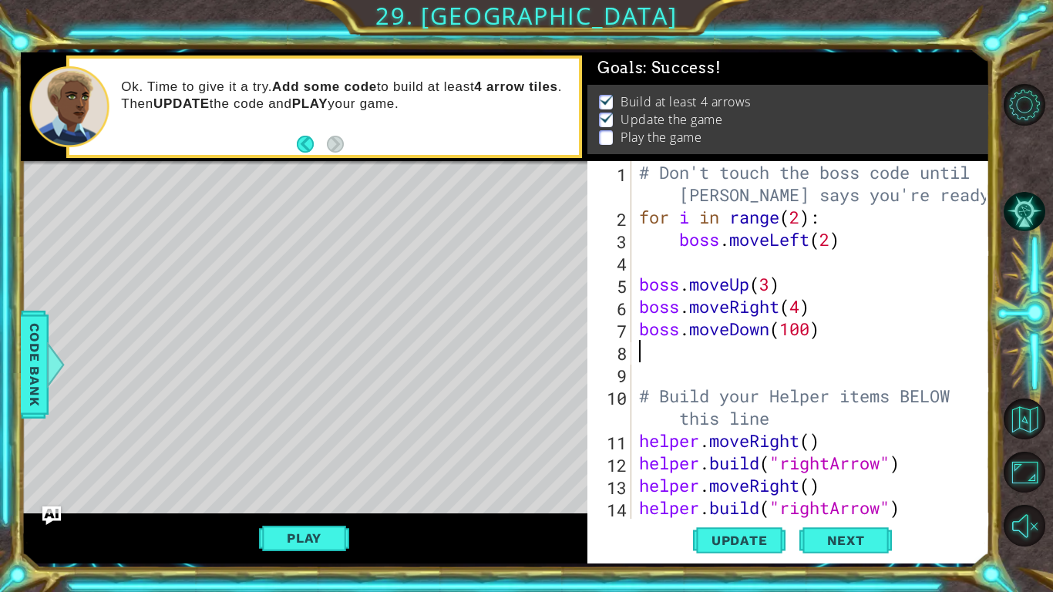
click at [811, 330] on div "# Don't touch the boss code until Vega says you're ready! for i in range ( 2 ) …" at bounding box center [815, 373] width 358 height 425
type textarea "boss.moveDown(4)"
click at [690, 535] on div "Update Next" at bounding box center [792, 540] width 402 height 40
click at [702, 537] on span "Update" at bounding box center [739, 540] width 87 height 15
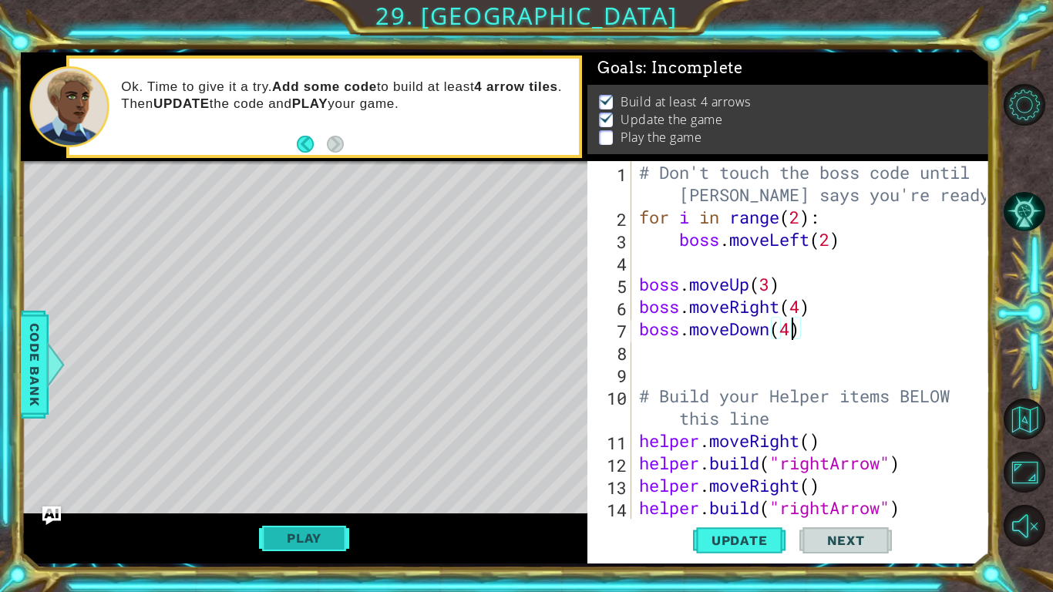
click at [265, 524] on button "Play" at bounding box center [304, 537] width 90 height 29
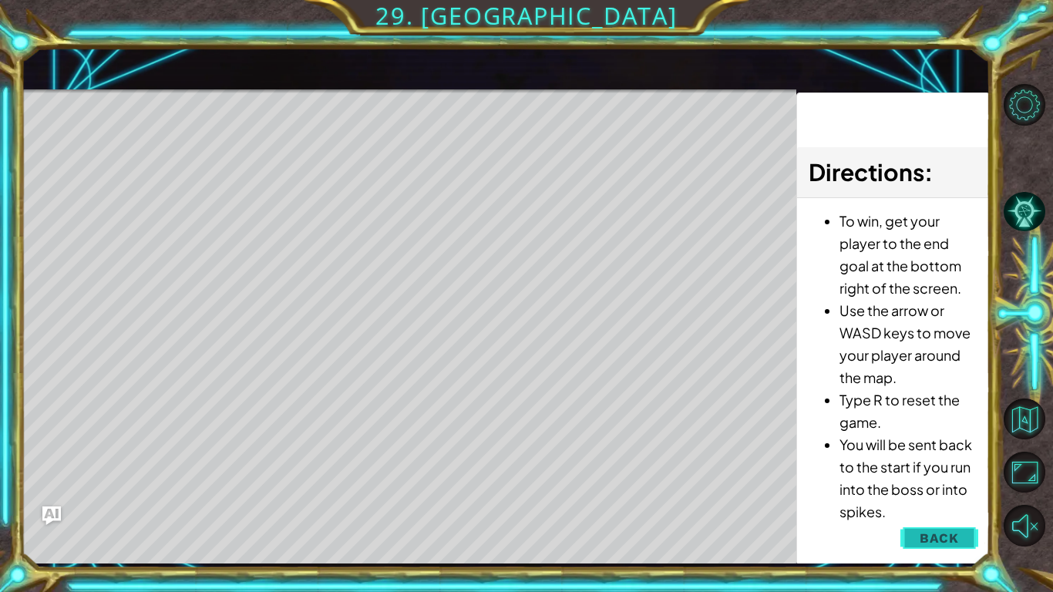
click at [936, 537] on span "Back" at bounding box center [938, 537] width 39 height 15
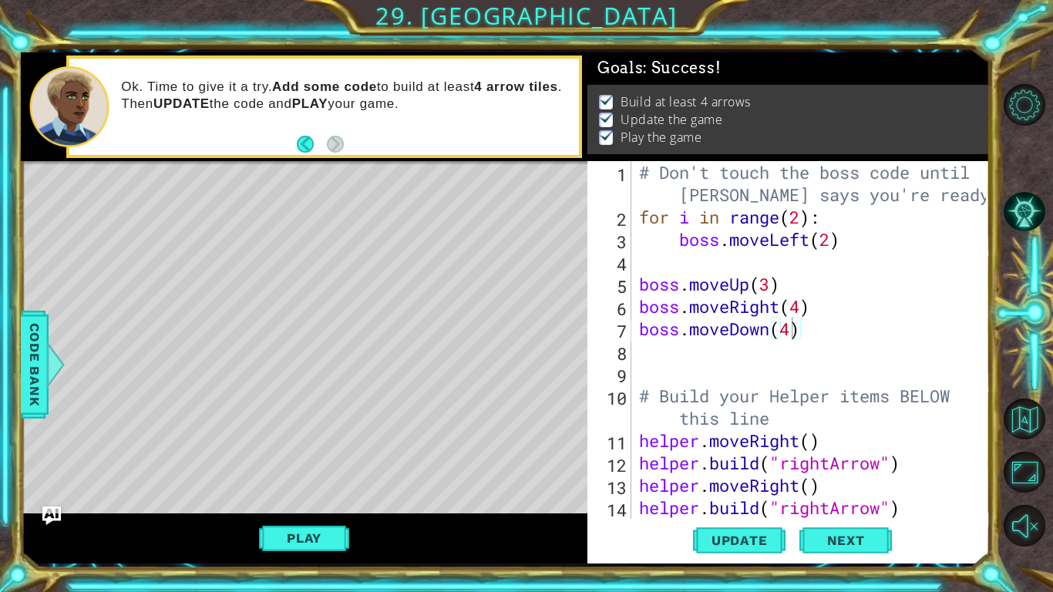
click at [790, 352] on div "# Don't touch the boss code until Vega says you're ready! for i in range ( 2 ) …" at bounding box center [815, 373] width 358 height 425
type textarea "b"
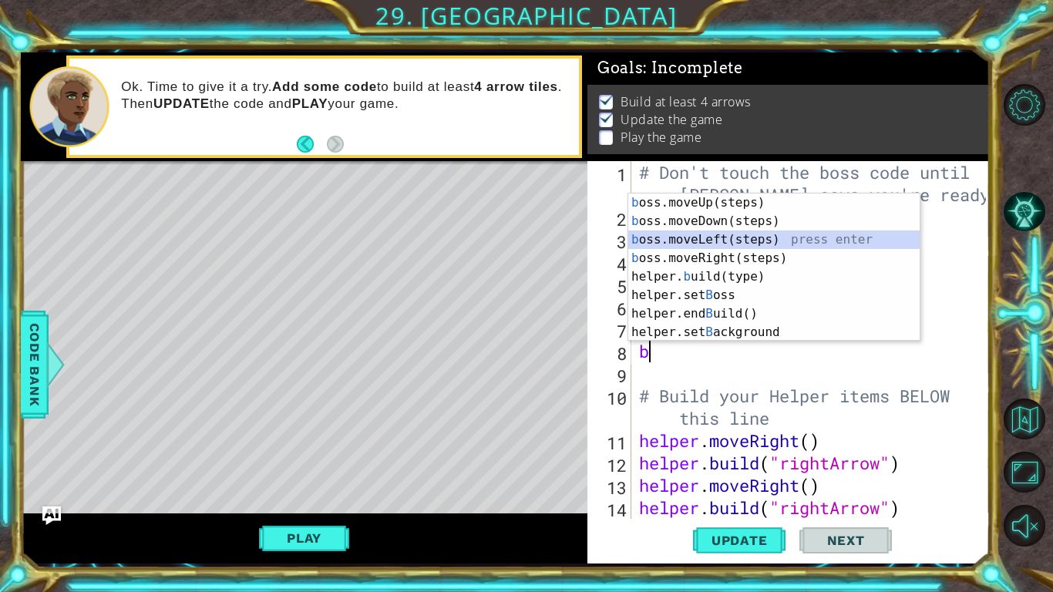
click at [691, 240] on div "b oss.moveUp(steps) press enter b oss.moveDown(steps) press enter b oss.moveLef…" at bounding box center [773, 285] width 291 height 185
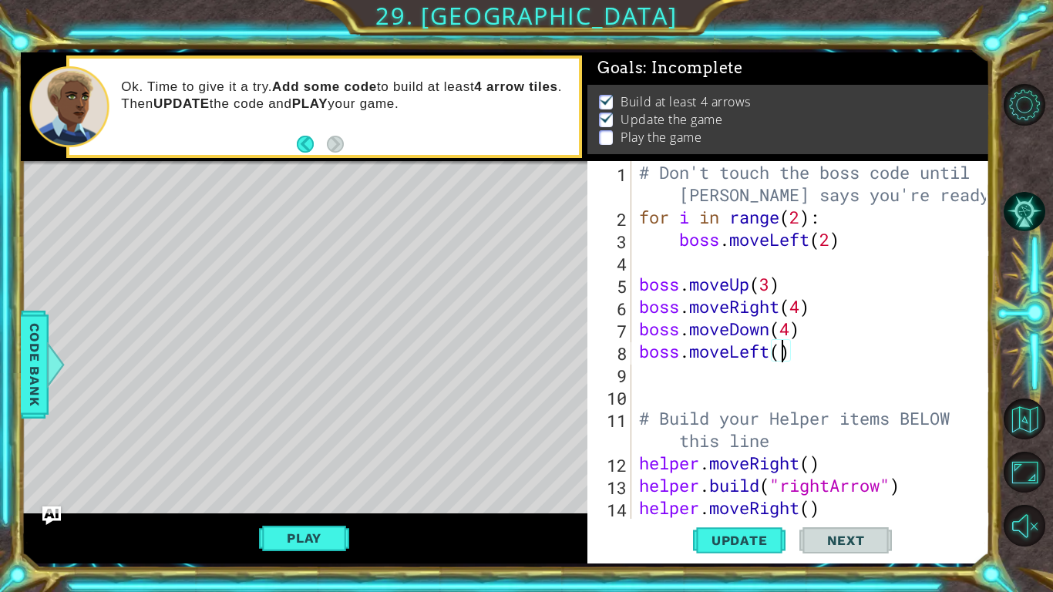
click at [785, 351] on div "# Don't touch the boss code until Vega says you're ready! for i in range ( 2 ) …" at bounding box center [815, 373] width 358 height 425
click at [755, 531] on button "Update" at bounding box center [739, 540] width 92 height 40
click at [314, 540] on button "Play" at bounding box center [304, 537] width 90 height 29
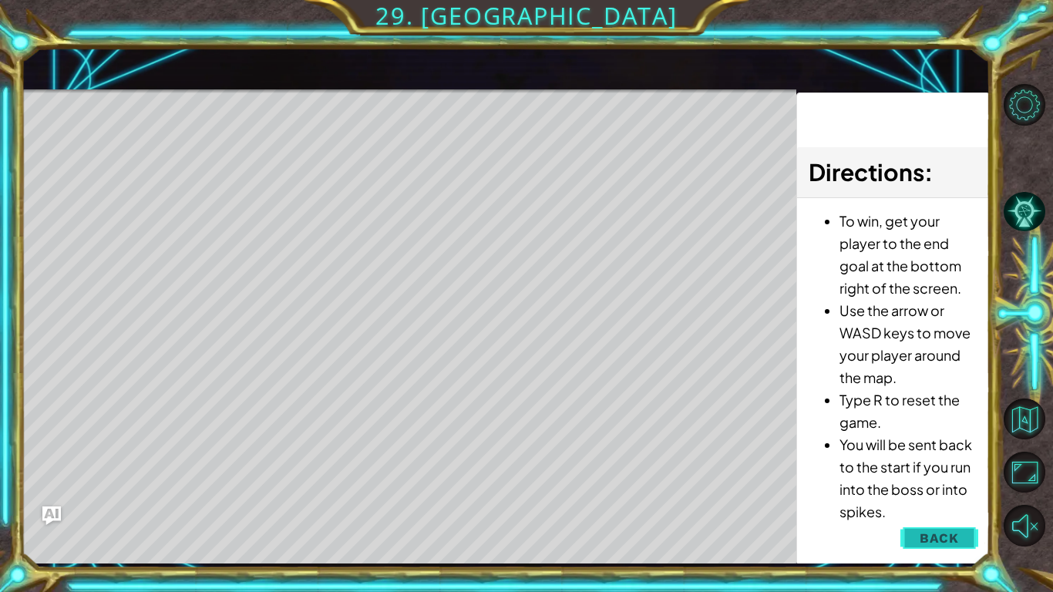
click at [937, 543] on span "Back" at bounding box center [938, 537] width 39 height 15
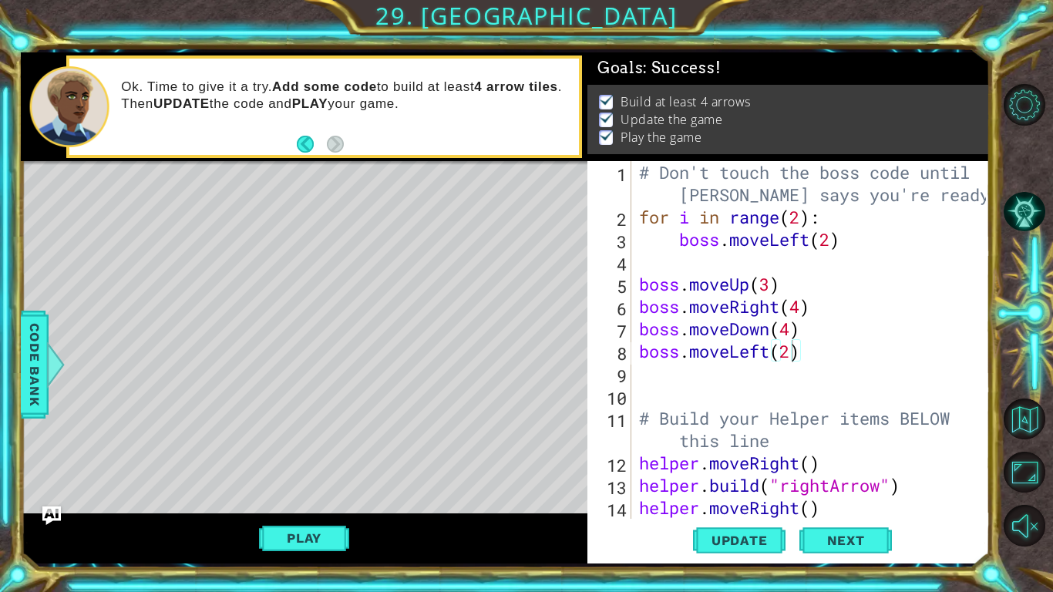
click at [790, 357] on div "# Don't touch the boss code until Vega says you're ready! for i in range ( 2 ) …" at bounding box center [815, 373] width 358 height 425
type textarea "boss.moveLeft(1)"
click at [758, 540] on span "Update" at bounding box center [739, 540] width 87 height 15
click at [292, 544] on button "Play" at bounding box center [304, 537] width 90 height 29
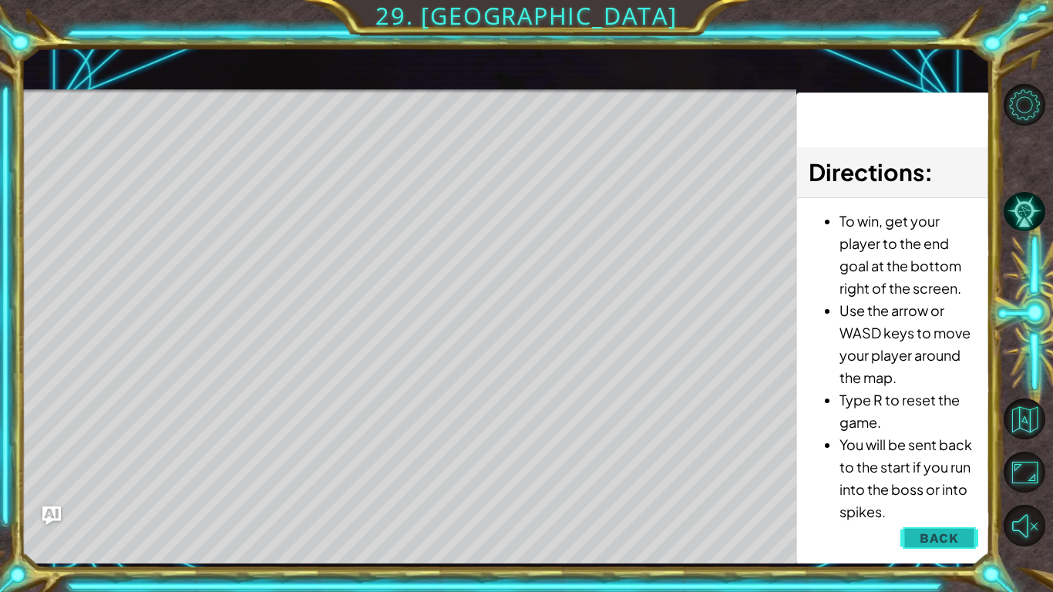
click at [942, 542] on span "Back" at bounding box center [938, 537] width 39 height 15
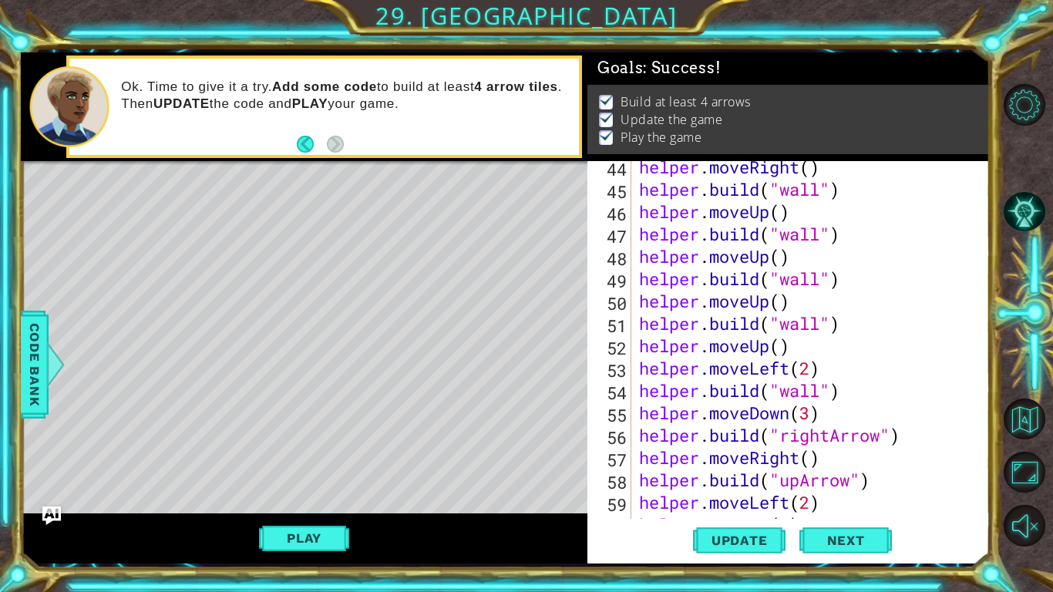
scroll to position [1073, 0]
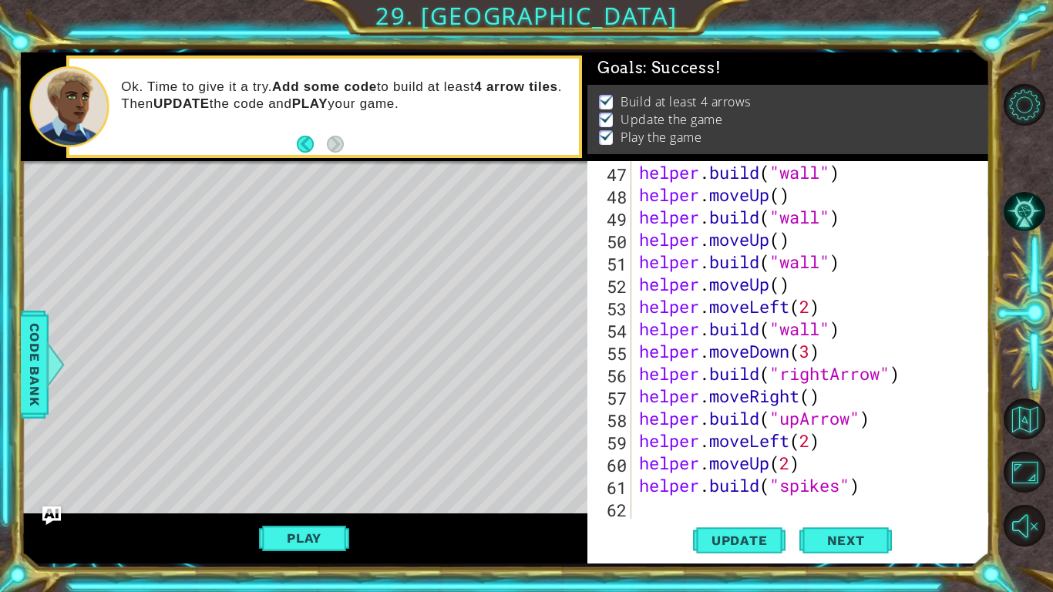
click at [773, 499] on div "helper . build ( "wall" ) helper . moveUp ( ) helper . build ( "wall" ) helper …" at bounding box center [815, 362] width 358 height 402
type textarea "h"
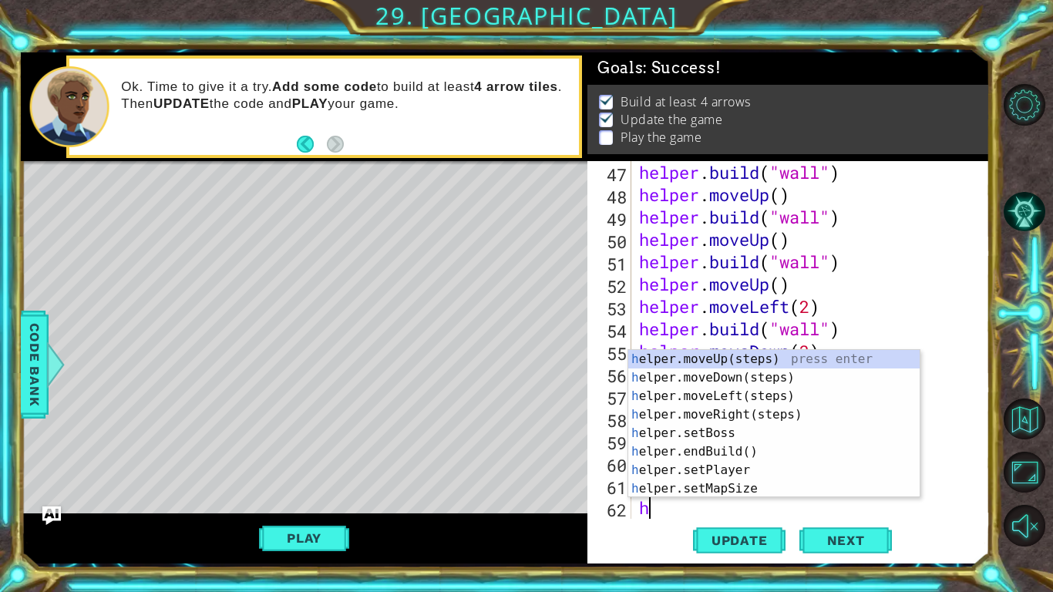
scroll to position [1095, 0]
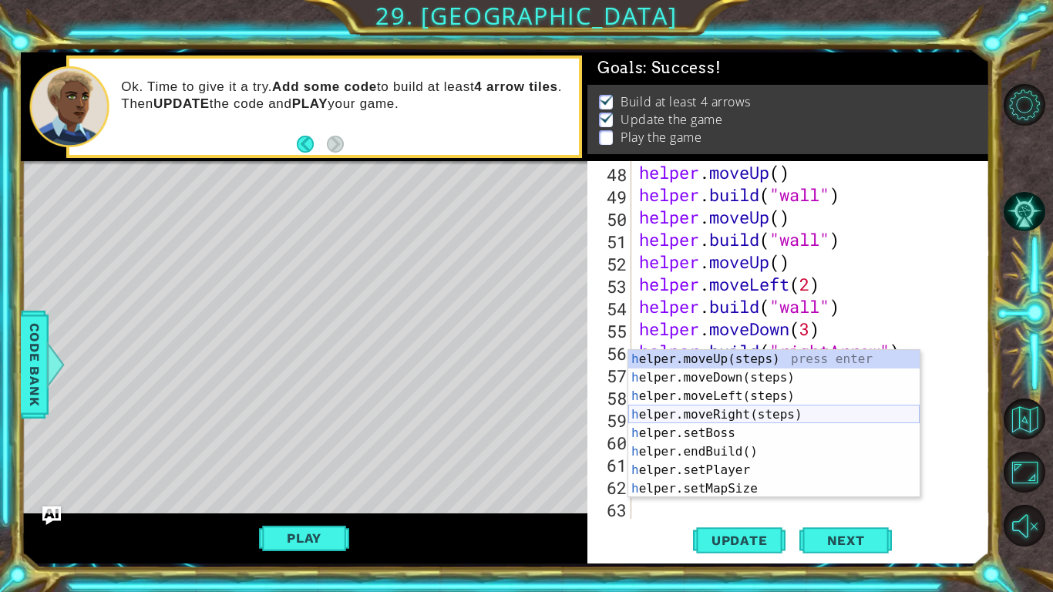
click at [763, 411] on div "h elper.moveUp(steps) press enter h elper.moveDown(steps) press enter h elper.m…" at bounding box center [773, 442] width 291 height 185
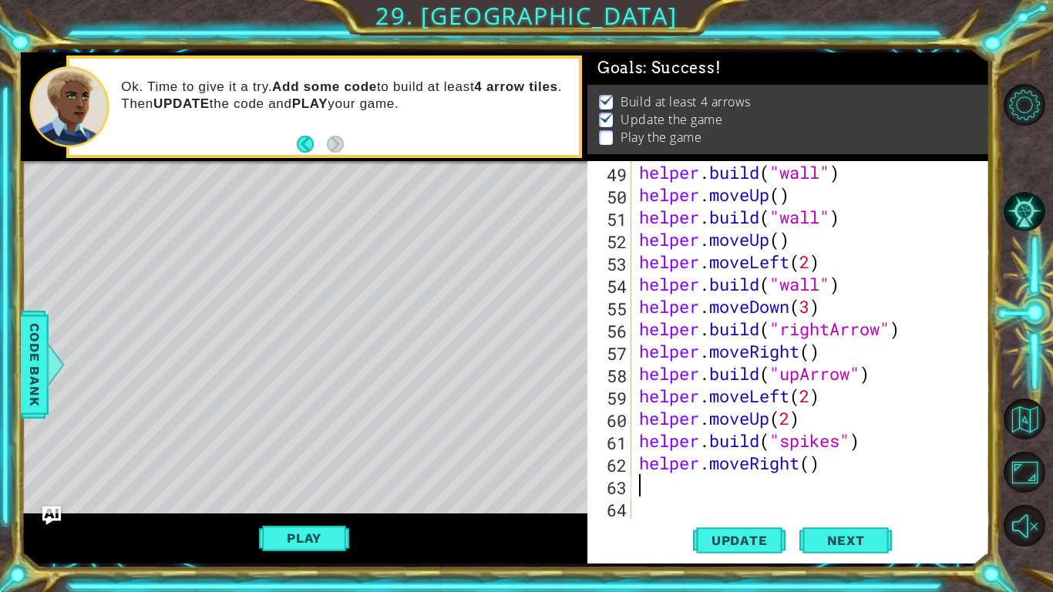
scroll to position [1118, 0]
click at [812, 467] on div "helper . build ( "wall" ) helper . moveUp ( ) helper . build ( "wall" ) helper …" at bounding box center [815, 362] width 358 height 402
click at [738, 542] on span "Update" at bounding box center [739, 540] width 87 height 15
click at [314, 529] on button "Play" at bounding box center [304, 537] width 90 height 29
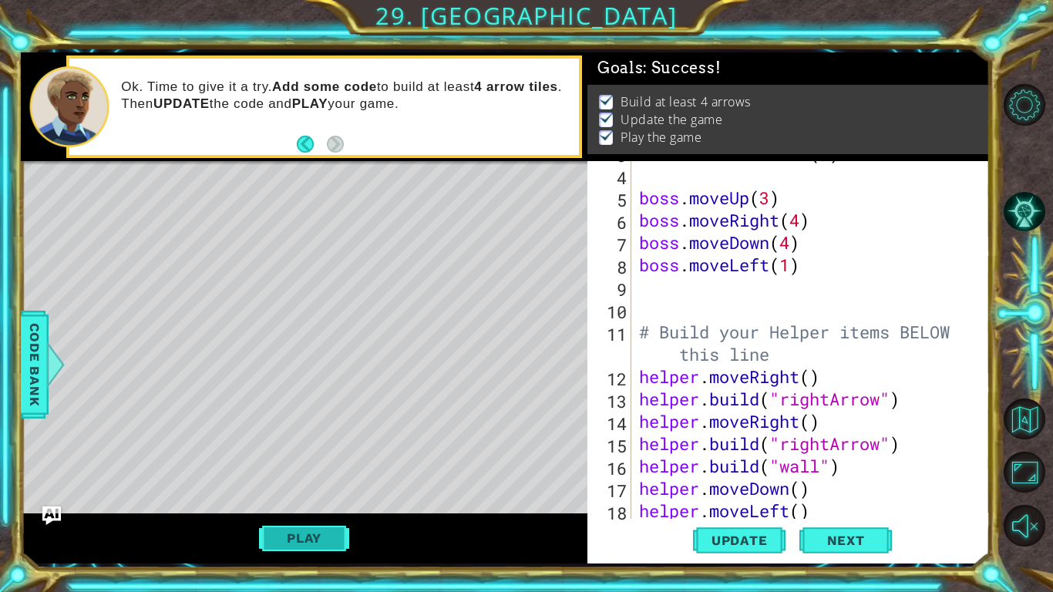
scroll to position [86, 0]
click at [792, 270] on div "boss . moveLeft ( 2 ) boss . moveUp ( 3 ) boss . moveRight ( 4 ) boss . moveDow…" at bounding box center [815, 343] width 358 height 402
type textarea "boss.moveLeft(1)"
click at [691, 303] on div "boss . moveLeft ( 2 ) boss . moveUp ( 3 ) boss . moveRight ( 4 ) boss . moveDow…" at bounding box center [815, 343] width 358 height 402
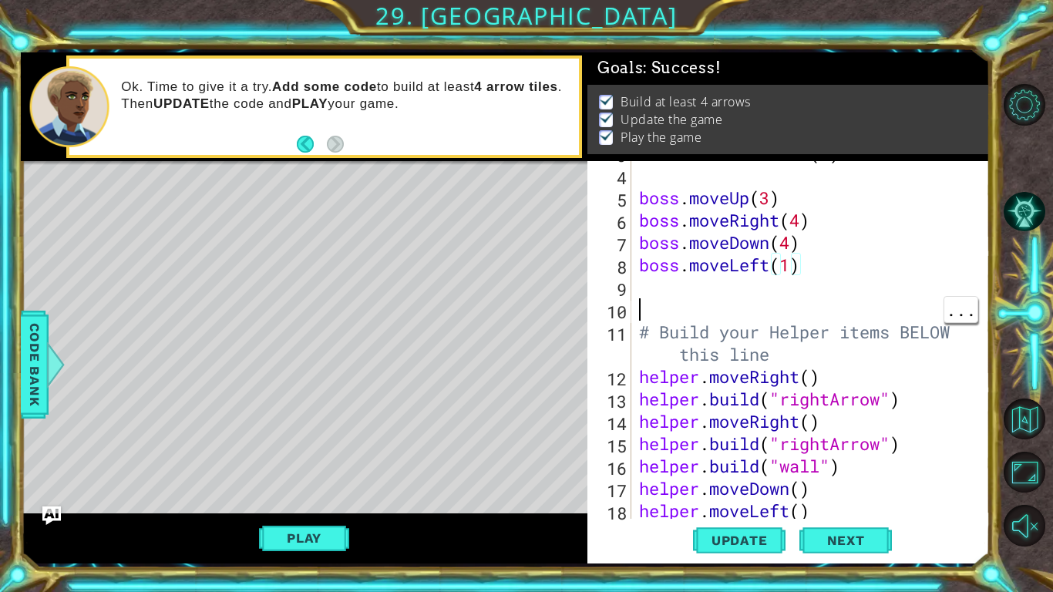
scroll to position [0, 0]
click at [704, 284] on div "boss . moveLeft ( 2 ) boss . moveUp ( 3 ) boss . moveRight ( 4 ) boss . moveDow…" at bounding box center [815, 343] width 358 height 402
type textarea "b"
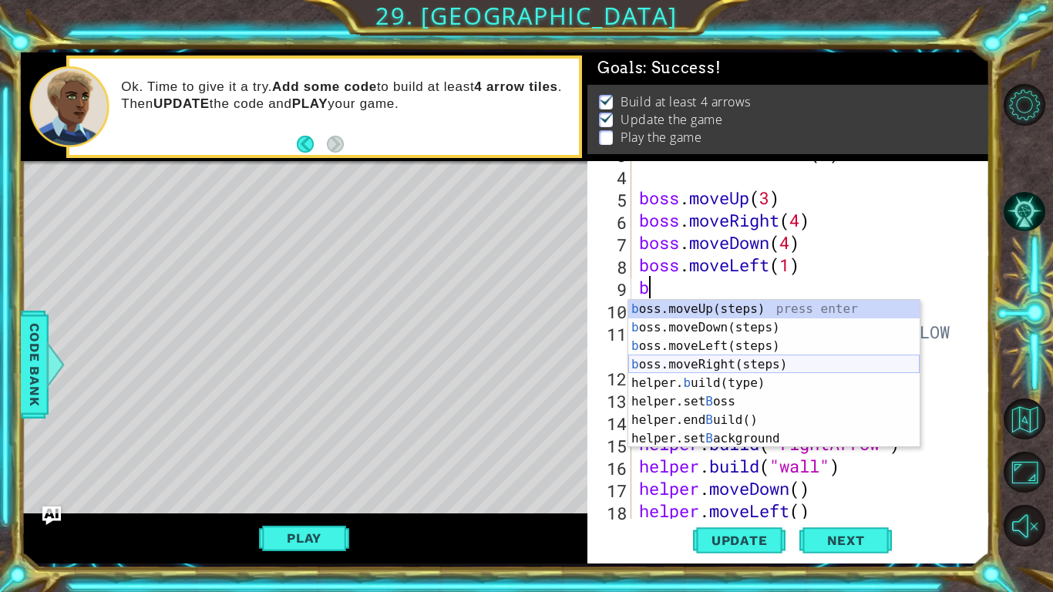
click at [717, 362] on div "b oss.moveUp(steps) press enter b oss.moveDown(steps) press enter b oss.moveLef…" at bounding box center [773, 392] width 291 height 185
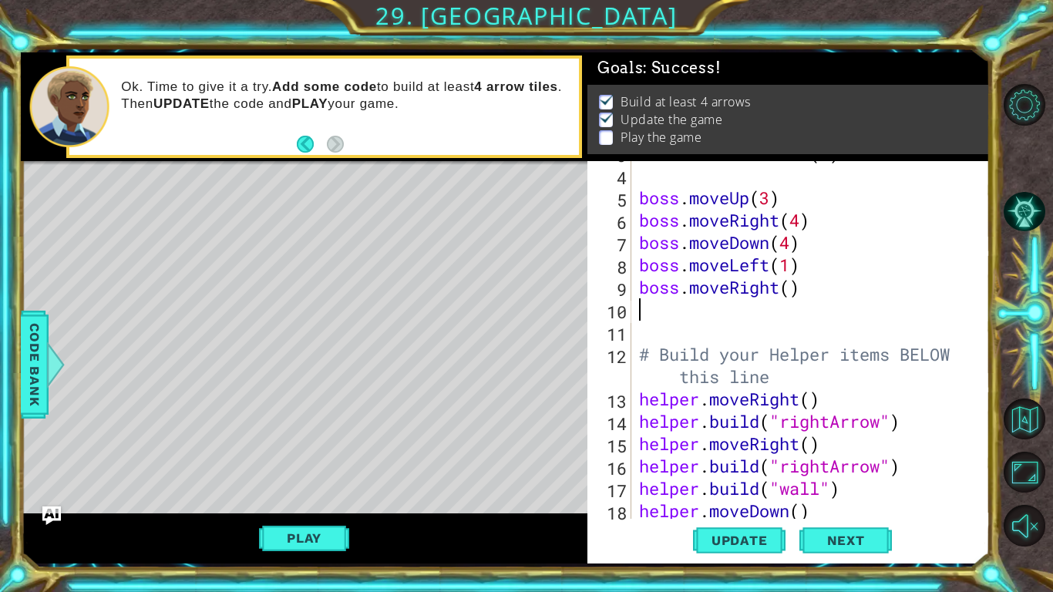
click at [795, 285] on div "boss . moveLeft ( 2 ) boss . moveUp ( 3 ) boss . moveRight ( 4 ) boss . moveDow…" at bounding box center [815, 343] width 358 height 402
type textarea "boss.moveRight(1)"
click at [750, 541] on span "Update" at bounding box center [739, 540] width 87 height 15
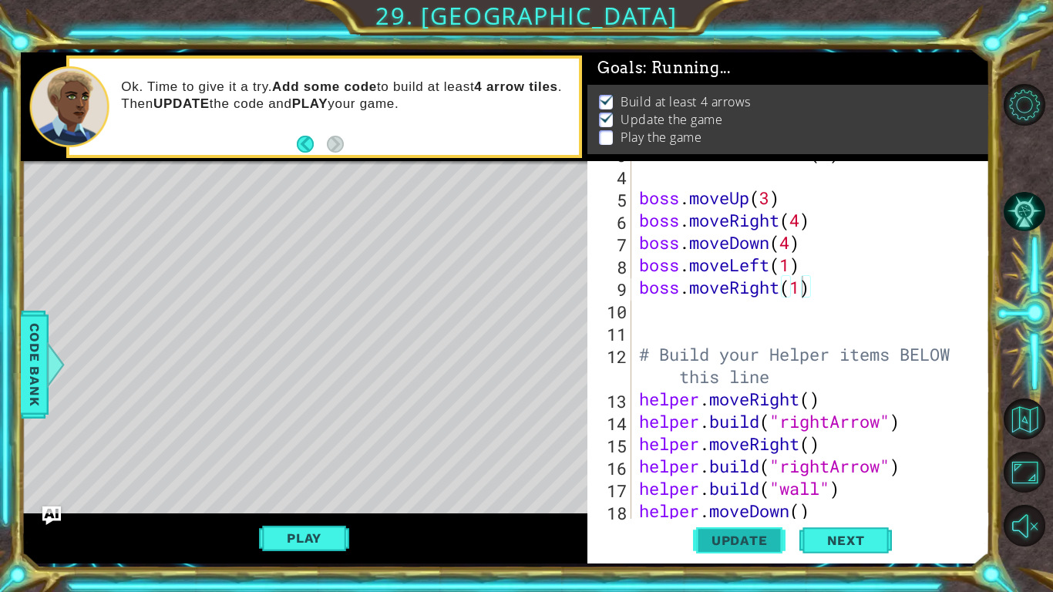
click at [750, 541] on span "Update" at bounding box center [739, 540] width 87 height 15
click at [330, 530] on button "Play" at bounding box center [304, 537] width 90 height 29
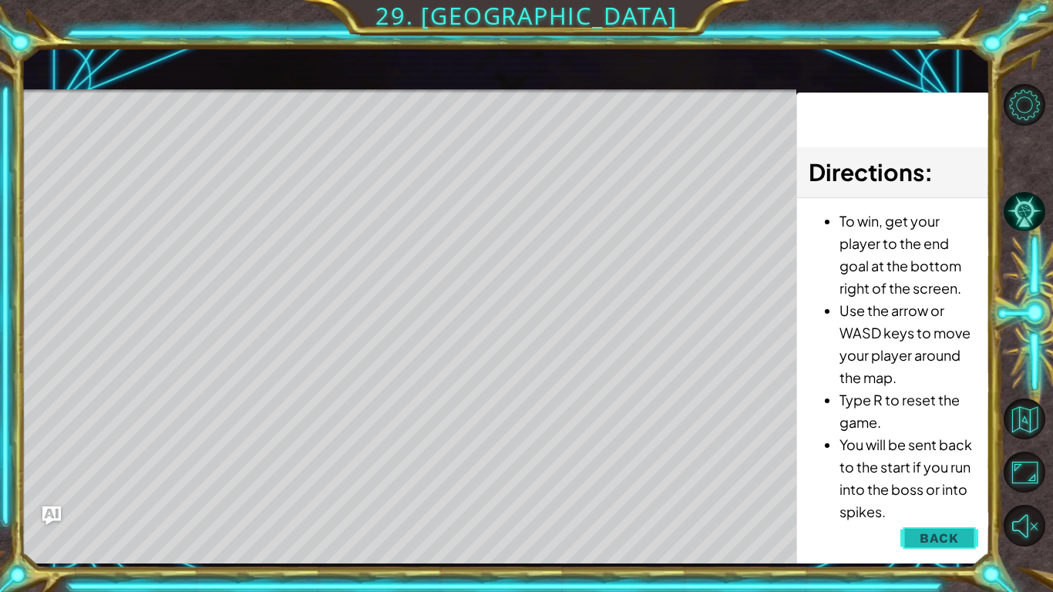
click at [922, 540] on span "Back" at bounding box center [938, 537] width 39 height 15
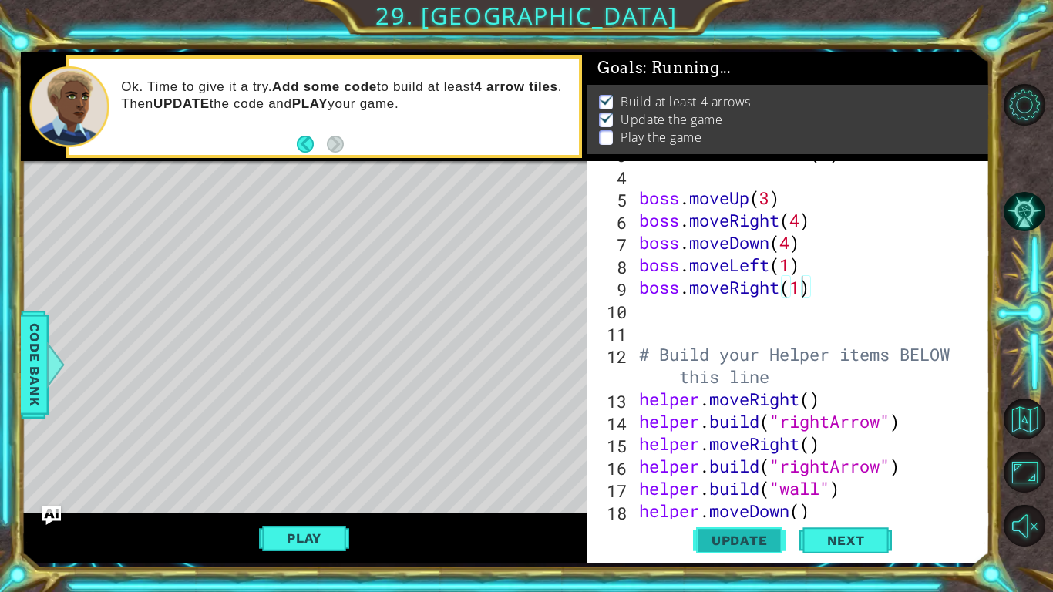
click at [738, 534] on span "Update" at bounding box center [739, 540] width 87 height 15
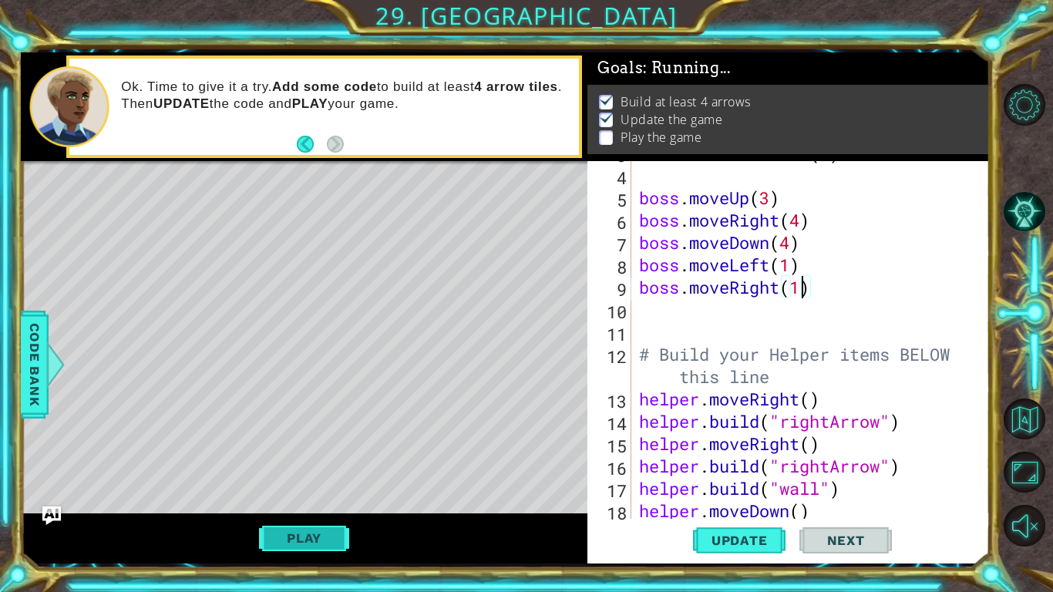
click at [328, 539] on button "Play" at bounding box center [304, 537] width 90 height 29
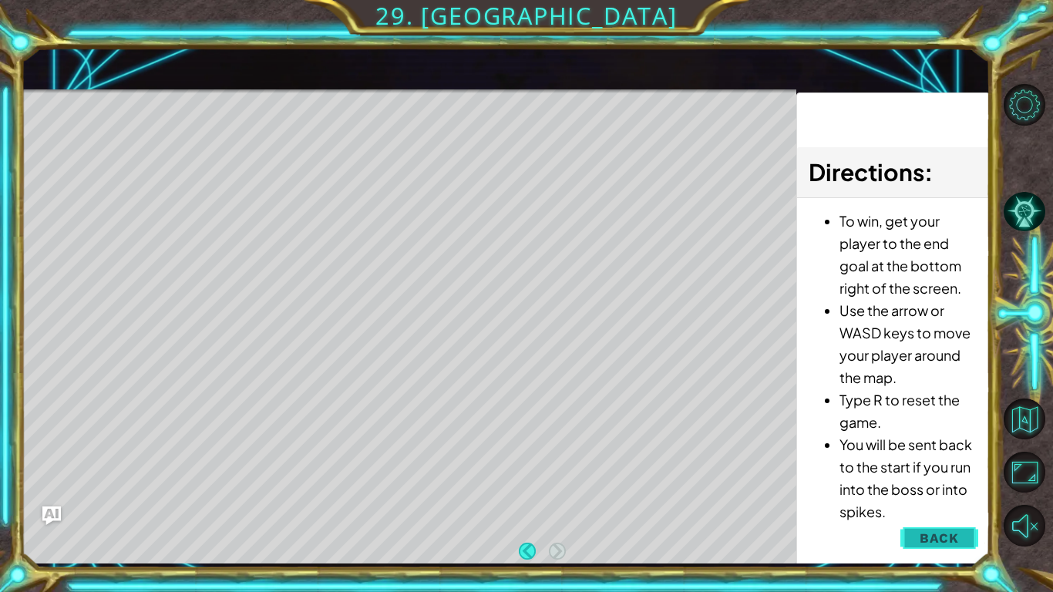
click at [950, 534] on span "Back" at bounding box center [938, 537] width 39 height 15
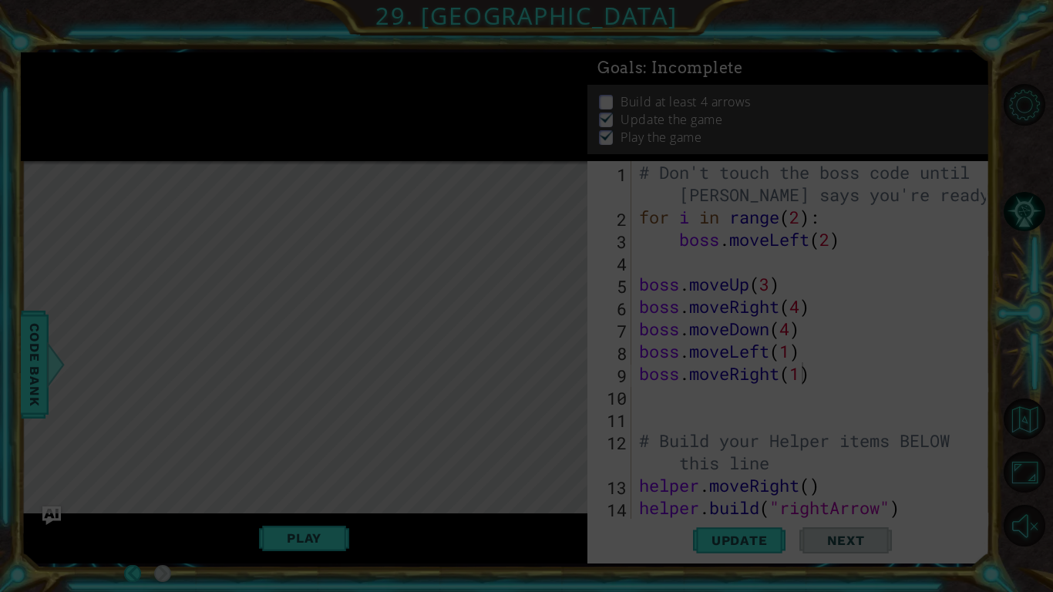
click at [606, 140] on icon at bounding box center [526, 296] width 1053 height 592
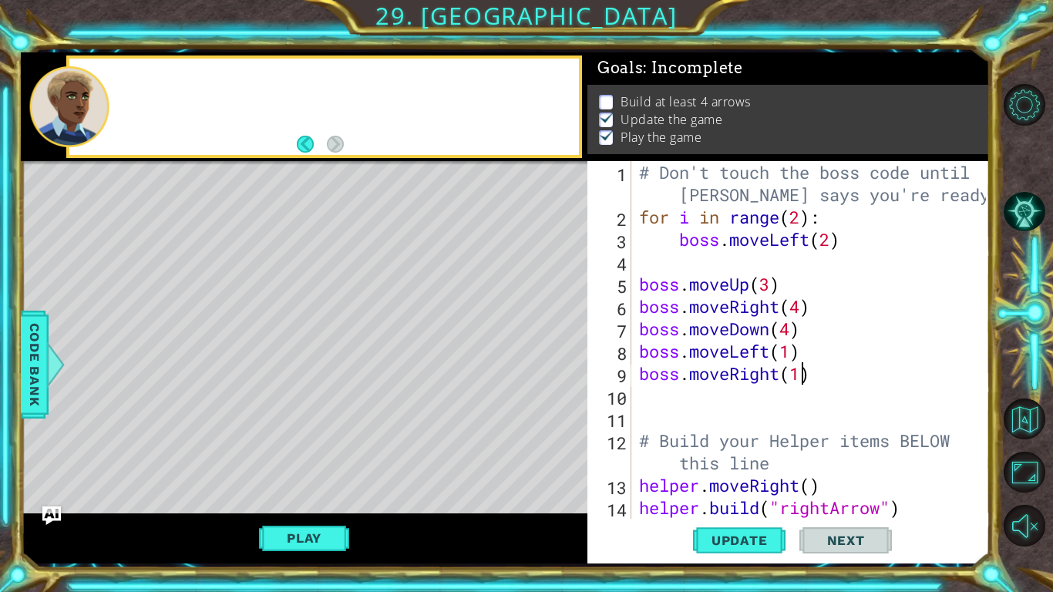
scroll to position [0, 0]
click at [299, 145] on button "Back" at bounding box center [312, 144] width 30 height 17
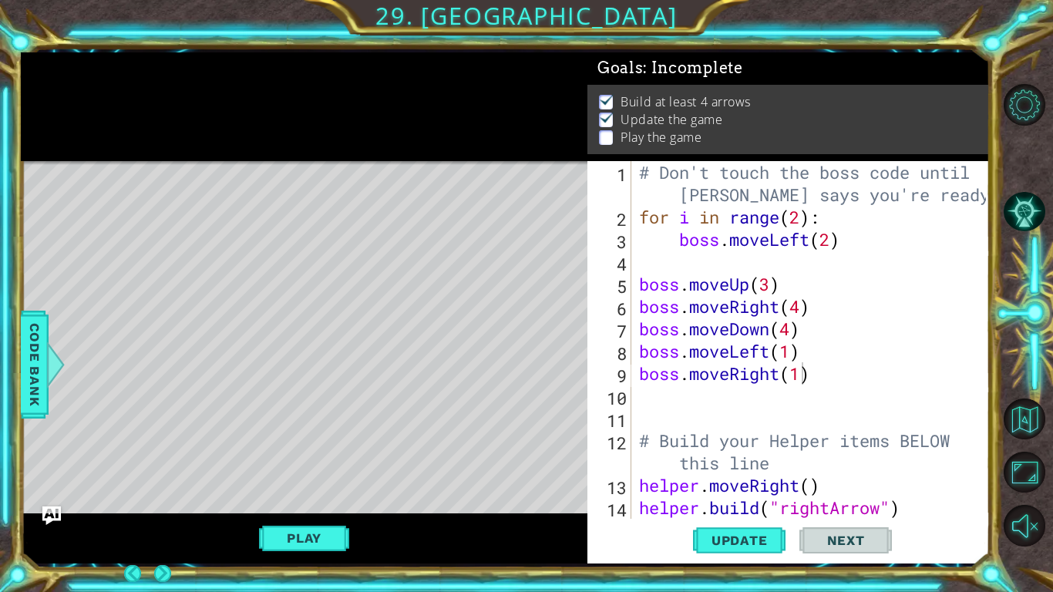
click at [316, 144] on div at bounding box center [304, 106] width 566 height 109
click at [301, 148] on div at bounding box center [304, 106] width 566 height 109
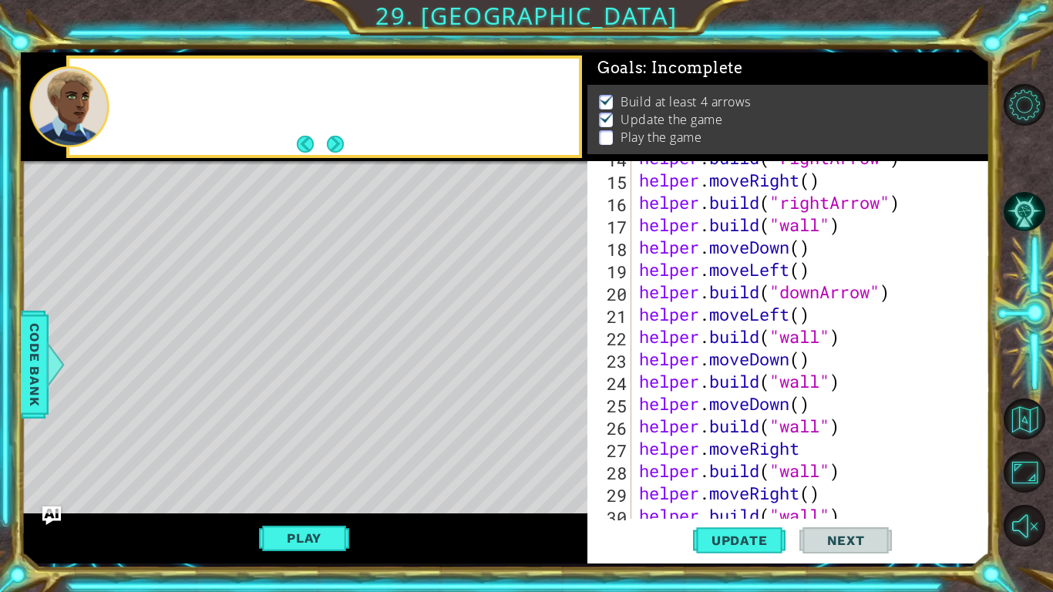
scroll to position [404, 0]
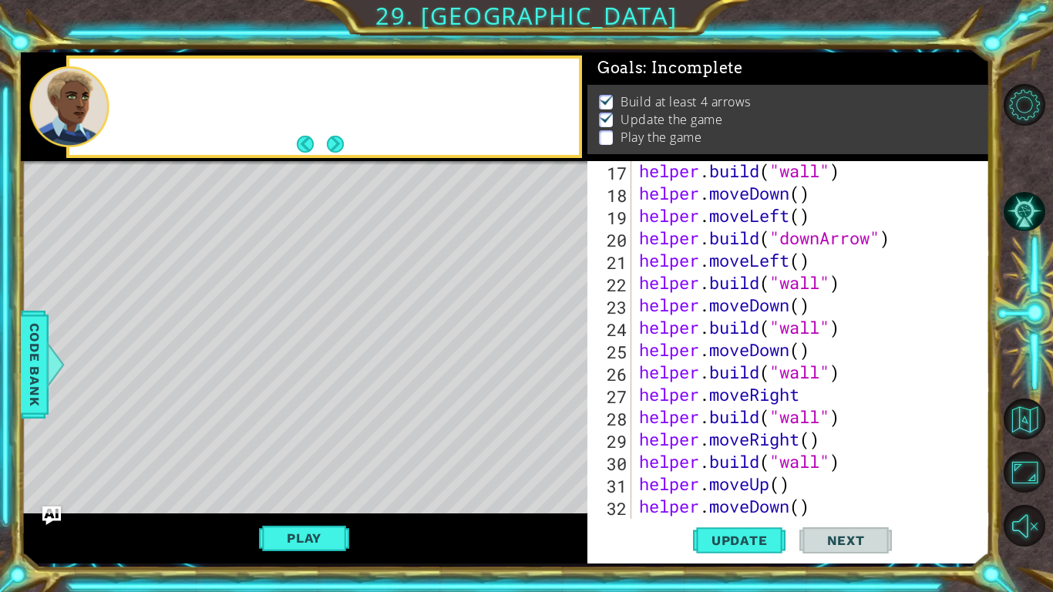
click at [341, 147] on button "Next" at bounding box center [335, 145] width 18 height 18
click at [335, 146] on div at bounding box center [304, 106] width 566 height 109
click at [338, 143] on div at bounding box center [304, 106] width 566 height 109
click at [335, 146] on div at bounding box center [304, 106] width 566 height 109
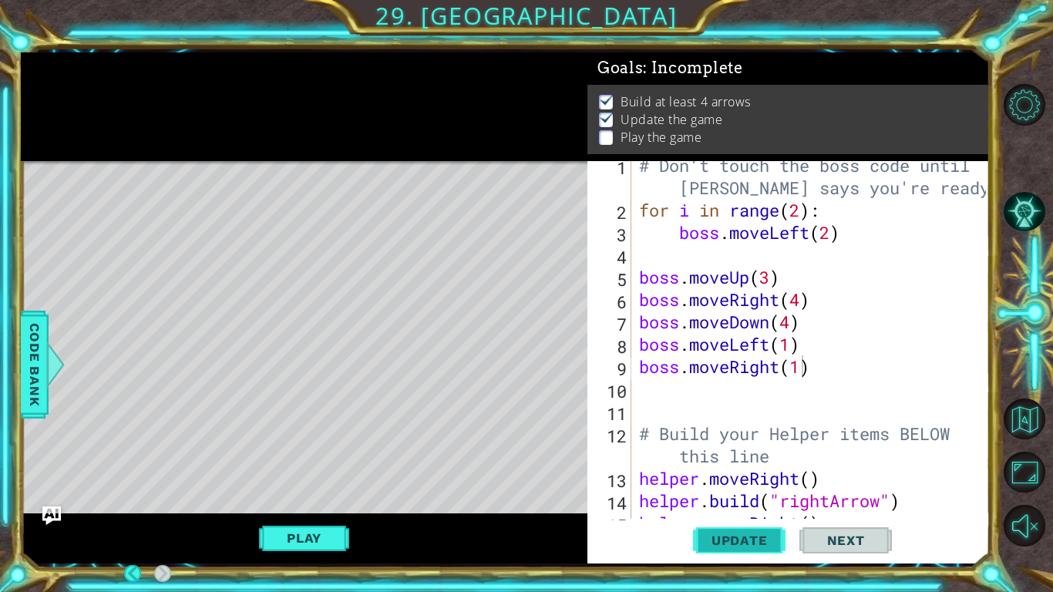
click at [752, 542] on span "Update" at bounding box center [739, 540] width 87 height 15
click at [755, 540] on span "Update" at bounding box center [739, 540] width 87 height 15
click at [755, 544] on span "Update" at bounding box center [739, 540] width 87 height 15
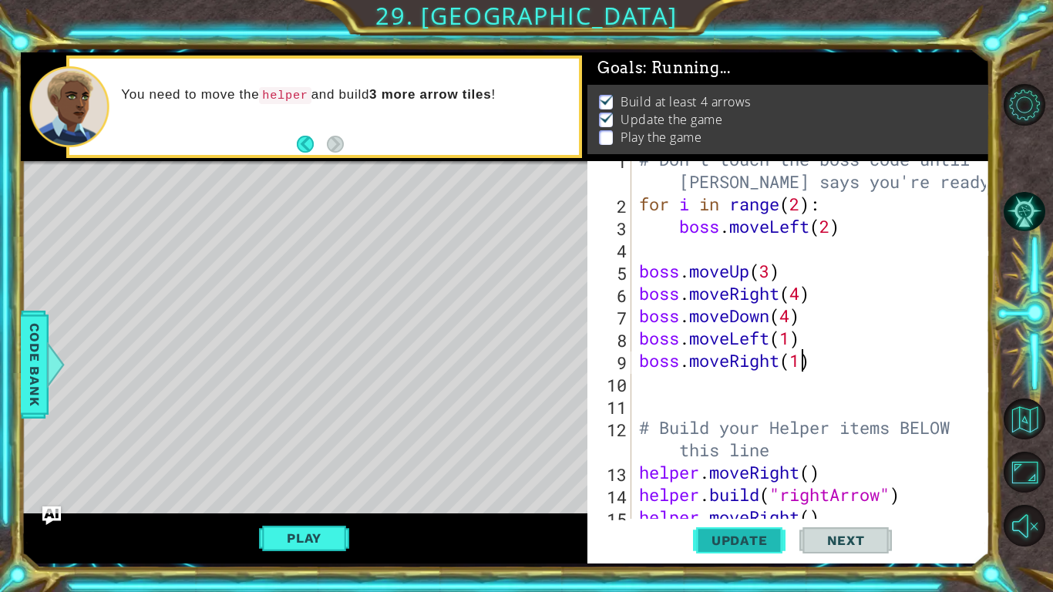
click at [755, 549] on button "Update" at bounding box center [739, 540] width 92 height 40
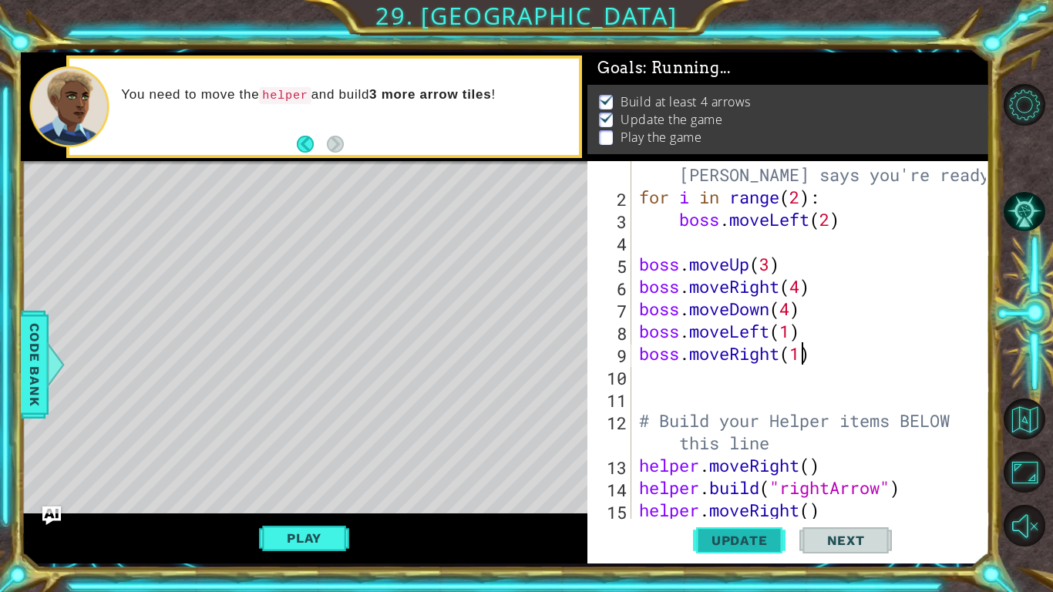
scroll to position [20, 0]
click at [761, 546] on span "Update" at bounding box center [739, 540] width 87 height 15
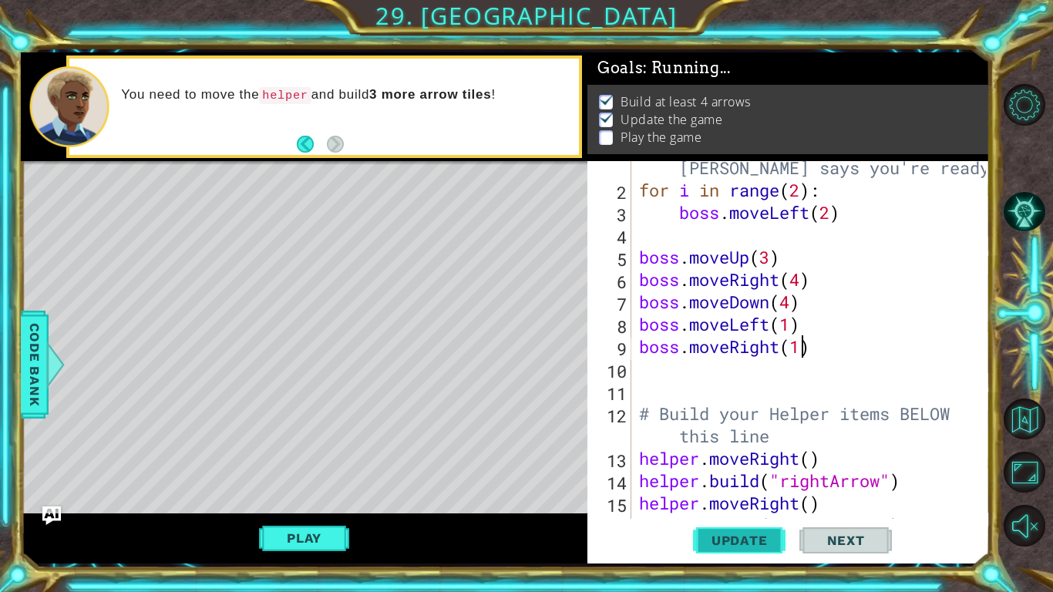
scroll to position [27, 0]
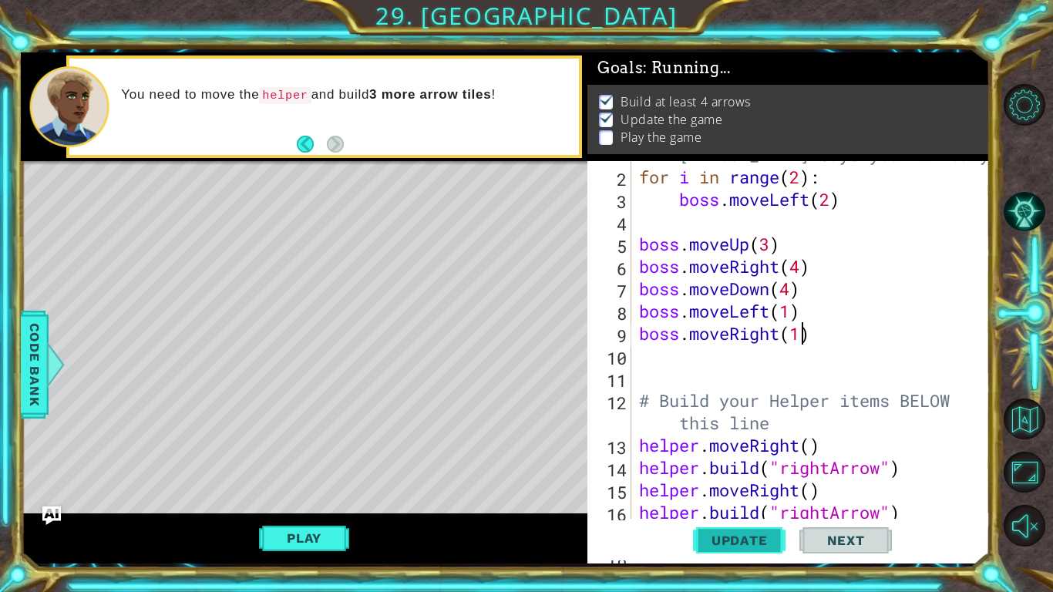
click at [755, 556] on button "Update" at bounding box center [739, 540] width 92 height 40
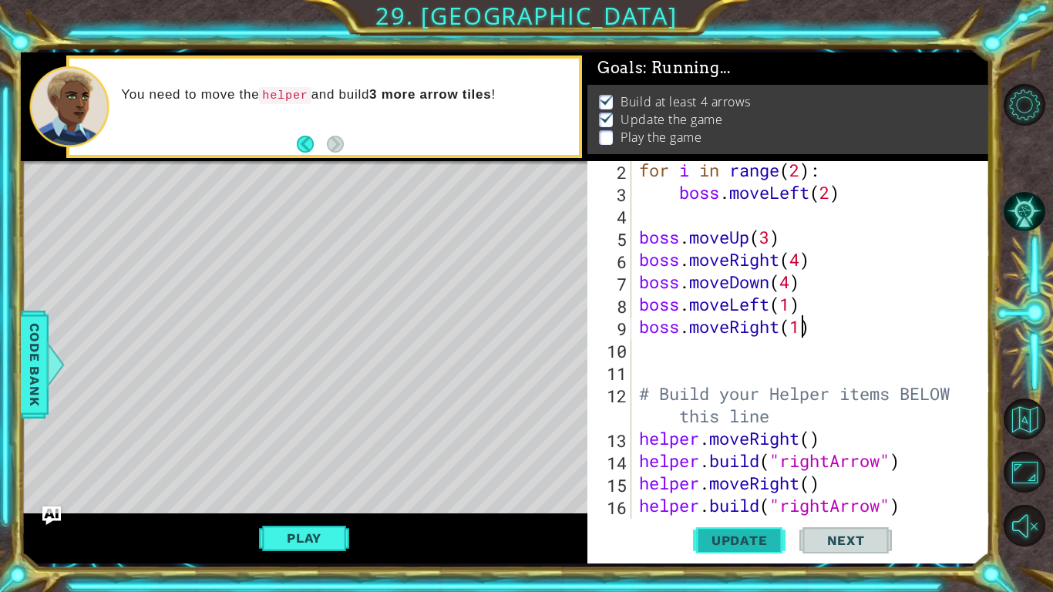
scroll to position [47, 0]
click at [846, 332] on div "for i in range ( 2 ) : boss . moveLeft ( 2 ) boss . moveUp ( 3 ) boss . moveRig…" at bounding box center [815, 360] width 358 height 402
click at [323, 541] on button "Play" at bounding box center [304, 537] width 90 height 29
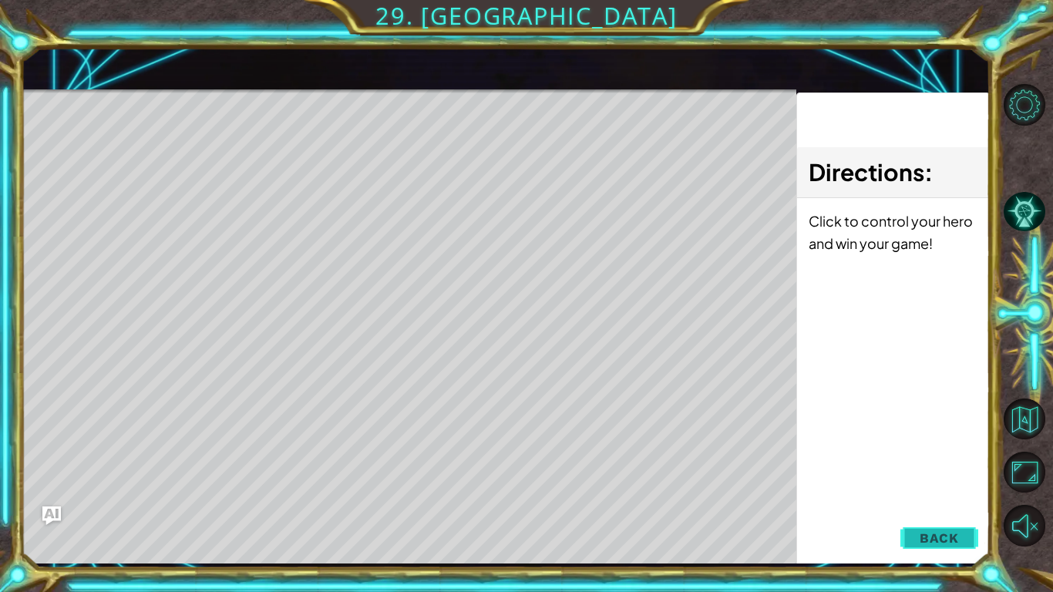
click at [960, 548] on button "Back" at bounding box center [939, 538] width 78 height 31
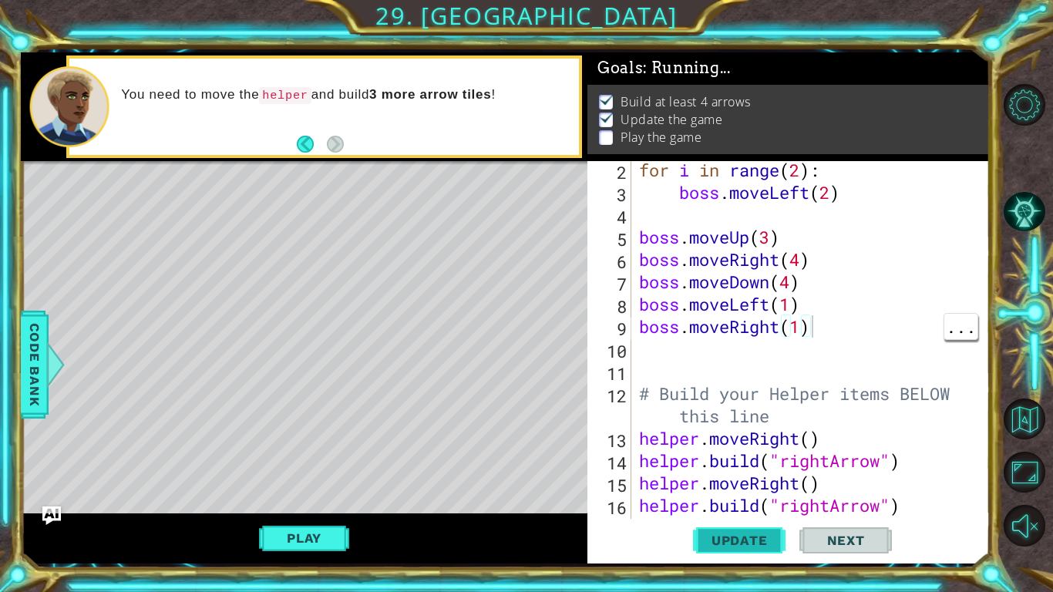
click at [732, 539] on span "Update" at bounding box center [739, 540] width 87 height 15
click at [734, 550] on button "Update" at bounding box center [739, 540] width 92 height 40
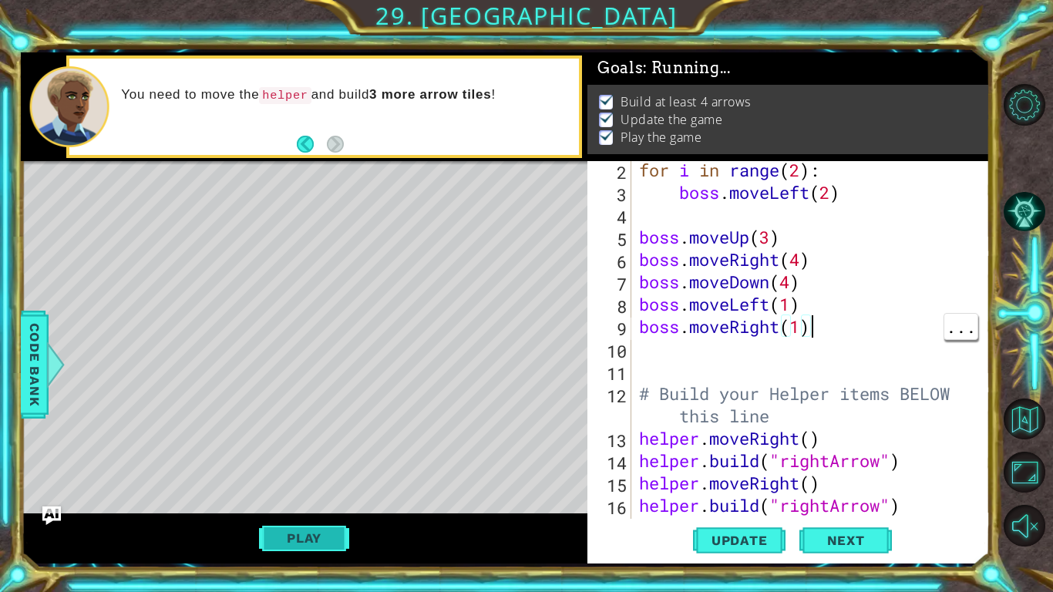
click at [274, 526] on button "Play" at bounding box center [304, 537] width 90 height 29
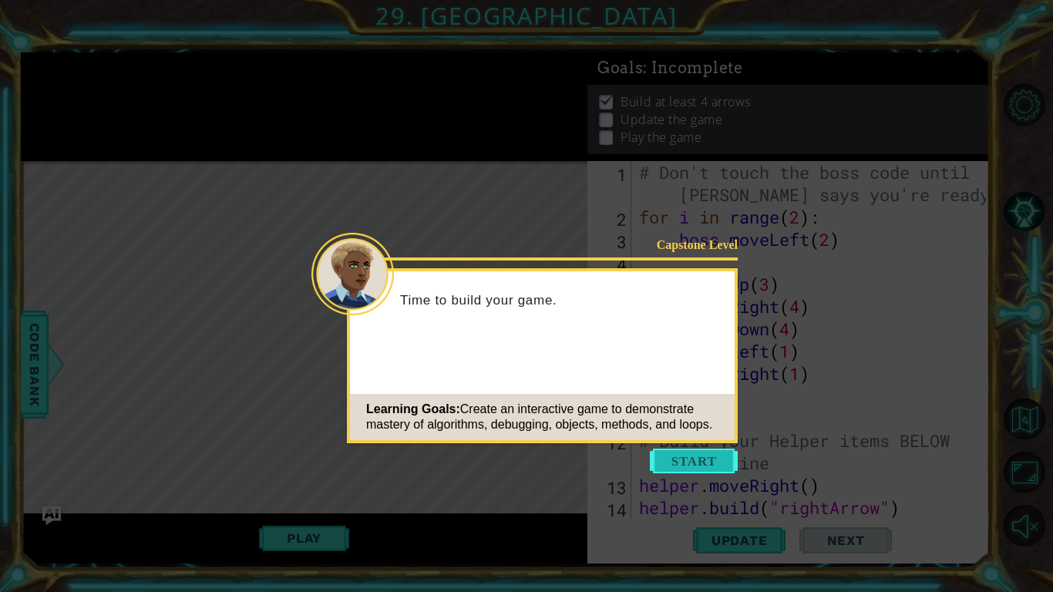
click at [672, 454] on button "Start" at bounding box center [694, 461] width 88 height 25
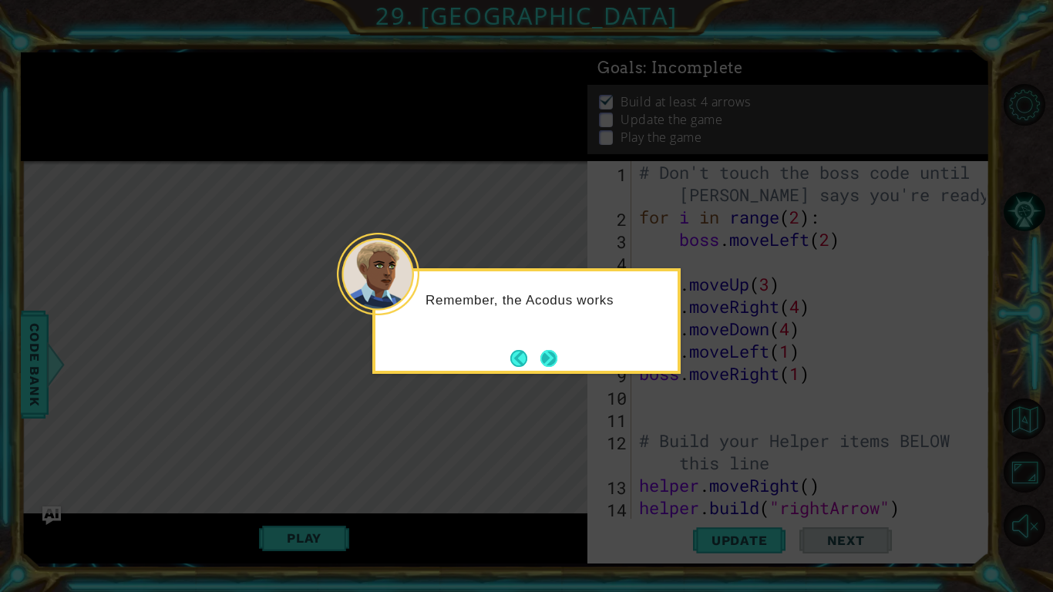
click at [560, 357] on button "Next" at bounding box center [549, 358] width 26 height 26
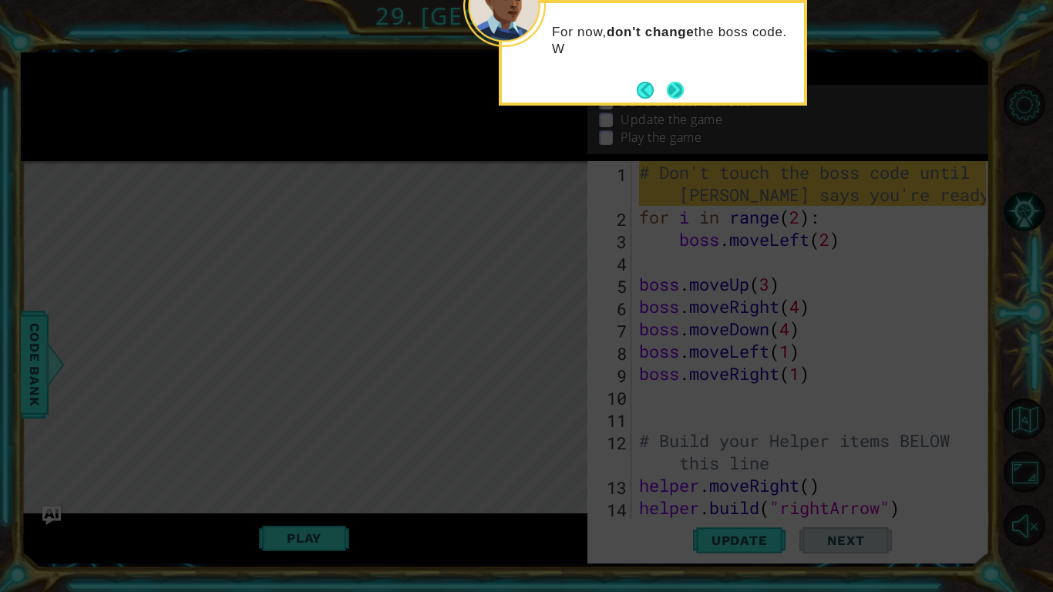
click at [674, 89] on button "Next" at bounding box center [674, 90] width 29 height 29
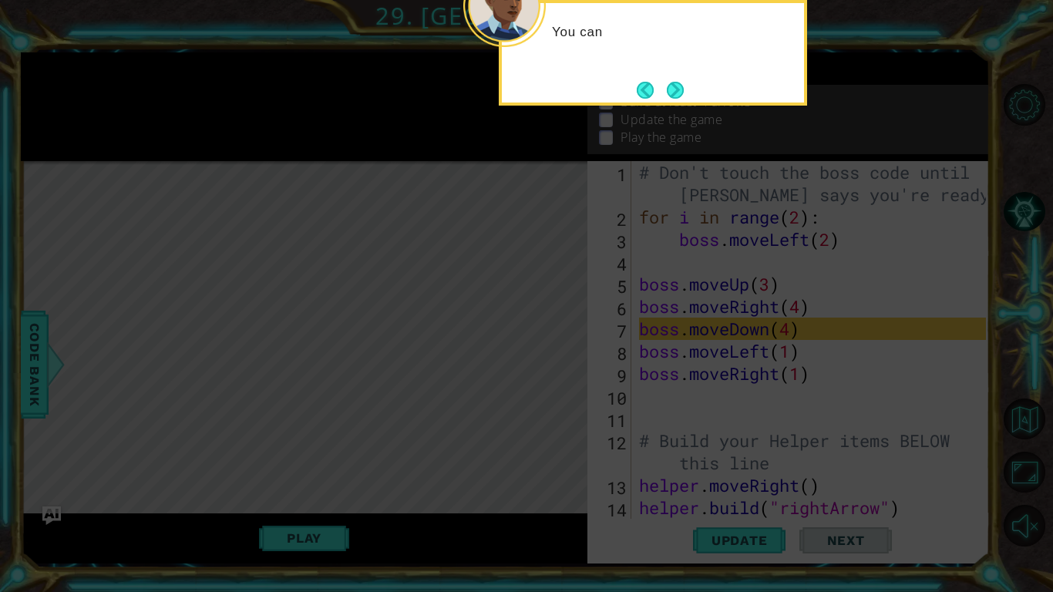
click at [659, 106] on icon at bounding box center [526, 95] width 1053 height 993
click at [663, 98] on button "Next" at bounding box center [675, 90] width 25 height 25
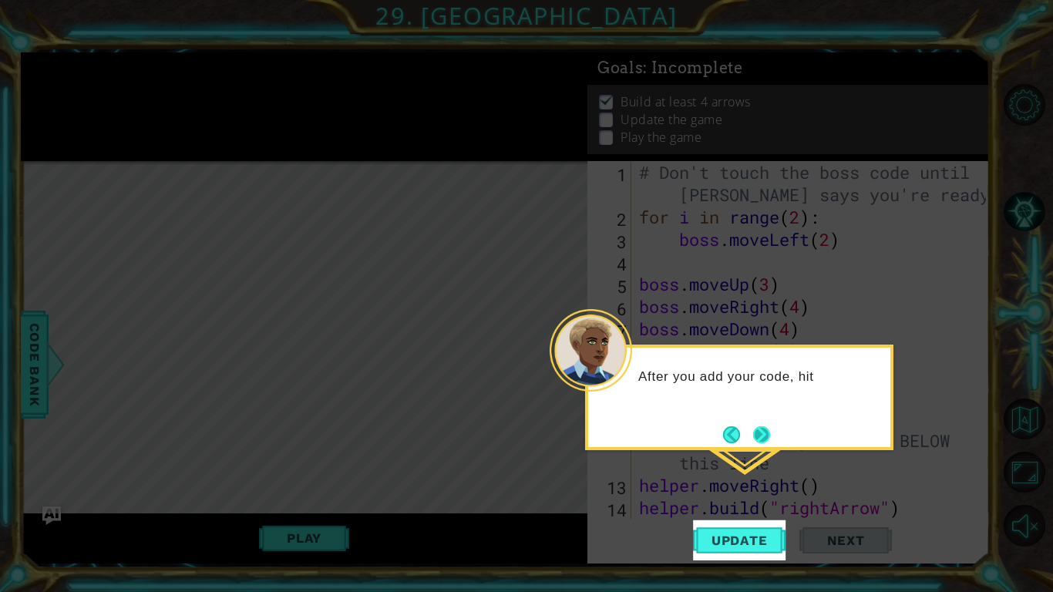
click at [753, 431] on button "Next" at bounding box center [761, 435] width 20 height 20
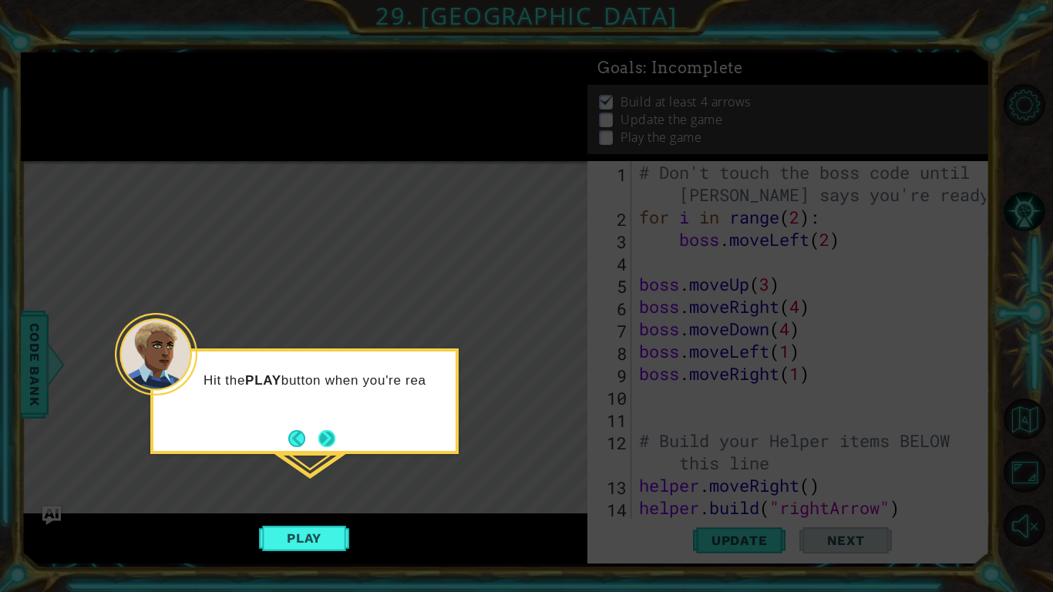
click at [323, 430] on button "Next" at bounding box center [326, 438] width 17 height 17
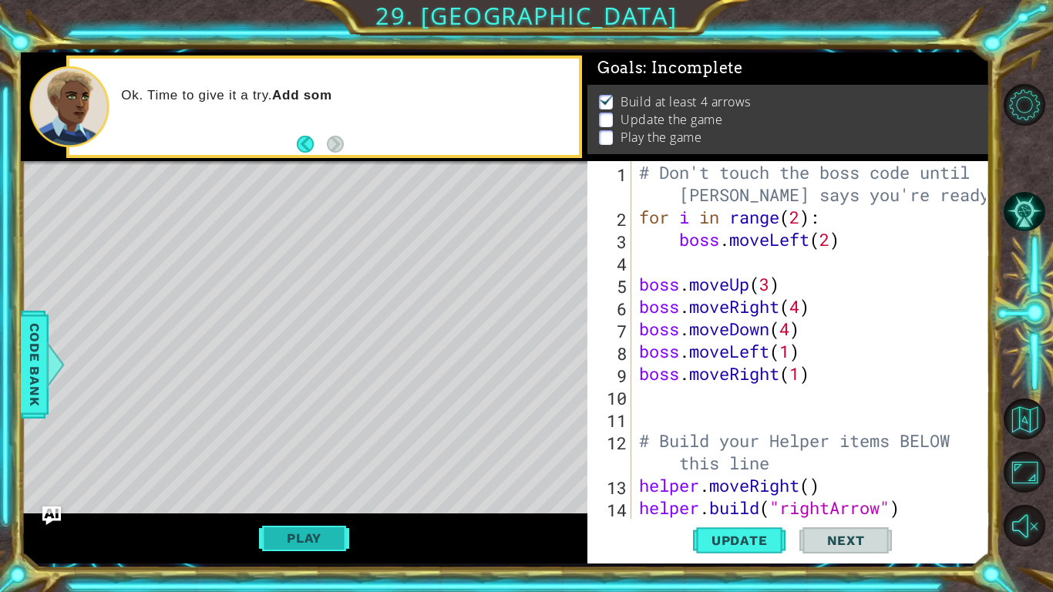
click at [314, 523] on button "Play" at bounding box center [304, 537] width 90 height 29
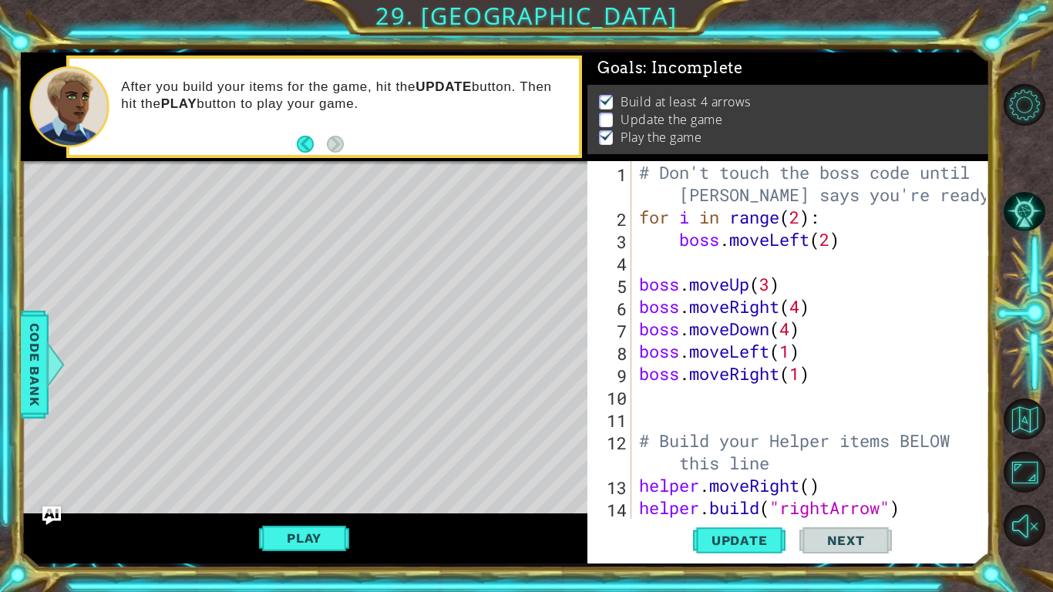
click at [552, 451] on div "Level Map" at bounding box center [377, 388] width 712 height 454
click at [328, 534] on button "Play" at bounding box center [304, 537] width 90 height 29
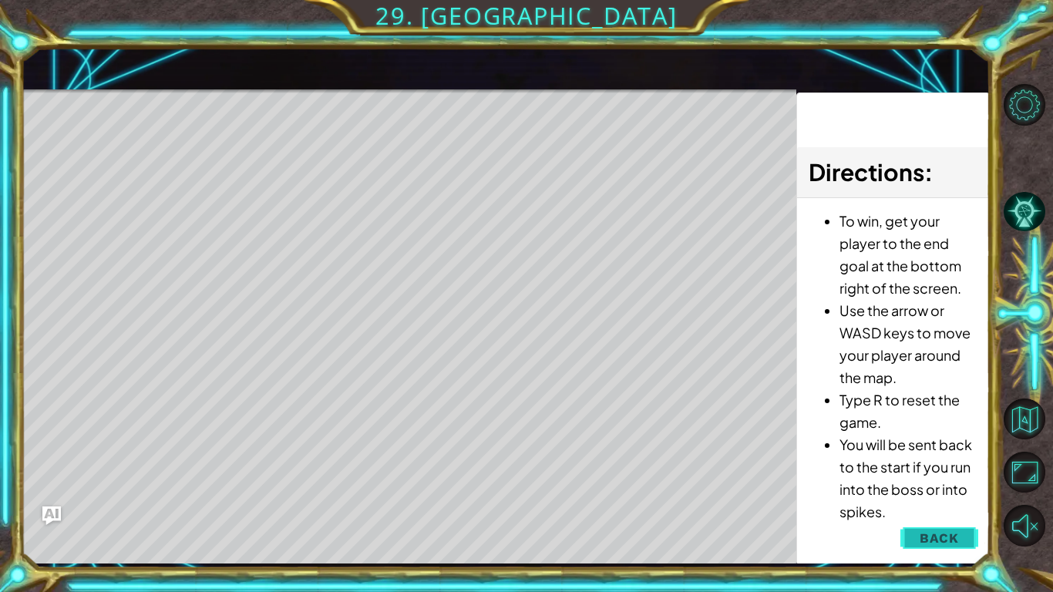
click at [947, 530] on span "Back" at bounding box center [938, 537] width 39 height 15
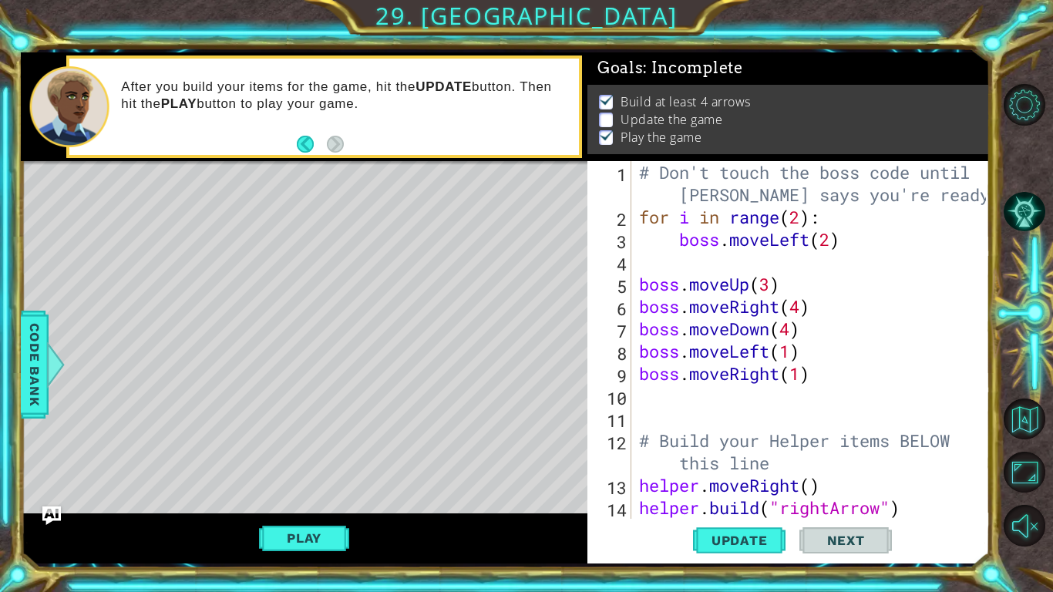
click at [343, 553] on div "Play" at bounding box center [304, 538] width 566 height 50
click at [337, 547] on button "Play" at bounding box center [304, 537] width 90 height 29
click at [296, 539] on button "Play" at bounding box center [304, 537] width 90 height 29
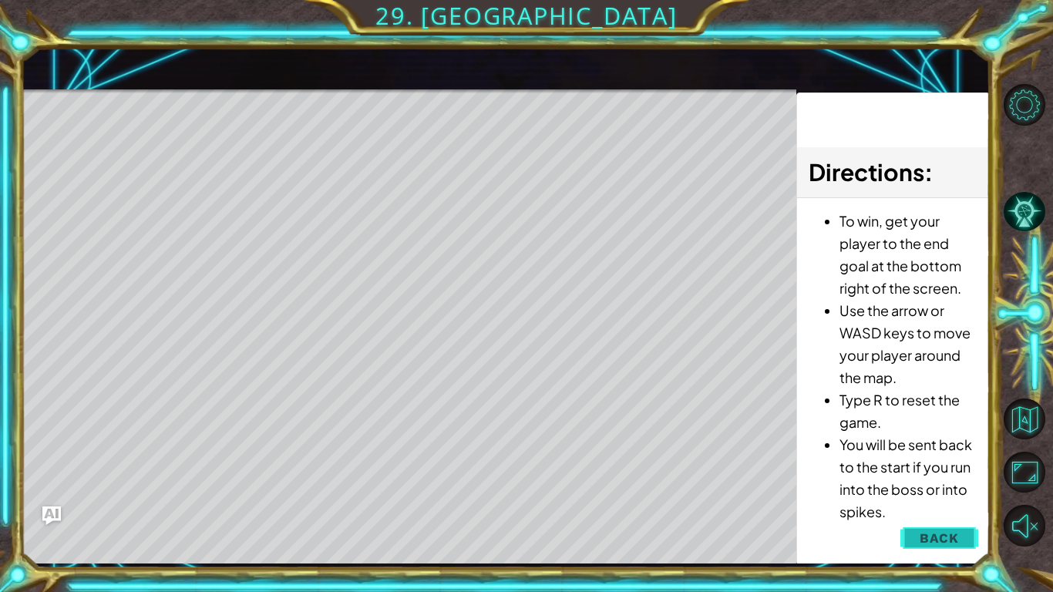
click at [946, 530] on span "Back" at bounding box center [938, 537] width 39 height 15
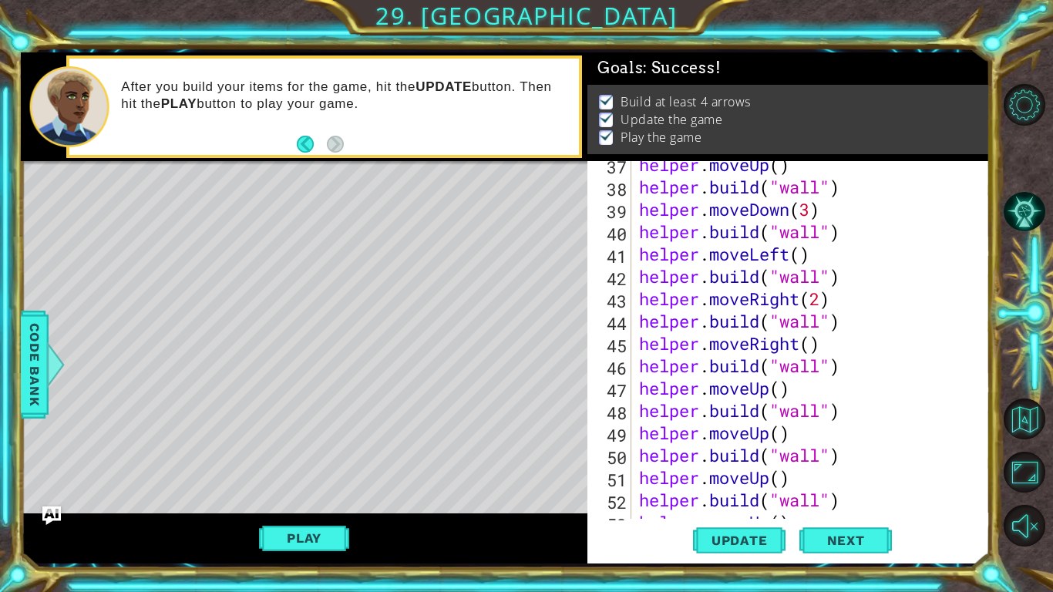
scroll to position [1140, 0]
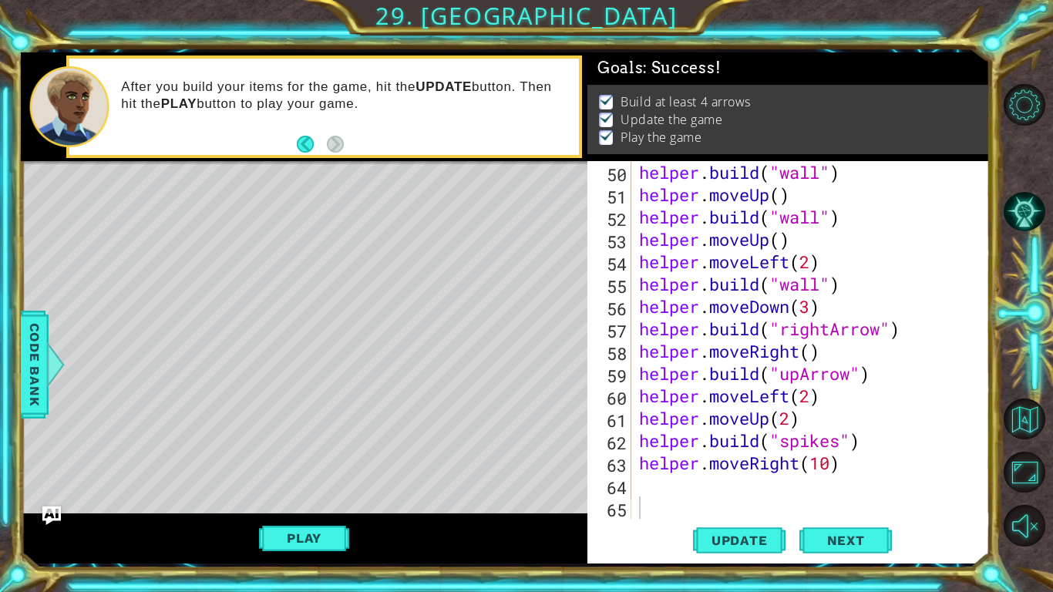
click at [799, 485] on div "helper . build ( "wall" ) helper . moveUp ( ) helper . build ( "wall" ) helper …" at bounding box center [815, 362] width 358 height 402
click at [832, 467] on div "helper . build ( "wall" ) helper . moveUp ( ) helper . build ( "wall" ) helper …" at bounding box center [815, 362] width 358 height 402
click at [829, 457] on div "helper . build ( "wall" ) helper . moveUp ( ) helper . build ( "wall" ) helper …" at bounding box center [815, 362] width 358 height 402
click at [813, 468] on div "helper . build ( "wall" ) helper . moveUp ( ) helper . build ( "wall" ) helper …" at bounding box center [815, 362] width 358 height 402
type textarea "helper.moveRight(2)"
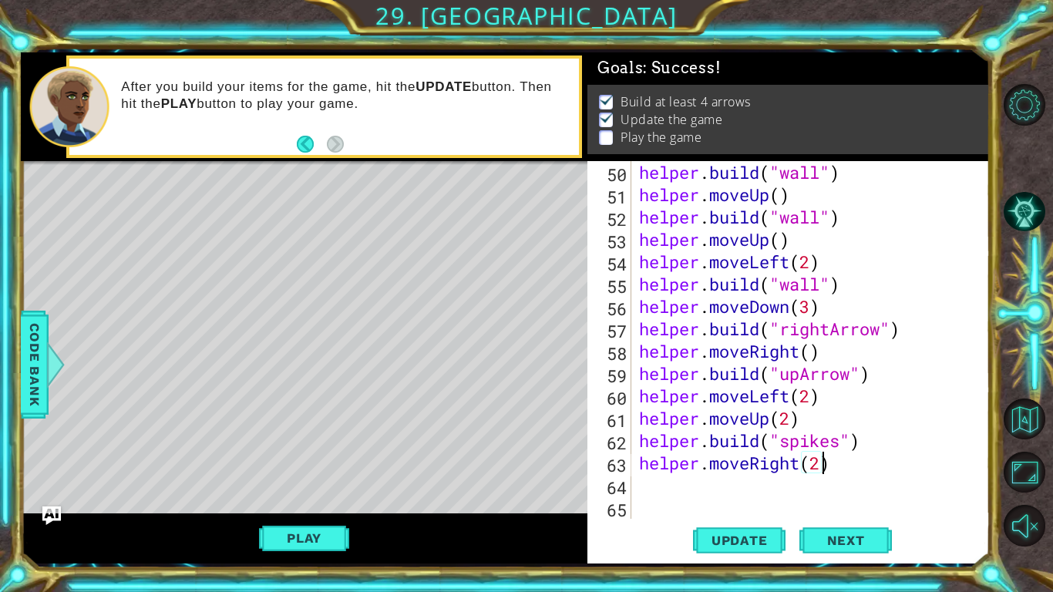
scroll to position [0, 8]
click at [666, 482] on div "helper . build ( "wall" ) helper . moveUp ( ) helper . build ( "wall" ) helper …" at bounding box center [815, 362] width 358 height 402
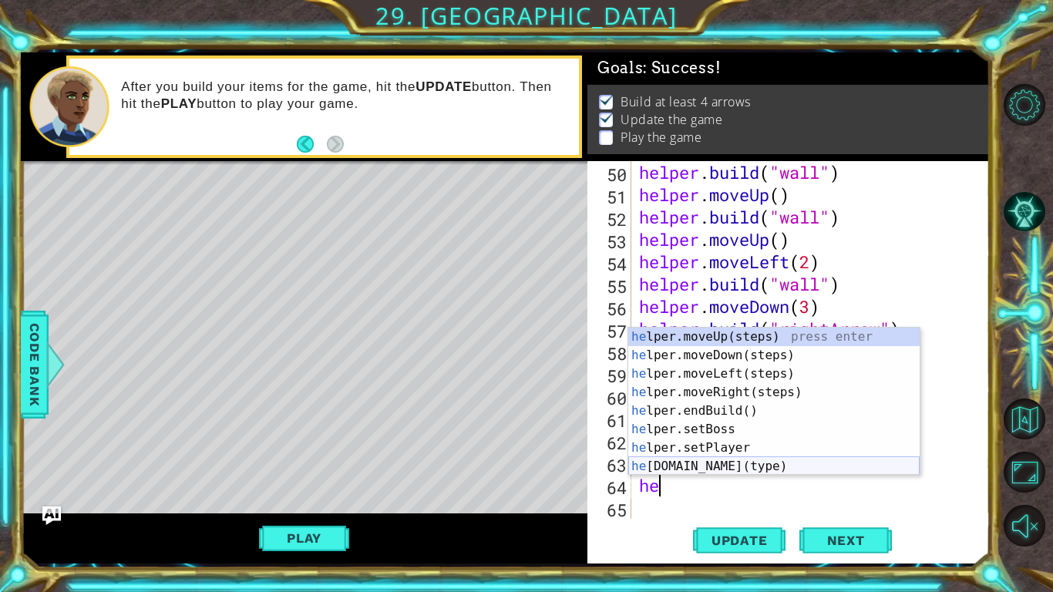
click at [741, 460] on div "he lper.moveUp(steps) press enter he lper.moveDown(steps) press enter he lper.m…" at bounding box center [773, 420] width 291 height 185
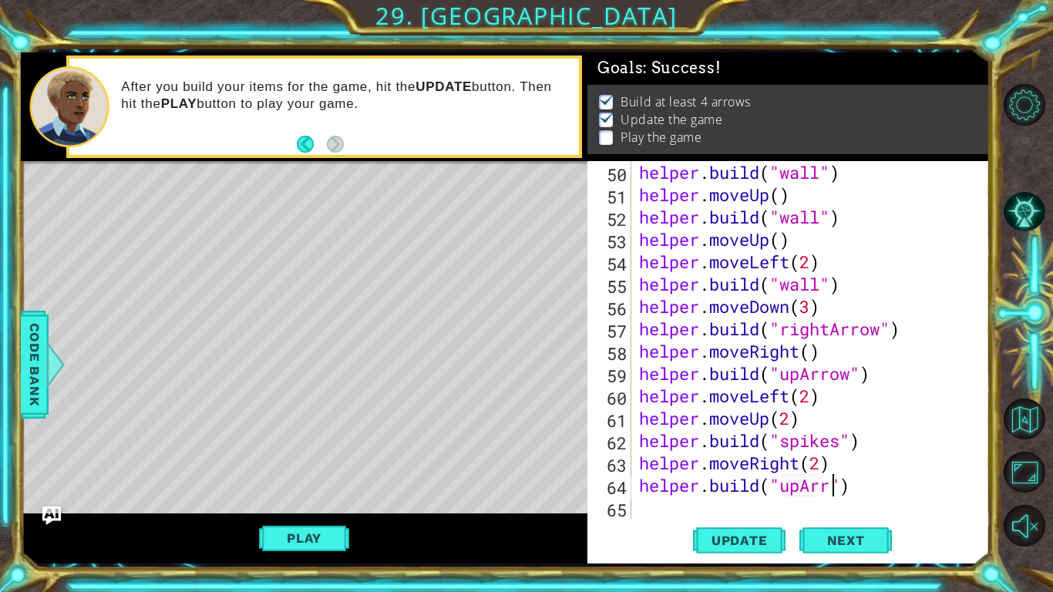
scroll to position [0, 9]
type textarea "[DOMAIN_NAME]("upArrow")"
click at [688, 511] on div "helper . build ( "wall" ) helper . moveUp ( ) helper . build ( "wall" ) helper …" at bounding box center [815, 362] width 358 height 402
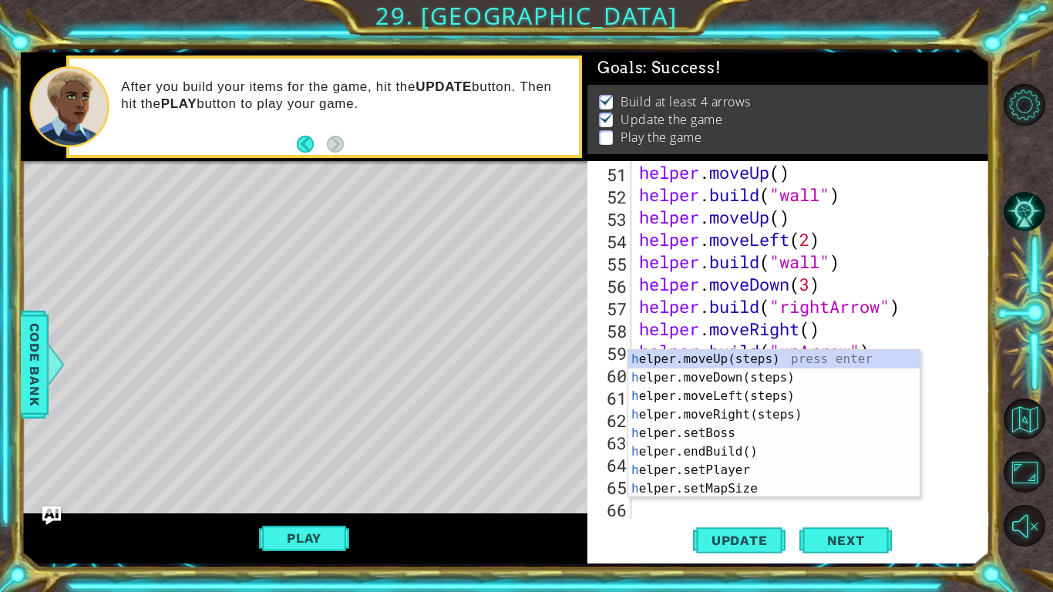
scroll to position [1162, 0]
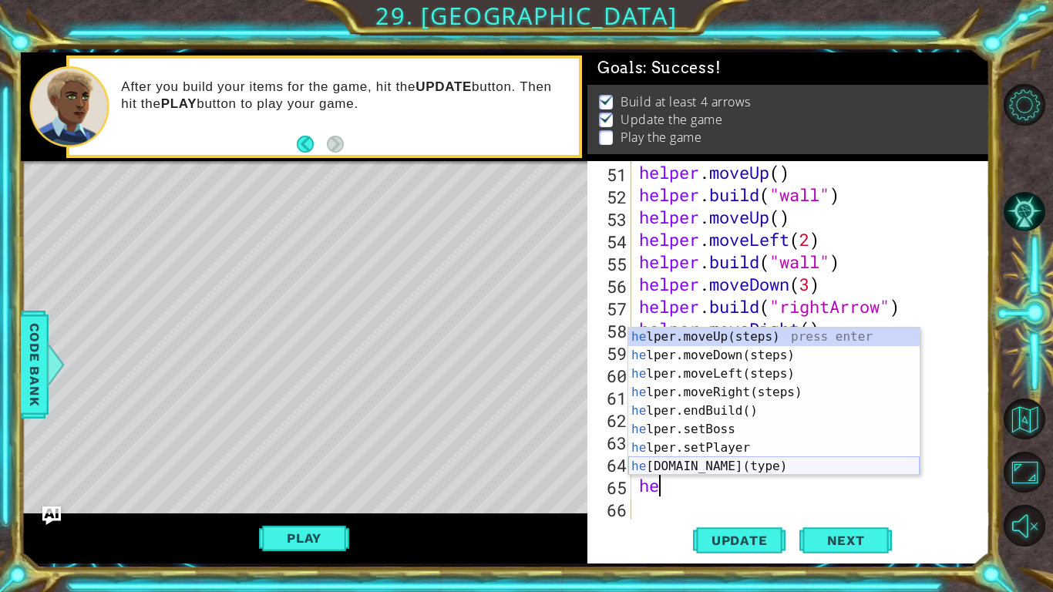
click at [735, 463] on div "he lper.moveUp(steps) press enter he lper.moveDown(steps) press enter he lper.m…" at bounding box center [773, 420] width 291 height 185
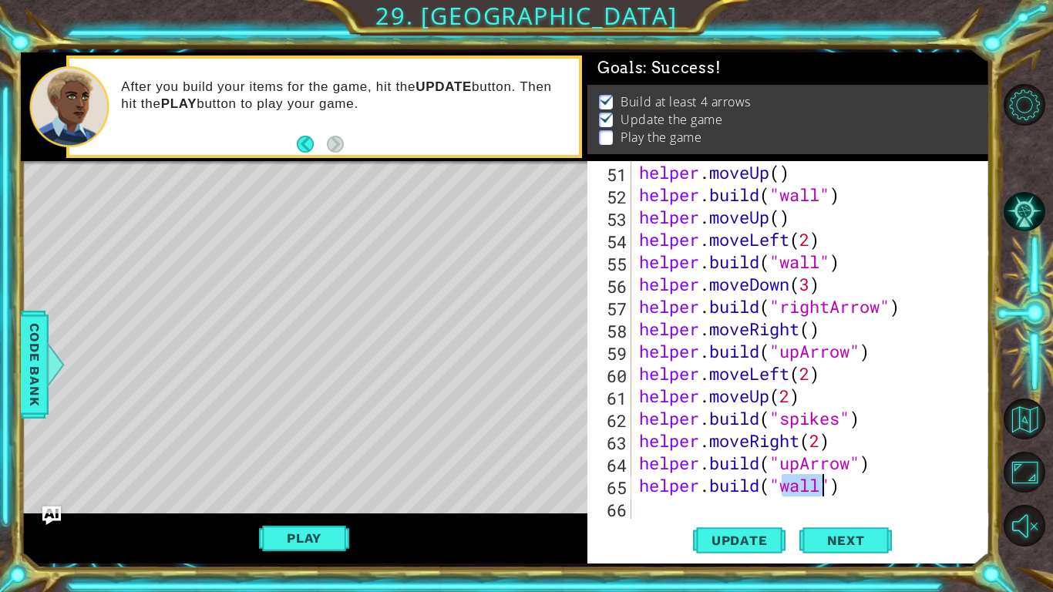
click at [842, 486] on div "helper . moveUp ( ) helper . build ( "wall" ) helper . moveUp ( ) helper . move…" at bounding box center [815, 362] width 358 height 402
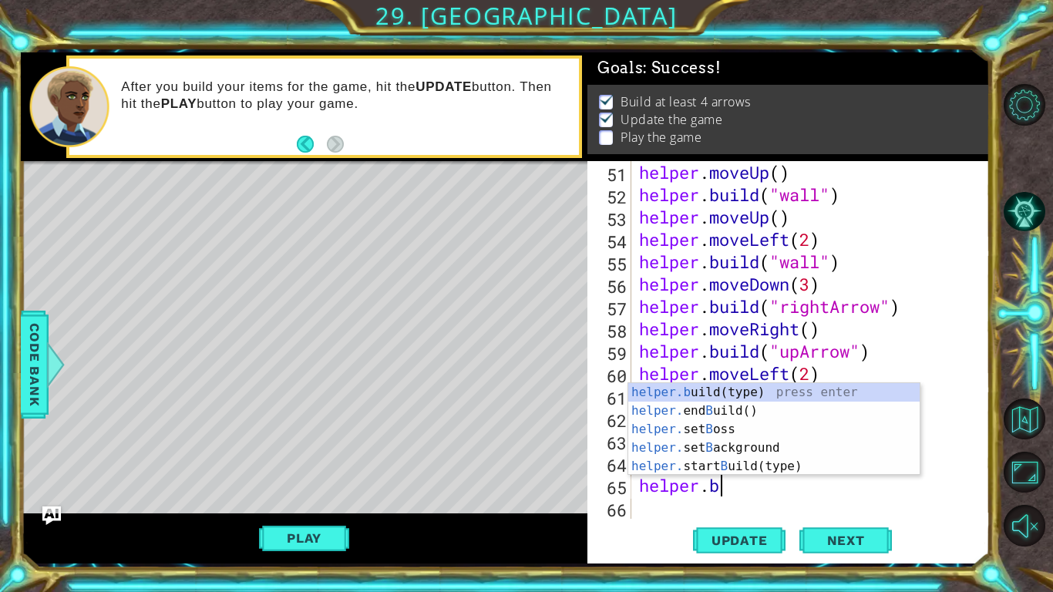
type textarea "helper."
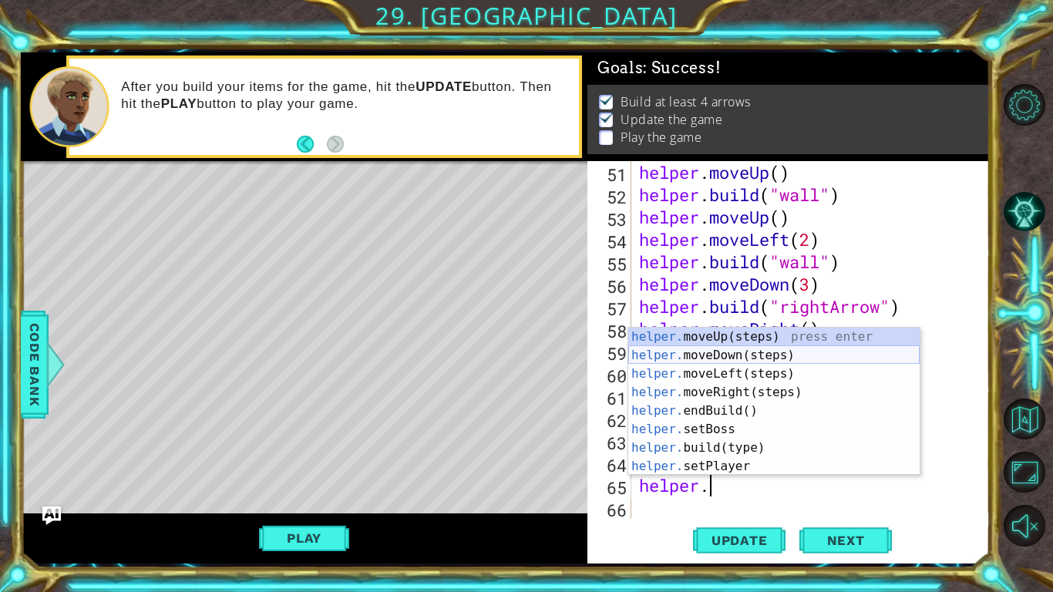
click at [794, 354] on div "helper. moveUp(steps) press enter helper. moveDown(steps) press enter helper. m…" at bounding box center [773, 420] width 291 height 185
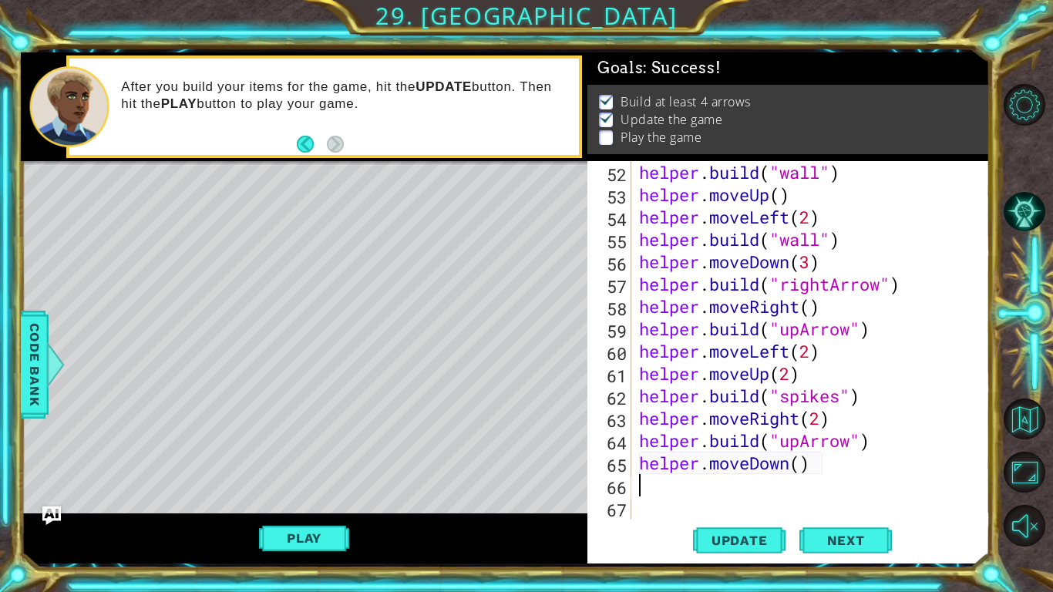
scroll to position [1185, 0]
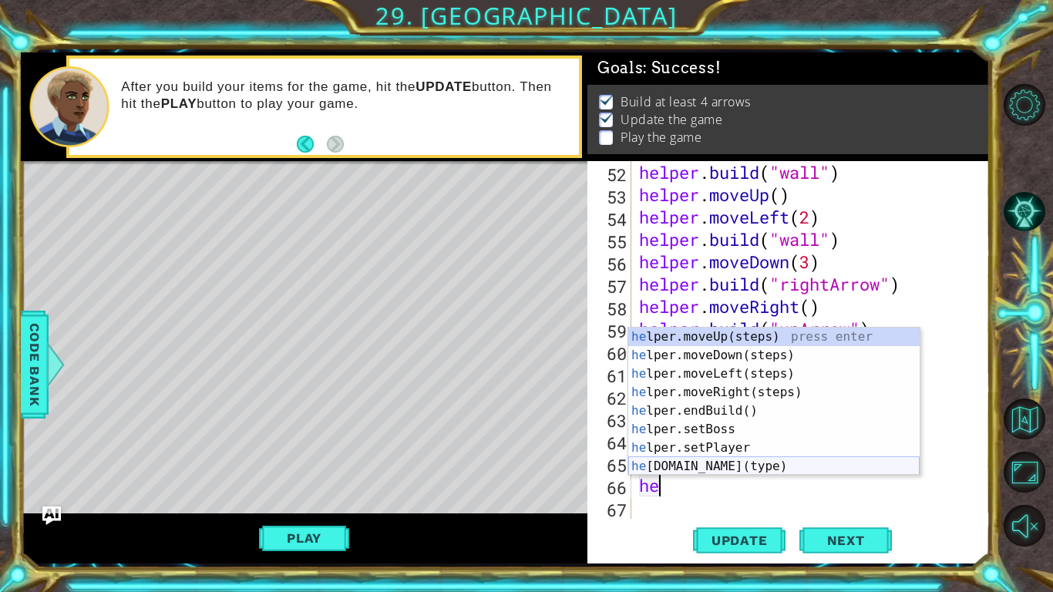
click at [724, 470] on div "he lper.moveUp(steps) press enter he lper.moveDown(steps) press enter he lper.m…" at bounding box center [773, 420] width 291 height 185
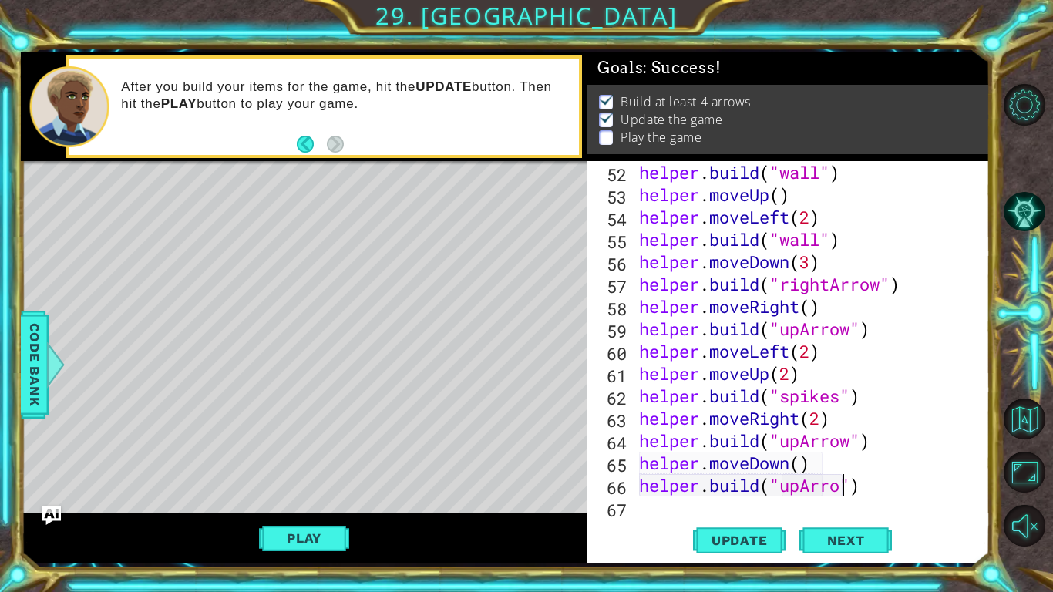
scroll to position [0, 9]
type textarea "[DOMAIN_NAME]("upArrow")"
click at [731, 529] on button "Update" at bounding box center [739, 540] width 92 height 40
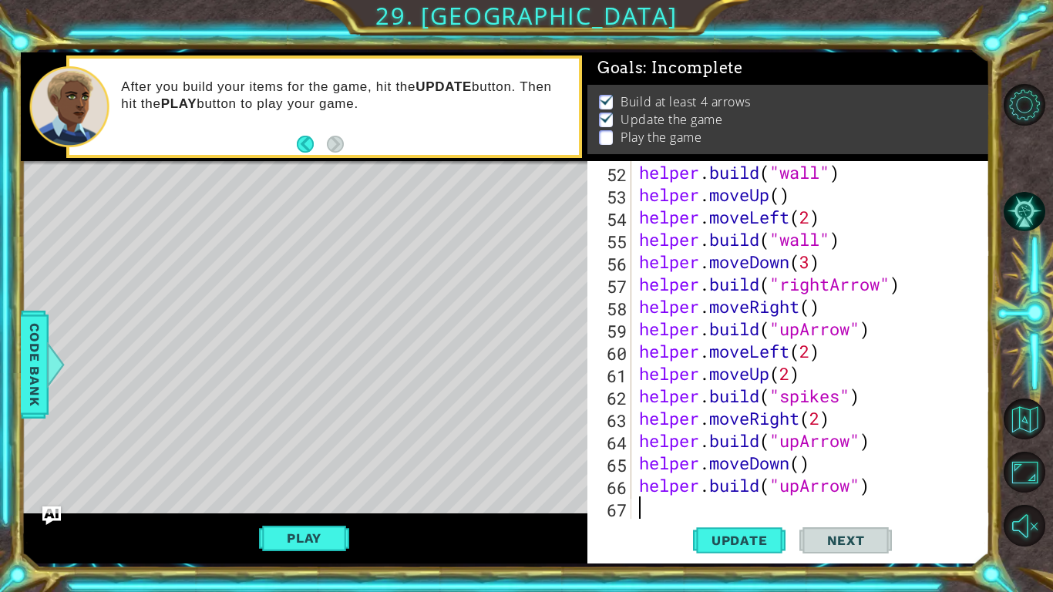
click at [691, 501] on div "helper . build ( "wall" ) helper . moveUp ( ) helper . moveLeft ( 2 ) helper . …" at bounding box center [815, 362] width 358 height 402
type textarea "h"
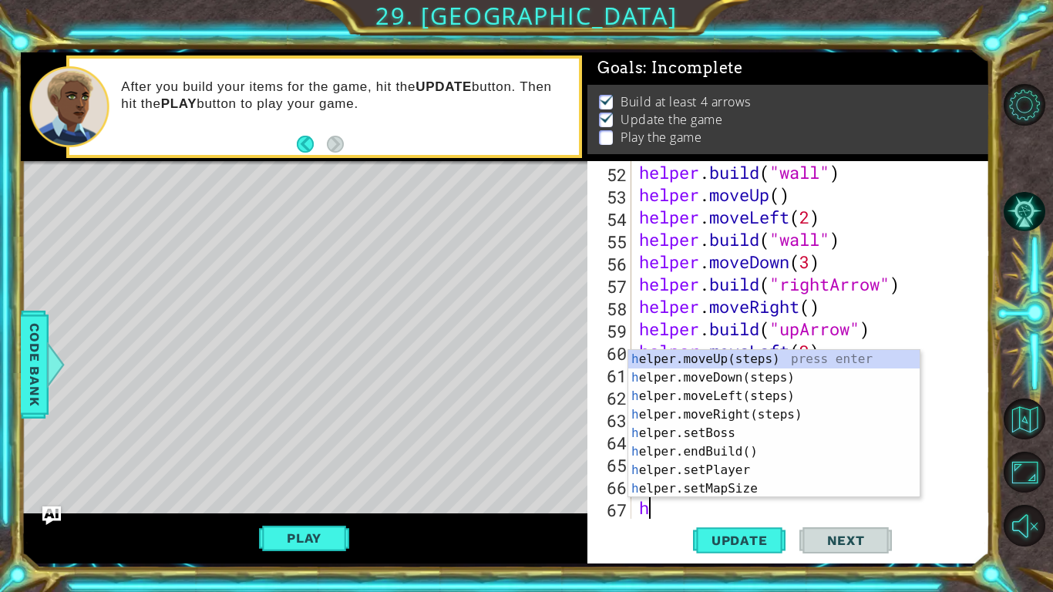
scroll to position [1207, 0]
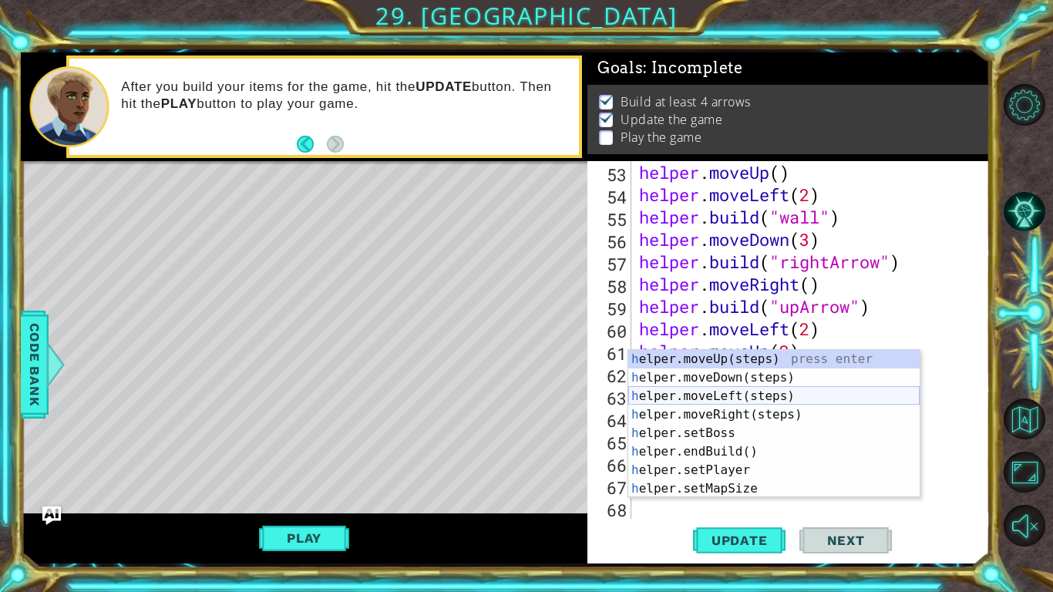
click at [761, 395] on div "h elper.moveUp(steps) press enter h elper.moveDown(steps) press enter h elper.m…" at bounding box center [773, 442] width 291 height 185
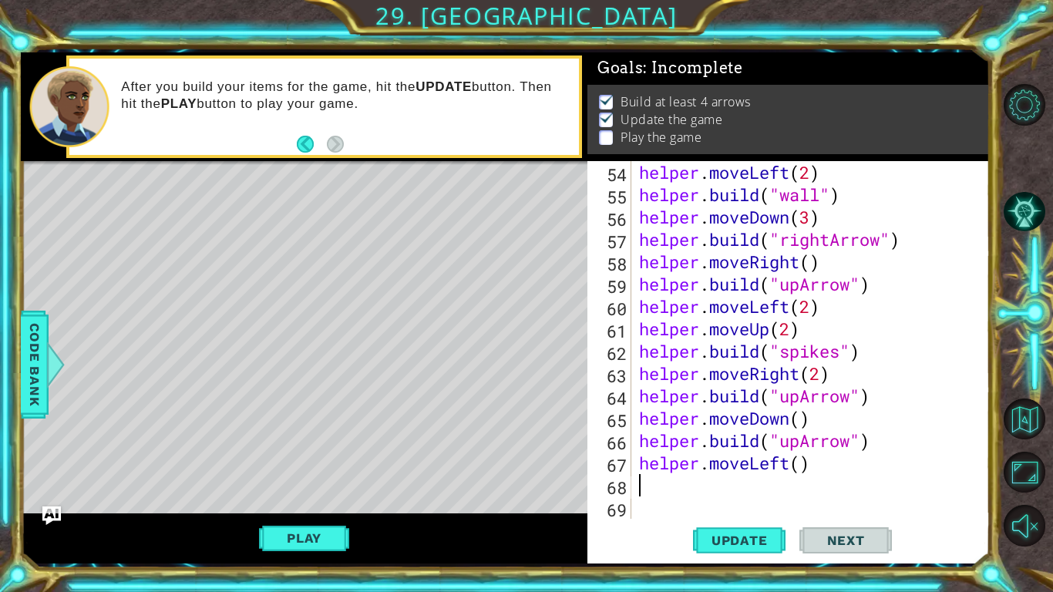
scroll to position [1229, 0]
click at [804, 464] on div "helper . moveLeft ( 2 ) helper . build ( "wall" ) helper . moveDown ( 3 ) helpe…" at bounding box center [815, 362] width 358 height 402
type textarea "helper.moveLeft(3)"
click at [741, 479] on div "helper . moveLeft ( 2 ) helper . build ( "wall" ) helper . moveDown ( 3 ) helpe…" at bounding box center [815, 362] width 358 height 402
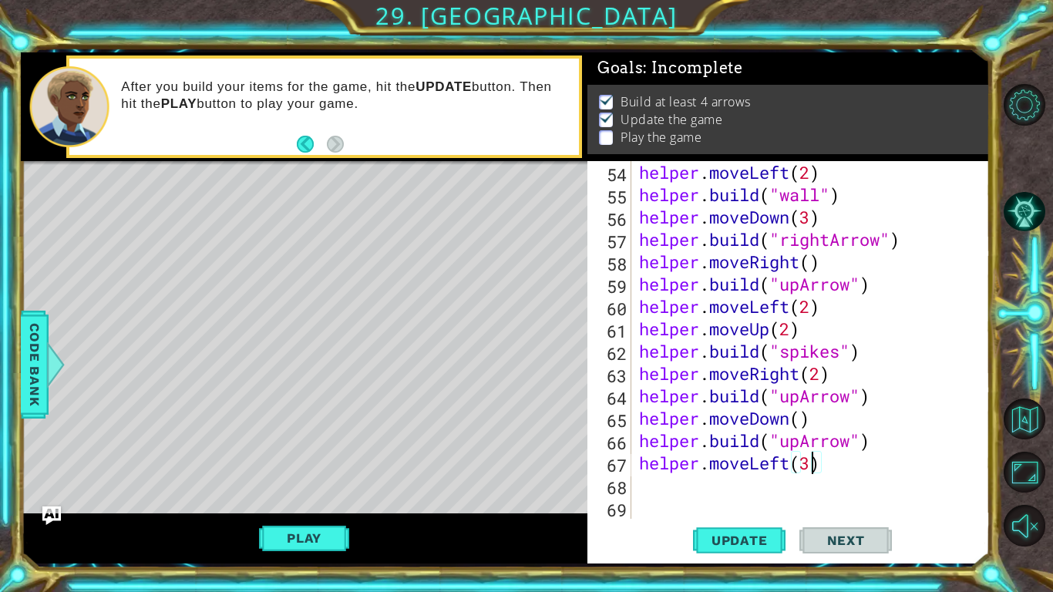
scroll to position [0, 0]
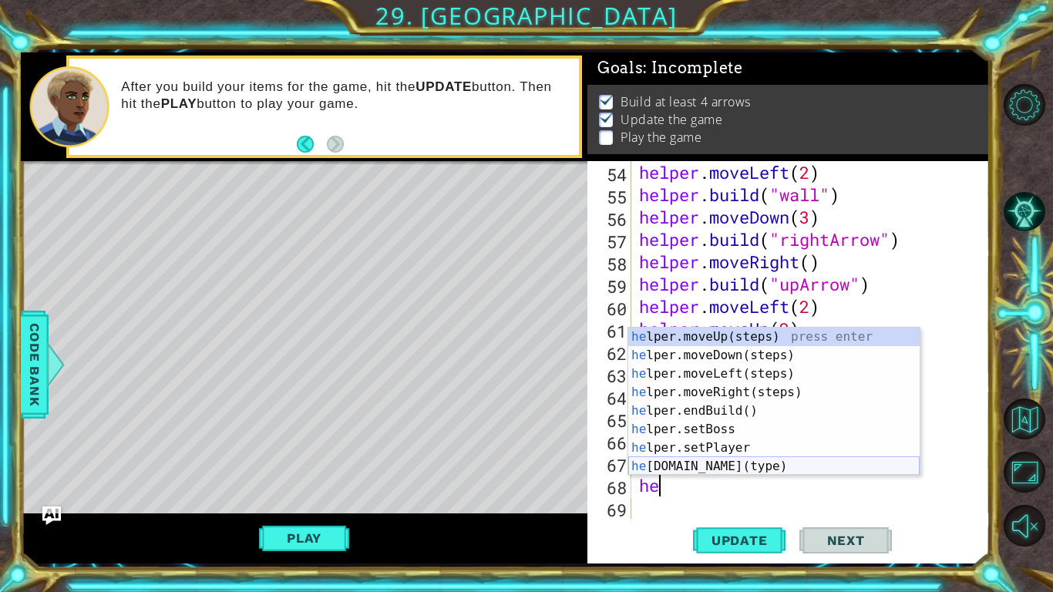
click at [771, 462] on div "he lper.moveUp(steps) press enter he lper.moveDown(steps) press enter he lper.m…" at bounding box center [773, 420] width 291 height 185
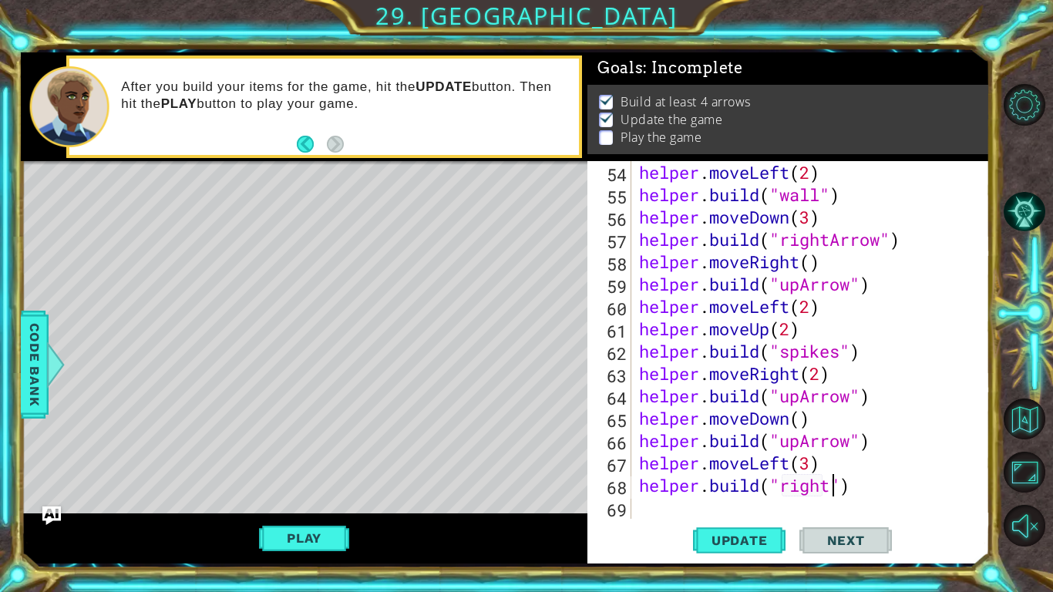
scroll to position [0, 8]
type textarea "[DOMAIN_NAME]("rightArrow")"
click at [658, 506] on div "helper . moveLeft ( 2 ) helper . build ( "wall" ) helper . moveDown ( 3 ) helpe…" at bounding box center [815, 362] width 358 height 402
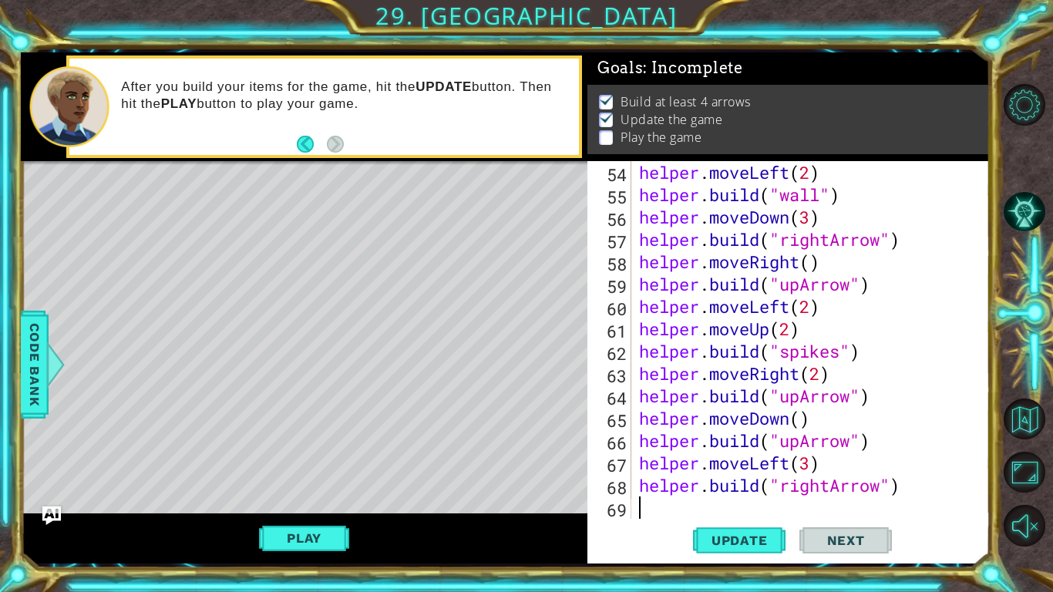
type textarea "h"
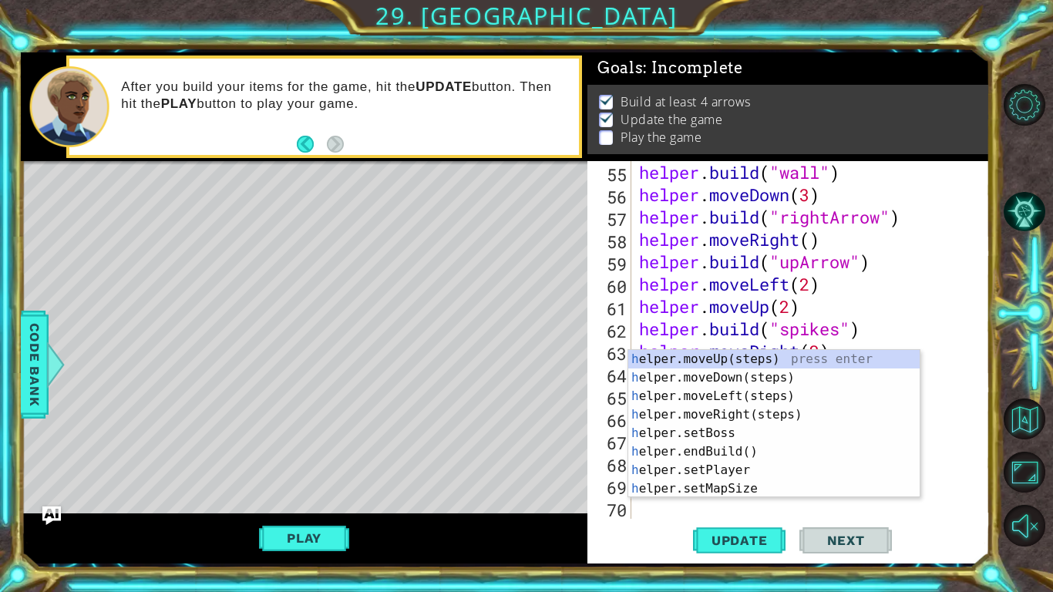
scroll to position [1252, 0]
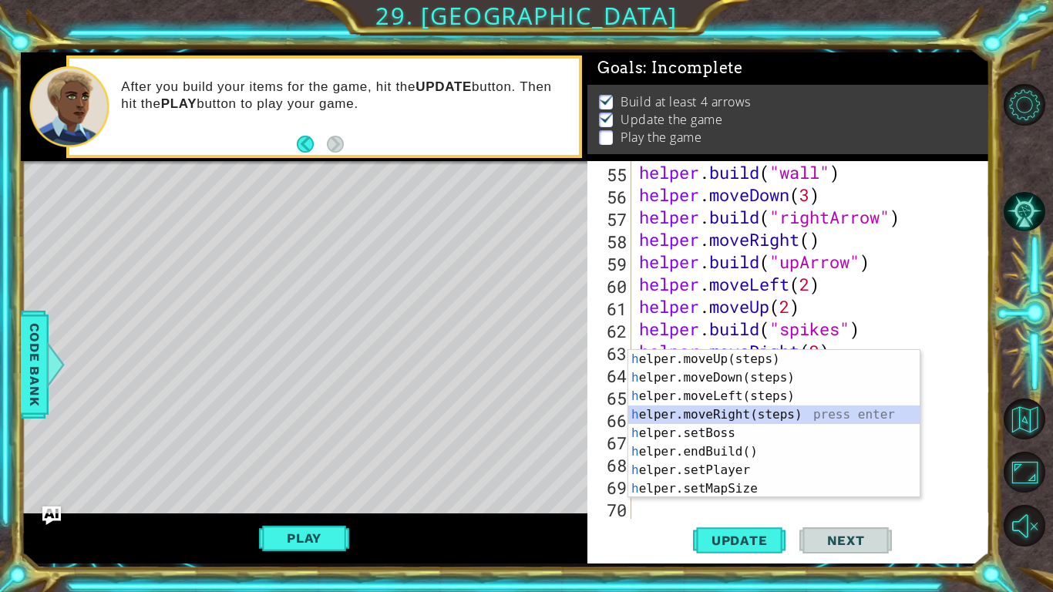
click at [763, 412] on div "h elper.moveUp(steps) press enter h elper.moveDown(steps) press enter h elper.m…" at bounding box center [773, 442] width 291 height 185
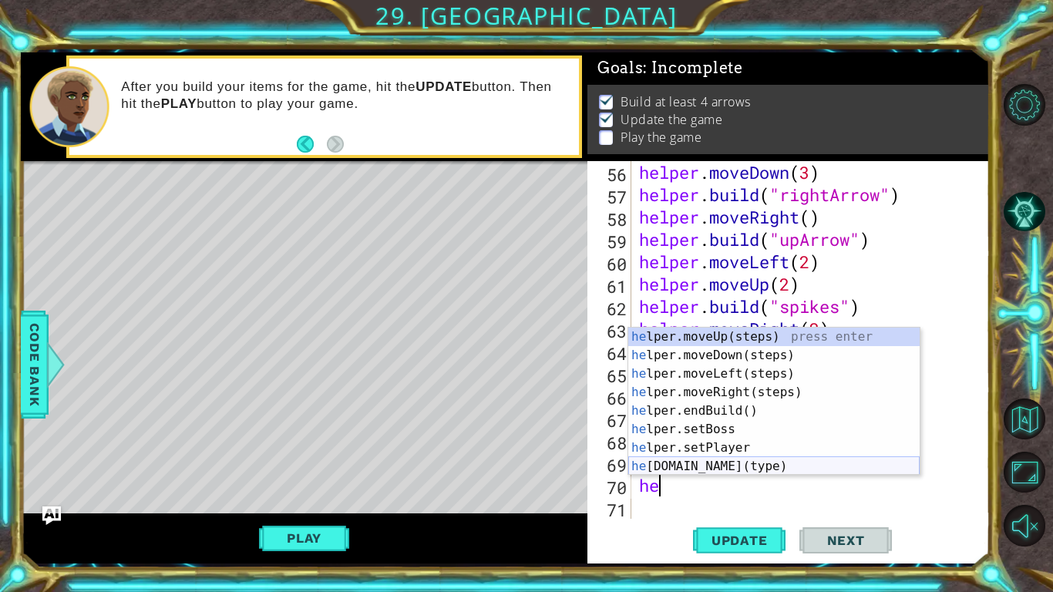
click at [776, 462] on div "he lper.moveUp(steps) press enter he lper.moveDown(steps) press enter he lper.m…" at bounding box center [773, 420] width 291 height 185
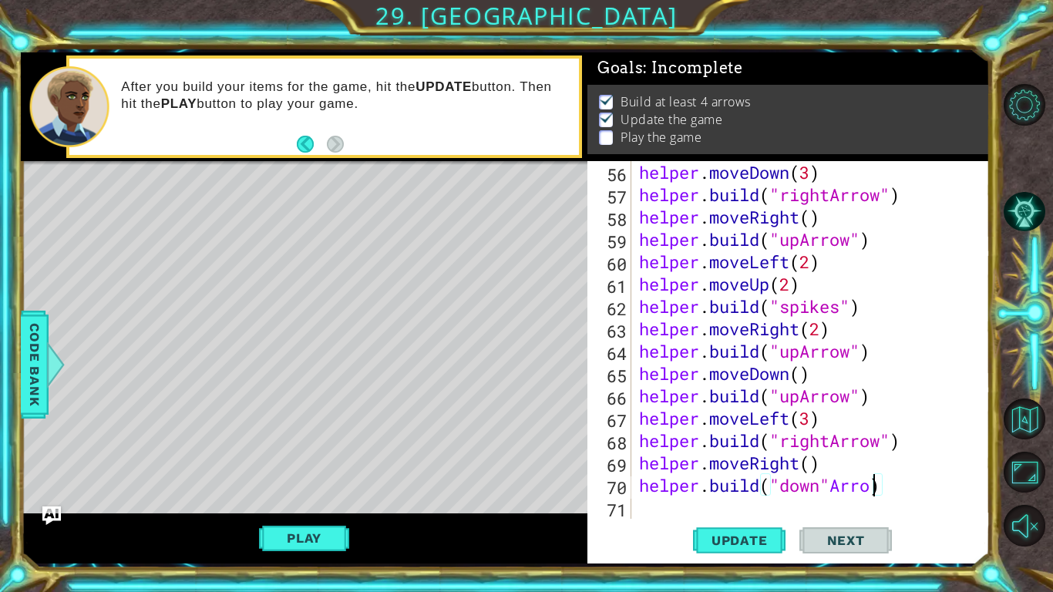
scroll to position [0, 11]
click at [831, 482] on div "helper . moveDown ( 3 ) helper . build ( "rightArrow" ) helper . moveRight ( ) …" at bounding box center [815, 362] width 358 height 402
click at [886, 486] on div "helper . moveDown ( 3 ) helper . build ( "rightArrow" ) helper . moveRight ( ) …" at bounding box center [815, 362] width 358 height 402
click at [873, 489] on div "helper . moveDown ( 3 ) helper . build ( "rightArrow" ) helper . moveRight ( ) …" at bounding box center [815, 362] width 358 height 402
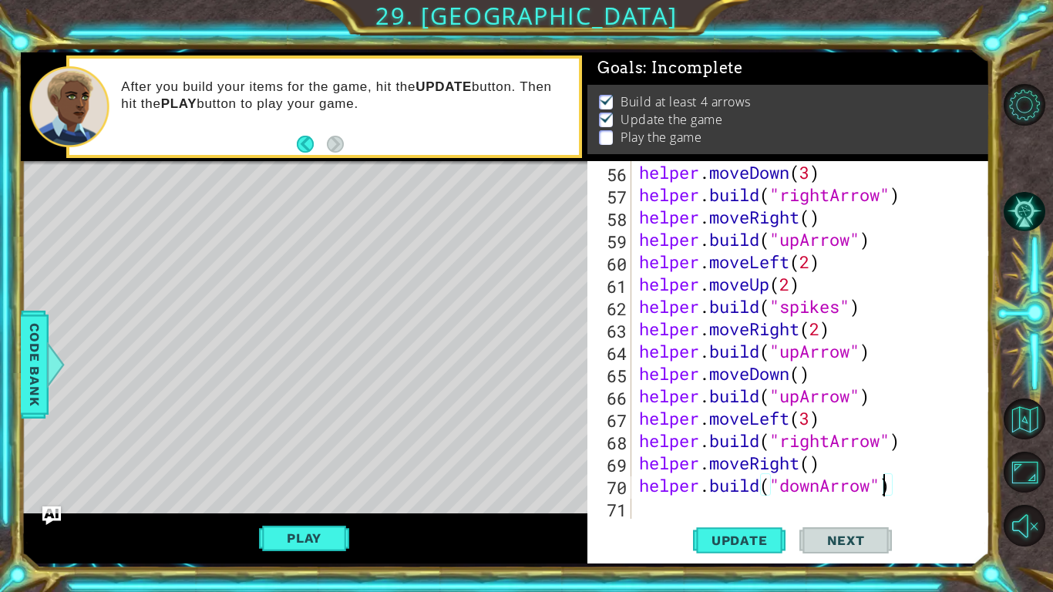
scroll to position [0, 11]
type textarea "[DOMAIN_NAME]("downArrow")"
click at [748, 528] on button "Update" at bounding box center [739, 540] width 92 height 40
click at [677, 502] on div "helper . moveDown ( 3 ) helper . build ( "rightArrow" ) helper . moveRight ( ) …" at bounding box center [815, 362] width 358 height 402
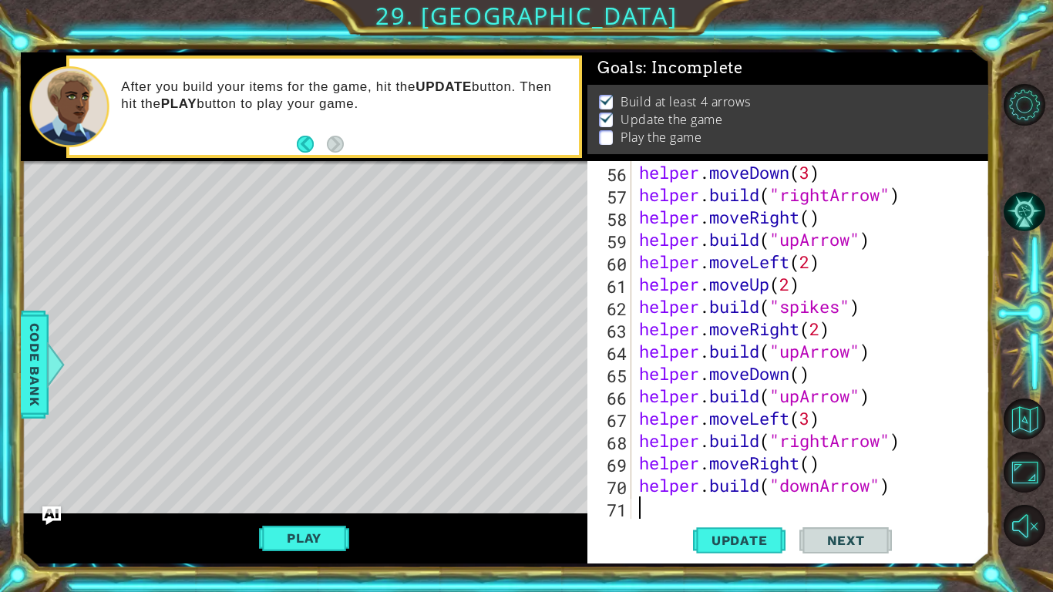
type textarea "h"
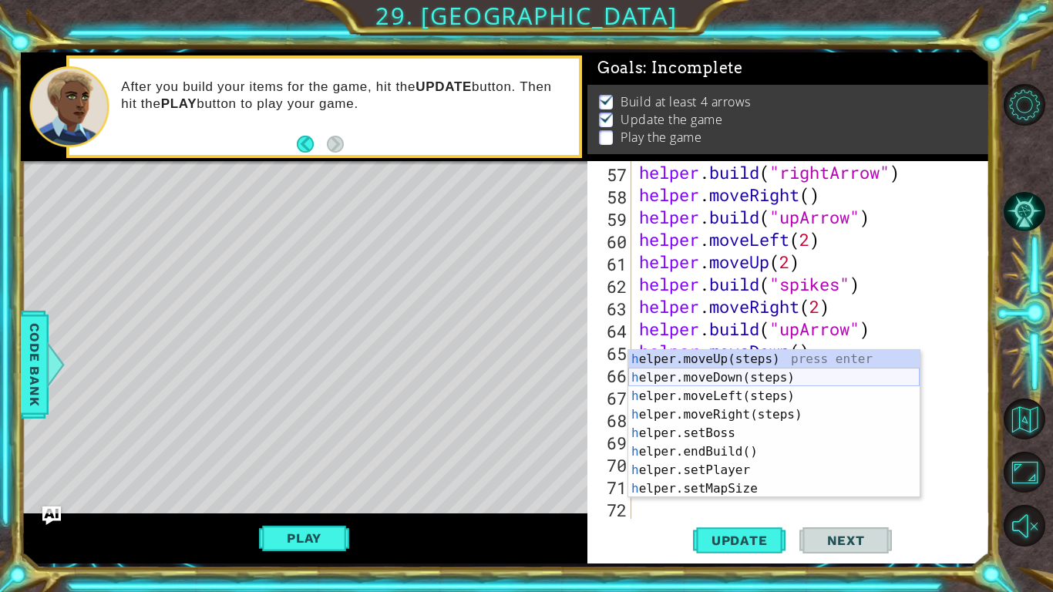
click at [767, 381] on div "h elper.moveUp(steps) press enter h elper.moveDown(steps) press enter h elper.m…" at bounding box center [773, 442] width 291 height 185
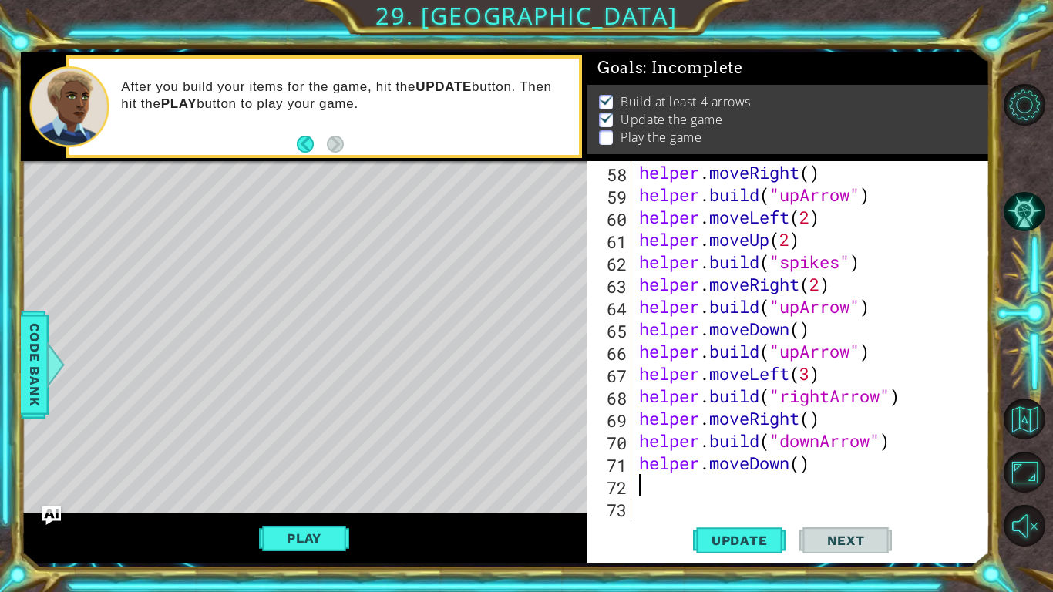
scroll to position [1319, 0]
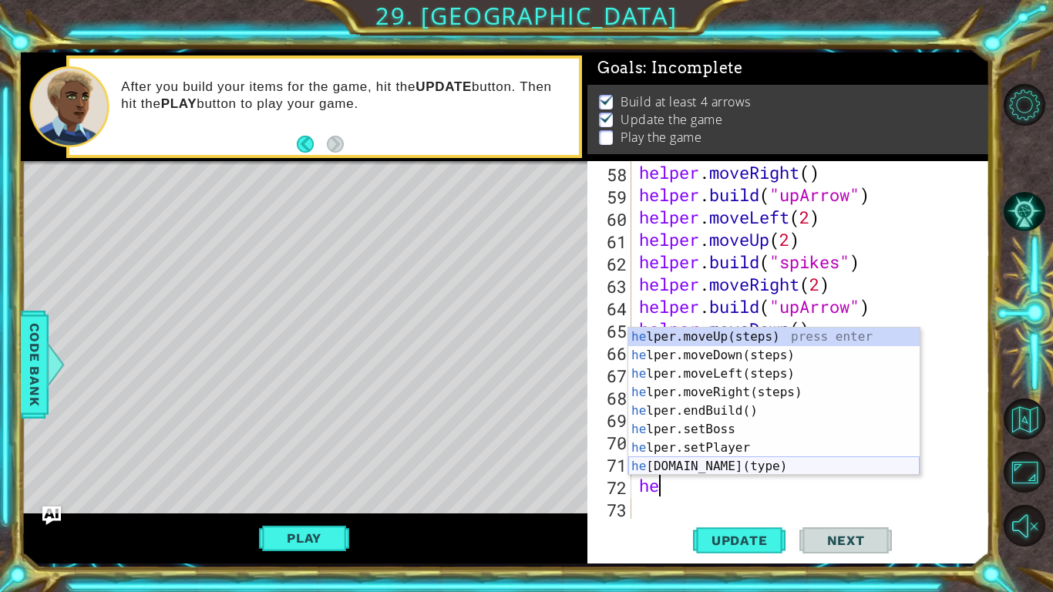
click at [781, 462] on div "he lper.moveUp(steps) press enter he lper.moveDown(steps) press enter he lper.m…" at bounding box center [773, 420] width 291 height 185
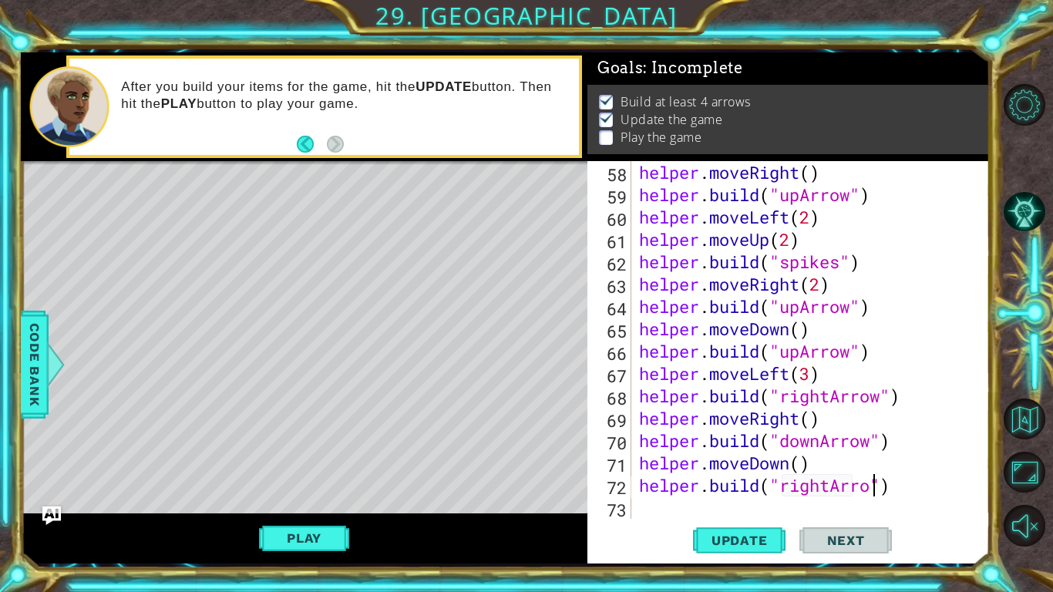
scroll to position [0, 11]
type textarea "[DOMAIN_NAME]("rightArrow")"
click at [688, 540] on div "Update Next" at bounding box center [792, 540] width 402 height 40
click at [714, 527] on button "Update" at bounding box center [739, 540] width 92 height 40
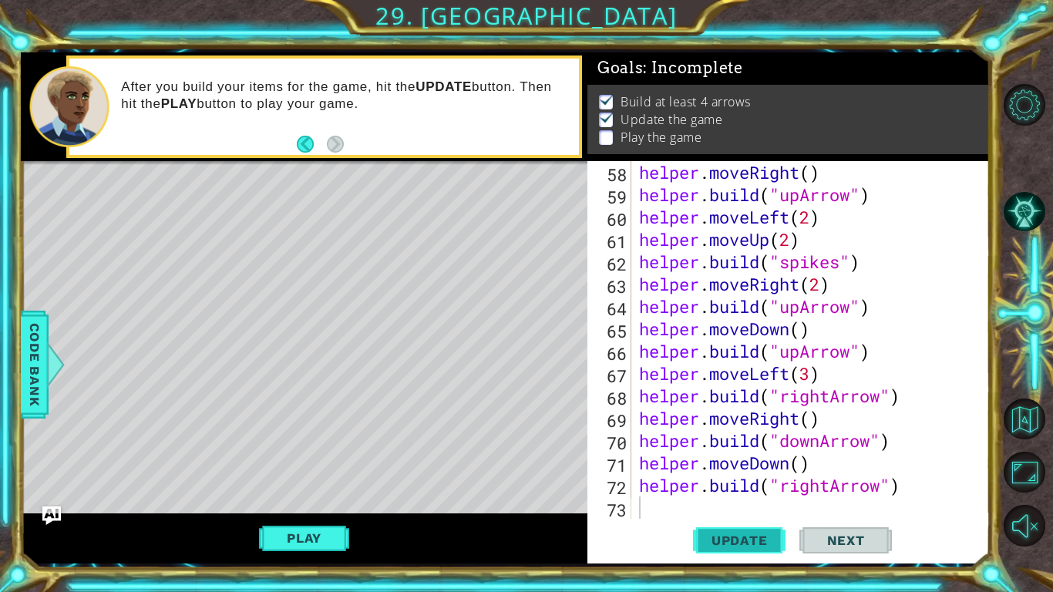
click at [714, 527] on button "Update" at bounding box center [739, 540] width 92 height 40
click at [303, 529] on button "Play" at bounding box center [304, 537] width 90 height 29
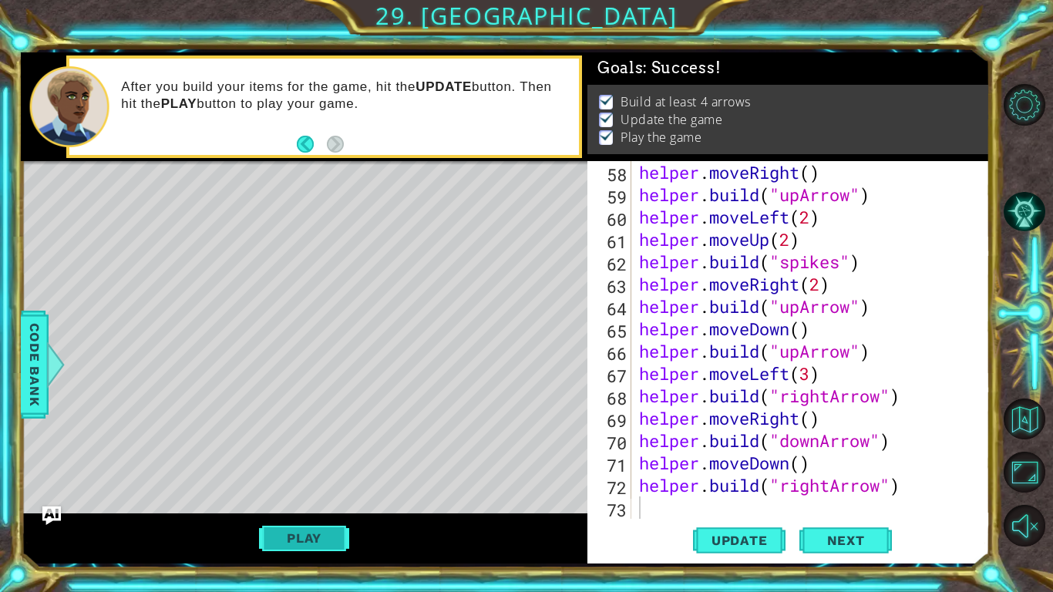
click at [326, 539] on button "Play" at bounding box center [304, 537] width 90 height 29
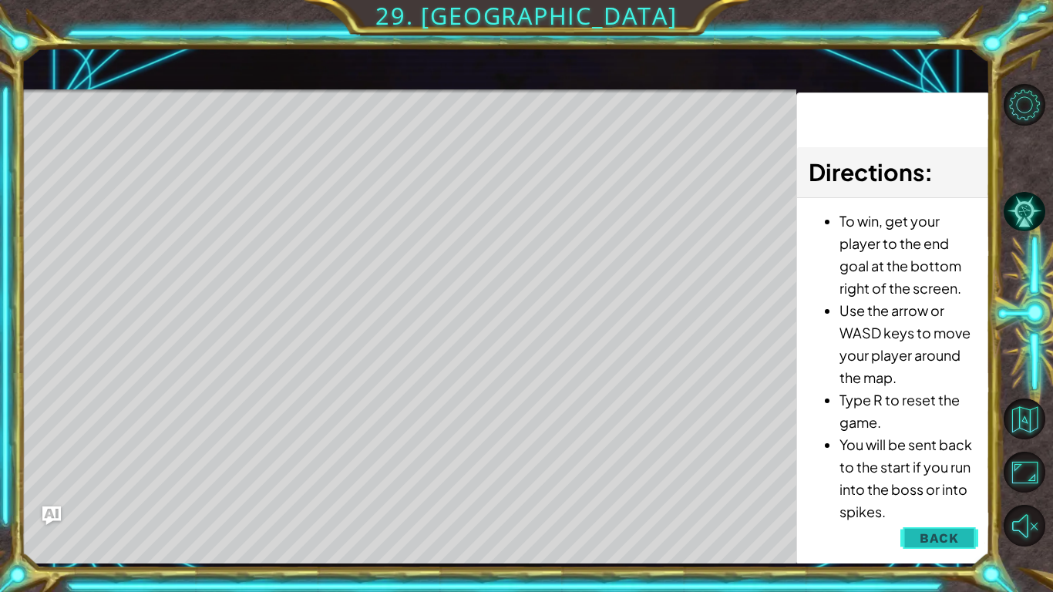
click at [914, 539] on button "Back" at bounding box center [939, 538] width 78 height 31
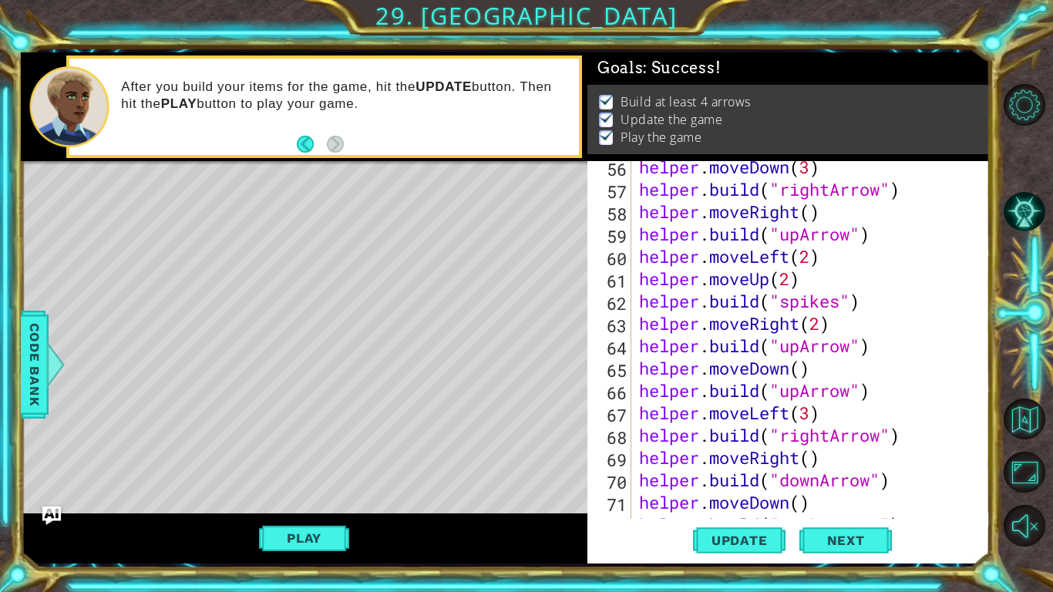
scroll to position [1319, 0]
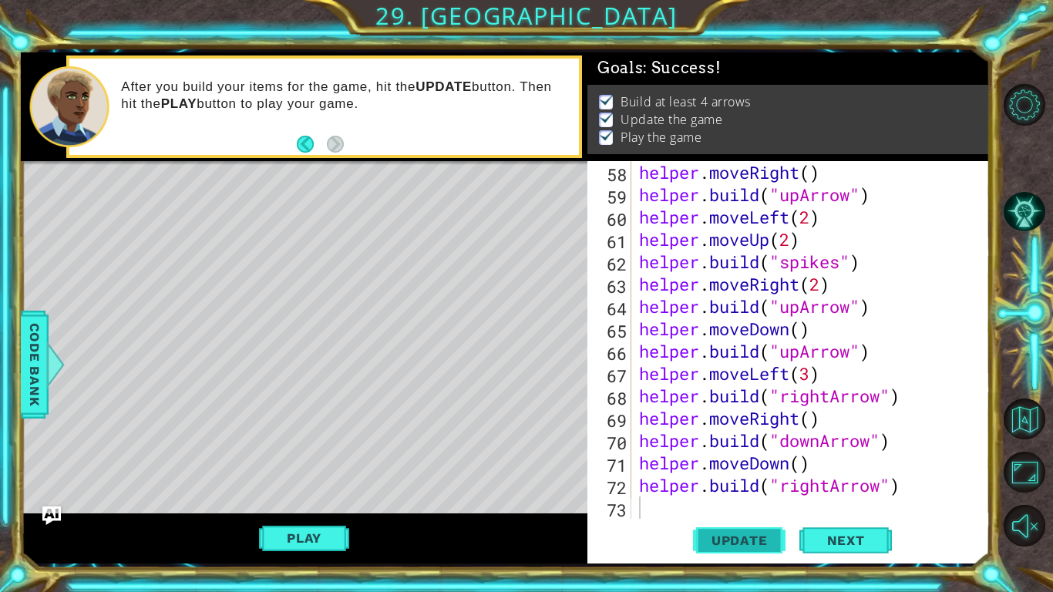
click at [758, 543] on span "Update" at bounding box center [739, 540] width 87 height 15
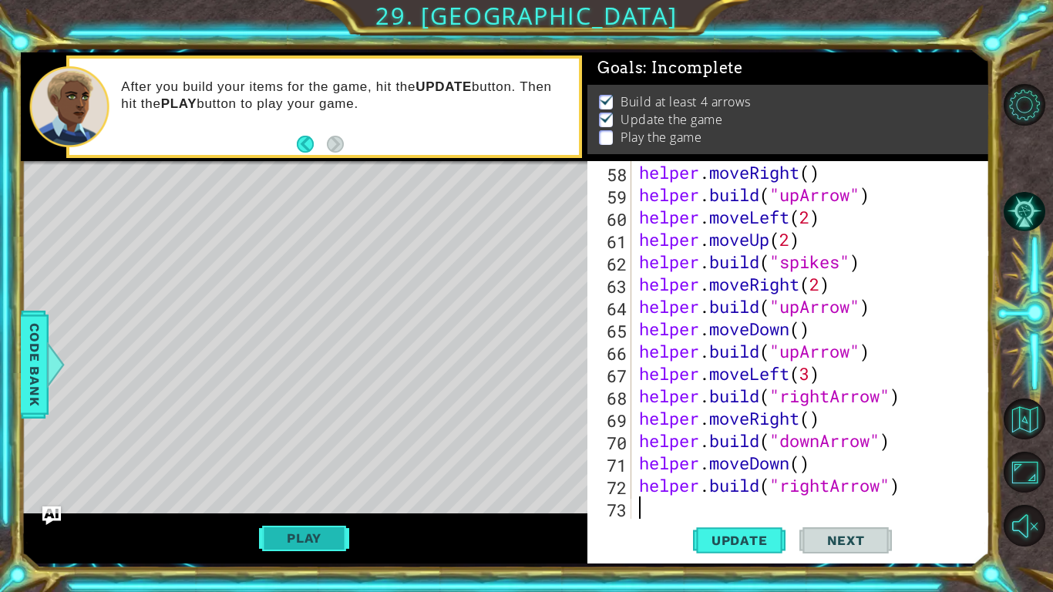
click at [315, 526] on button "Play" at bounding box center [304, 537] width 90 height 29
click at [282, 533] on button "Play" at bounding box center [304, 537] width 90 height 29
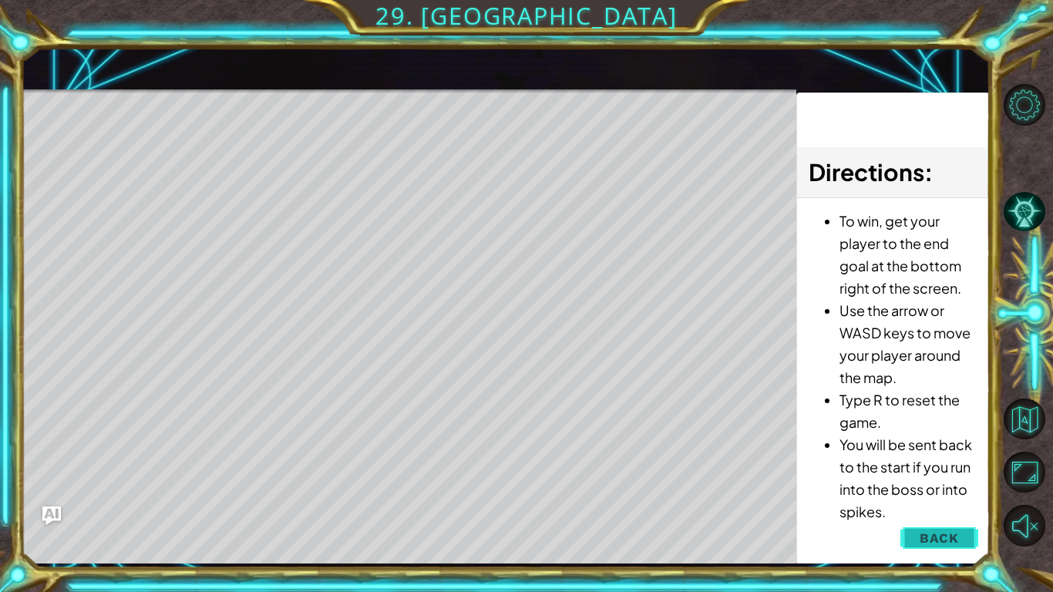
click at [952, 530] on span "Back" at bounding box center [938, 537] width 39 height 15
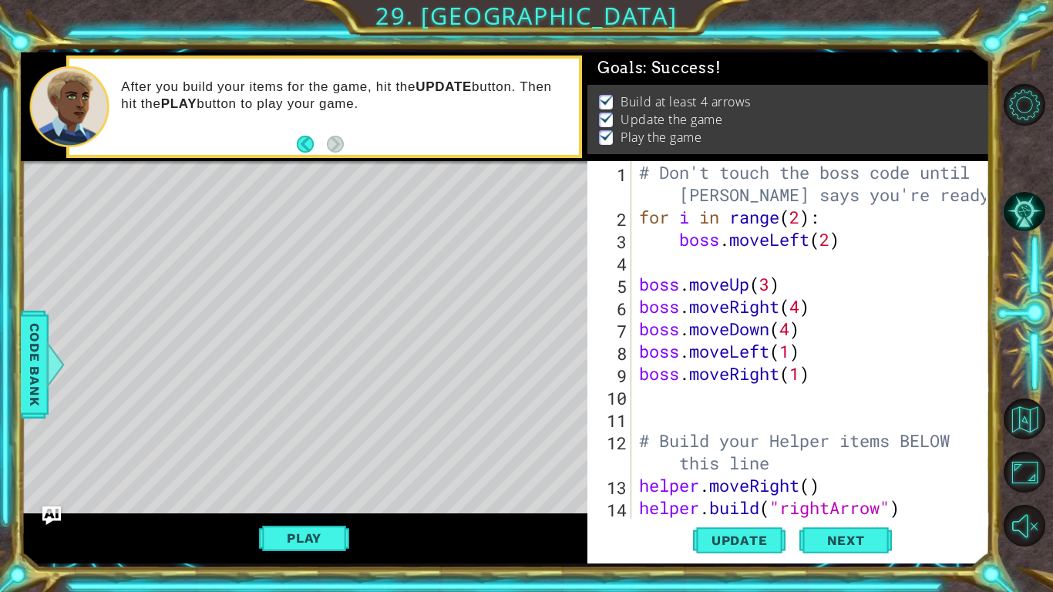
scroll to position [0, 0]
click at [708, 395] on div "# Don't touch the boss code until [PERSON_NAME] says you're ready! for i in ran…" at bounding box center [815, 373] width 358 height 425
type textarea "h"
type textarea "b"
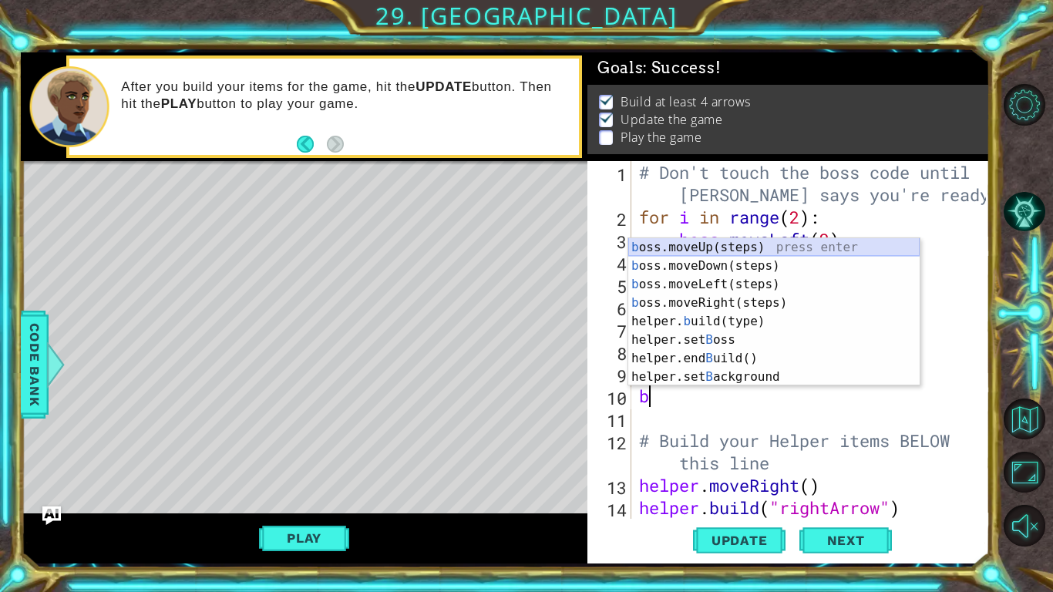
click at [687, 250] on div "b oss.moveUp(steps) press enter b oss.moveDown(steps) press enter b oss.moveLef…" at bounding box center [773, 330] width 291 height 185
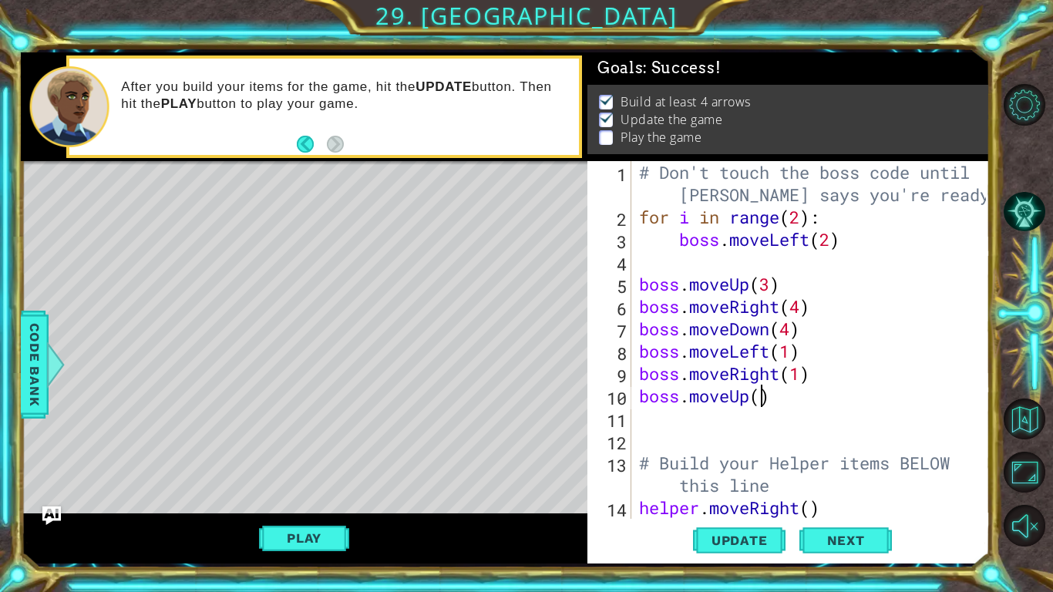
click at [761, 398] on div "# Don't touch the boss code until [PERSON_NAME] says you're ready! for i in ran…" at bounding box center [815, 373] width 358 height 425
type textarea "boss.moveUp(5)"
click at [696, 412] on div "# Don't touch the boss code until [PERSON_NAME] says you're ready! for i in ran…" at bounding box center [815, 373] width 358 height 425
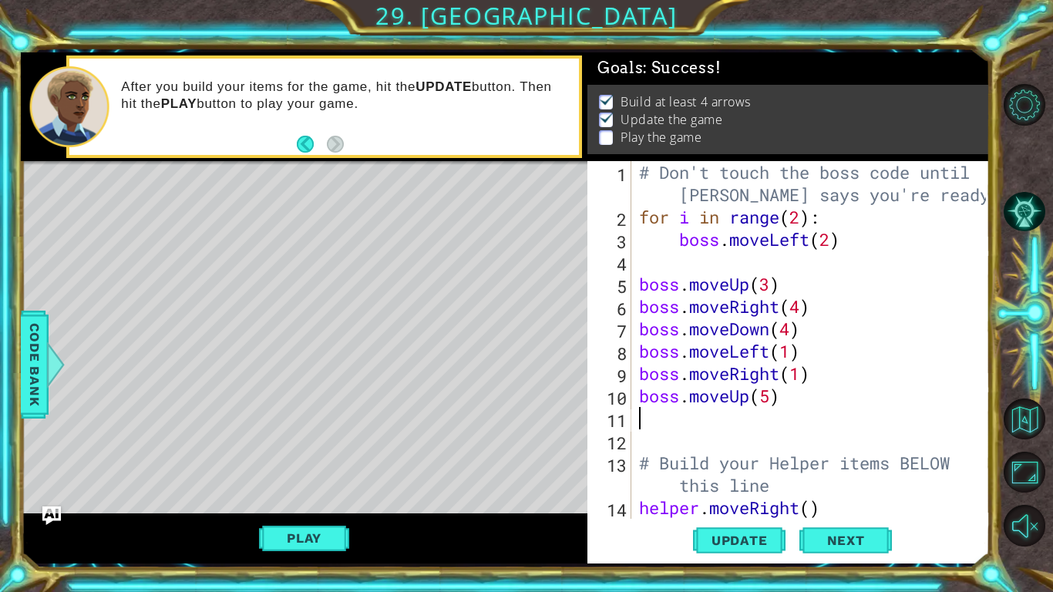
type textarea "b"
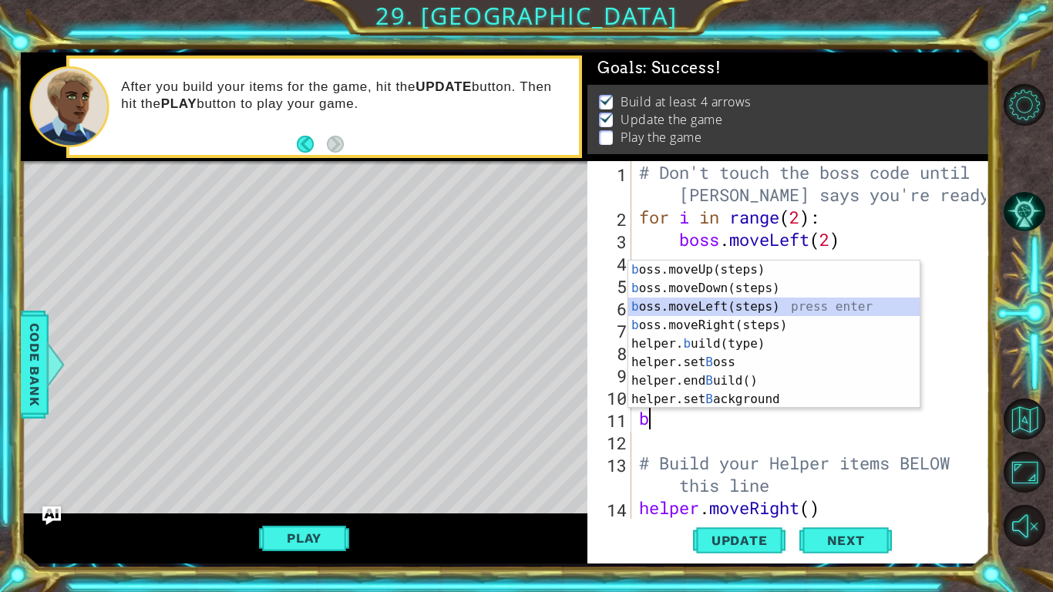
click at [781, 304] on div "b oss.moveUp(steps) press enter b oss.moveDown(steps) press enter b oss.moveLef…" at bounding box center [773, 352] width 291 height 185
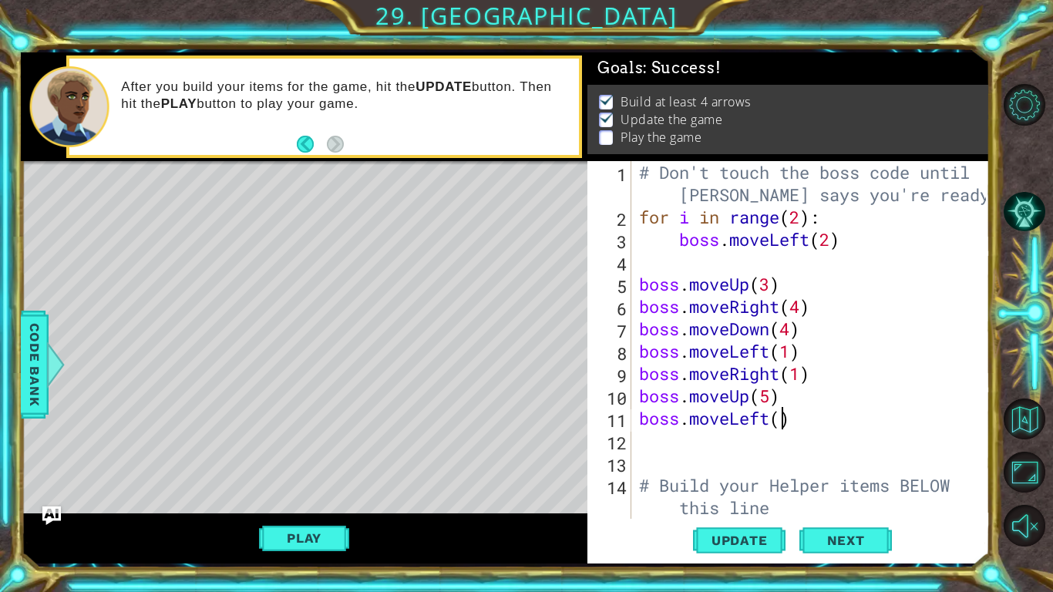
click at [782, 418] on div "# Don't touch the boss code until [PERSON_NAME] says you're ready! for i in ran…" at bounding box center [815, 373] width 358 height 425
type textarea "boss.moveLeft(1)"
click at [731, 538] on span "Update" at bounding box center [739, 540] width 87 height 15
click at [308, 535] on button "Play" at bounding box center [304, 537] width 90 height 29
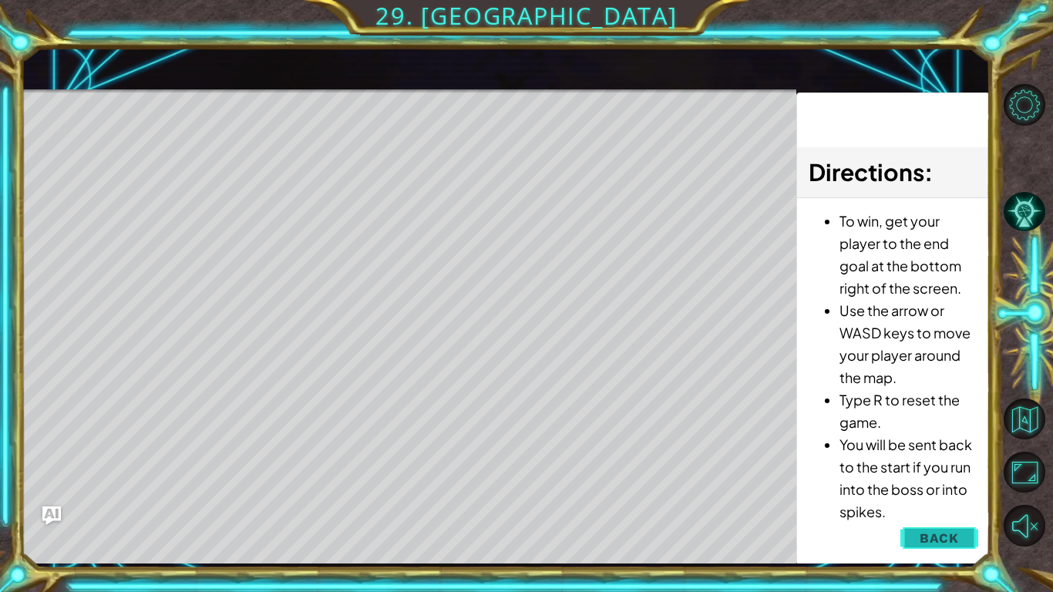
click at [948, 542] on span "Back" at bounding box center [938, 537] width 39 height 15
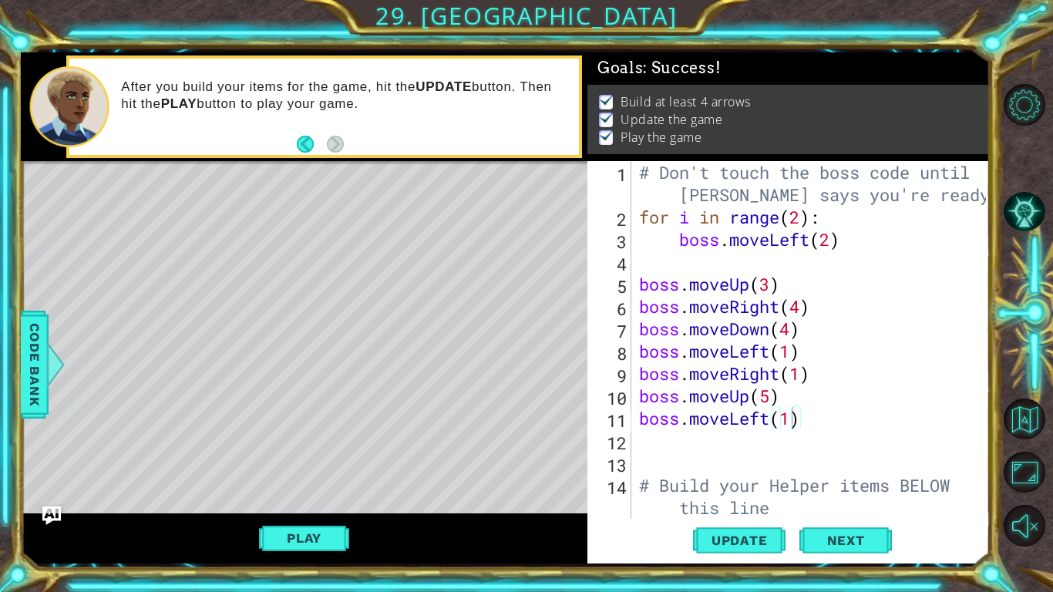
click at [792, 430] on div "# Don't touch the boss code until [PERSON_NAME] says you're ready! for i in ran…" at bounding box center [815, 373] width 358 height 425
click at [790, 430] on div "# Don't touch the boss code until [PERSON_NAME] says you're ready! for i in ran…" at bounding box center [815, 373] width 358 height 425
click at [785, 422] on div "# Don't touch the boss code until [PERSON_NAME] says you're ready! for i in ran…" at bounding box center [815, 373] width 358 height 425
click at [788, 424] on div "# Don't touch the boss code until [PERSON_NAME] says you're ready! for i in ran…" at bounding box center [815, 373] width 358 height 425
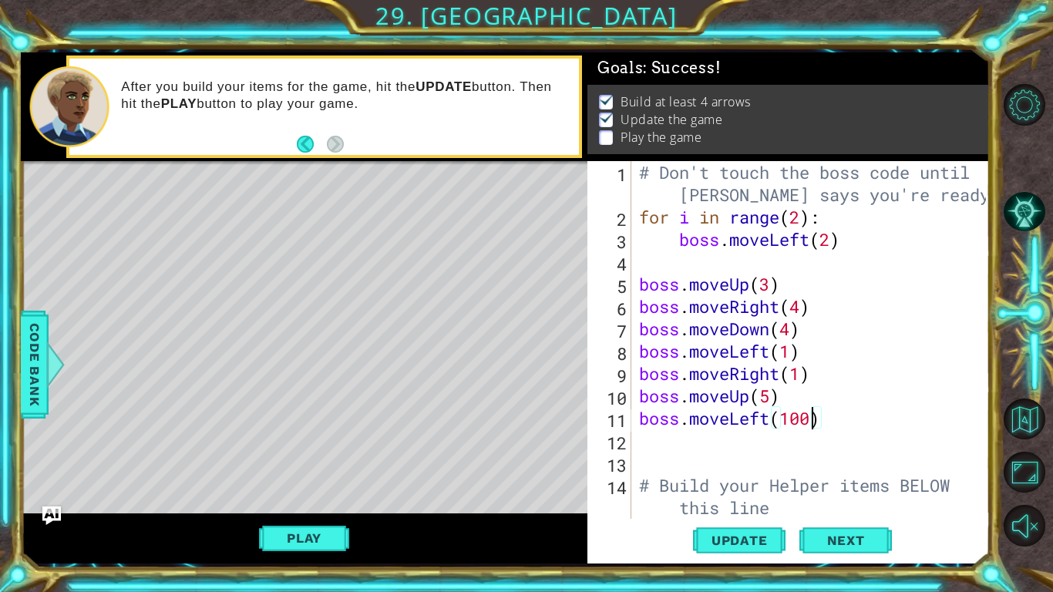
scroll to position [0, 8]
type textarea "boss.moveLeft(1000)"
click at [720, 547] on span "Update" at bounding box center [739, 540] width 87 height 15
click at [293, 539] on button "Play" at bounding box center [304, 537] width 90 height 29
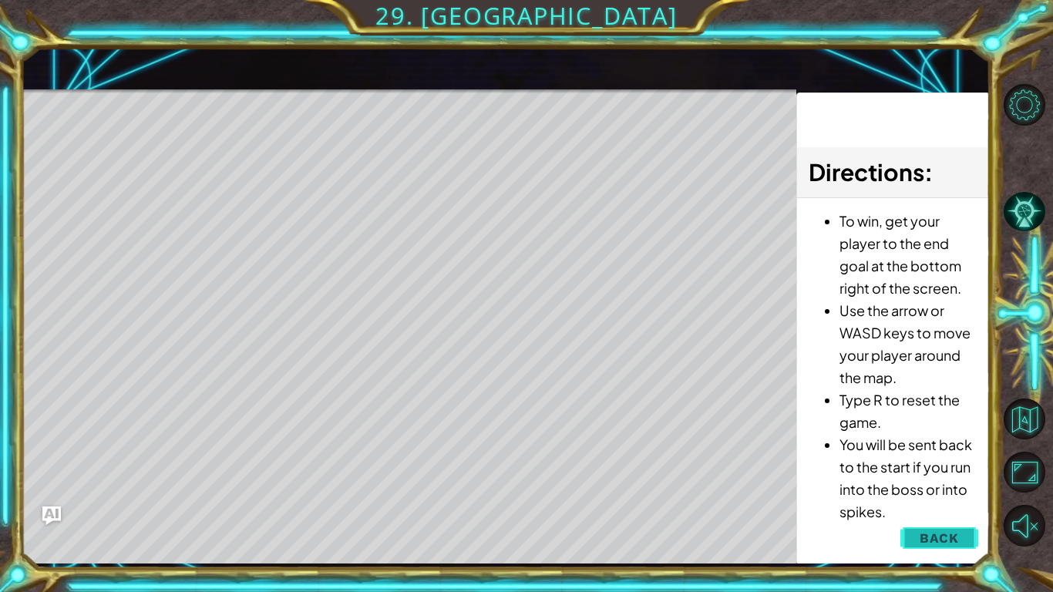
click at [953, 537] on span "Back" at bounding box center [938, 537] width 39 height 15
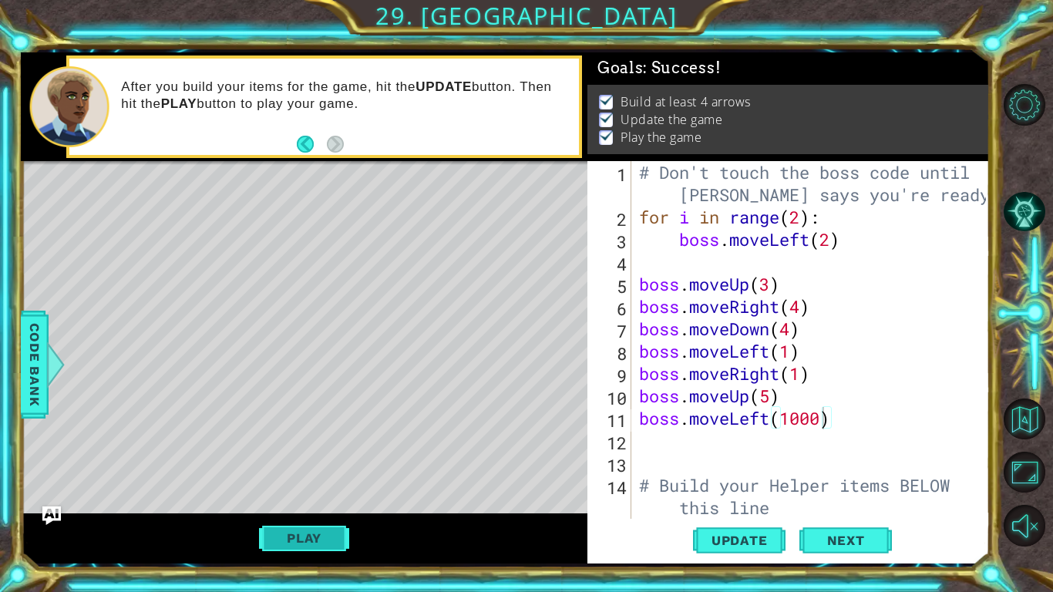
click at [318, 537] on button "Play" at bounding box center [304, 537] width 90 height 29
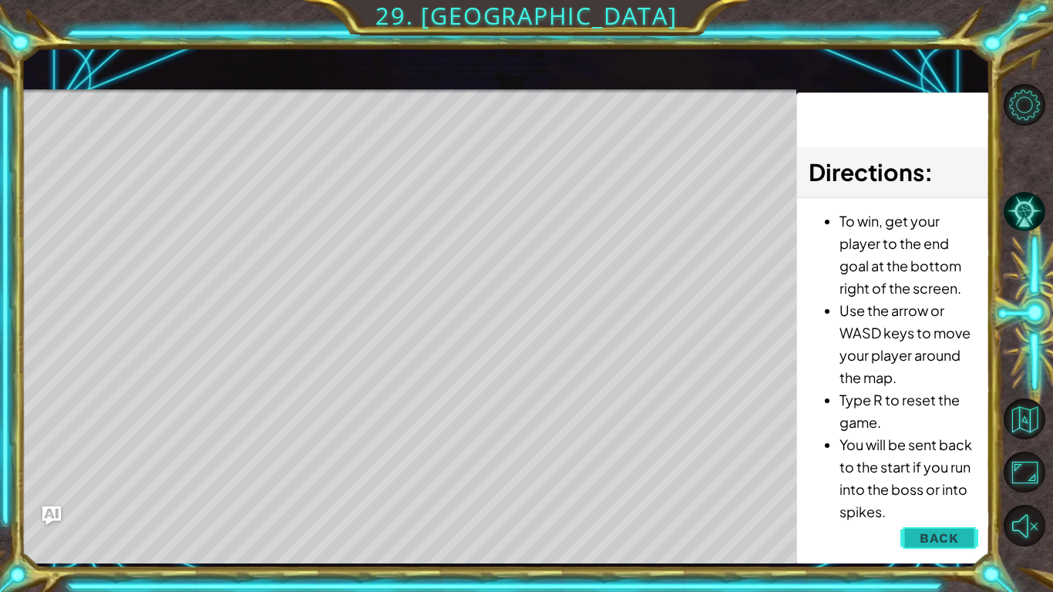
click at [939, 528] on button "Back" at bounding box center [939, 538] width 78 height 31
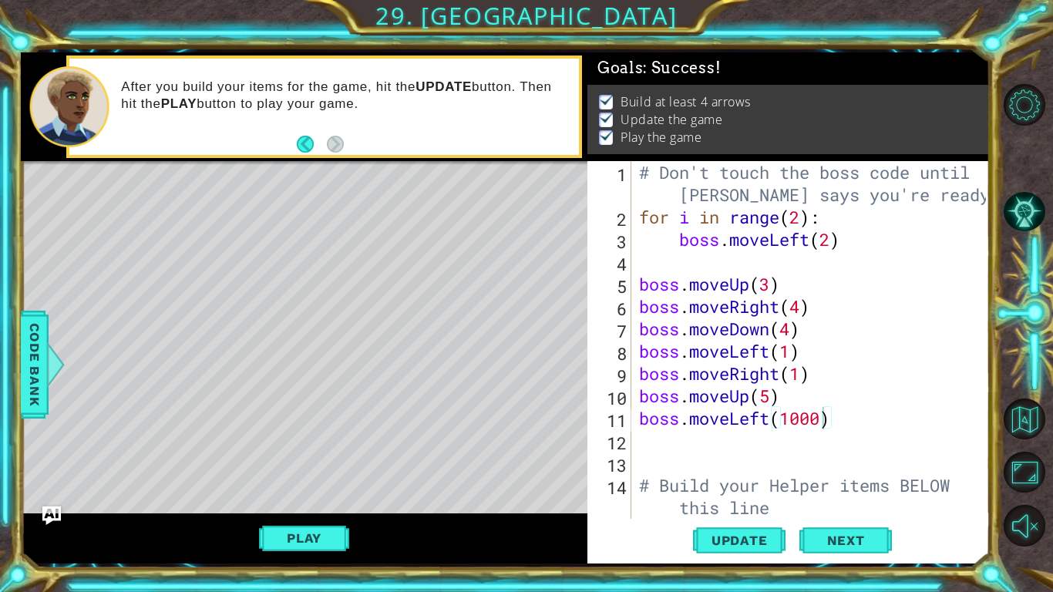
click at [697, 444] on div "# Don't touch the boss code until [PERSON_NAME] says you're ready! for i in ran…" at bounding box center [815, 373] width 358 height 425
click at [820, 425] on div "# Don't touch the boss code until [PERSON_NAME] says you're ready! for i in ran…" at bounding box center [815, 373] width 358 height 425
type textarea "boss.moveLeft(5)"
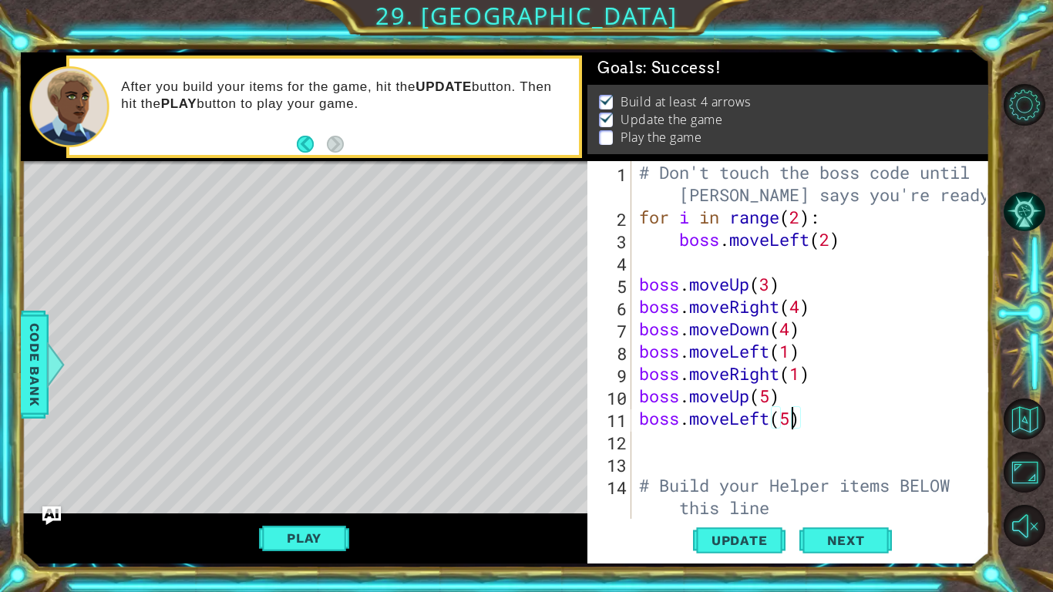
click at [664, 439] on div "# Don't touch the boss code until [PERSON_NAME] says you're ready! for i in ran…" at bounding box center [815, 373] width 358 height 425
type textarea "b"
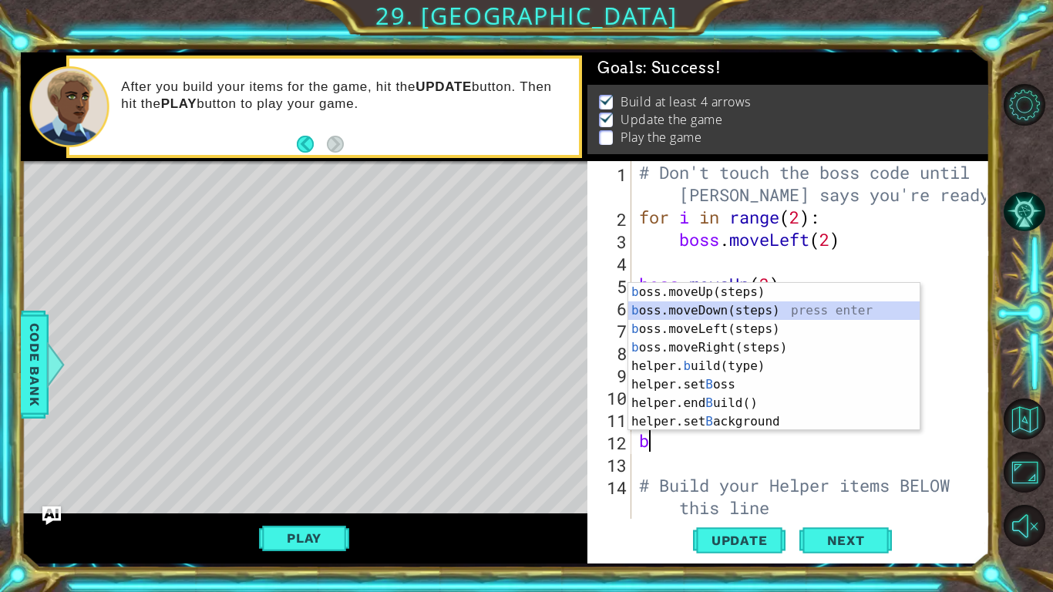
click at [737, 310] on div "b oss.moveUp(steps) press enter b oss.moveDown(steps) press enter b oss.moveLef…" at bounding box center [773, 375] width 291 height 185
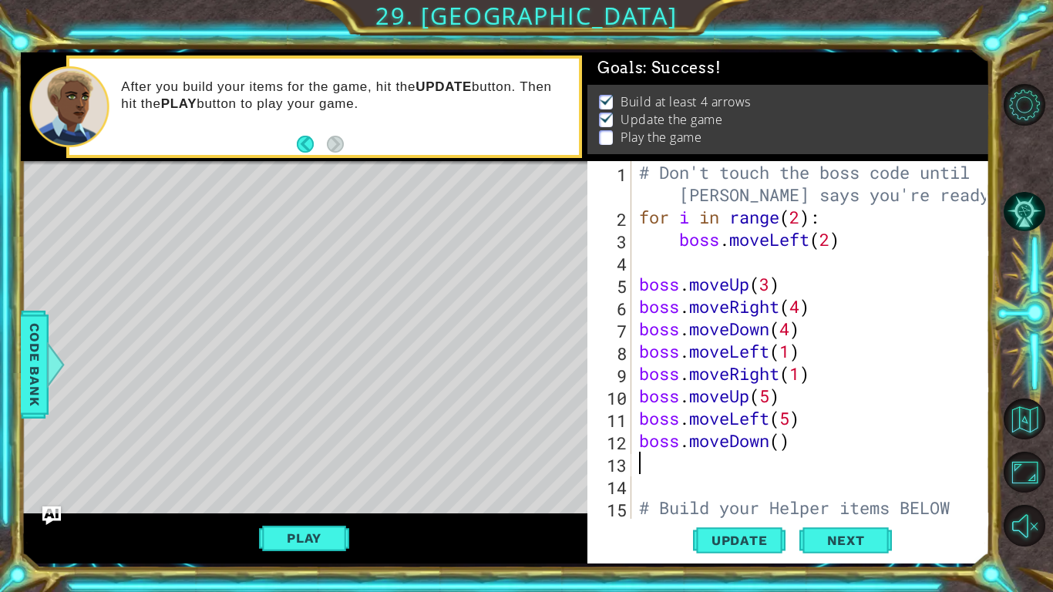
type textarea "b"
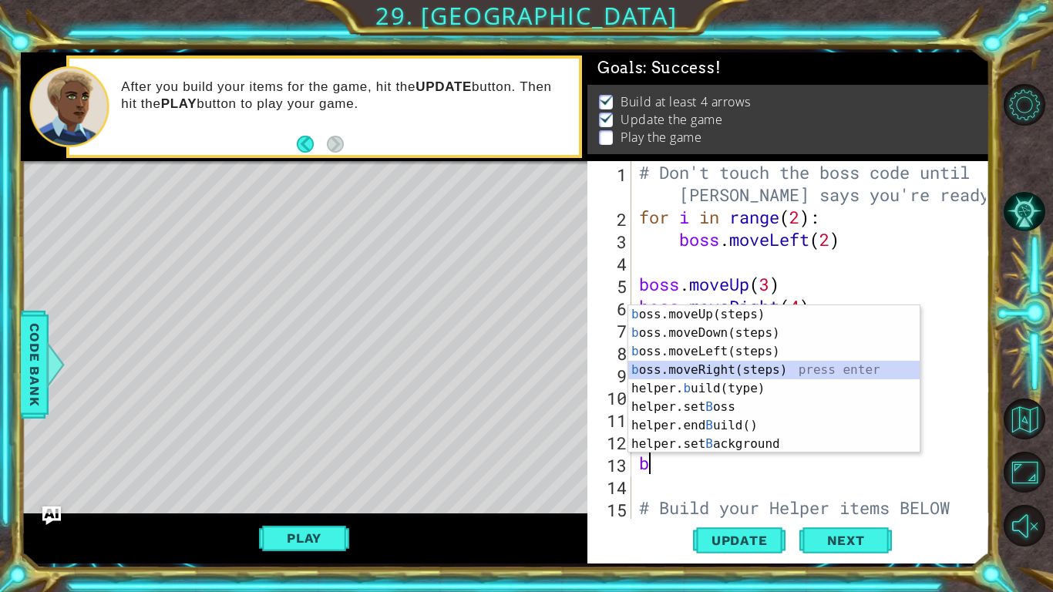
click at [744, 368] on div "b oss.moveUp(steps) press enter b oss.moveDown(steps) press enter b oss.moveLef…" at bounding box center [773, 397] width 291 height 185
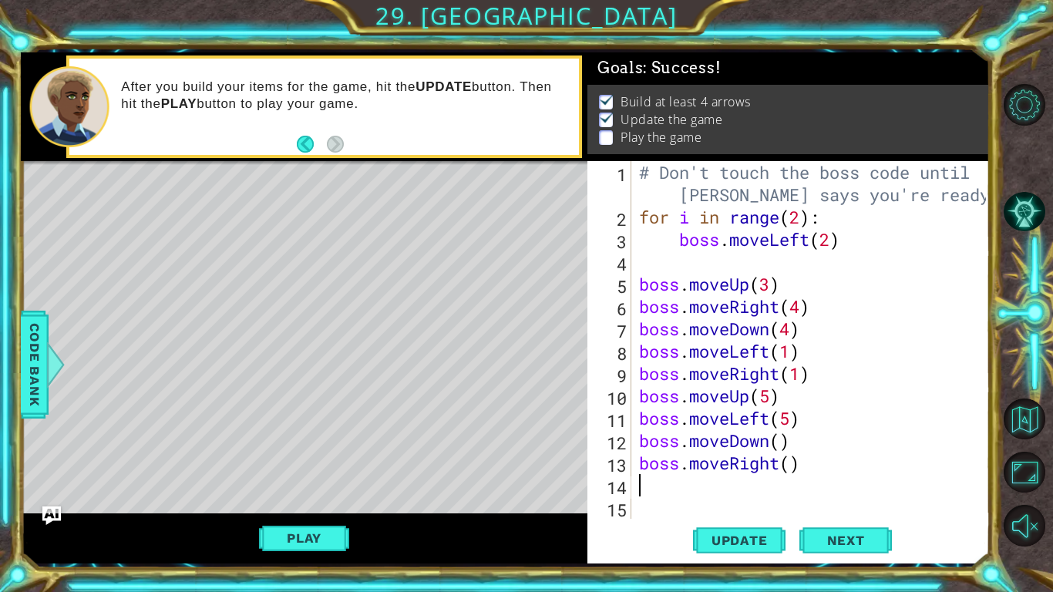
click at [789, 465] on div "# Don't touch the boss code until [PERSON_NAME] says you're ready! for i in ran…" at bounding box center [815, 384] width 358 height 447
type textarea "boss.moveRight(3)"
click at [752, 485] on div "# Don't touch the boss code until [PERSON_NAME] says you're ready! for i in ran…" at bounding box center [815, 384] width 358 height 447
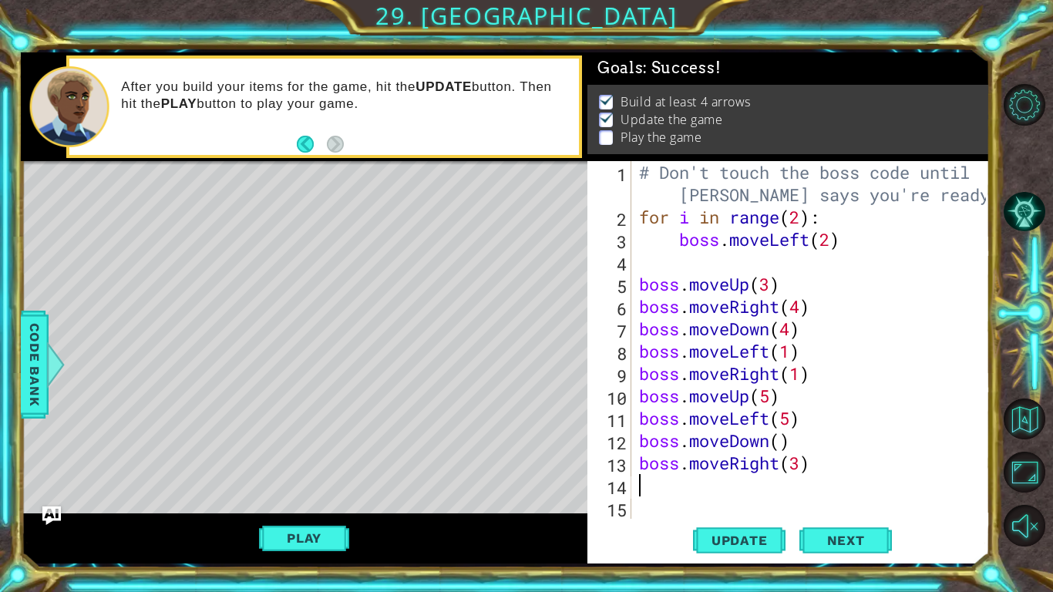
type textarea "b"
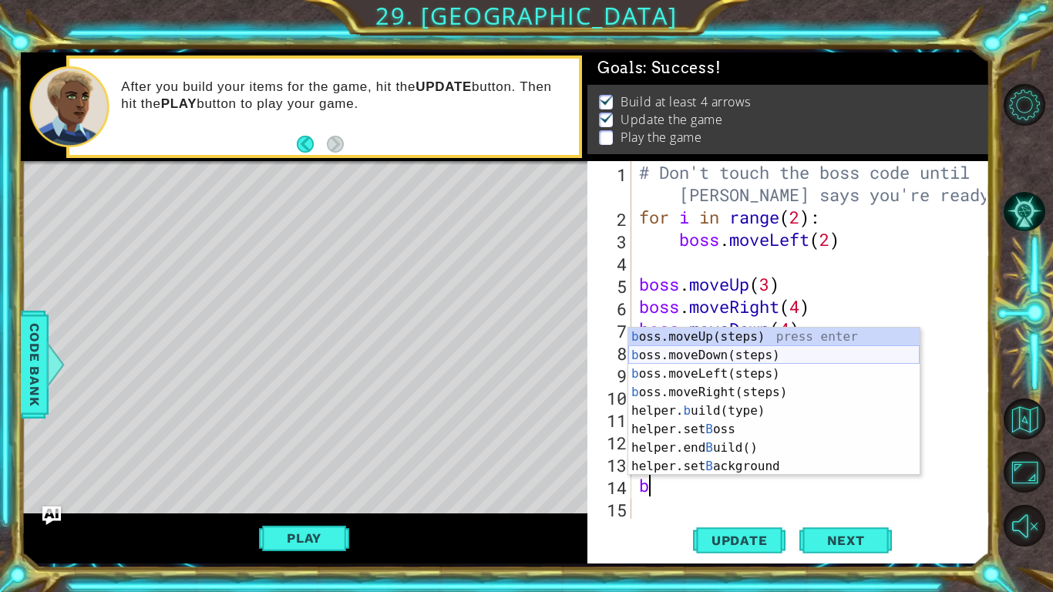
click at [798, 351] on div "b oss.moveUp(steps) press enter b oss.moveDown(steps) press enter b oss.moveLef…" at bounding box center [773, 420] width 291 height 185
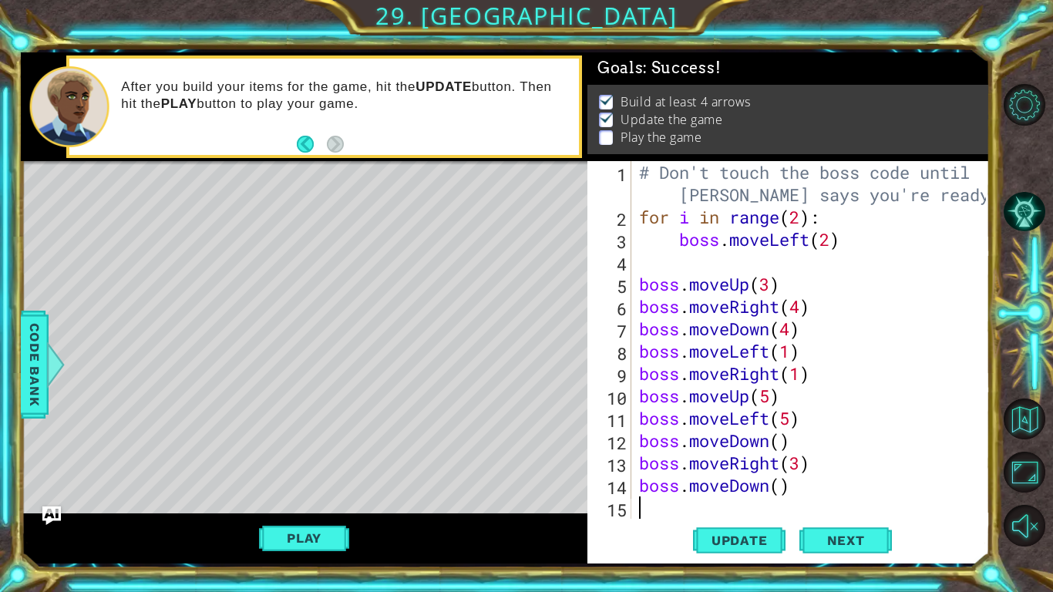
type textarea "b"
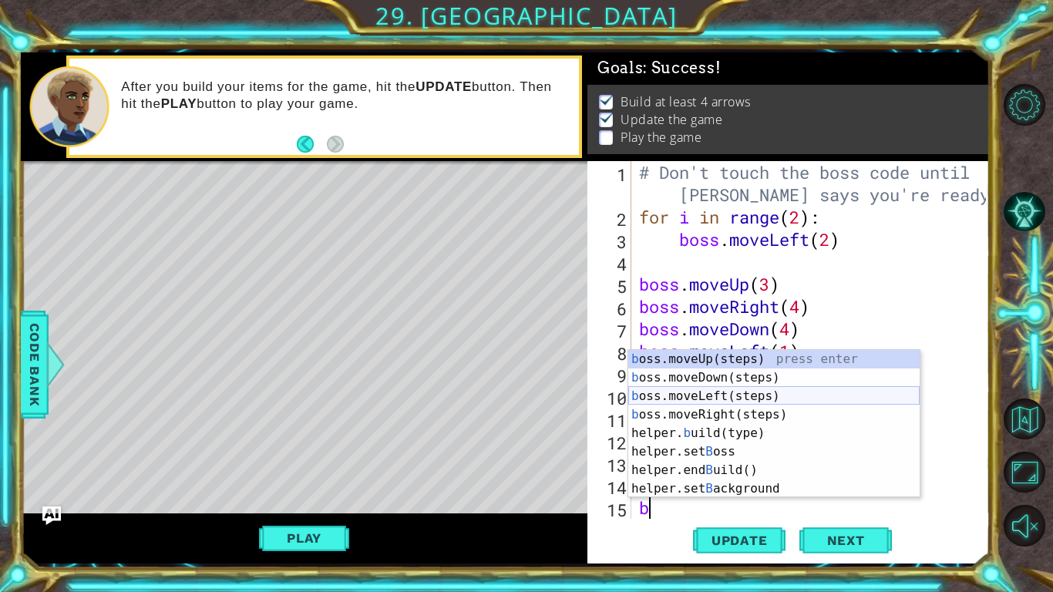
click at [773, 396] on div "b oss.moveUp(steps) press enter b oss.moveDown(steps) press enter b oss.moveLef…" at bounding box center [773, 442] width 291 height 185
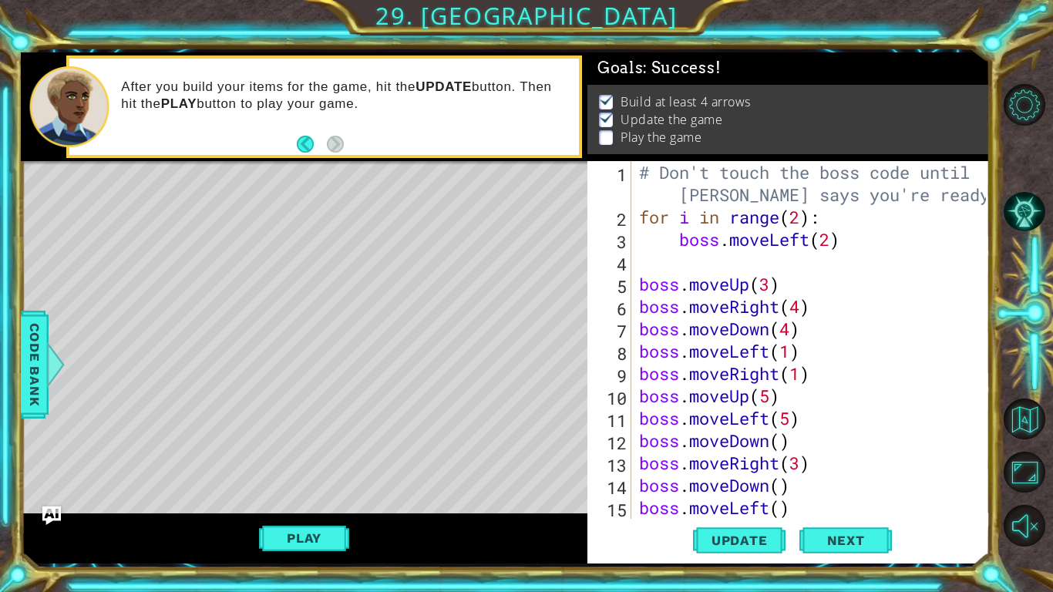
click at [780, 489] on div "# Don't touch the boss code until [PERSON_NAME] says you're ready! for i in ran…" at bounding box center [815, 373] width 358 height 425
click at [778, 511] on div "# Don't touch the boss code until [PERSON_NAME] says you're ready! for i in ran…" at bounding box center [815, 373] width 358 height 425
type textarea "boss.moveLeft(2)"
click at [755, 533] on span "Update" at bounding box center [739, 540] width 87 height 15
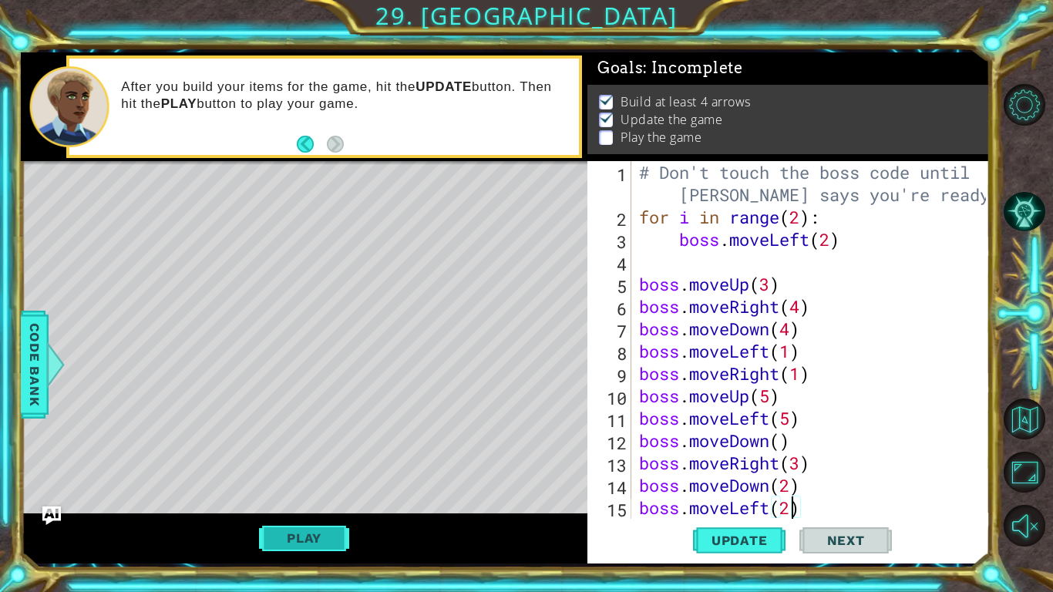
click at [320, 539] on button "Play" at bounding box center [304, 537] width 90 height 29
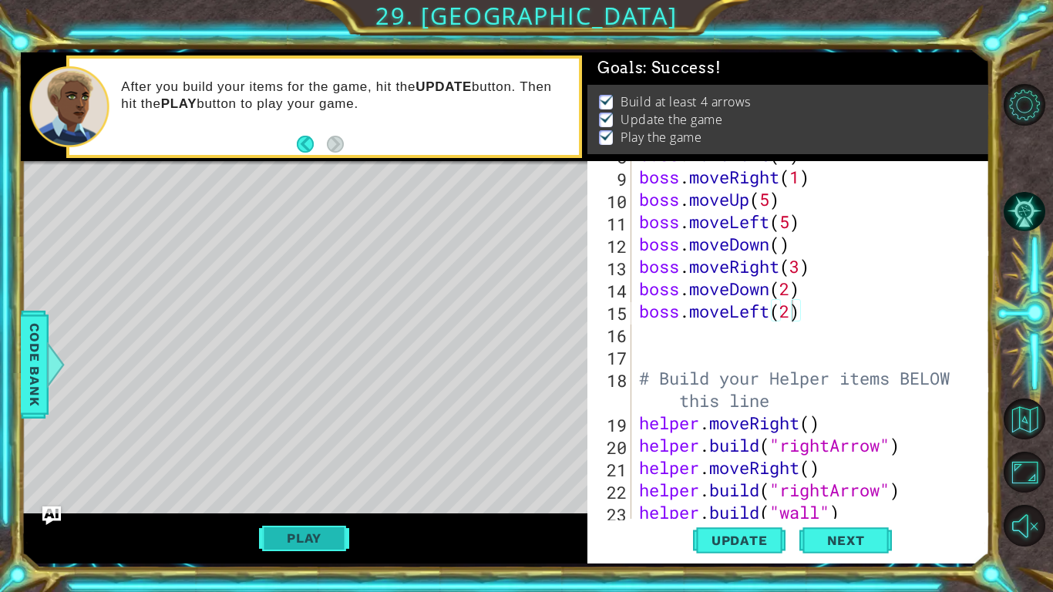
scroll to position [200, 0]
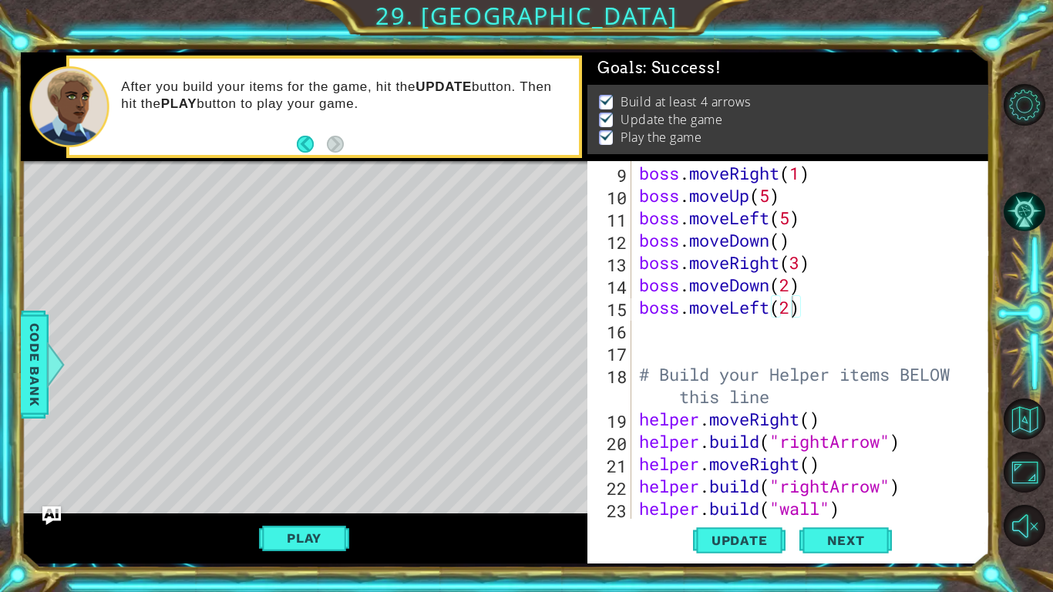
click at [691, 336] on div "boss . moveLeft ( 1 ) boss . moveRight ( 1 ) boss . moveUp ( 5 ) boss . moveLef…" at bounding box center [815, 340] width 358 height 402
type textarea "b"
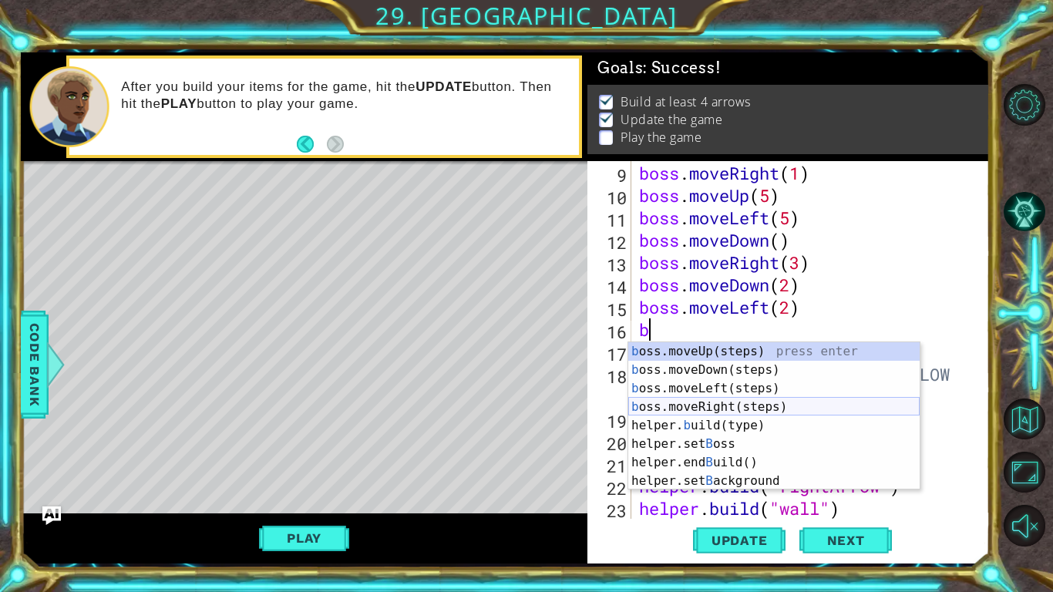
click at [732, 403] on div "b oss.moveUp(steps) press enter b oss.moveDown(steps) press enter b oss.moveLef…" at bounding box center [773, 434] width 291 height 185
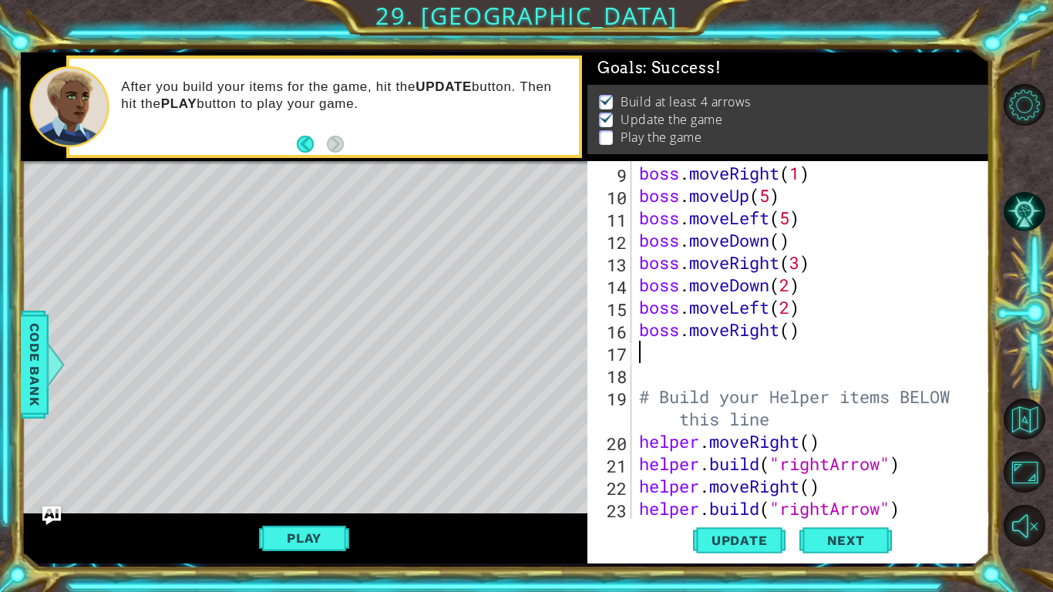
click at [790, 335] on div "boss . moveLeft ( 1 ) boss . moveRight ( 1 ) boss . moveUp ( 5 ) boss . moveLef…" at bounding box center [815, 340] width 358 height 402
type textarea "boss.moveRight(2)"
click at [705, 347] on div "boss . moveLeft ( 1 ) boss . moveRight ( 1 ) boss . moveUp ( 5 ) boss . moveLef…" at bounding box center [815, 340] width 358 height 402
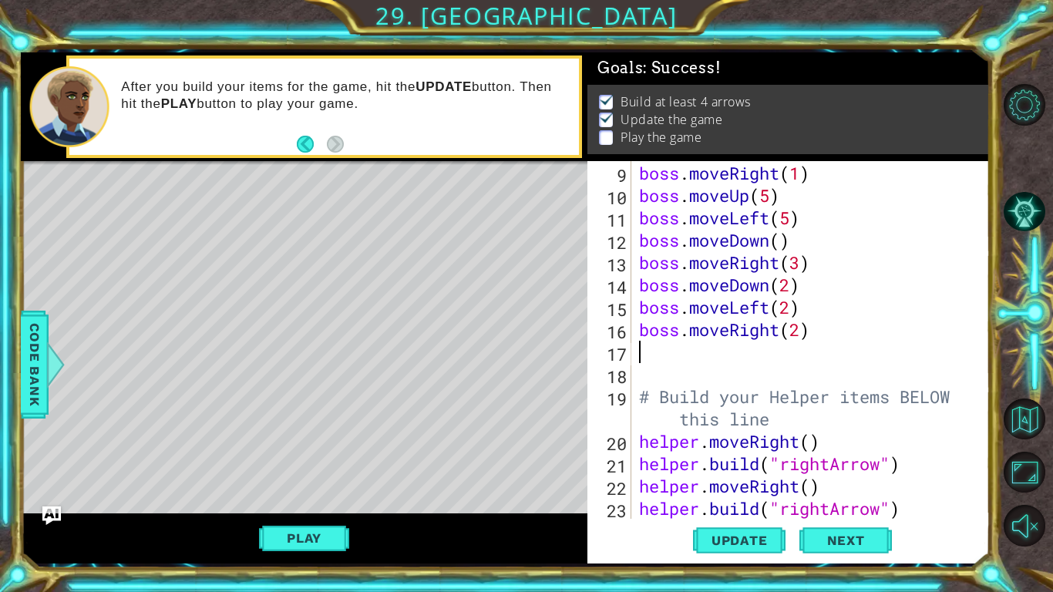
type textarea "b"
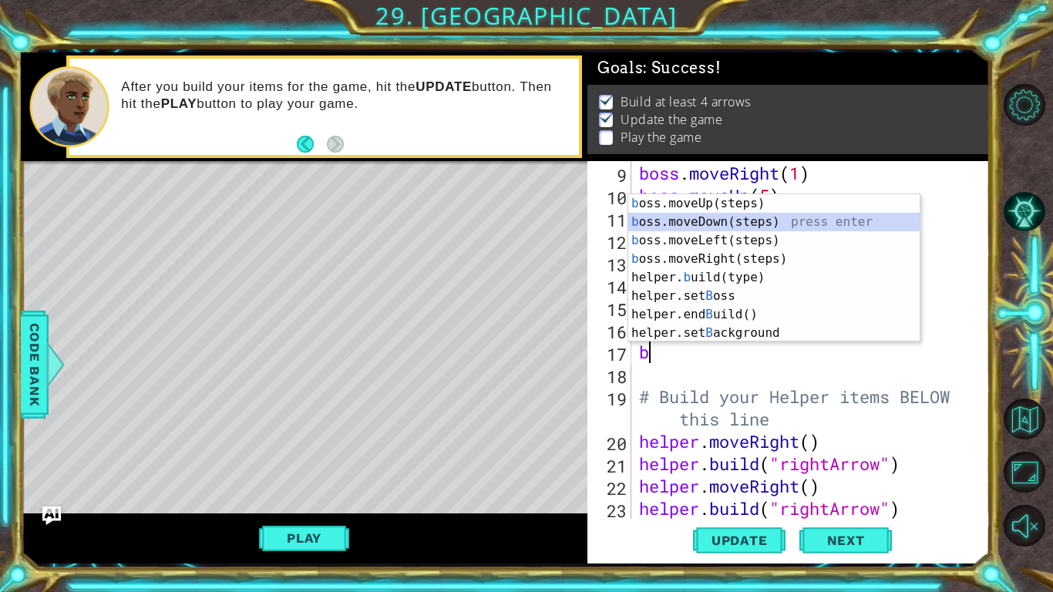
click at [771, 227] on div "b oss.moveUp(steps) press enter b oss.moveDown(steps) press enter b oss.moveLef…" at bounding box center [773, 286] width 291 height 185
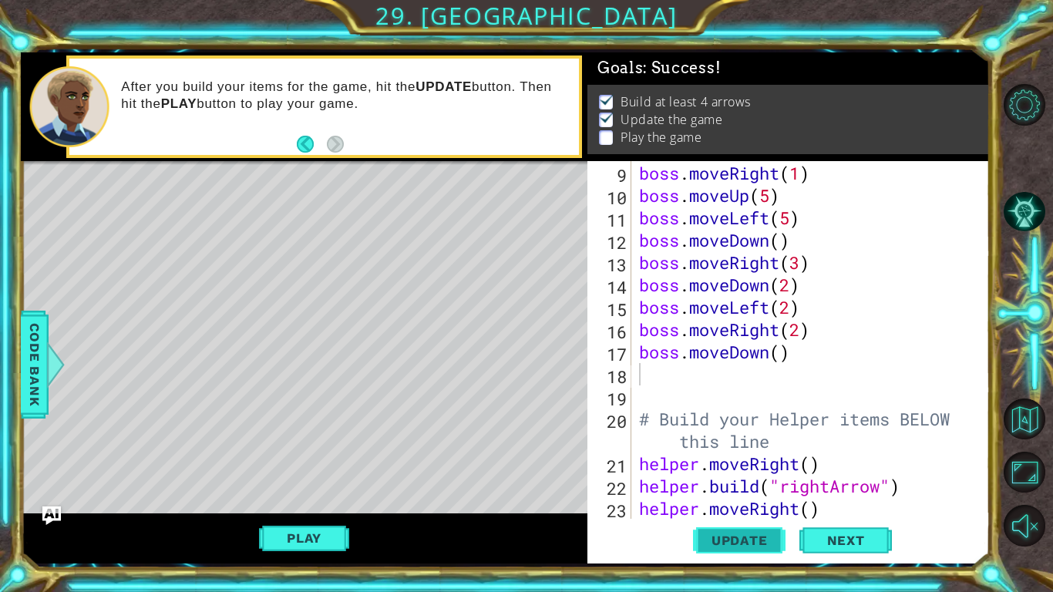
click at [735, 533] on span "Update" at bounding box center [739, 540] width 87 height 15
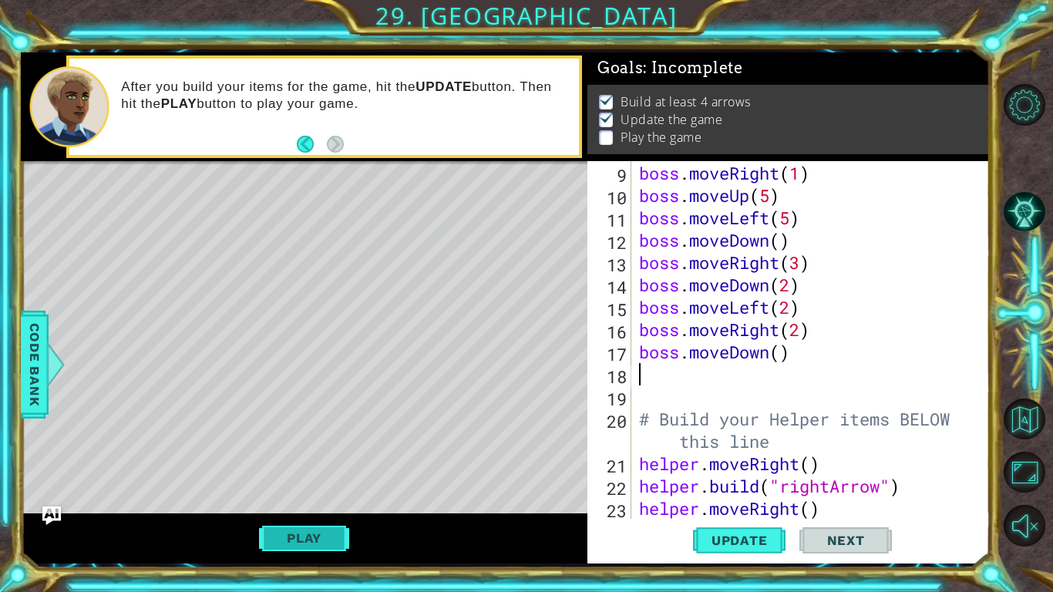
click at [334, 539] on button "Play" at bounding box center [304, 537] width 90 height 29
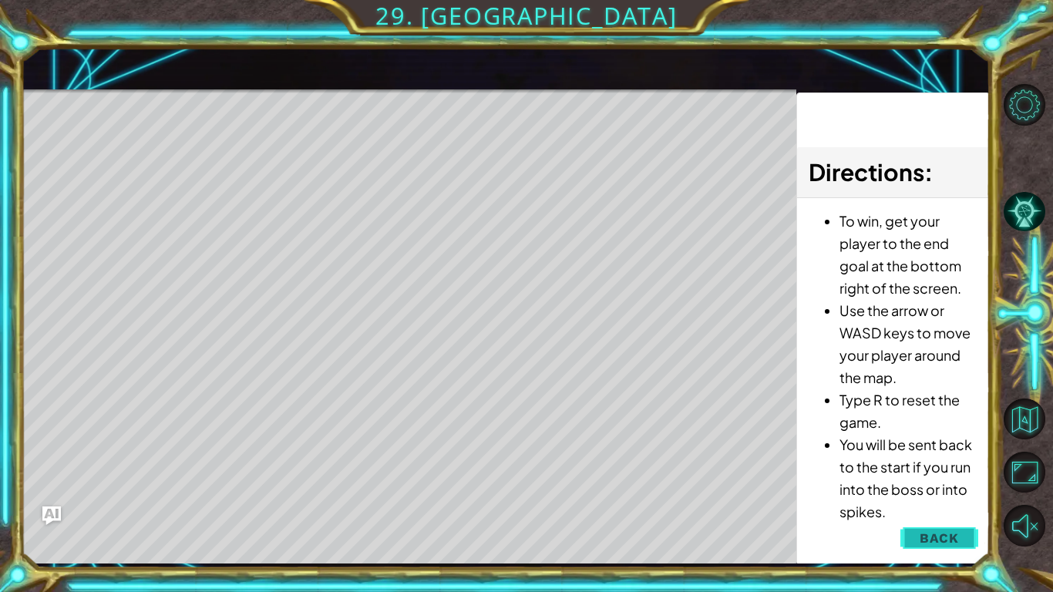
click at [952, 542] on span "Back" at bounding box center [938, 537] width 39 height 15
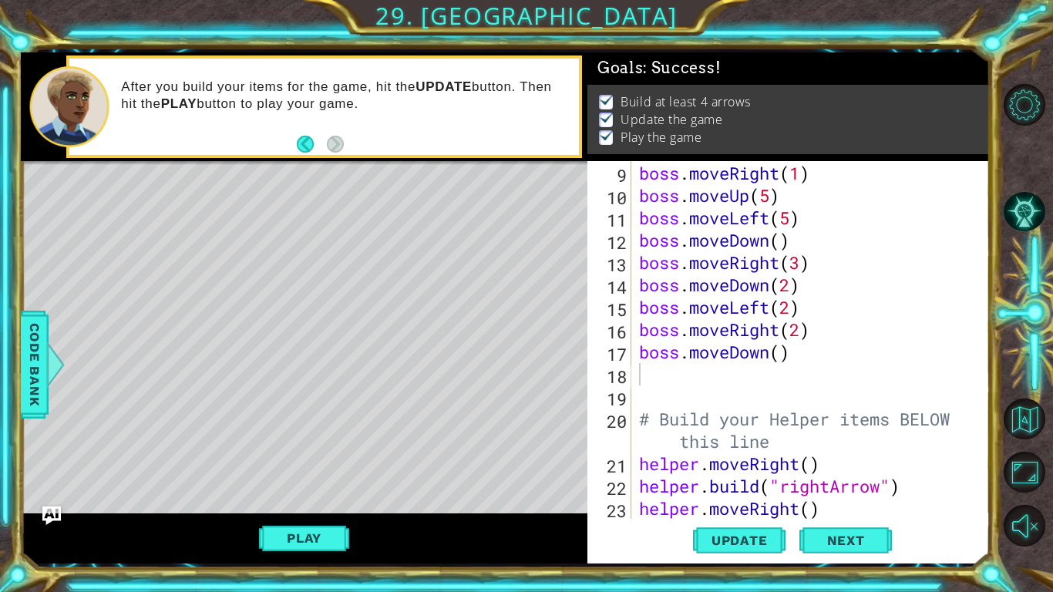
click at [795, 361] on div "boss . moveLeft ( 1 ) boss . moveRight ( 1 ) boss . moveUp ( 5 ) boss . moveLef…" at bounding box center [815, 340] width 358 height 402
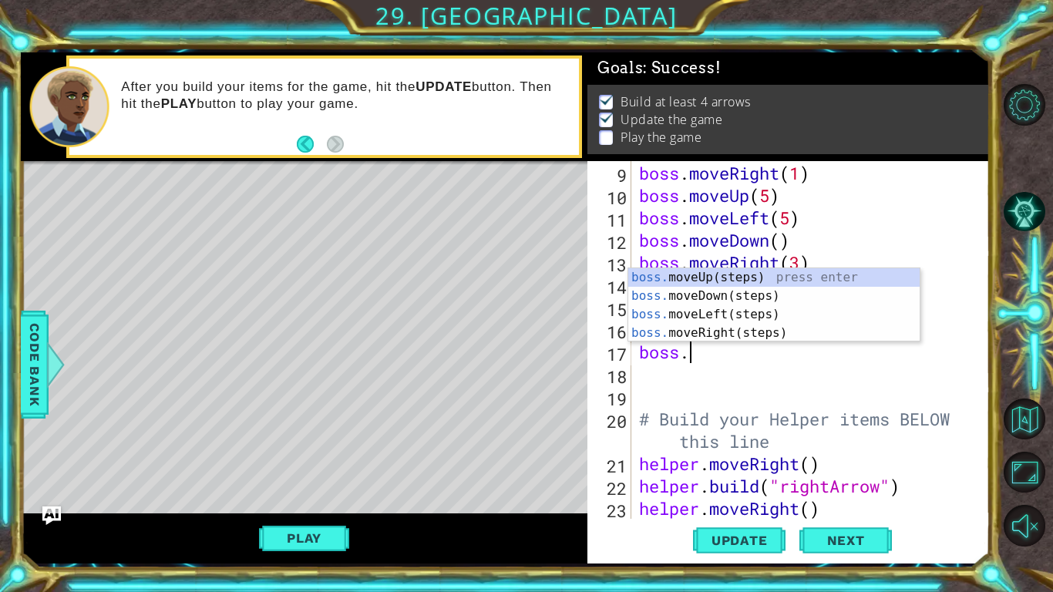
type textarea "b"
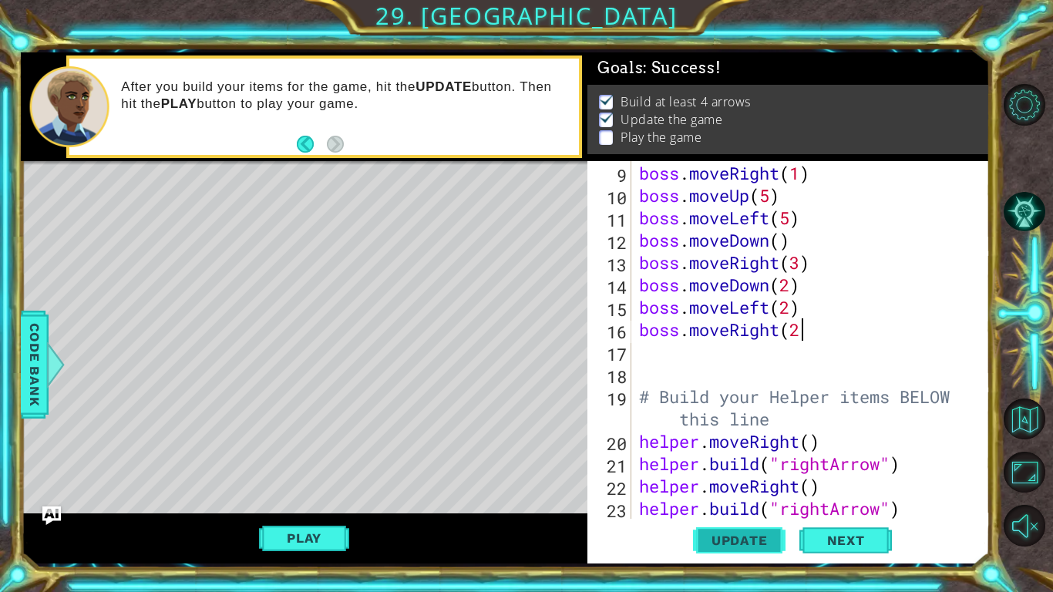
click at [733, 556] on button "Update" at bounding box center [739, 540] width 92 height 40
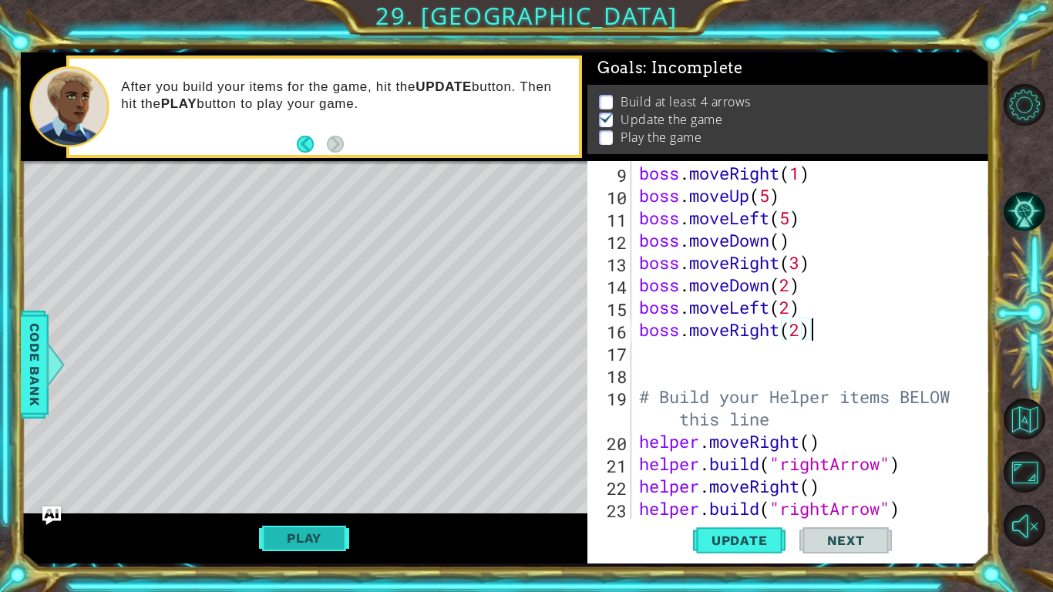
click at [297, 538] on button "Play" at bounding box center [304, 537] width 90 height 29
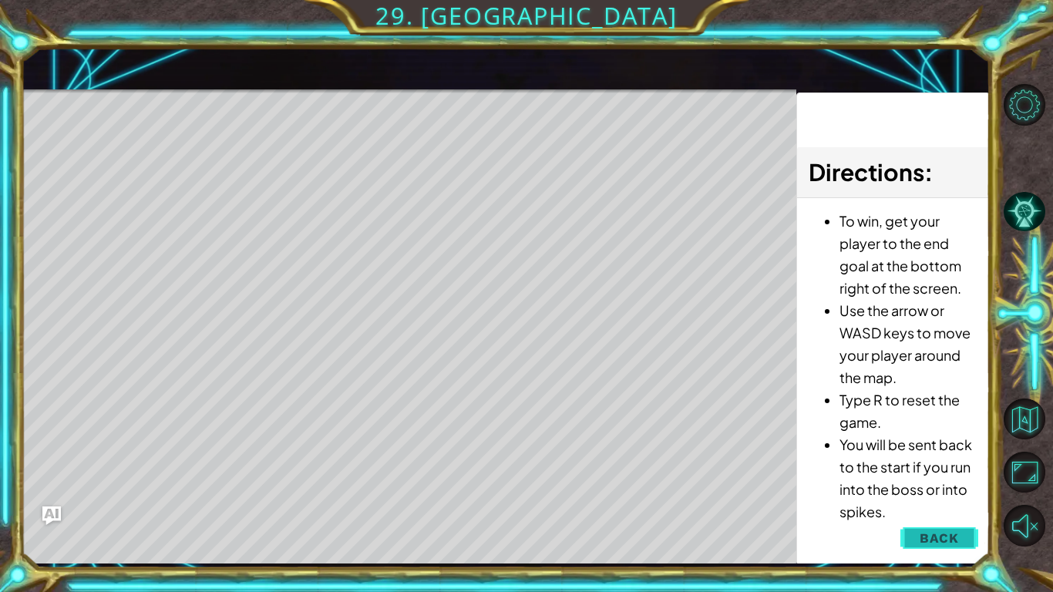
click at [933, 550] on button "Back" at bounding box center [939, 538] width 78 height 31
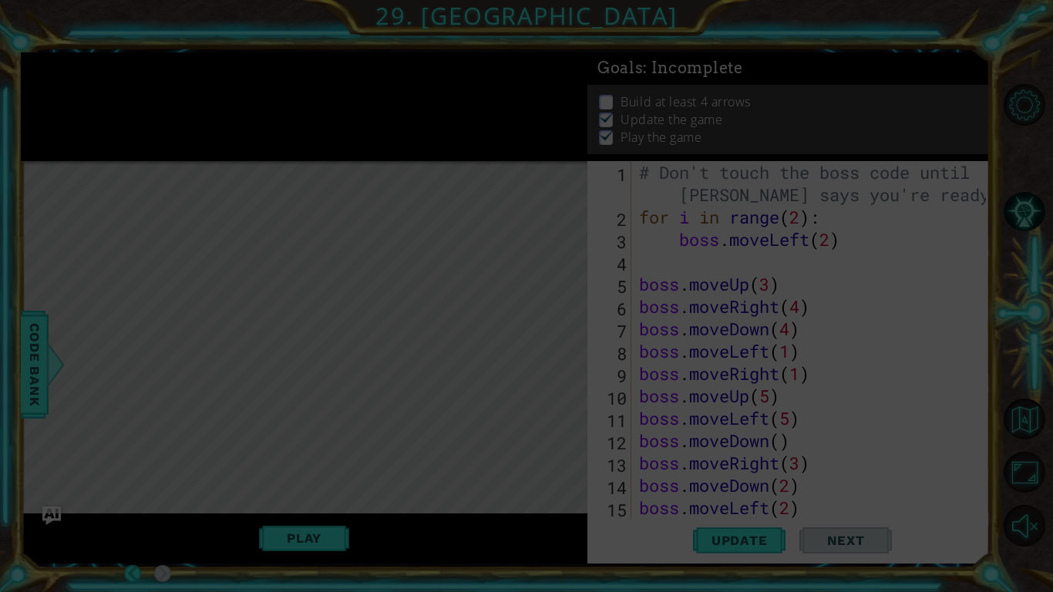
scroll to position [0, 0]
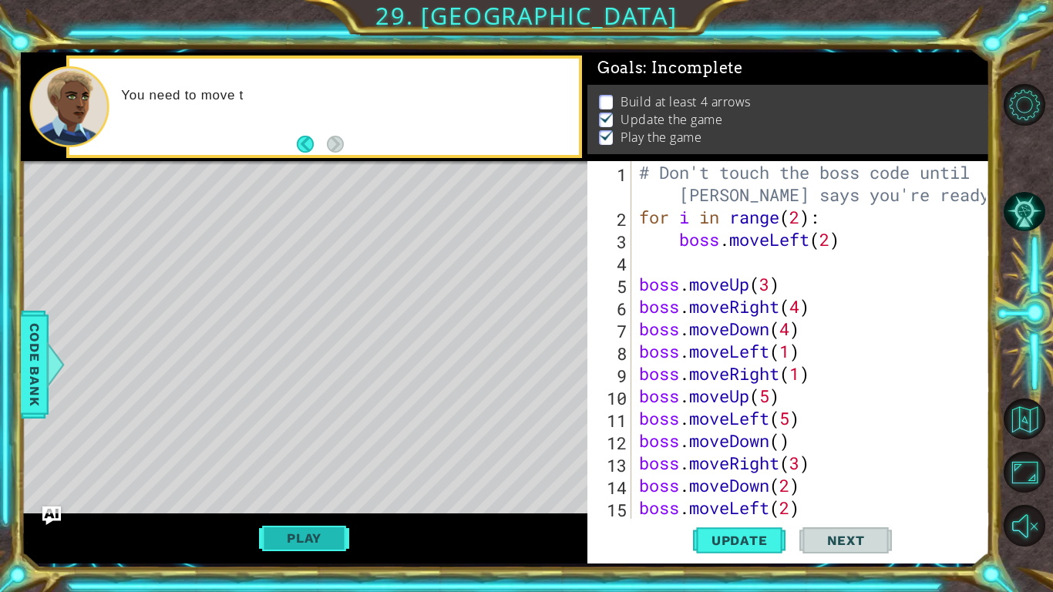
click at [294, 546] on button "Play" at bounding box center [304, 537] width 90 height 29
click at [298, 542] on button "Play" at bounding box center [304, 537] width 90 height 29
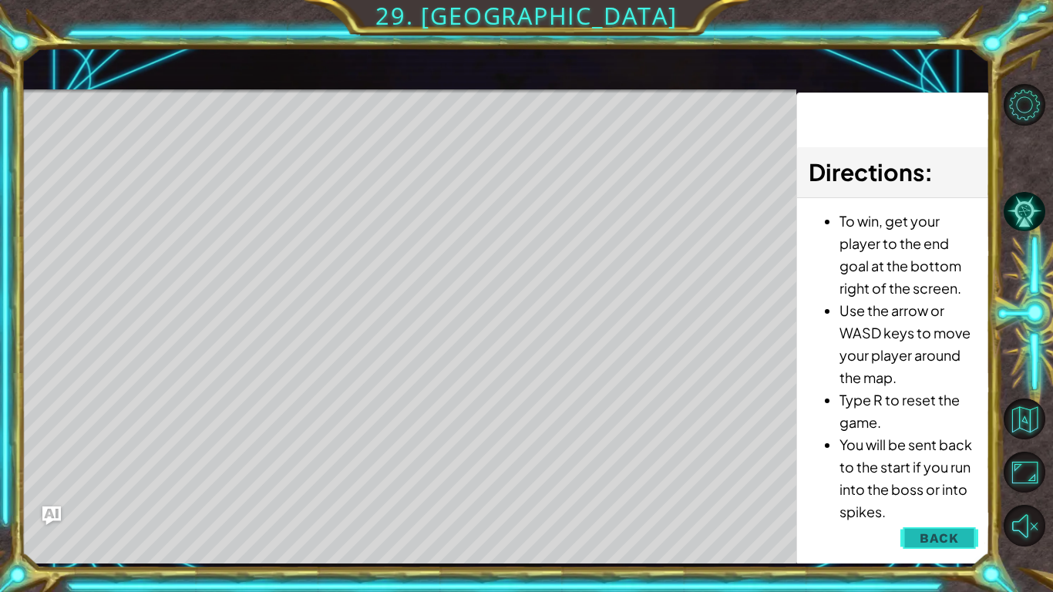
click at [935, 539] on span "Back" at bounding box center [938, 537] width 39 height 15
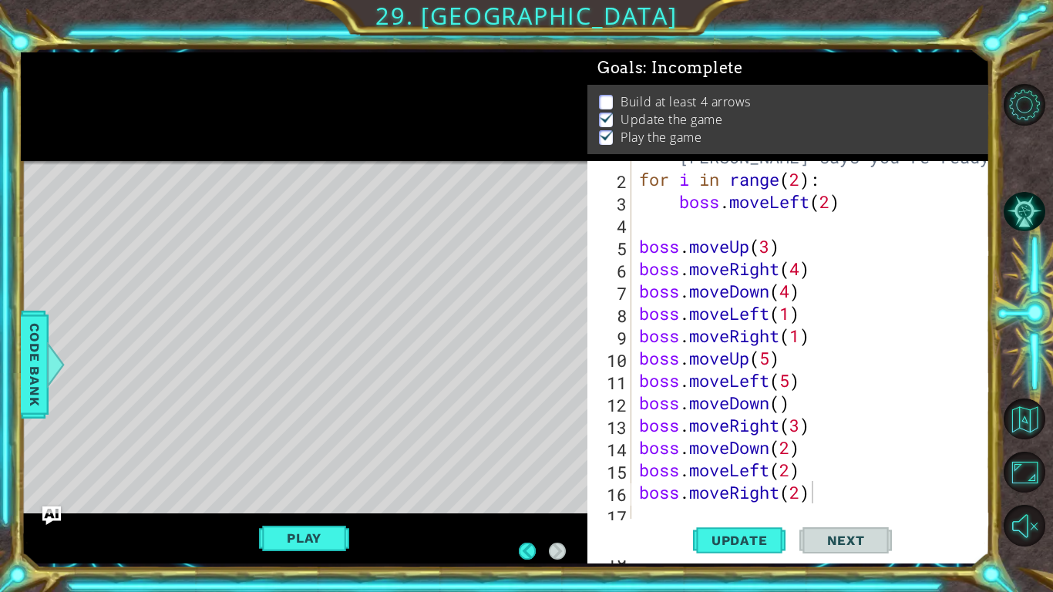
scroll to position [38, 0]
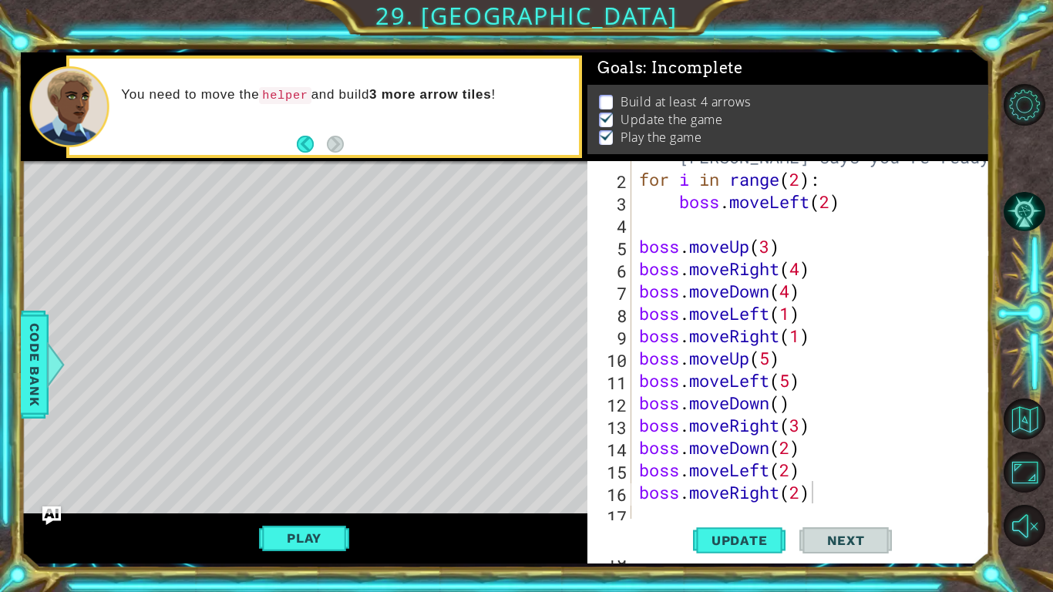
click at [787, 387] on div "# Don't touch the boss code until [PERSON_NAME] says you're ready! for i in ran…" at bounding box center [815, 335] width 358 height 425
type textarea "boss.moveLeft(1)"
click at [759, 560] on button "Update" at bounding box center [739, 540] width 92 height 40
click at [274, 540] on button "Play" at bounding box center [304, 537] width 90 height 29
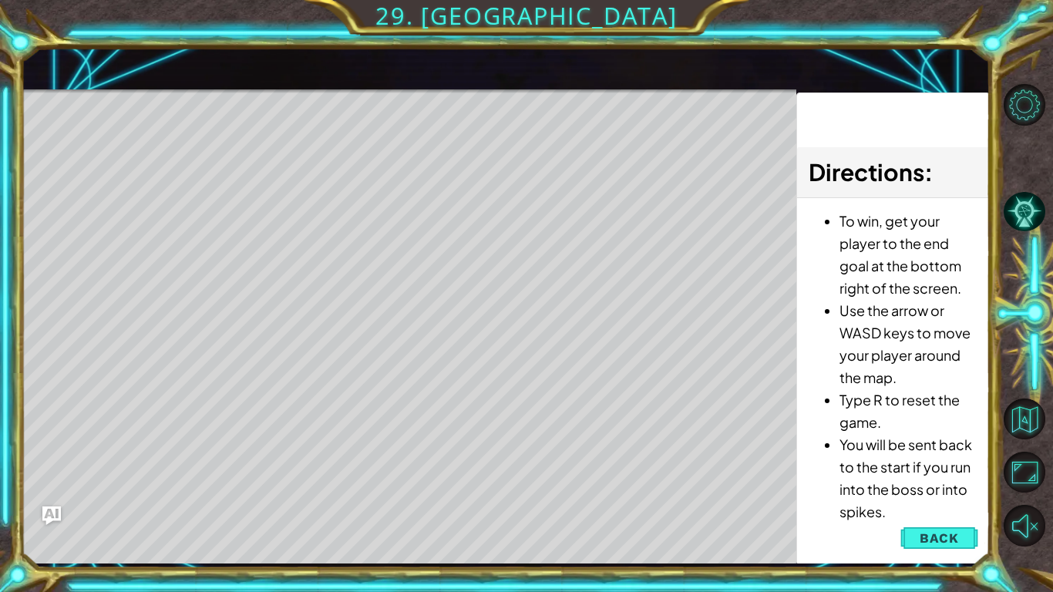
click at [298, 542] on div "Level Map" at bounding box center [377, 316] width 712 height 454
click at [945, 534] on span "Back" at bounding box center [938, 537] width 39 height 15
